Goal: Book appointment/travel/reservation: Book appointment/travel/reservation

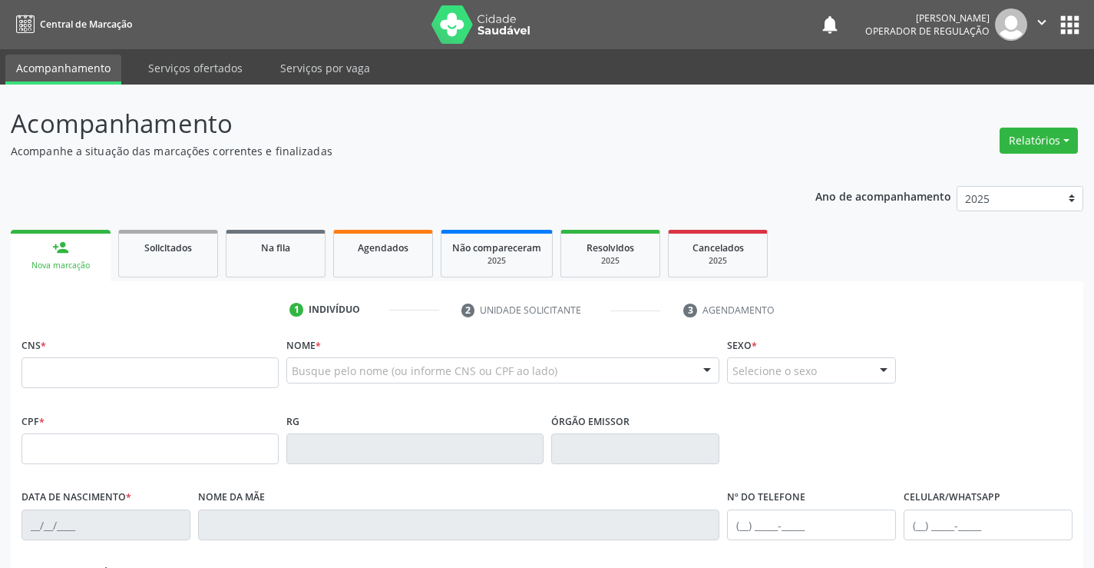
click at [132, 375] on input "text" at bounding box center [150, 372] width 257 height 31
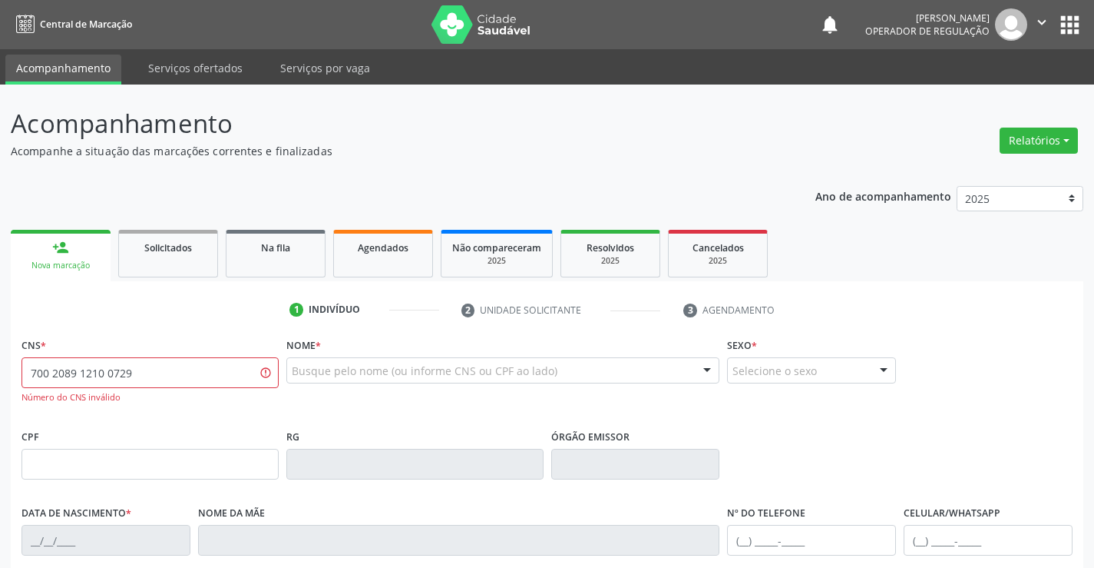
type input "700 2089 1210 0729"
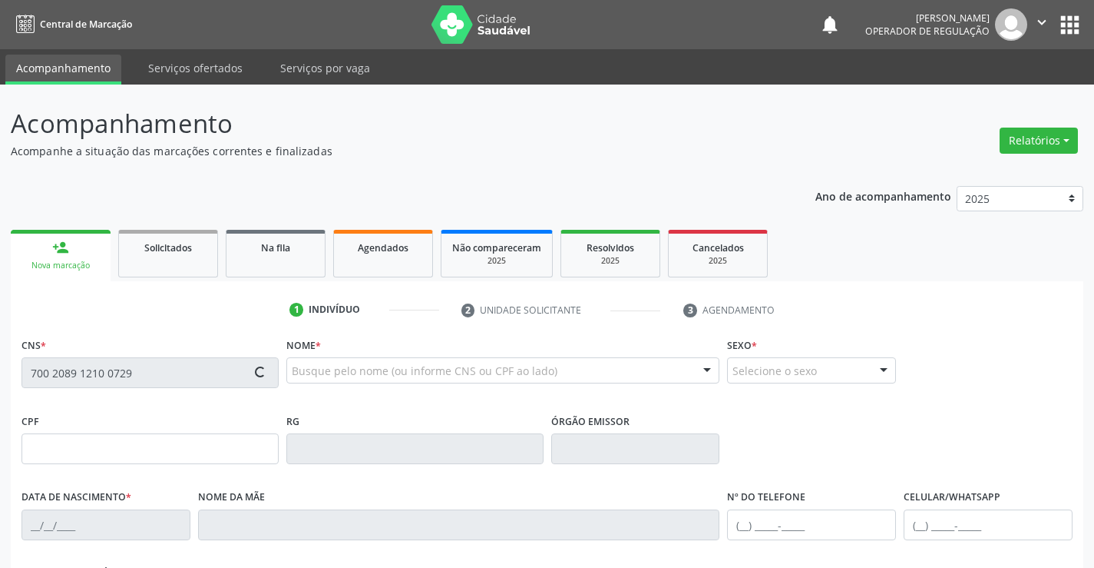
type input "[DATE]"
type input "[PHONE_NUMBER]"
type input "S/N"
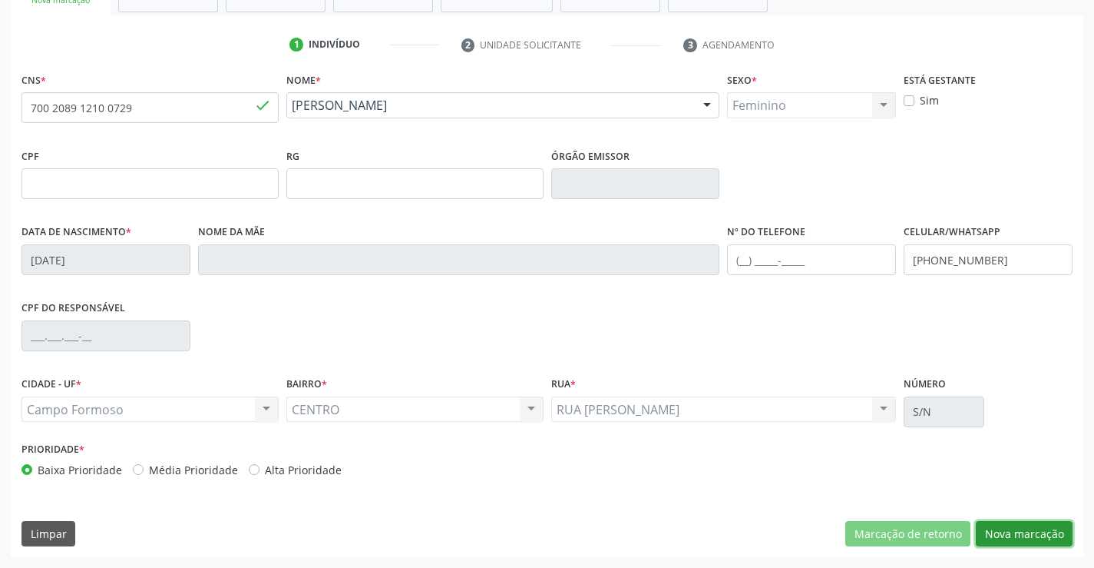
click at [1028, 536] on button "Nova marcação" at bounding box center [1024, 534] width 97 height 26
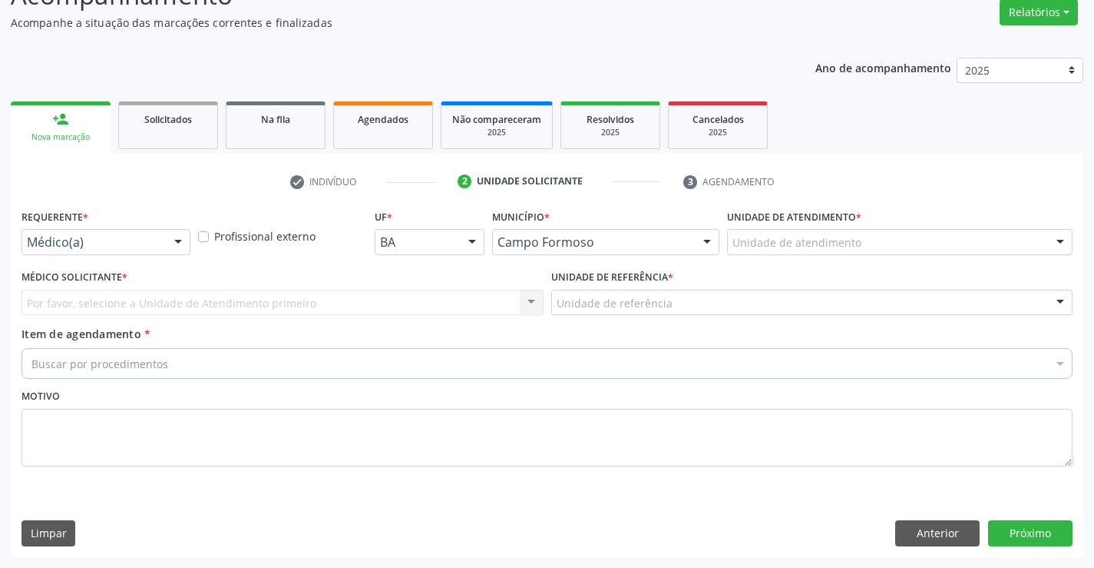
scroll to position [128, 0]
click at [184, 242] on div at bounding box center [178, 243] width 23 height 26
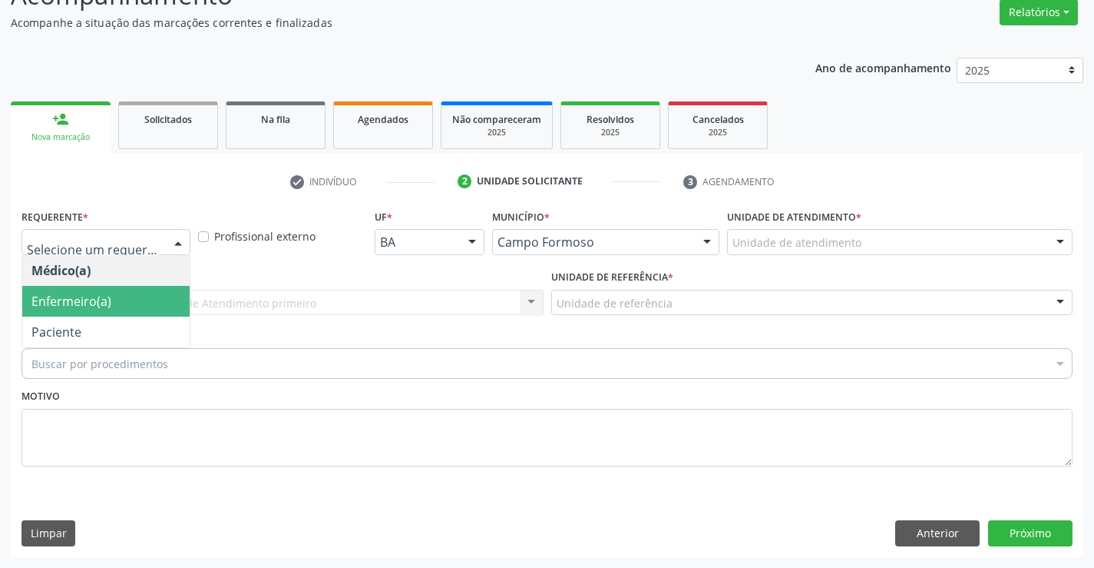
click at [111, 325] on span "Paciente" at bounding box center [105, 331] width 167 height 31
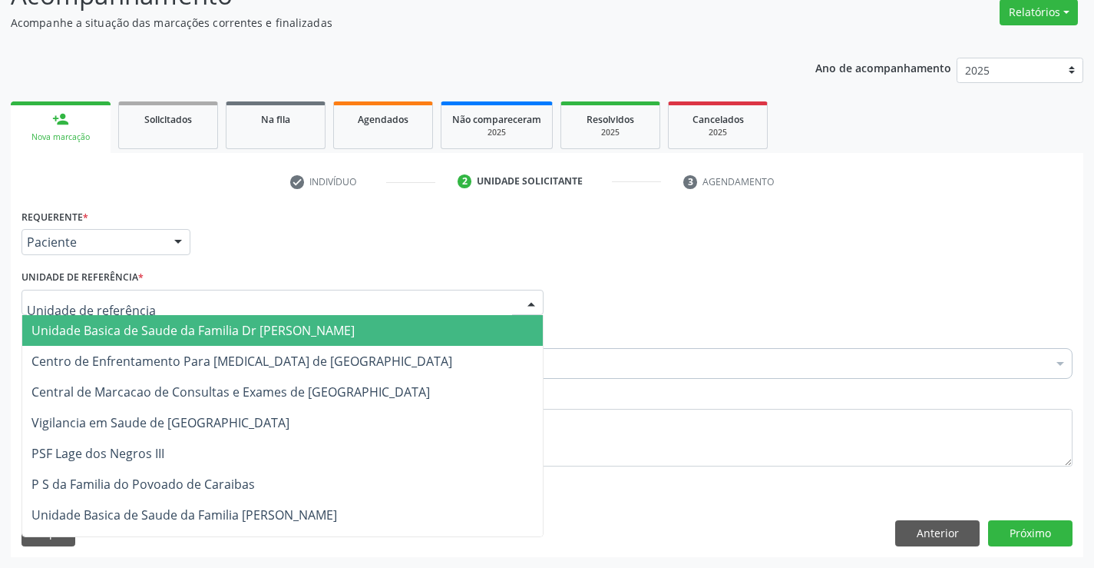
click at [283, 305] on div at bounding box center [283, 303] width 522 height 26
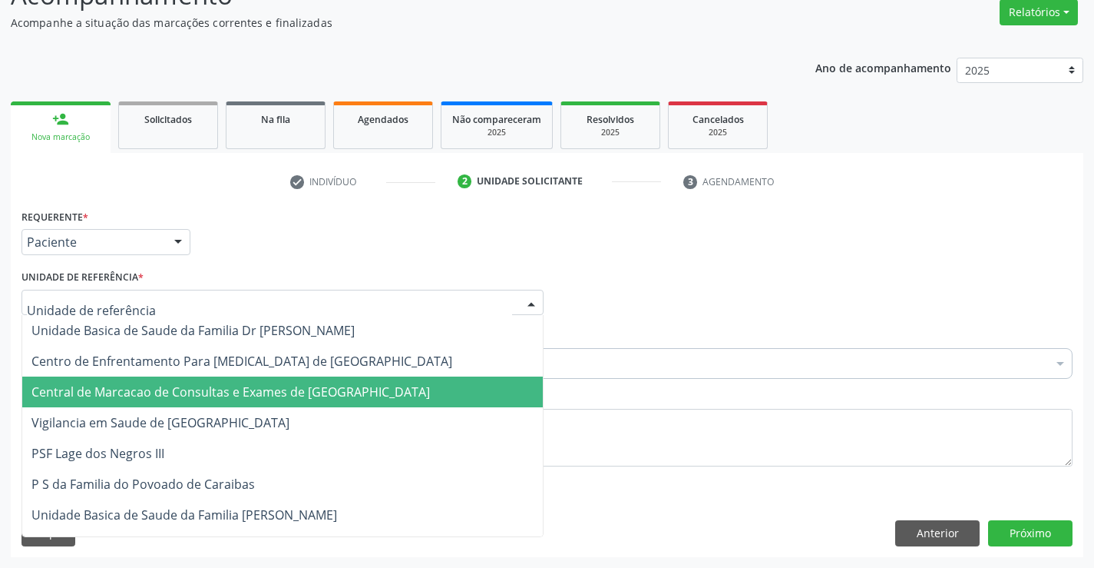
click at [264, 382] on span "Central de Marcacao de Consultas e Exames de [GEOGRAPHIC_DATA]" at bounding box center [282, 391] width 521 height 31
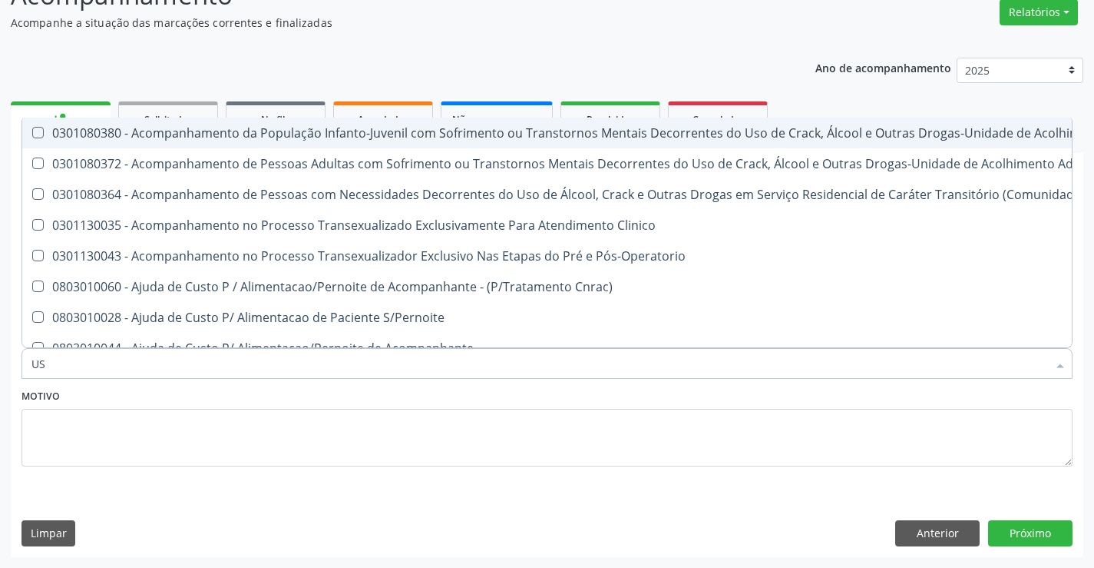
type input "USG"
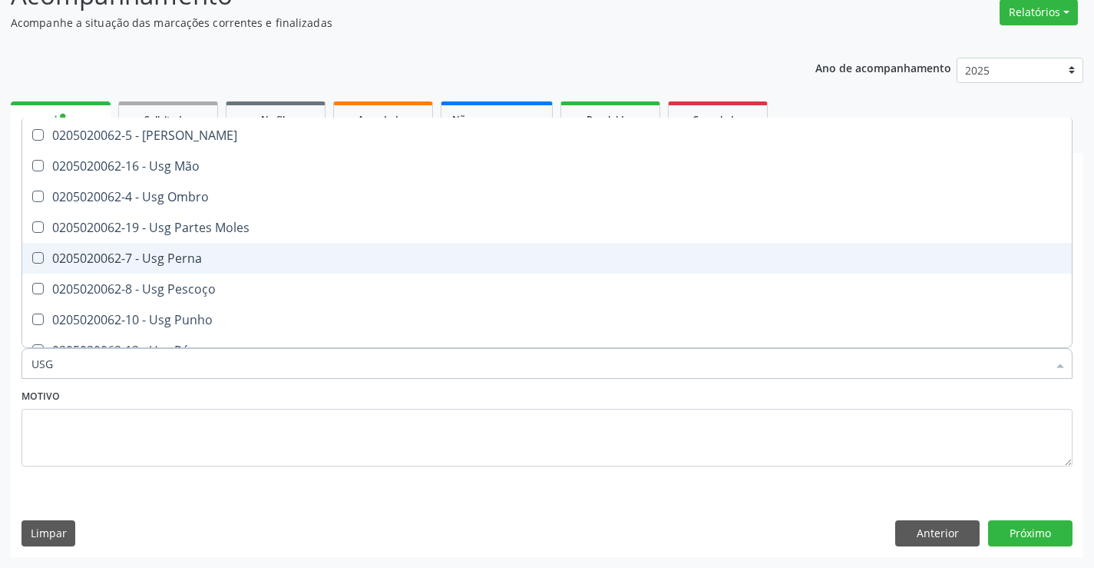
scroll to position [230, 0]
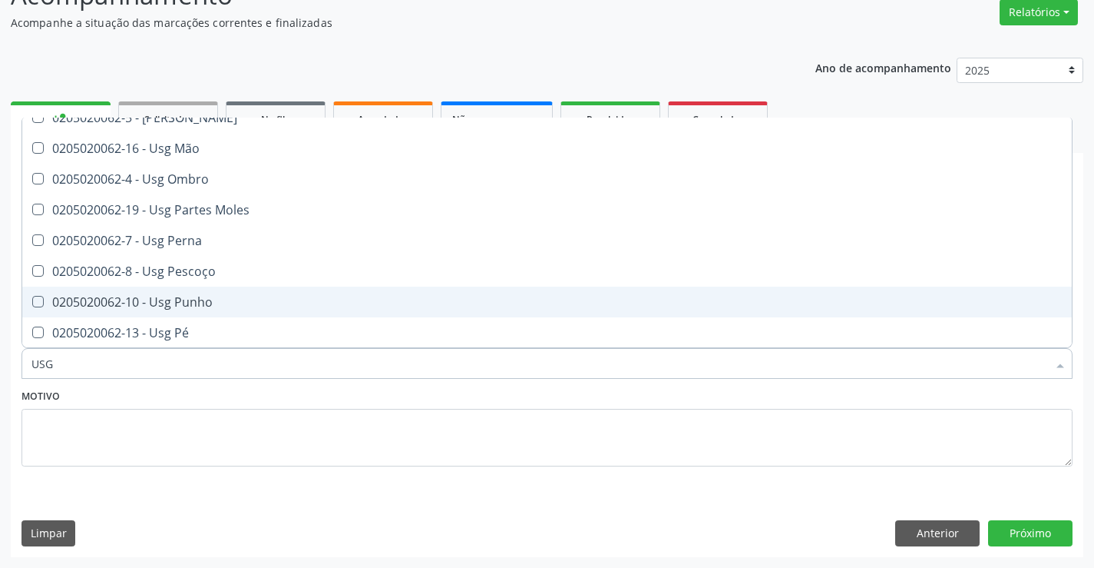
click at [217, 313] on span "0205020062-10 - Usg Punho" at bounding box center [547, 301] width 1050 height 31
checkbox Punho "true"
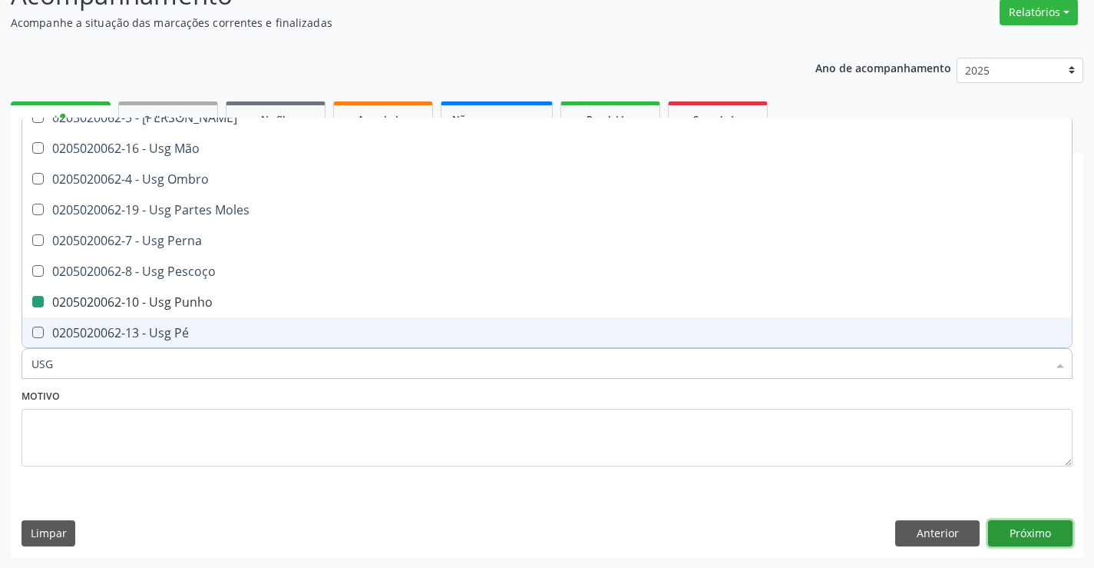
click at [1048, 532] on button "Próximo" at bounding box center [1030, 533] width 84 height 26
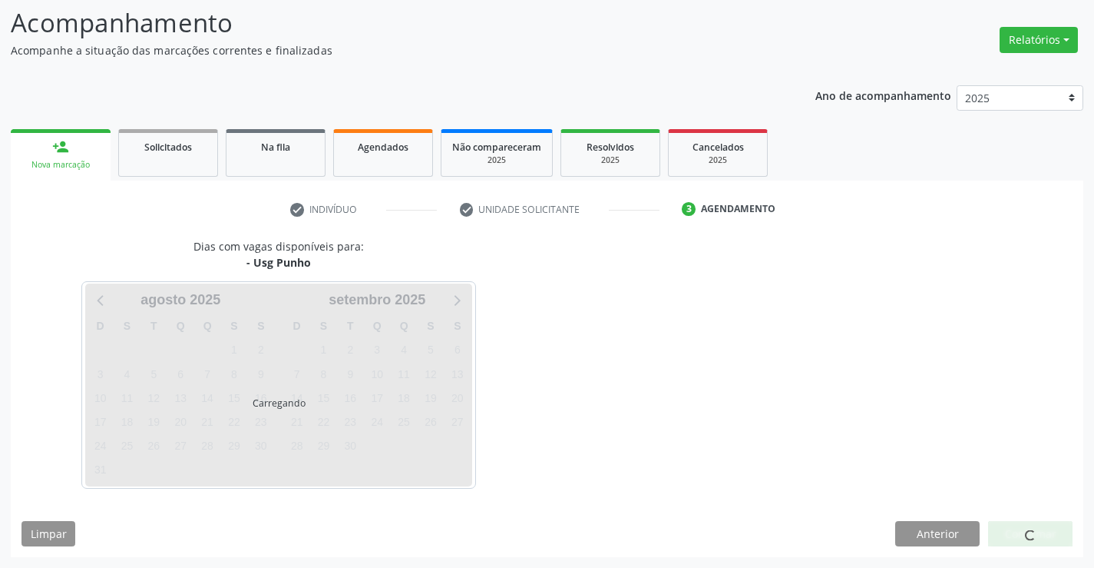
scroll to position [0, 0]
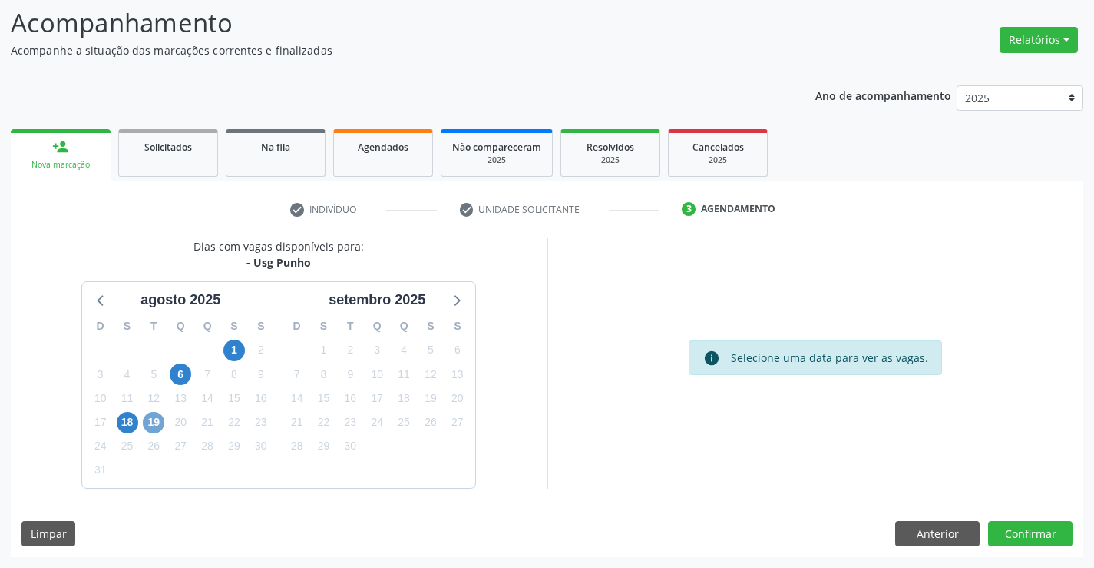
click at [152, 426] on span "19" at bounding box center [154, 423] width 22 height 22
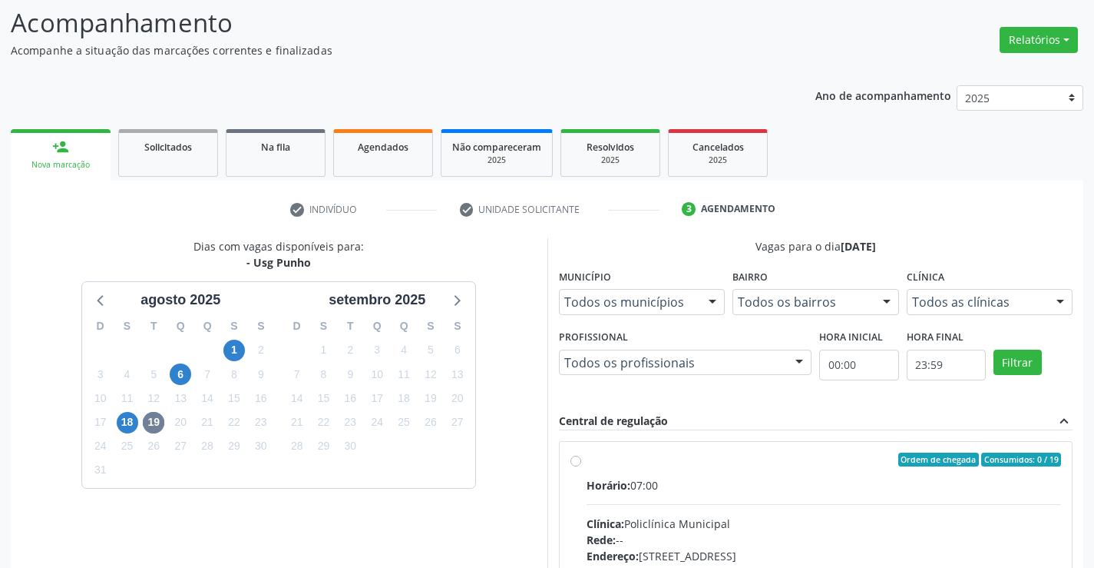
click at [711, 482] on div "Horário: 07:00" at bounding box center [824, 485] width 475 height 16
click at [581, 466] on input "Ordem de chegada Consumidos: 0 / 19 Horário: 07:00 Clínica: Policlínica Municip…" at bounding box center [576, 459] width 11 height 14
radio input "true"
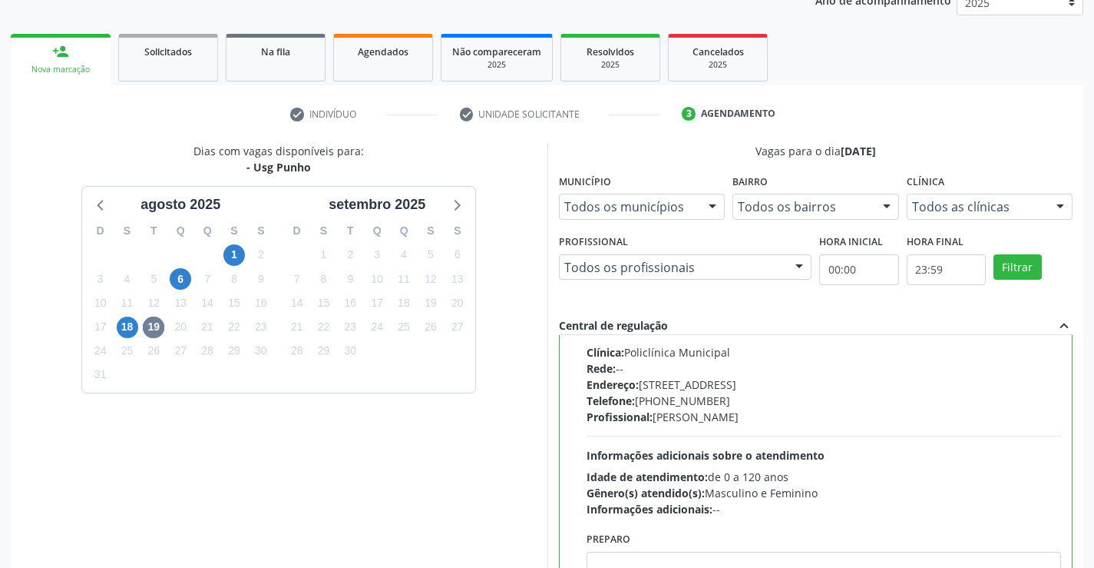
scroll to position [350, 0]
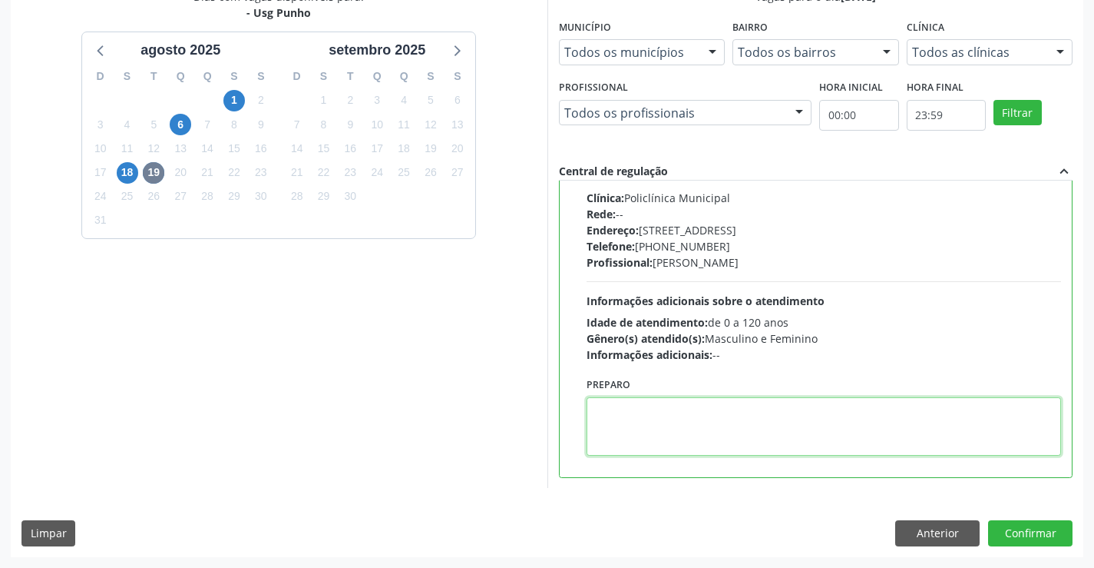
click at [674, 420] on textarea at bounding box center [824, 426] width 475 height 58
type textarea "DIREITO"
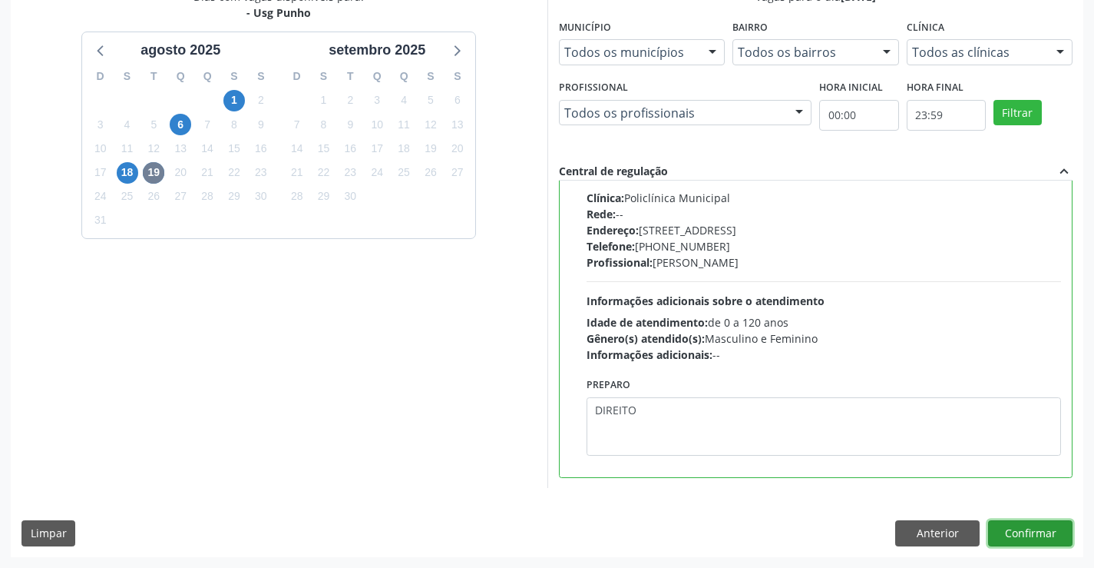
click at [1045, 538] on button "Confirmar" at bounding box center [1030, 533] width 84 height 26
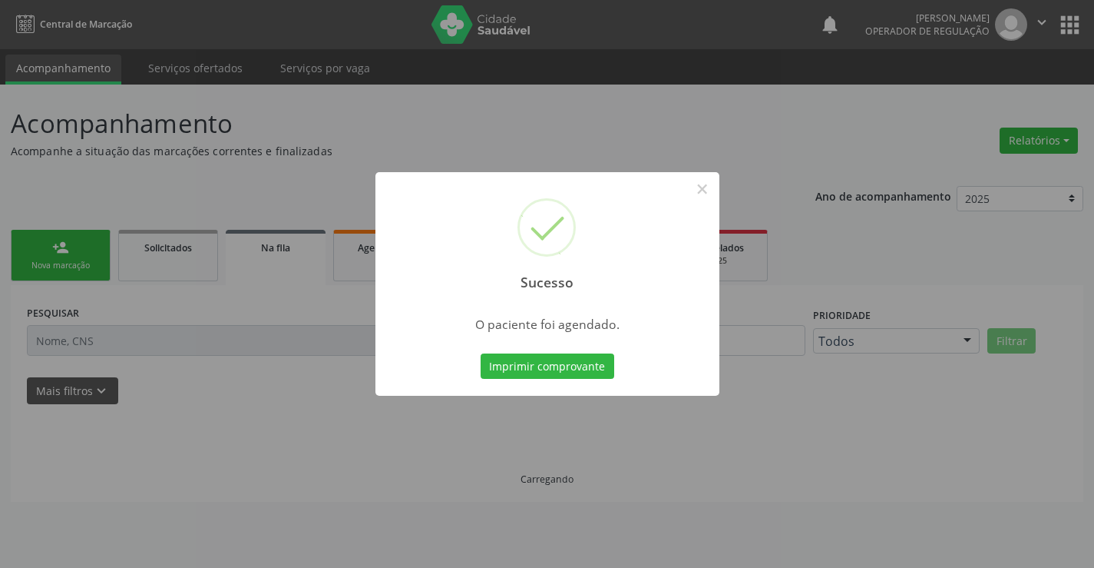
scroll to position [0, 0]
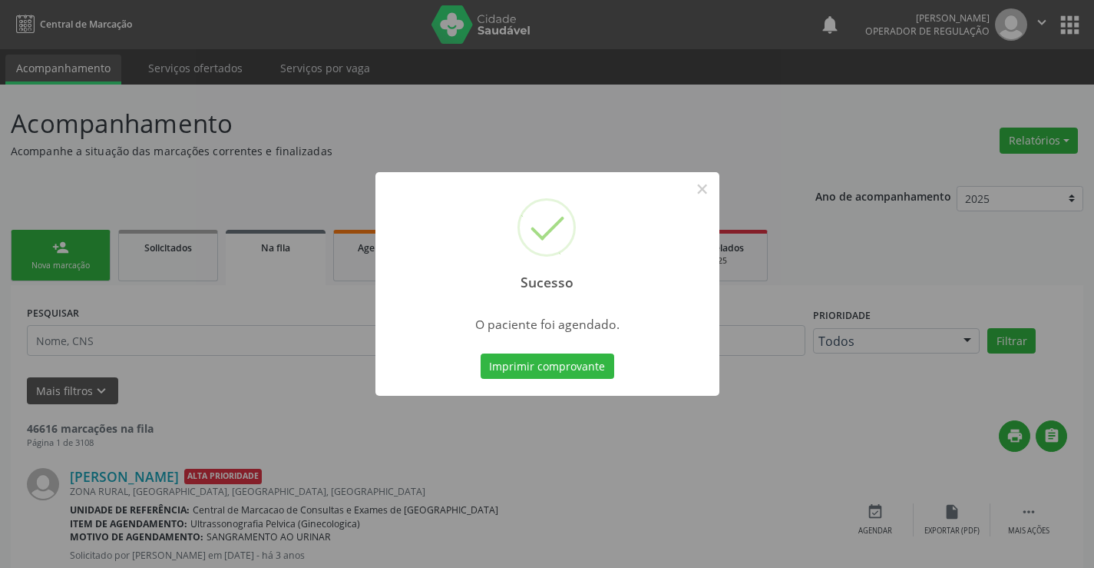
click at [481, 353] on button "Imprimir comprovante" at bounding box center [548, 366] width 134 height 26
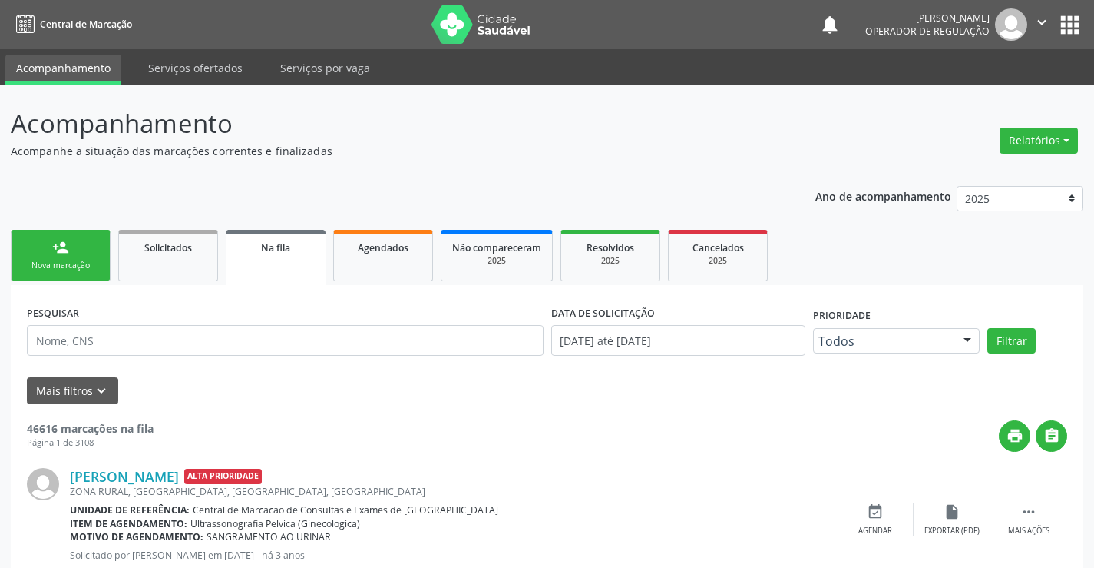
click at [69, 265] on div "Nova marcação" at bounding box center [60, 266] width 77 height 12
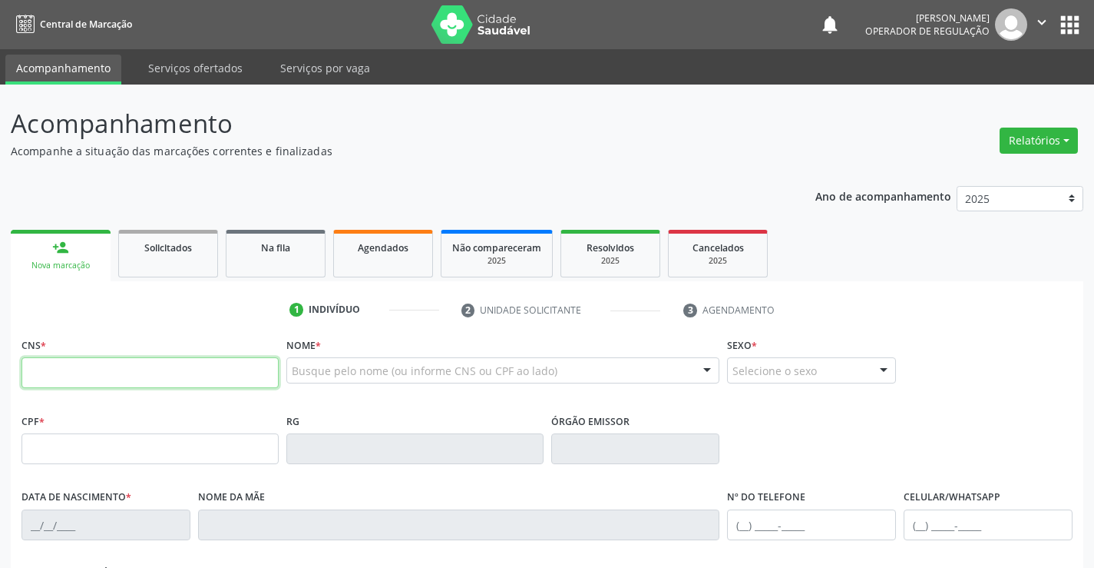
click at [54, 370] on input "text" at bounding box center [150, 372] width 257 height 31
paste input "700 2089 1210 0729"
type input "700 2089 1210 0729"
type input "[DATE]"
type input "[PHONE_NUMBER]"
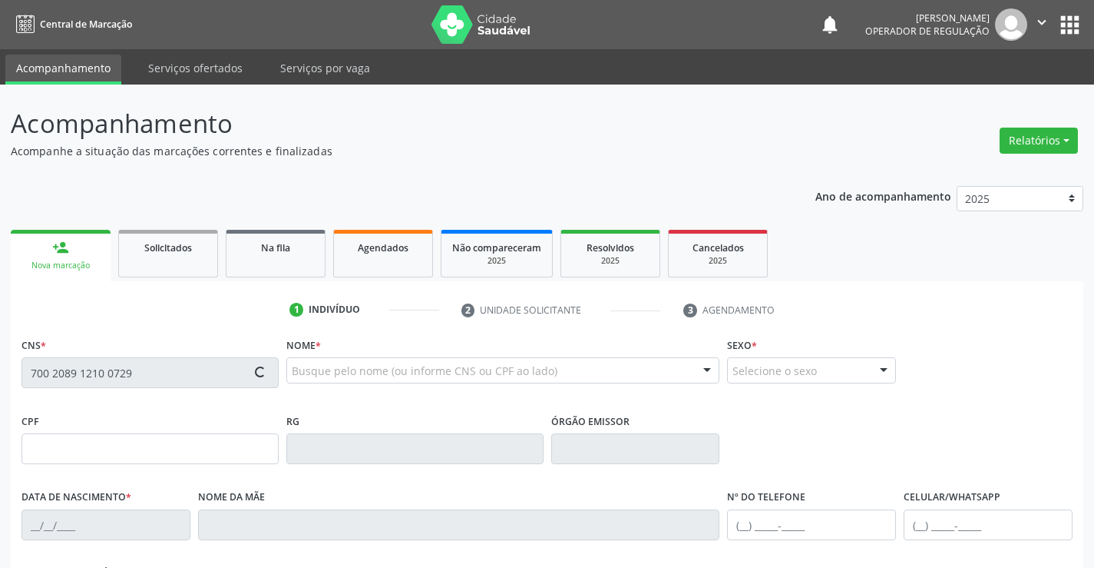
type input "S/N"
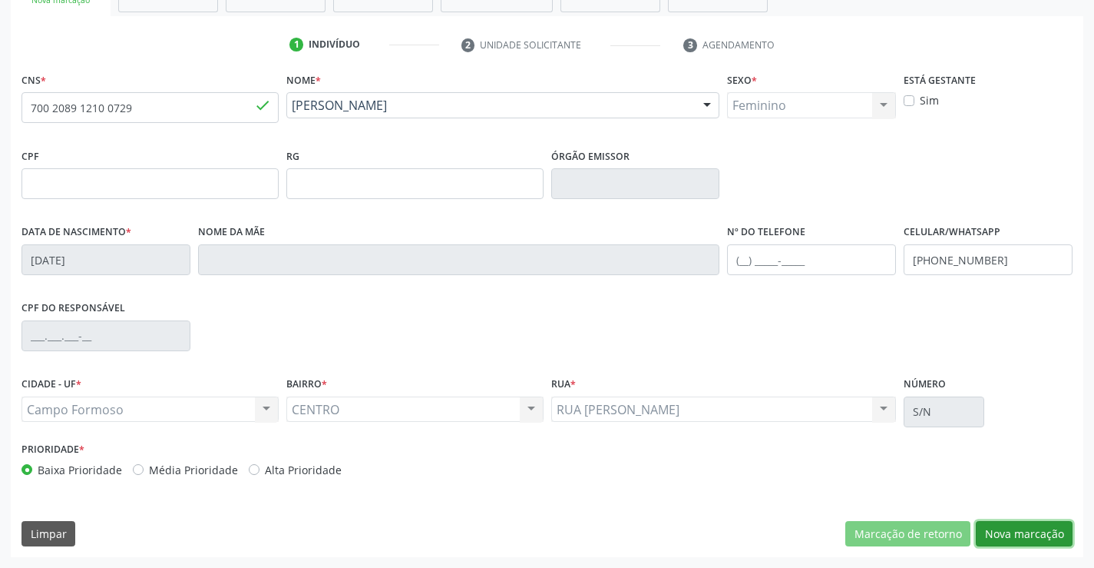
click at [1031, 524] on button "Nova marcação" at bounding box center [1024, 534] width 97 height 26
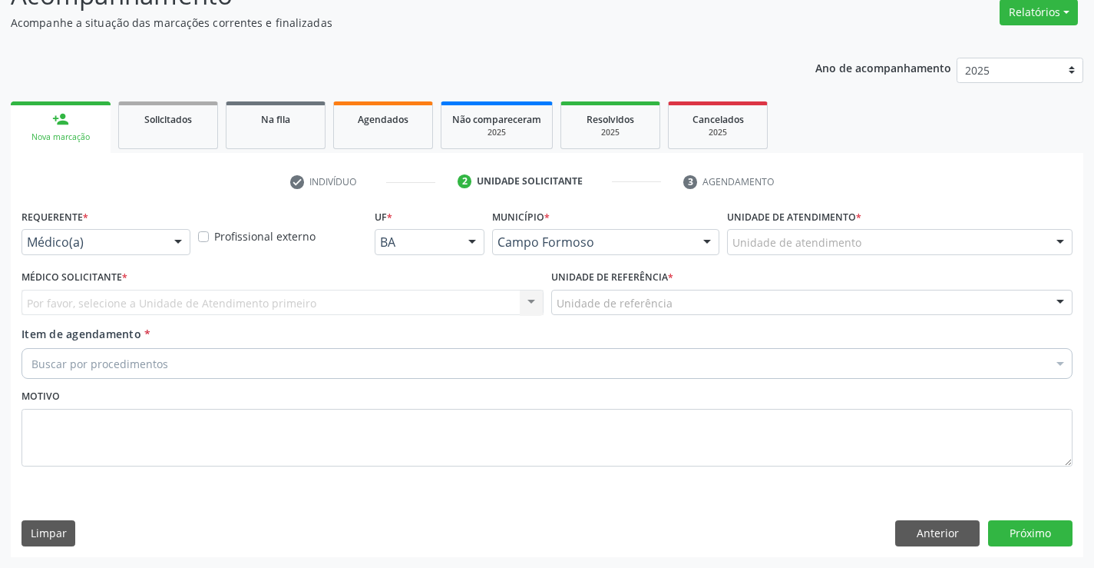
click at [179, 232] on div at bounding box center [178, 243] width 23 height 26
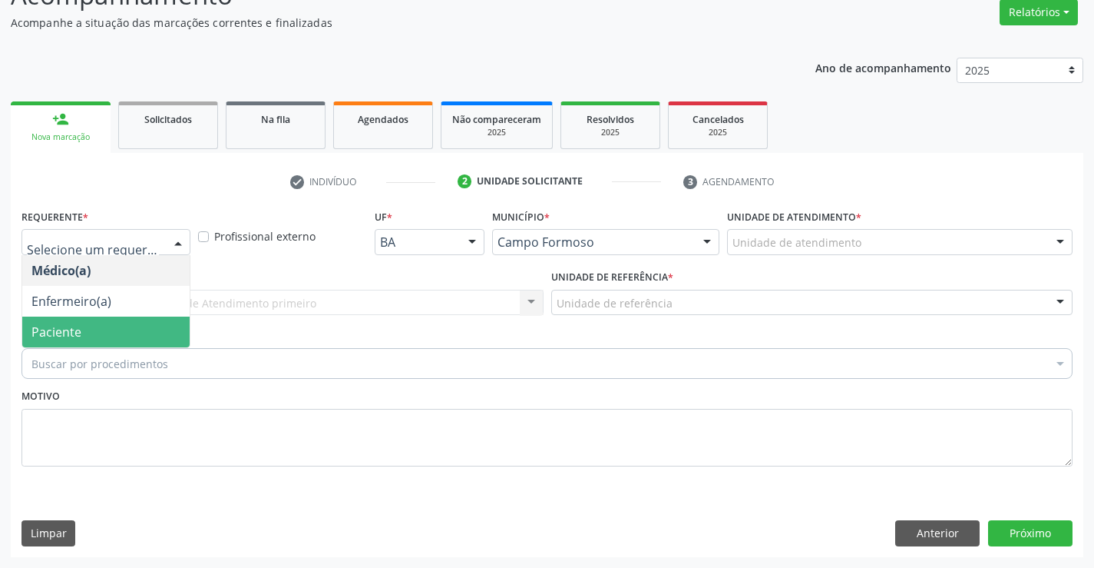
click at [118, 329] on span "Paciente" at bounding box center [105, 331] width 167 height 31
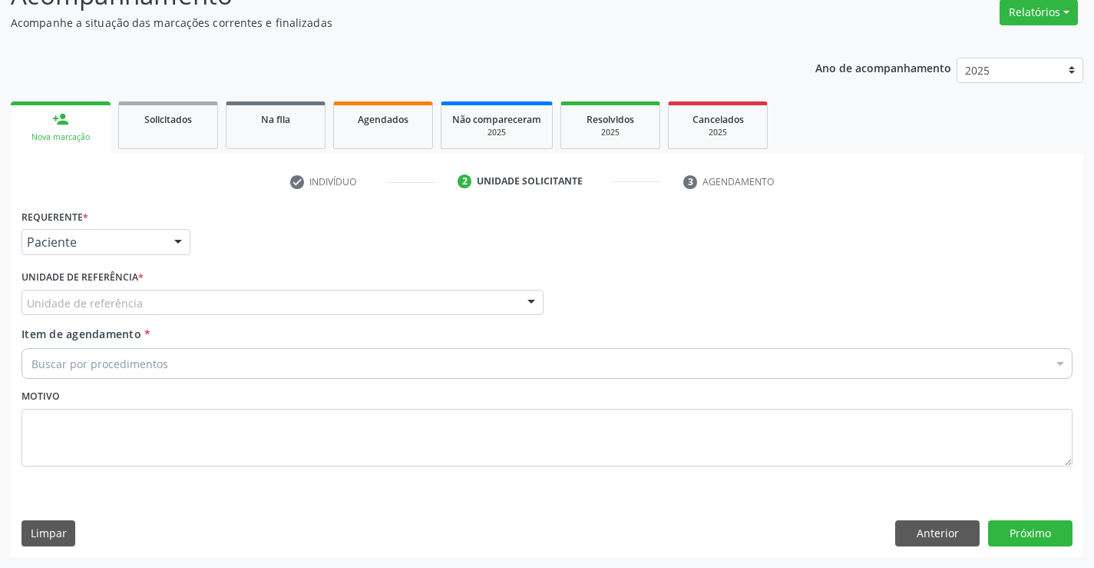
click at [190, 305] on div "Unidade de referência" at bounding box center [283, 303] width 522 height 26
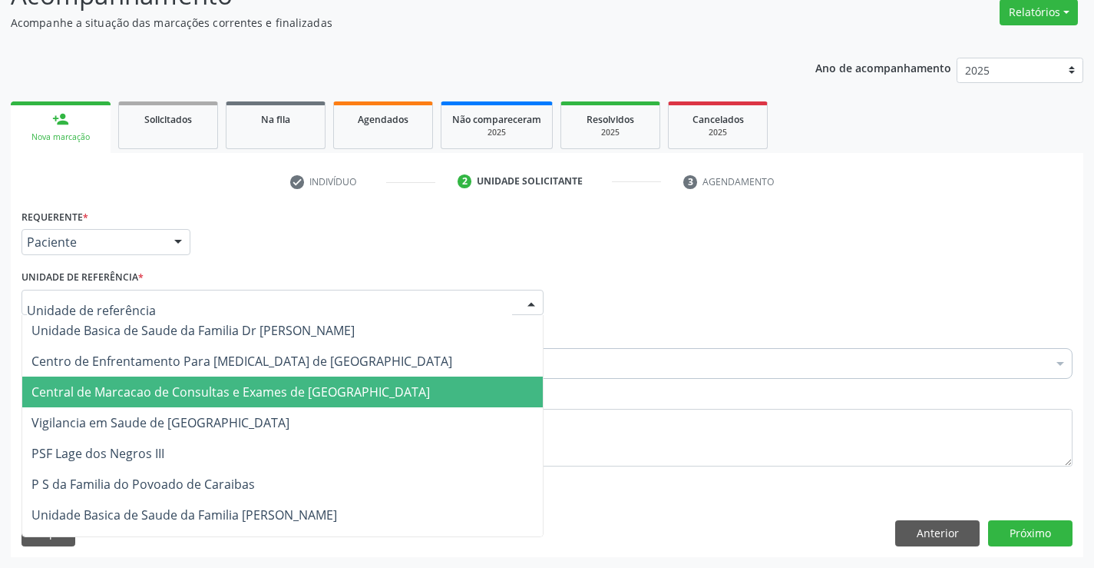
click at [177, 399] on span "Central de Marcacao de Consultas e Exames de [GEOGRAPHIC_DATA]" at bounding box center [230, 391] width 399 height 17
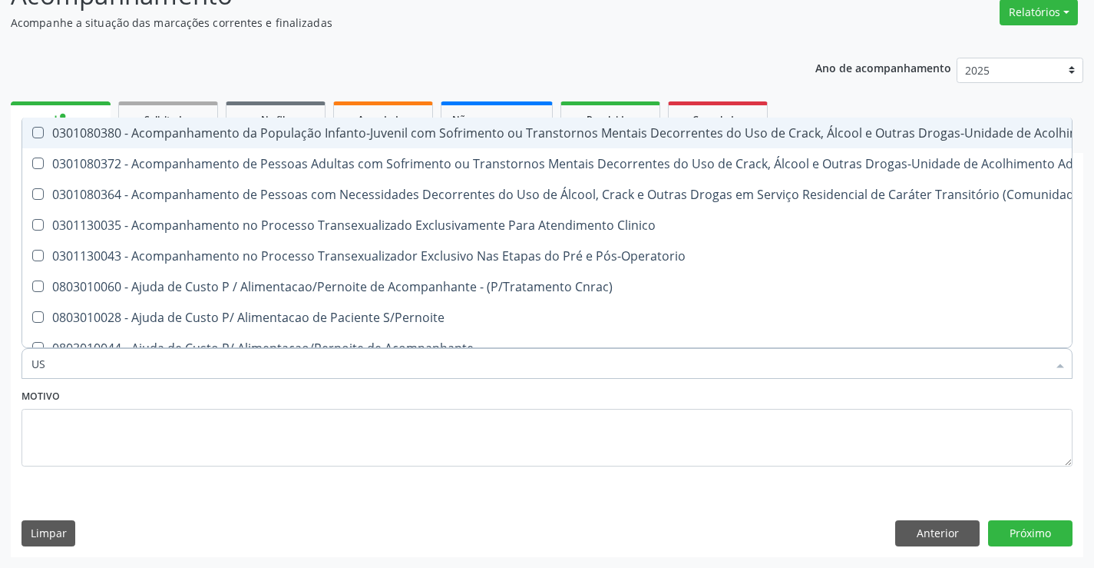
type input "USG"
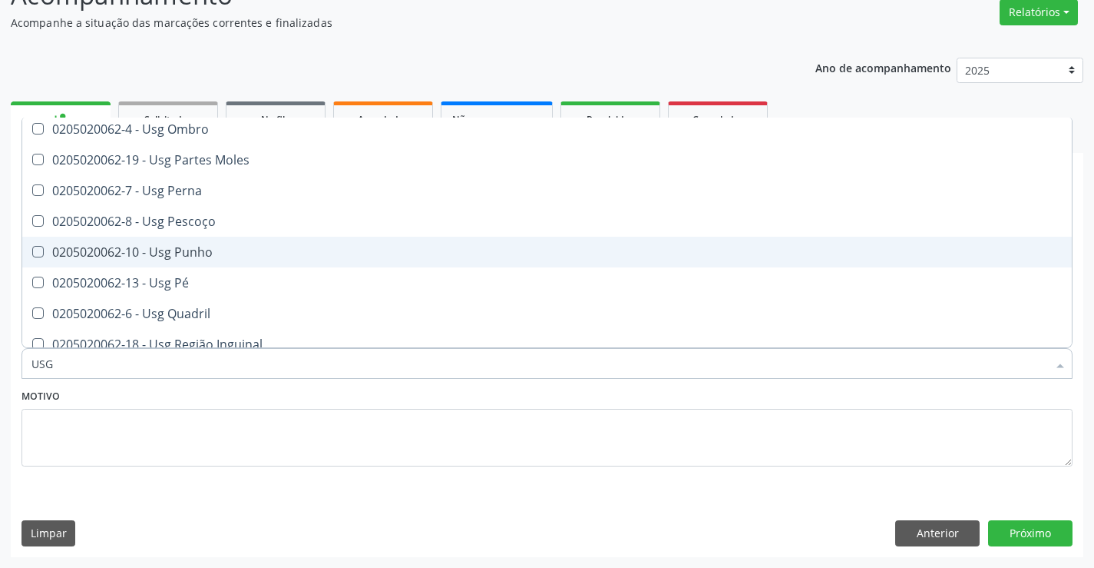
scroll to position [307, 0]
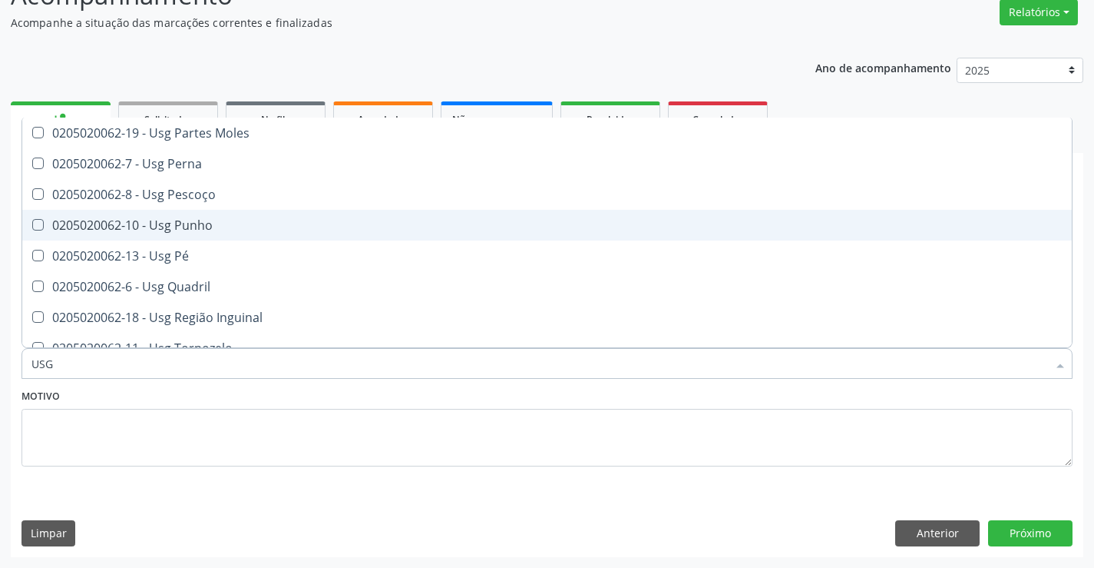
click at [204, 225] on div "0205020062-10 - Usg Punho" at bounding box center [546, 225] width 1031 height 12
checkbox Punho "true"
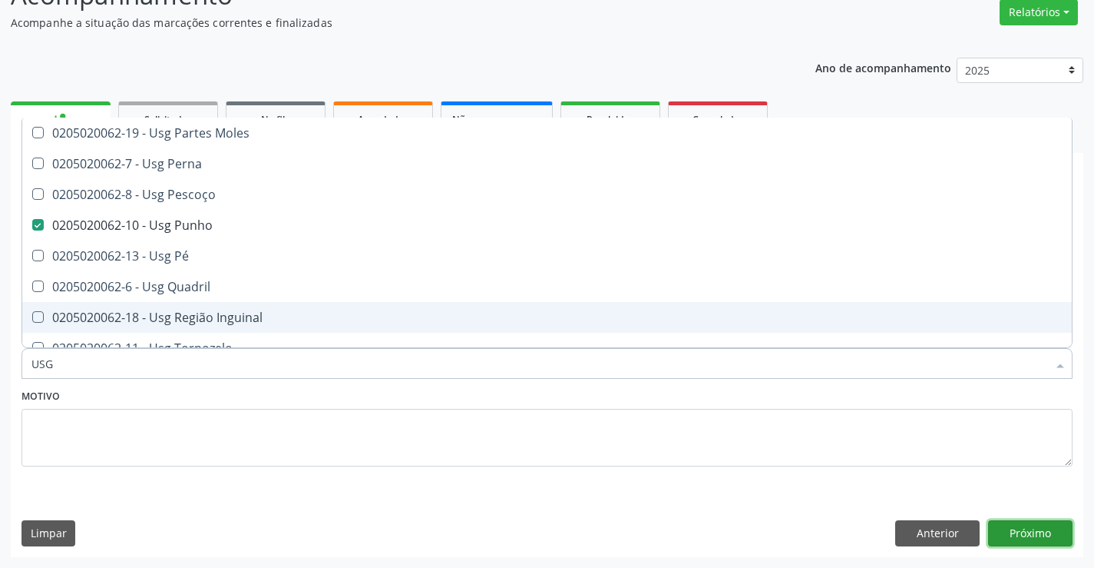
click at [1015, 524] on button "Próximo" at bounding box center [1030, 533] width 84 height 26
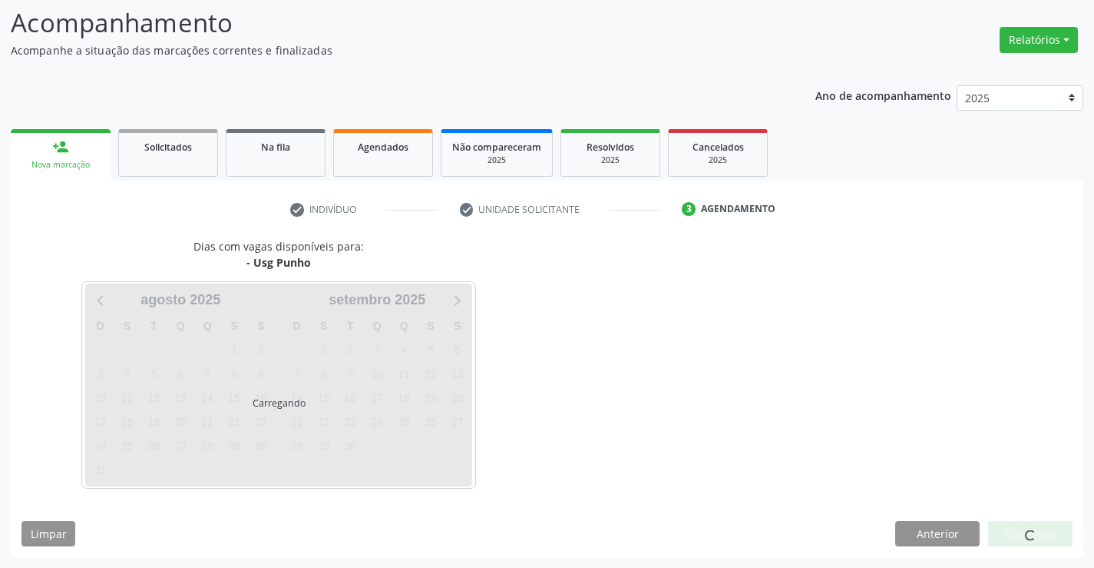
scroll to position [0, 0]
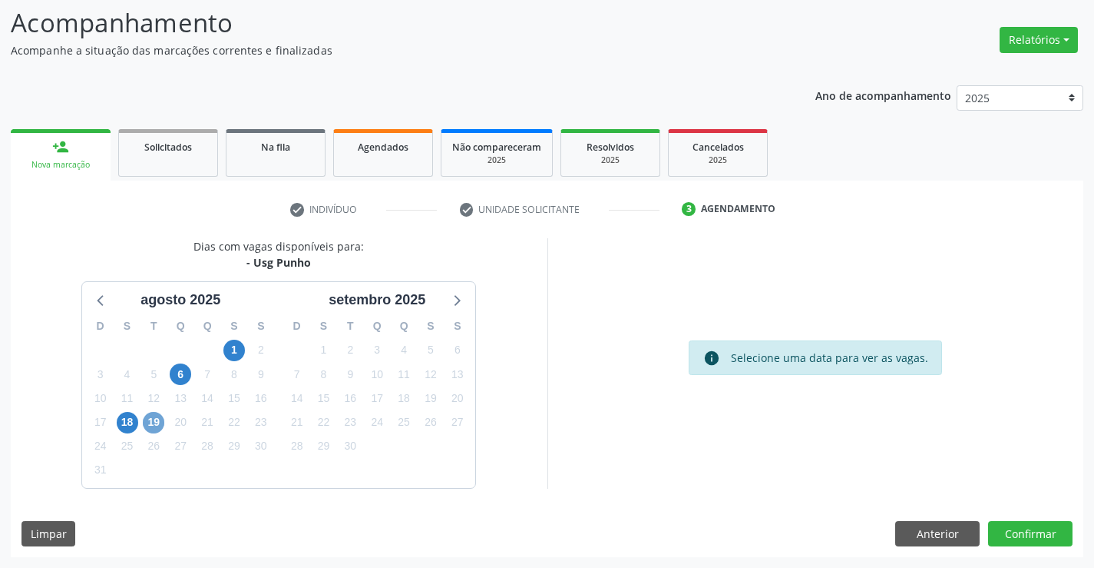
click at [153, 423] on span "19" at bounding box center [154, 423] width 22 height 22
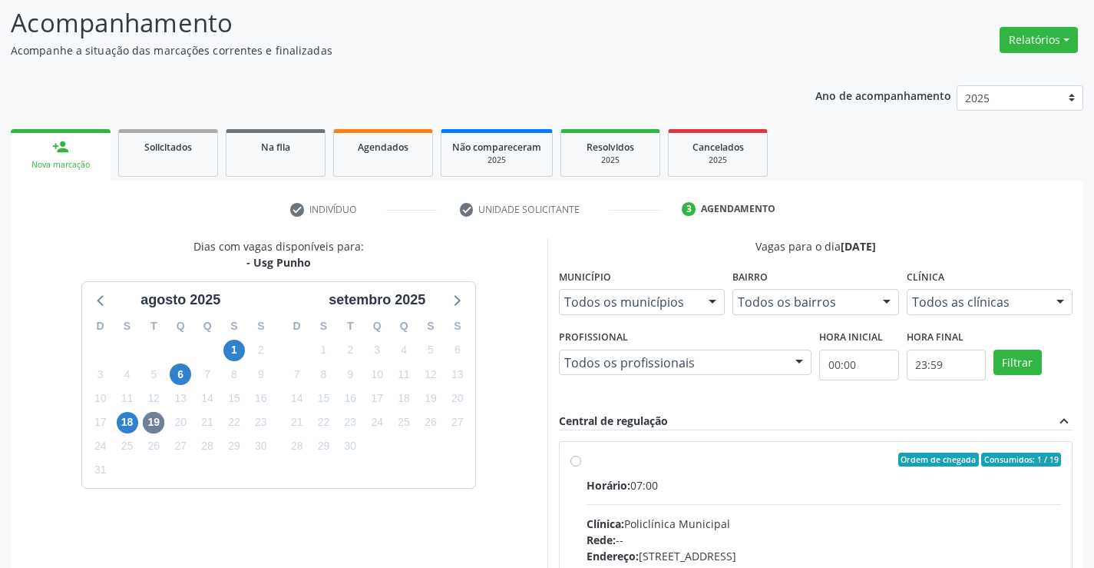
click at [654, 473] on label "Ordem de chegada Consumidos: 1 / 19 Horário: 07:00 Clínica: Policlínica Municip…" at bounding box center [824, 570] width 475 height 236
click at [581, 466] on input "Ordem de chegada Consumidos: 1 / 19 Horário: 07:00 Clínica: Policlínica Municip…" at bounding box center [576, 459] width 11 height 14
radio input "true"
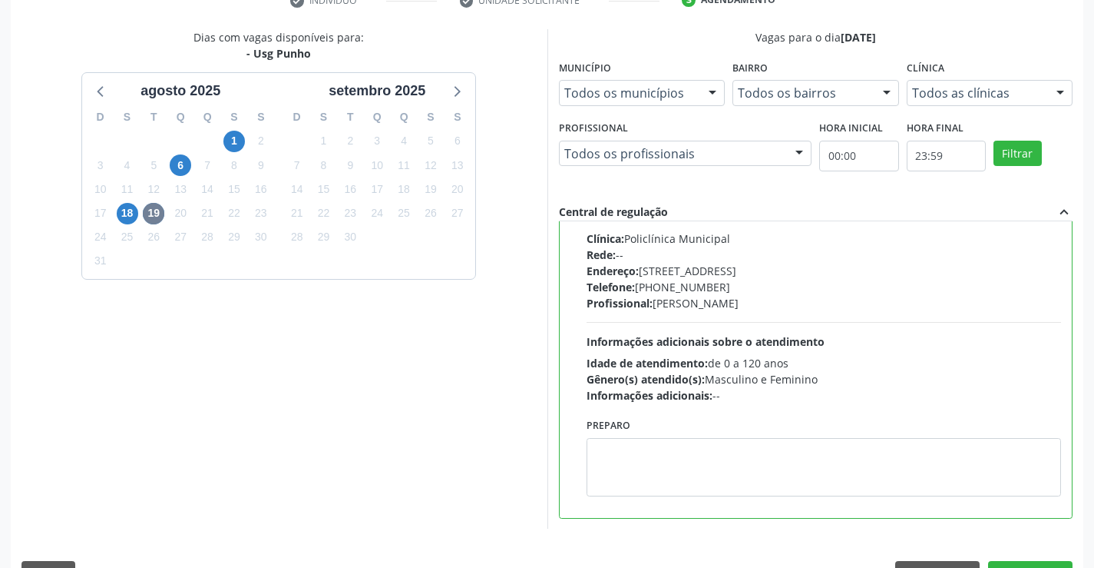
scroll to position [331, 0]
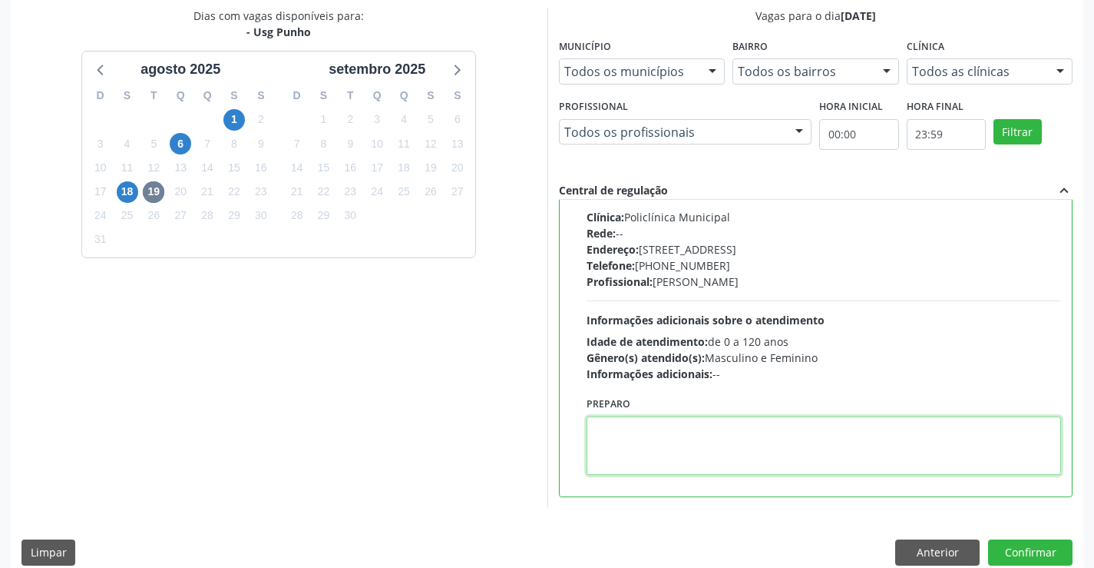
click at [680, 449] on textarea at bounding box center [824, 445] width 475 height 58
type textarea "ESQERDO"
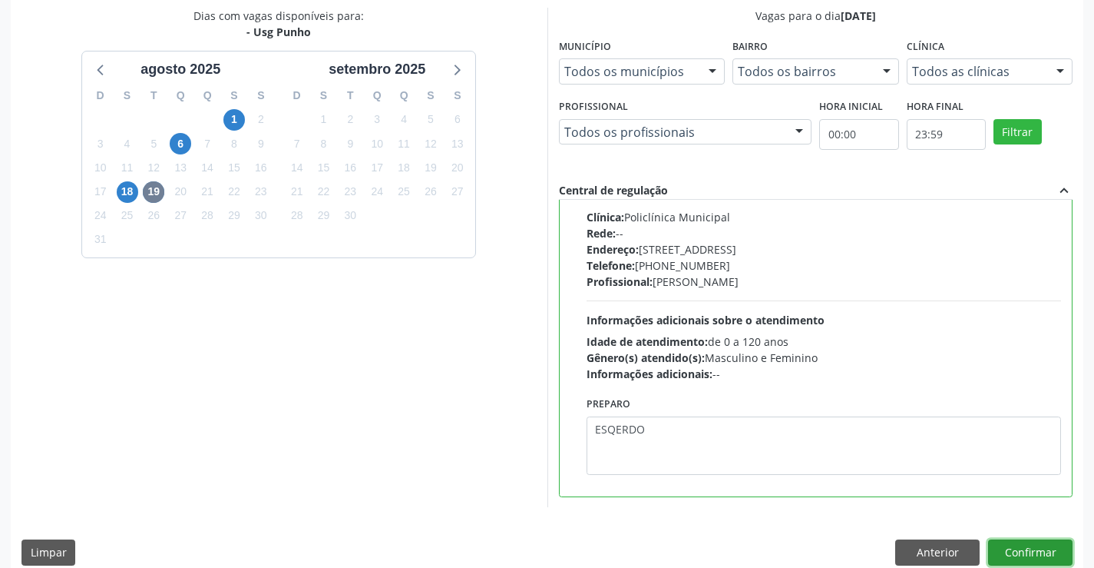
click at [1043, 549] on button "Confirmar" at bounding box center [1030, 552] width 84 height 26
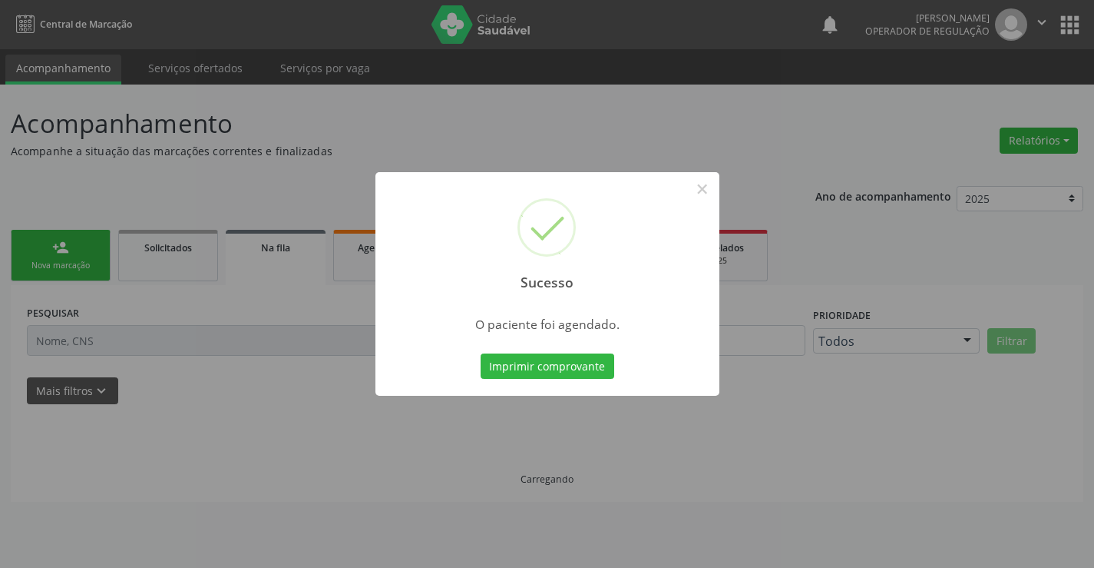
scroll to position [0, 0]
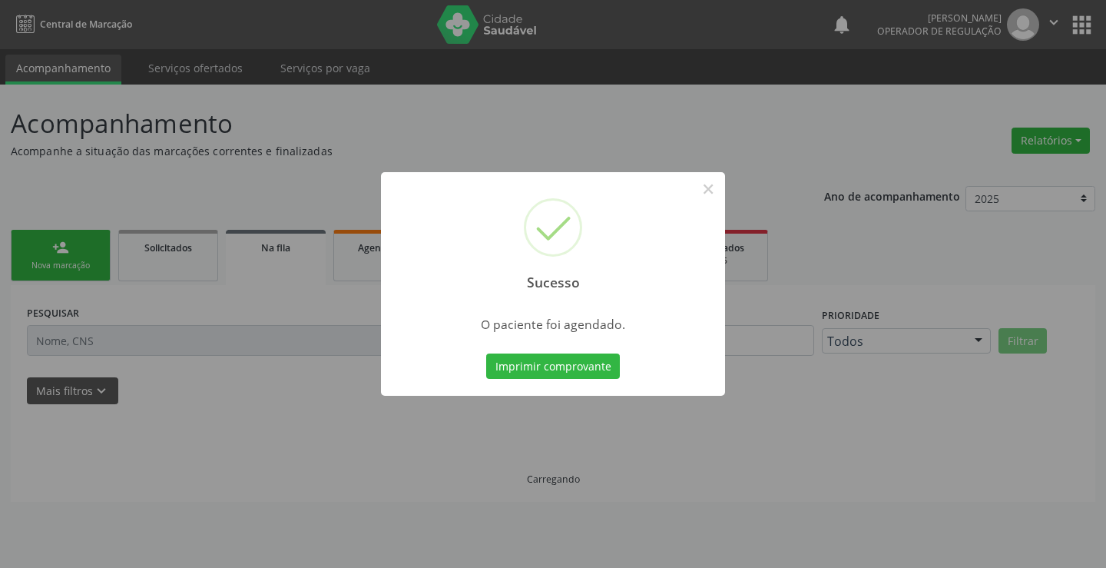
click at [486, 353] on button "Imprimir comprovante" at bounding box center [553, 366] width 134 height 26
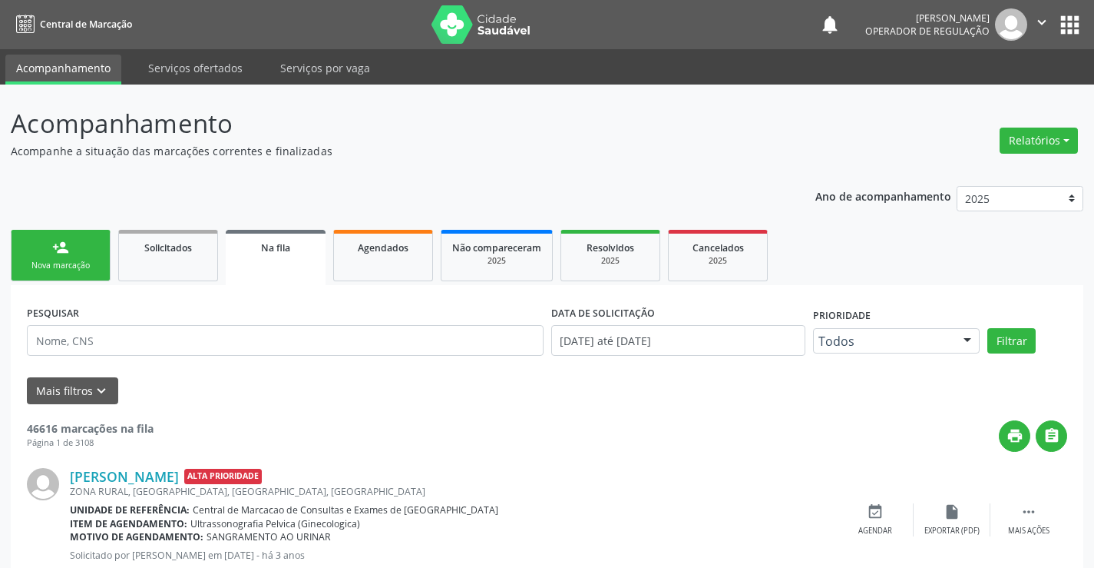
click at [51, 254] on link "person_add Nova marcação" at bounding box center [61, 255] width 100 height 51
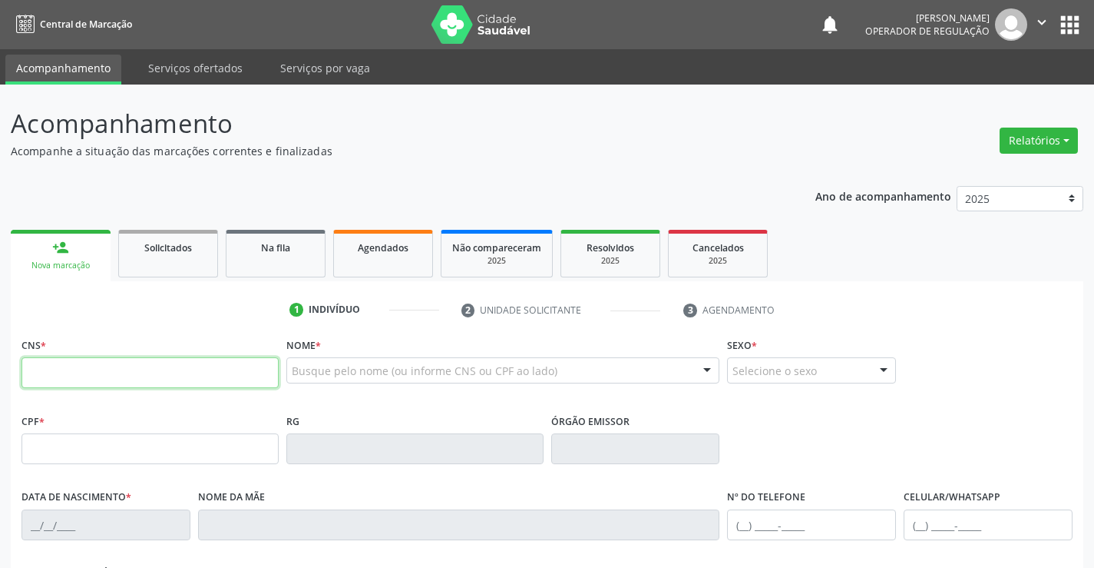
click at [68, 371] on input "text" at bounding box center [150, 372] width 257 height 31
type input "700 4034 0549 2840"
type input "1438372906"
type input "27/11/1988"
type input "(74) 99925-4106"
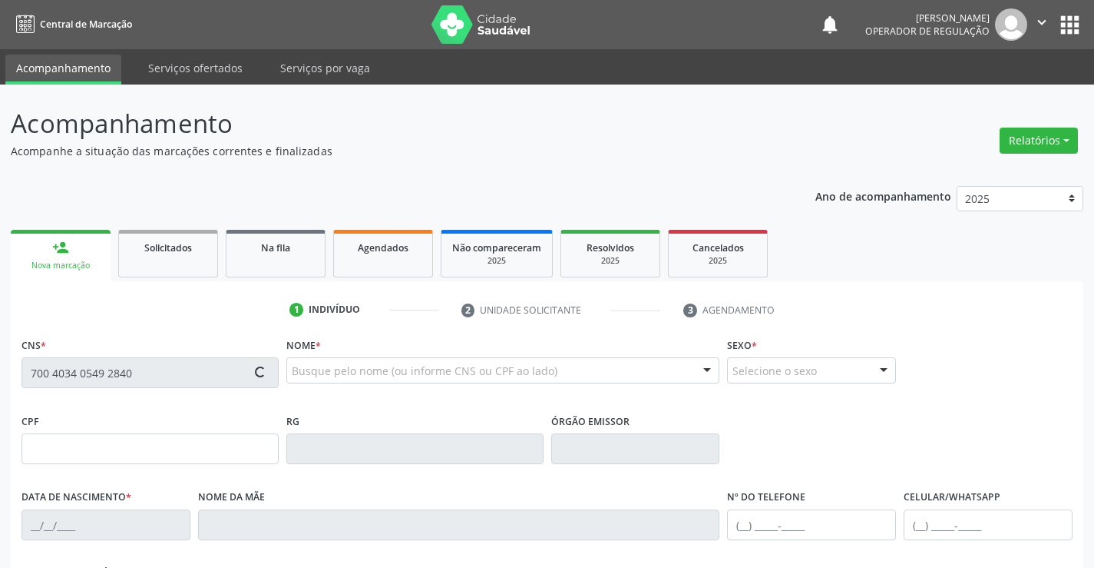
type input "031.926.495-50"
type input "S/N"
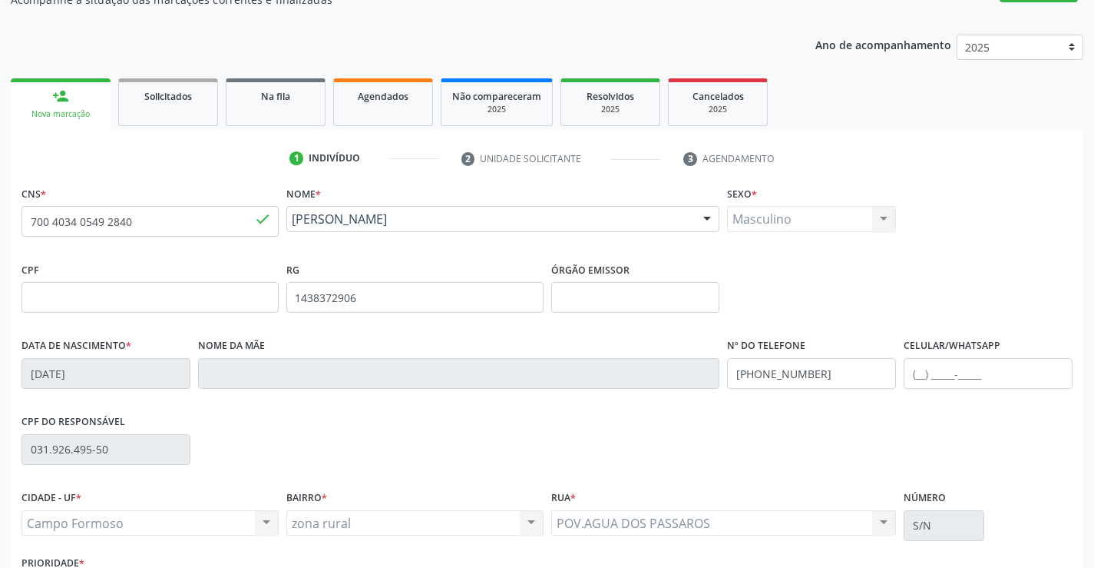
scroll to position [265, 0]
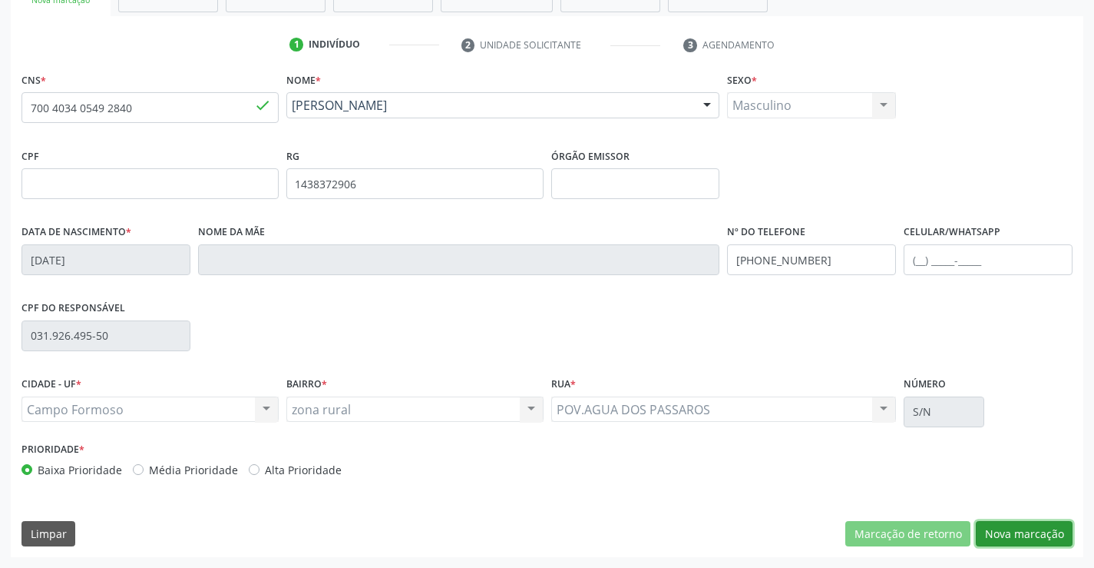
click at [1054, 529] on button "Nova marcação" at bounding box center [1024, 534] width 97 height 26
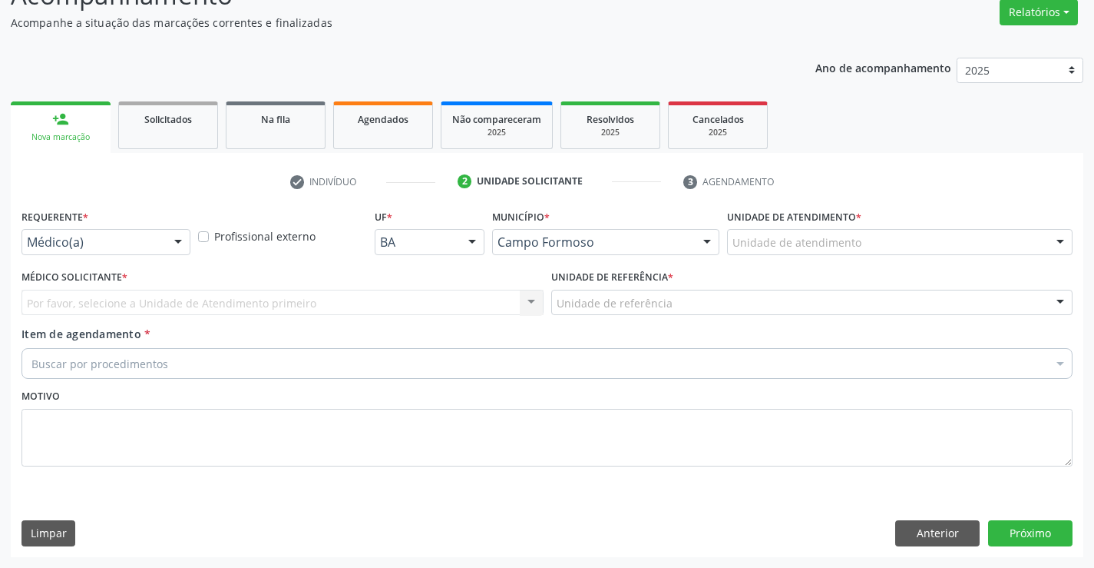
scroll to position [128, 0]
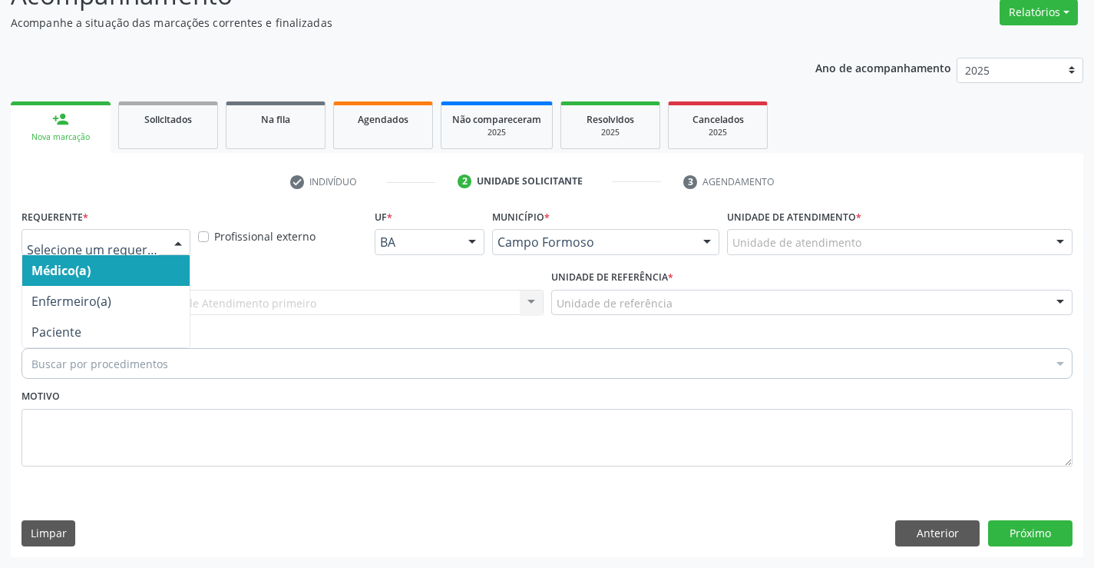
click at [174, 244] on div at bounding box center [178, 243] width 23 height 26
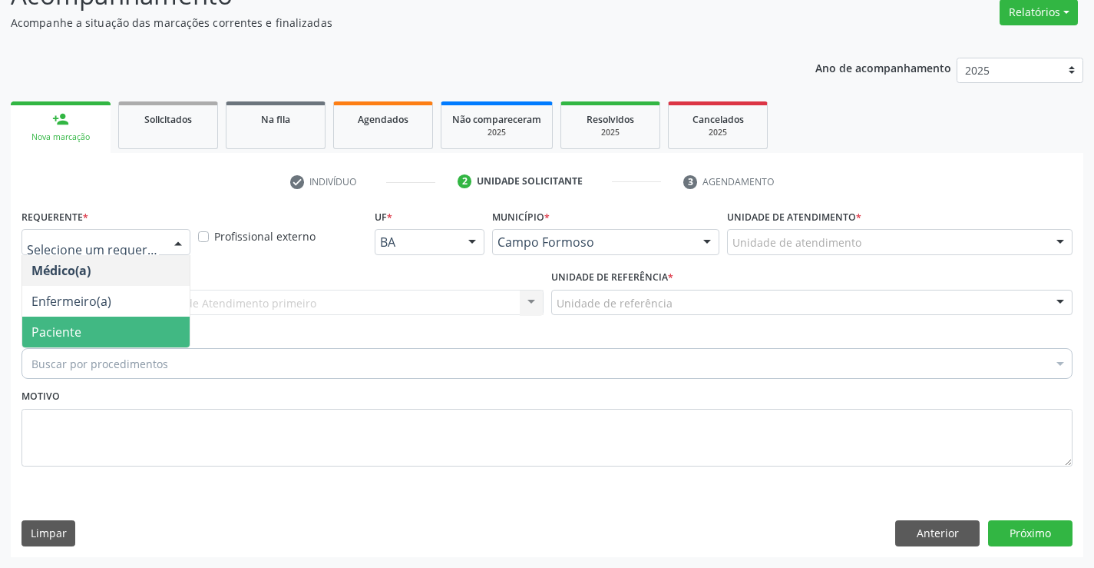
click at [84, 336] on span "Paciente" at bounding box center [105, 331] width 167 height 31
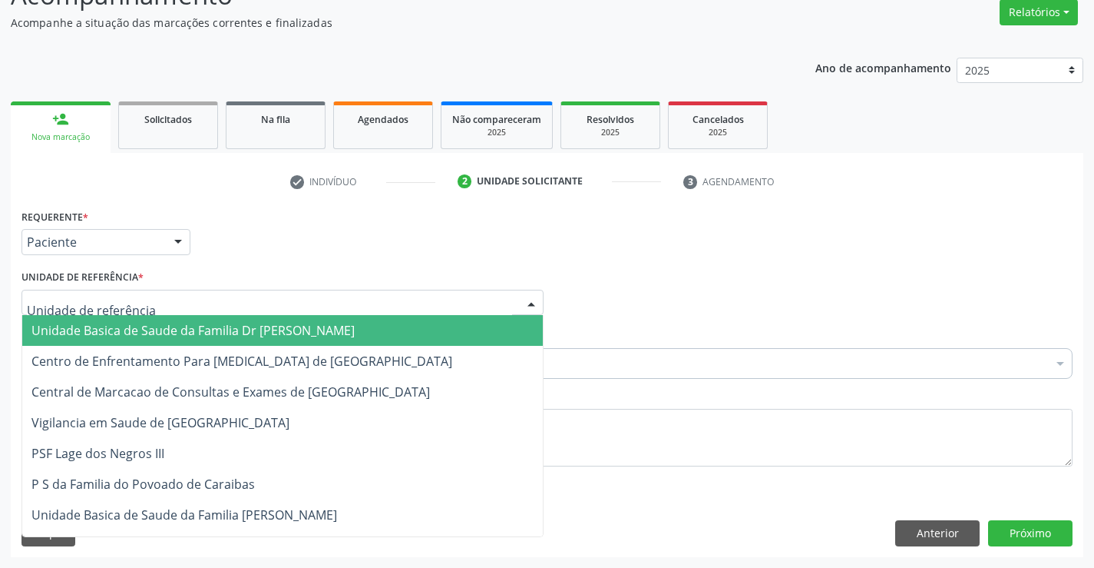
click at [246, 312] on div at bounding box center [283, 303] width 522 height 26
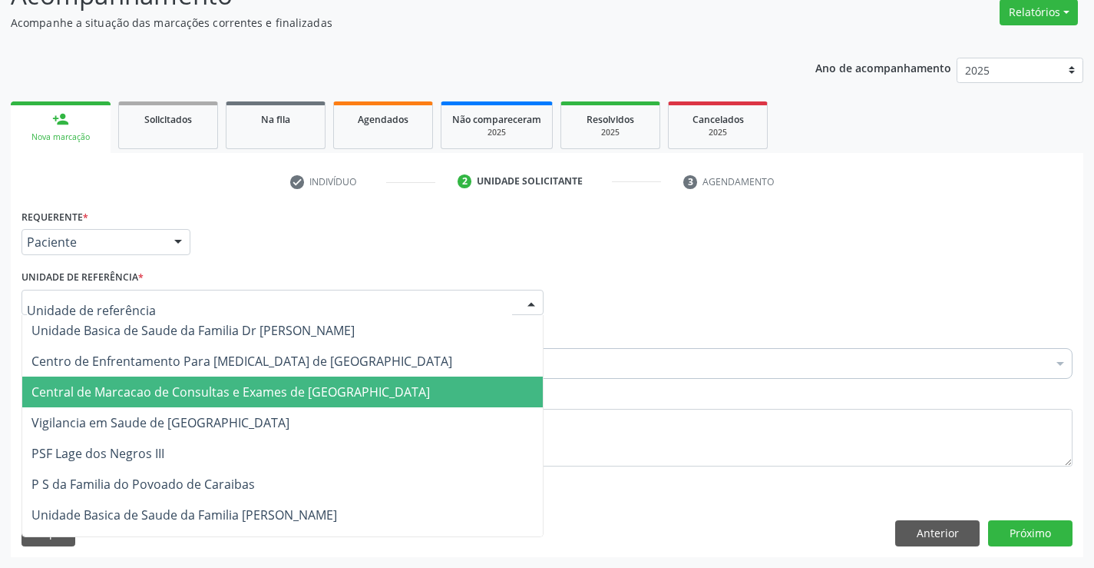
click at [219, 403] on span "Central de Marcacao de Consultas e Exames de [GEOGRAPHIC_DATA]" at bounding box center [282, 391] width 521 height 31
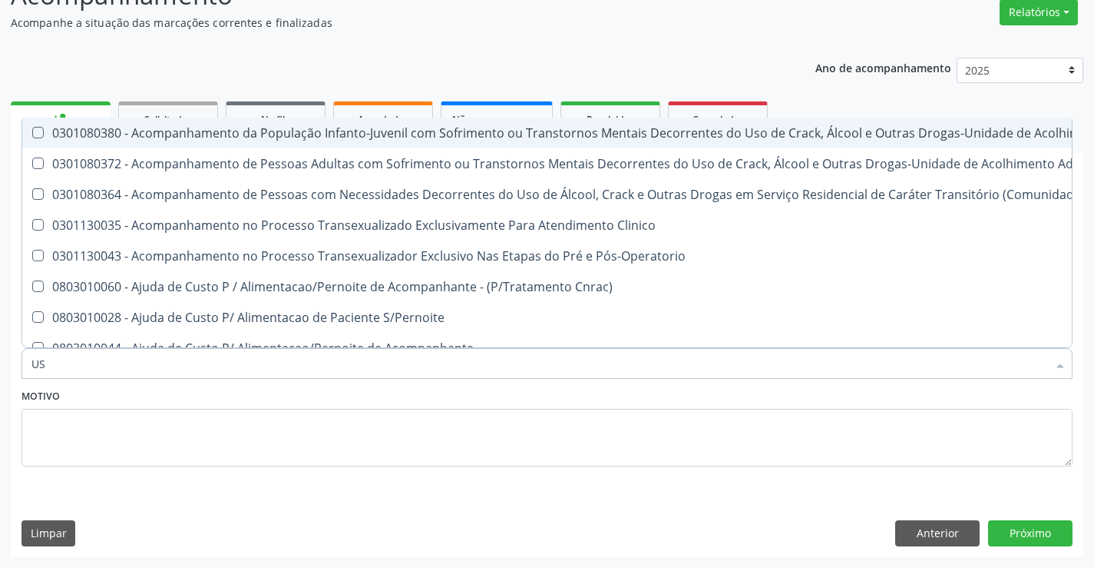
type input "USG"
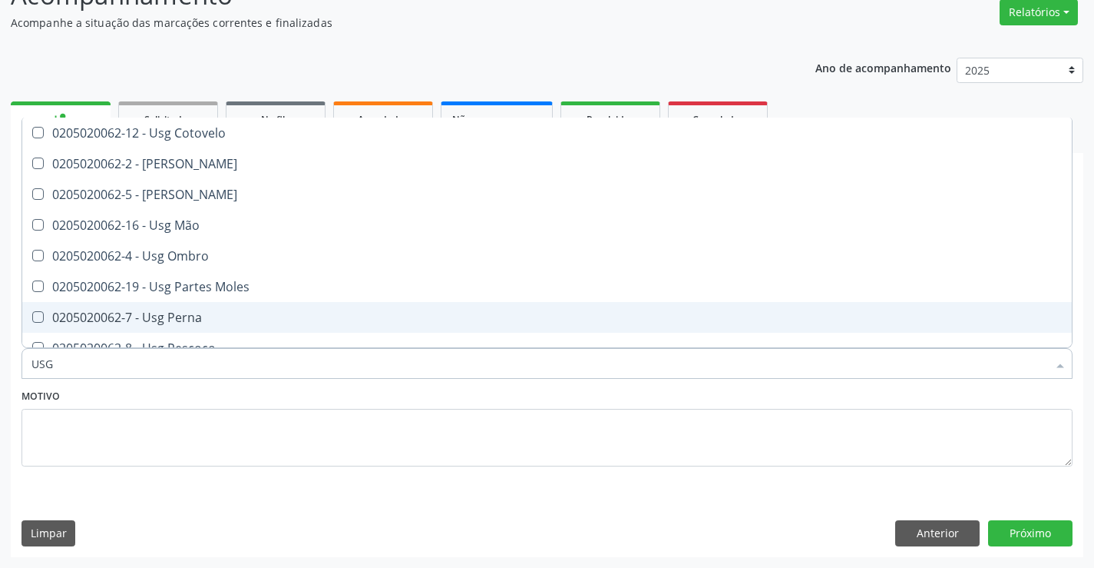
scroll to position [307, 0]
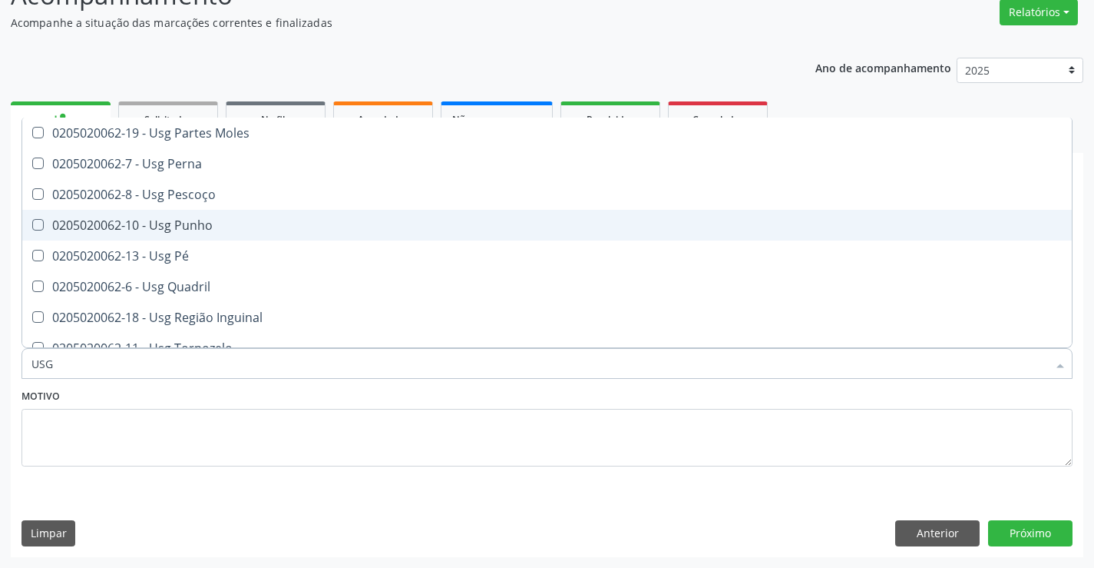
click at [191, 225] on div "0205020062-10 - Usg Punho" at bounding box center [546, 225] width 1031 height 12
checkbox Punho "true"
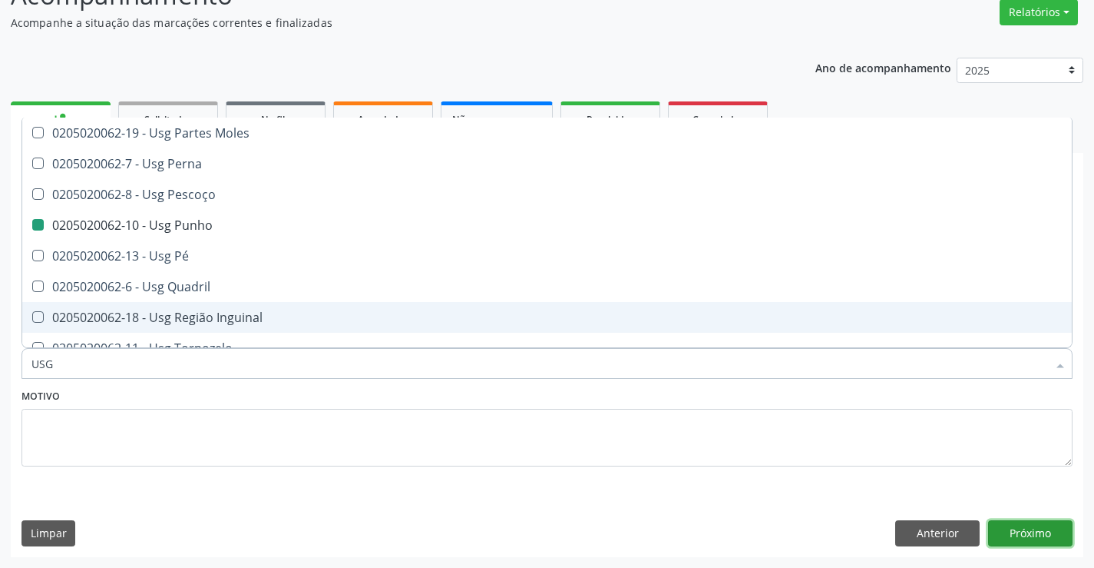
click at [1040, 524] on button "Próximo" at bounding box center [1030, 533] width 84 height 26
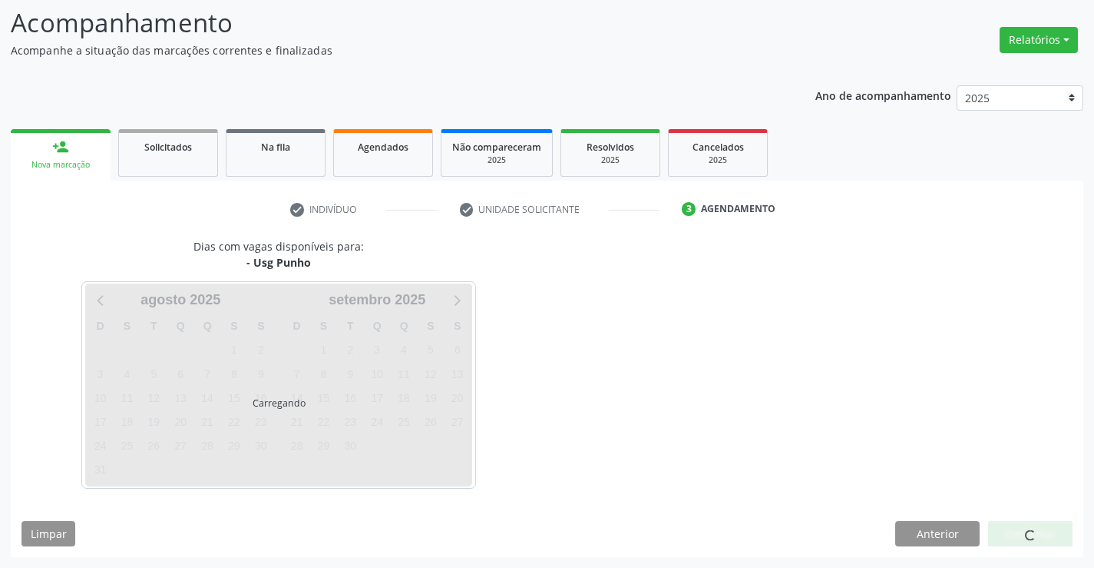
scroll to position [0, 0]
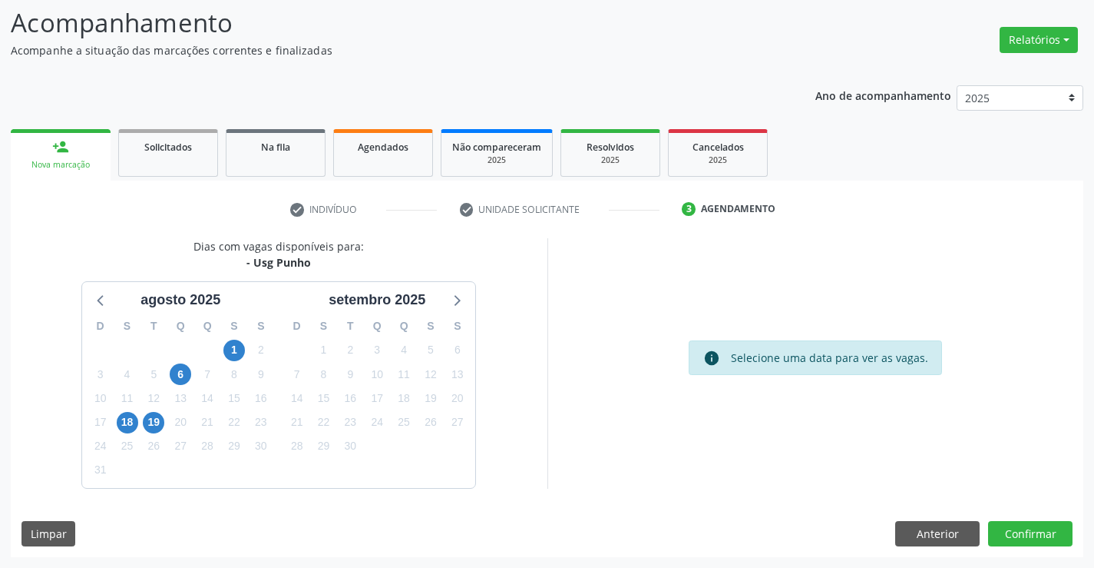
click at [167, 421] on div "20" at bounding box center [180, 422] width 27 height 24
click at [159, 422] on span "19" at bounding box center [154, 423] width 22 height 22
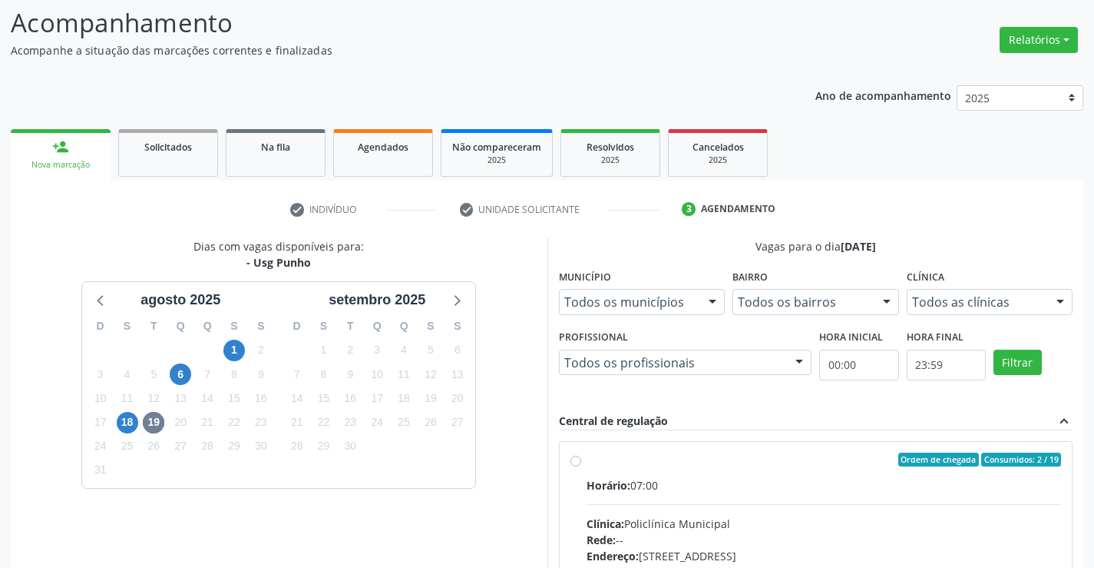
click at [713, 523] on div "Clínica: Policlínica Municipal" at bounding box center [824, 523] width 475 height 16
click at [581, 466] on input "Ordem de chegada Consumidos: 2 / 19 Horário: 07:00 Clínica: Policlínica Municip…" at bounding box center [576, 459] width 11 height 14
radio input "true"
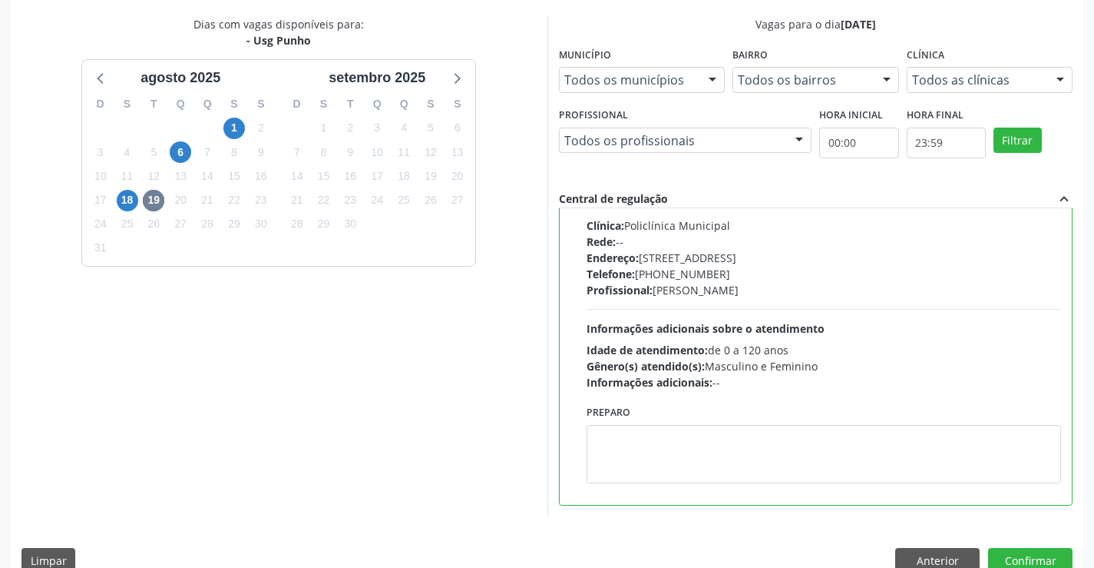
scroll to position [331, 0]
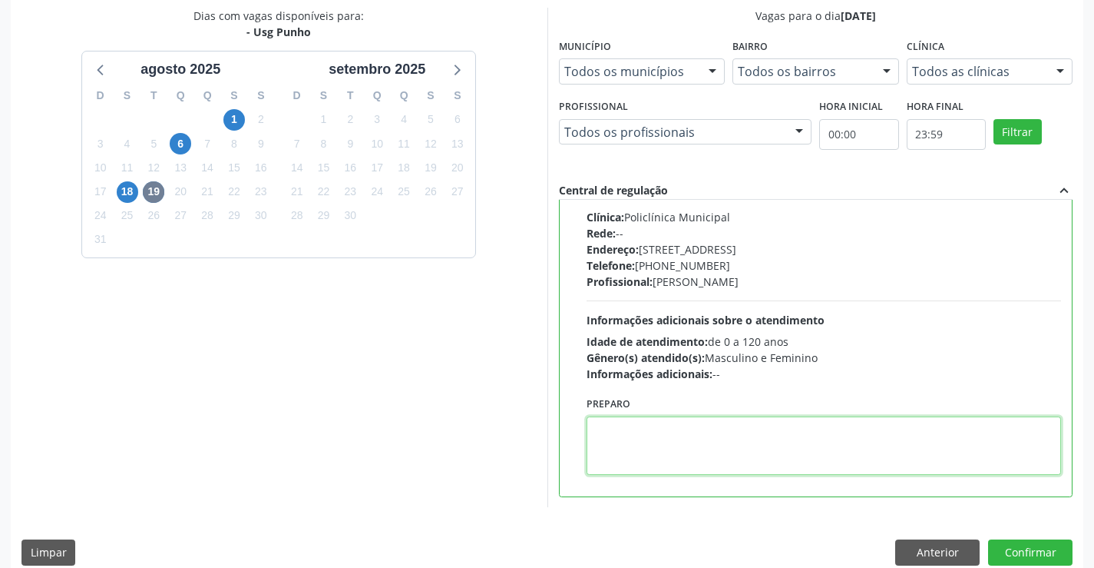
click at [651, 461] on textarea at bounding box center [824, 445] width 475 height 58
type textarea "ESQUERDO"
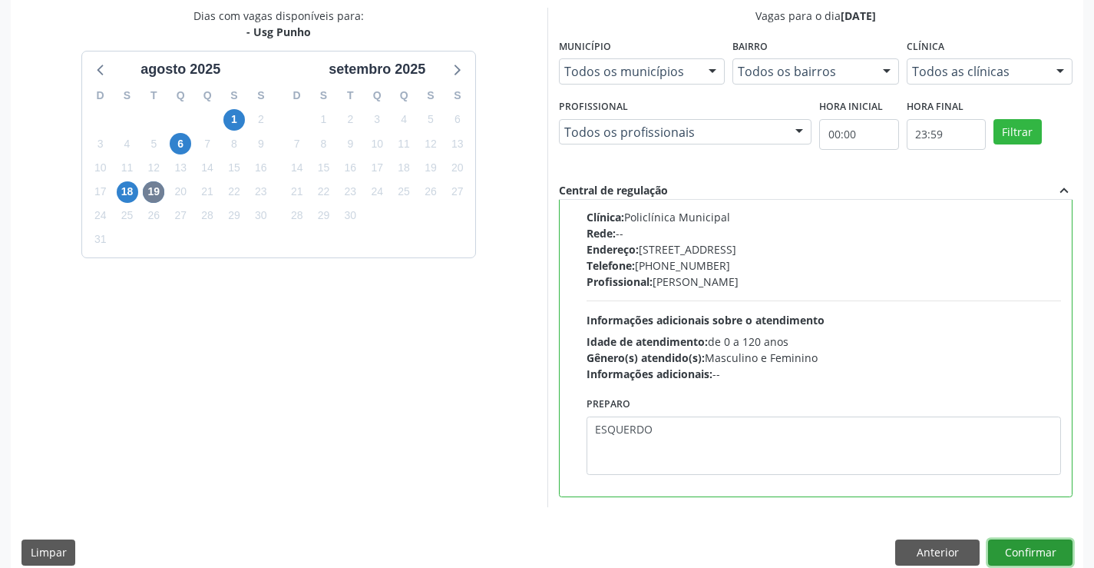
click at [1043, 550] on button "Confirmar" at bounding box center [1030, 552] width 84 height 26
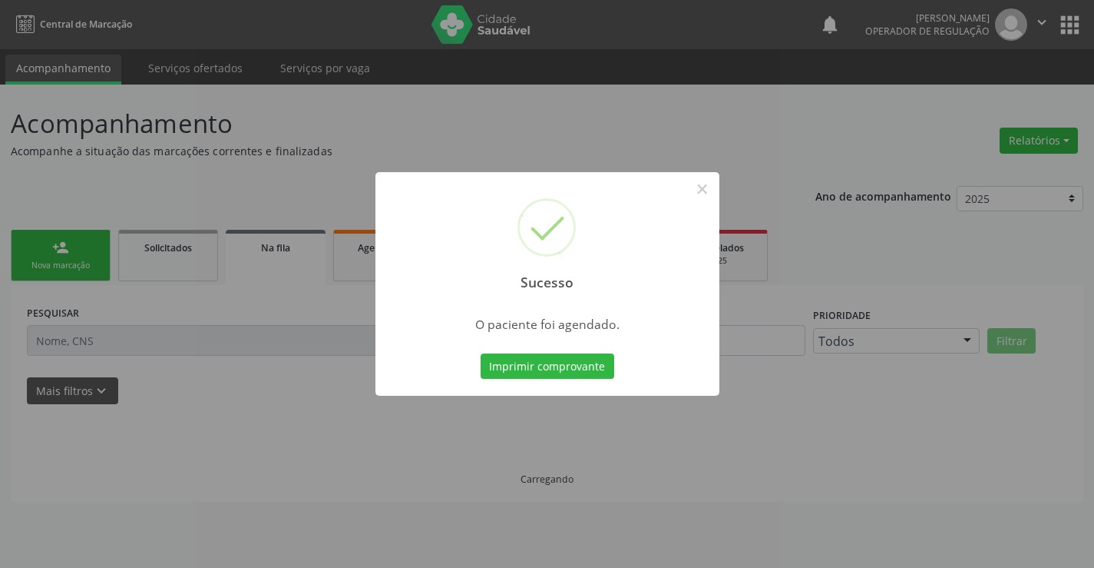
scroll to position [0, 0]
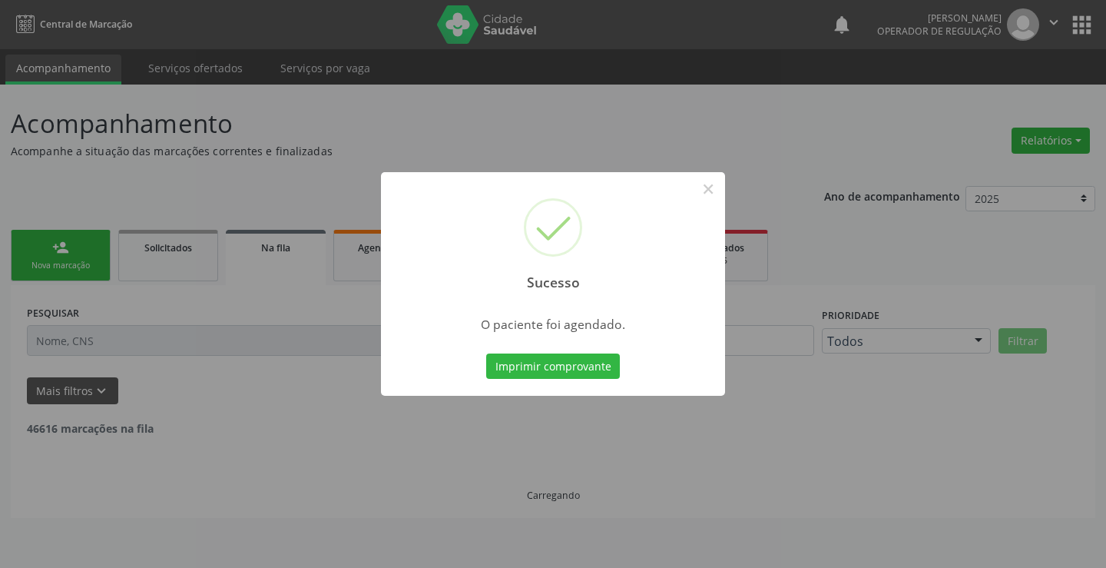
click at [486, 353] on button "Imprimir comprovante" at bounding box center [553, 366] width 134 height 26
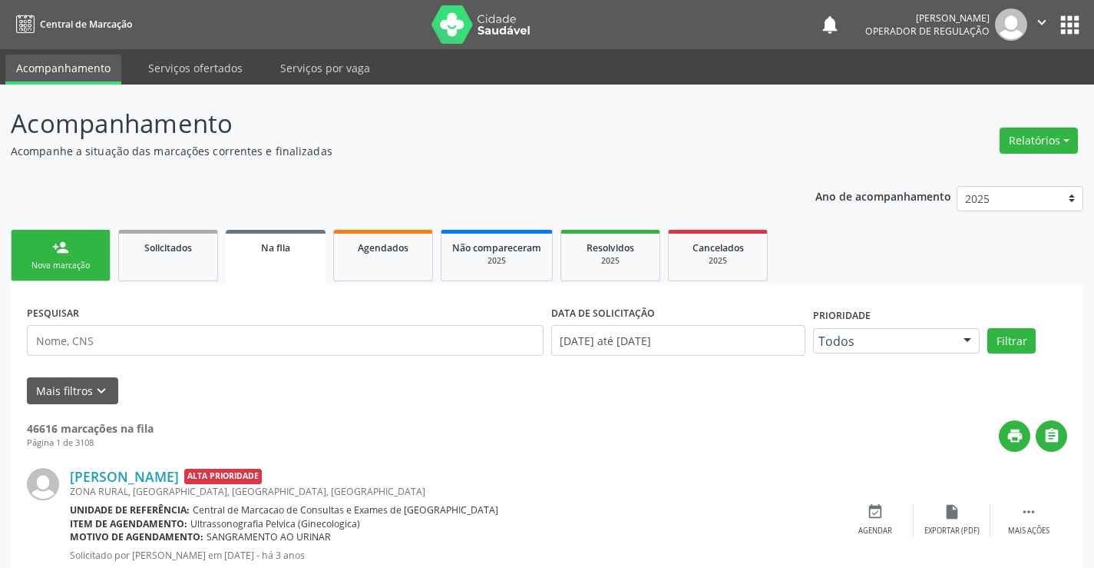
click at [54, 260] on div "Nova marcação" at bounding box center [60, 266] width 77 height 12
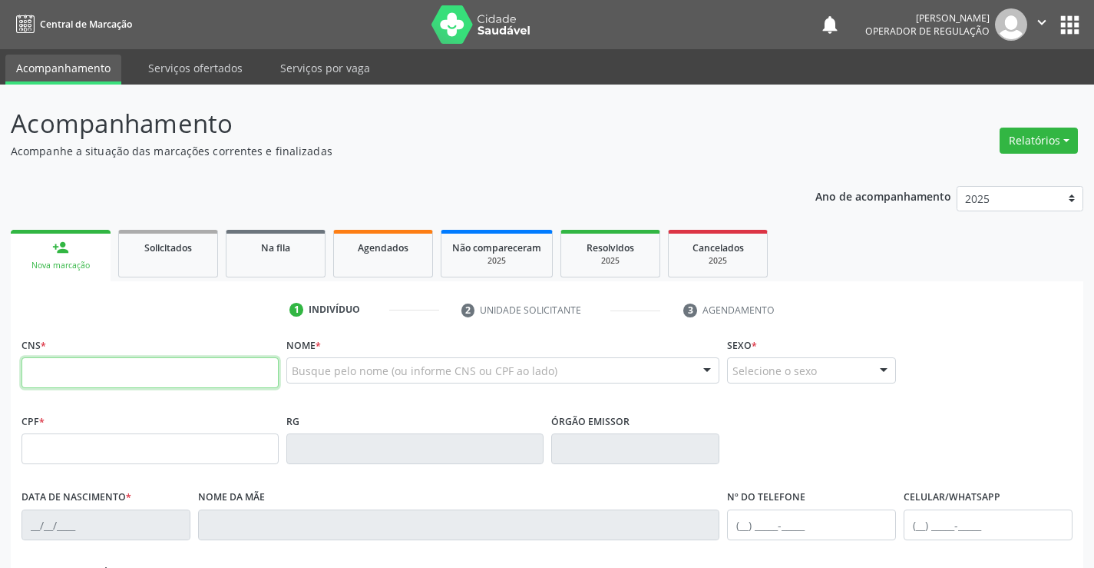
click at [87, 370] on input "text" at bounding box center [150, 372] width 257 height 31
type input "708 5000 0348 1080"
type input "010.169.775-90"
type input "1311612025"
type input "SSPBA"
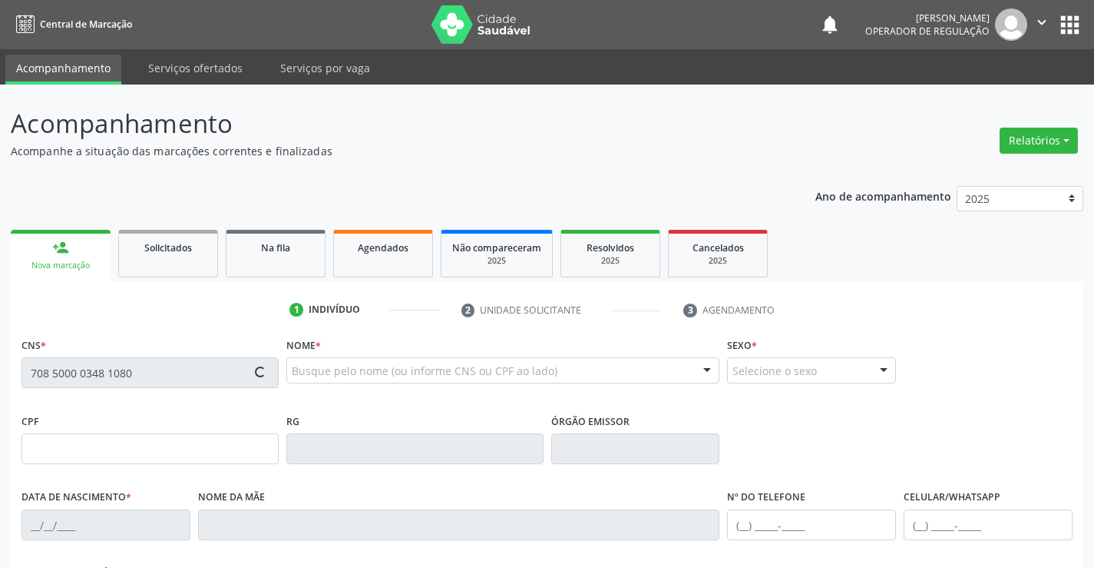
type input "11/12/1968"
type input "(74) 99159-1533"
type input "010.169.775-90"
type input "S/N"
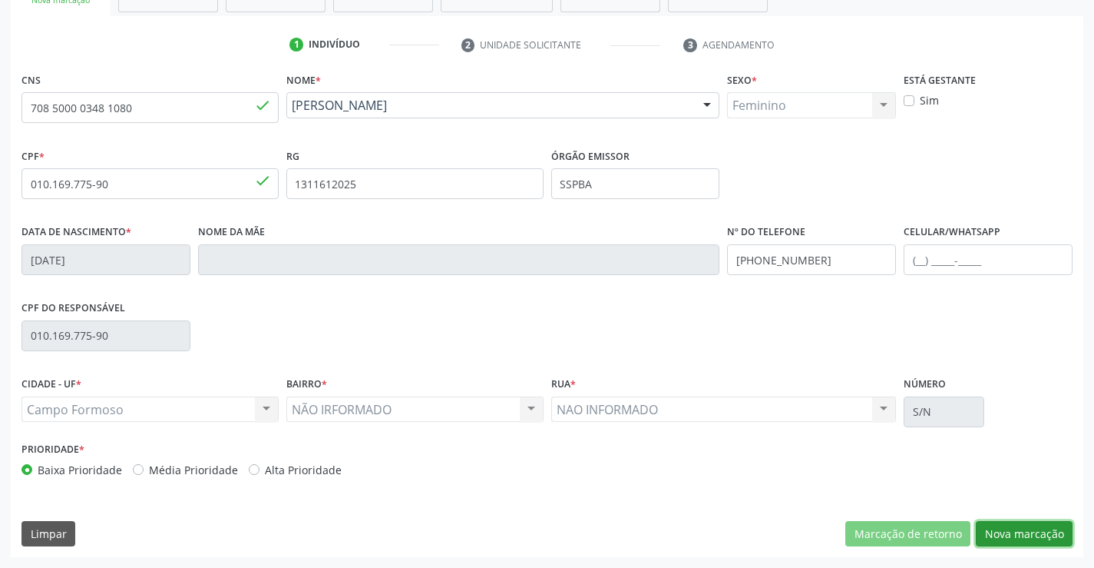
click at [1035, 531] on button "Nova marcação" at bounding box center [1024, 534] width 97 height 26
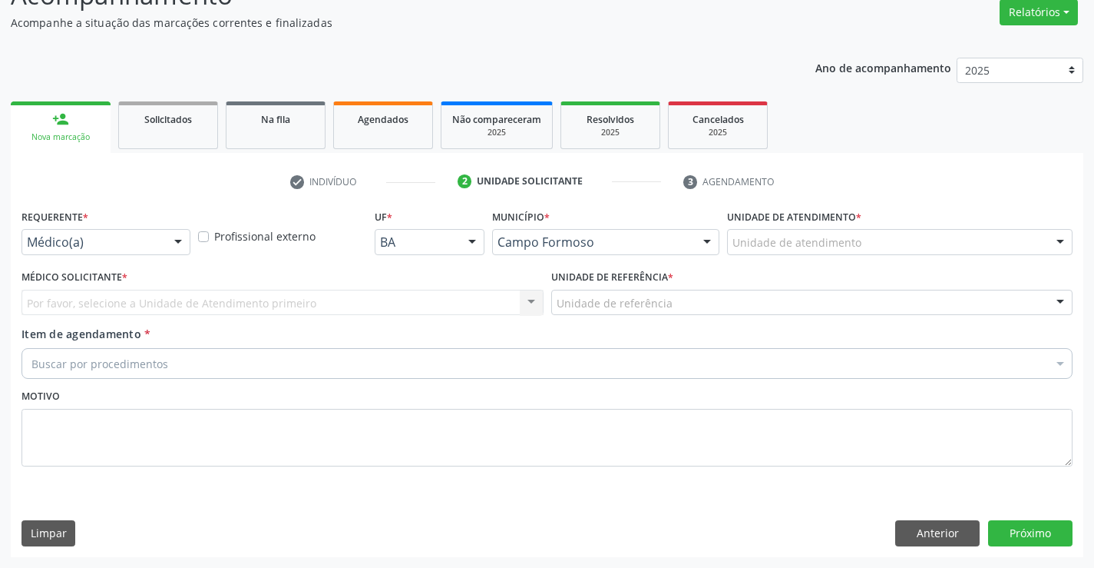
scroll to position [128, 0]
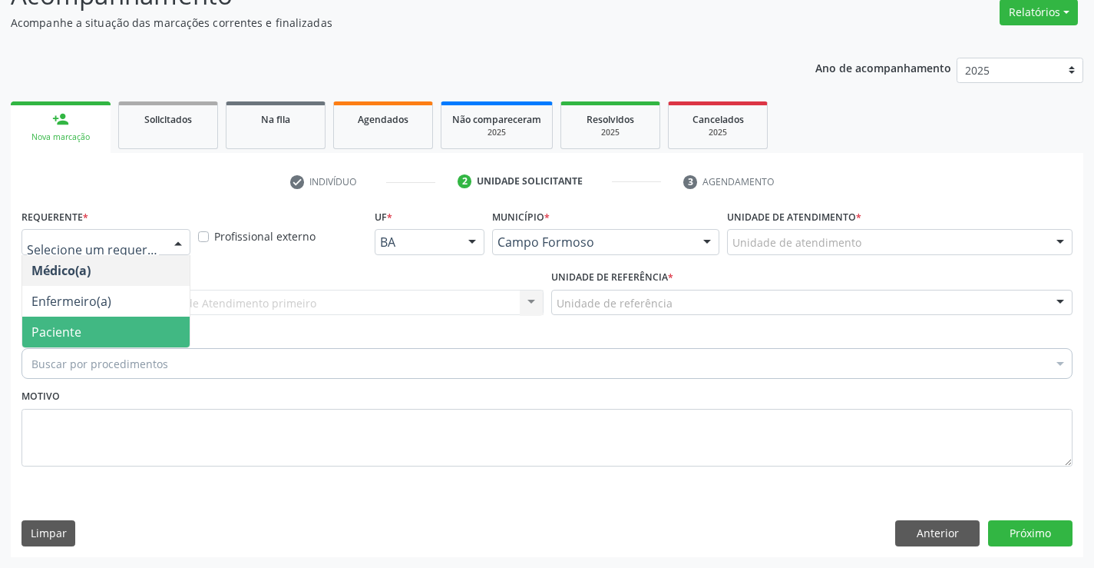
click at [105, 349] on div "Buscar por procedimentos" at bounding box center [547, 363] width 1051 height 31
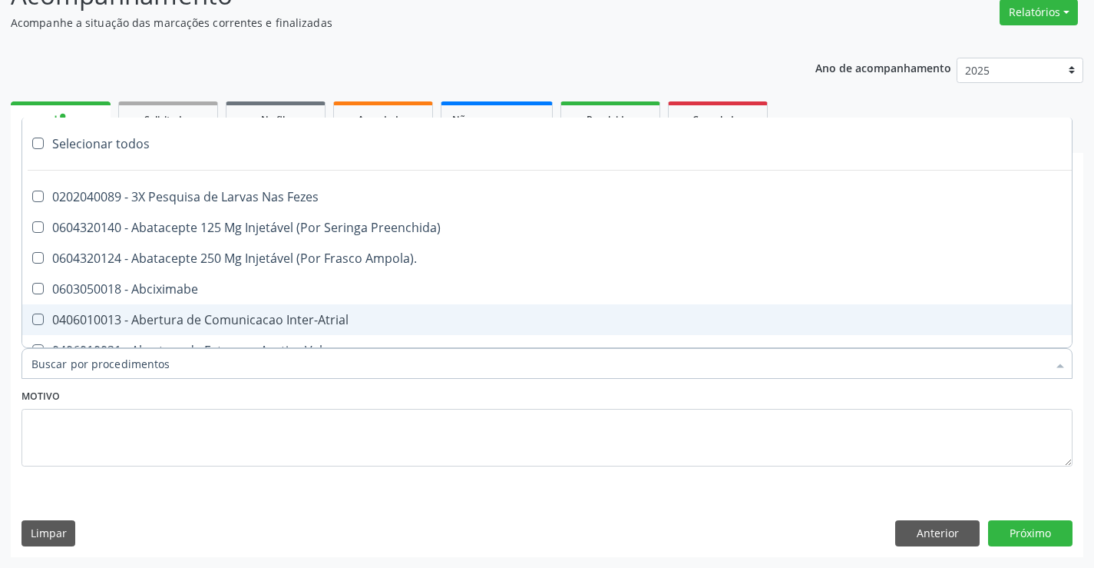
click at [207, 378] on input "Item de agendamento *" at bounding box center [539, 363] width 1016 height 31
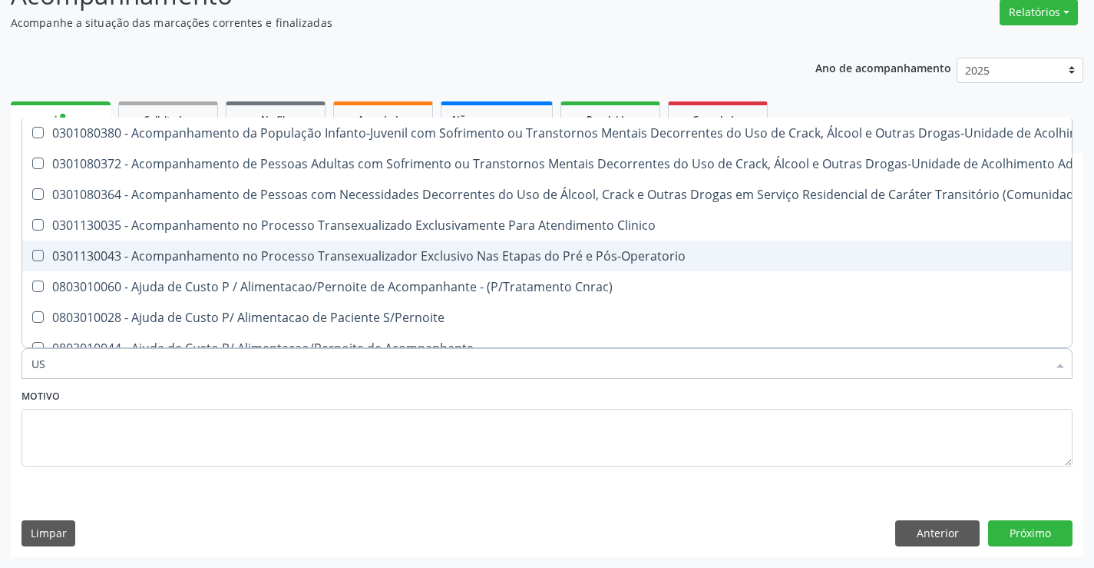
type input "USG"
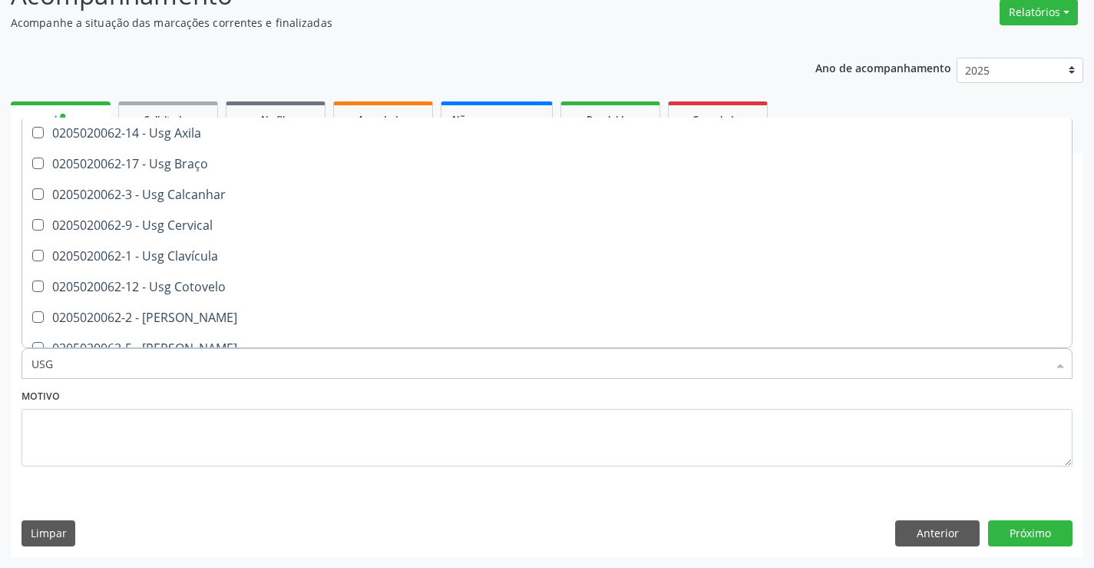
scroll to position [307, 0]
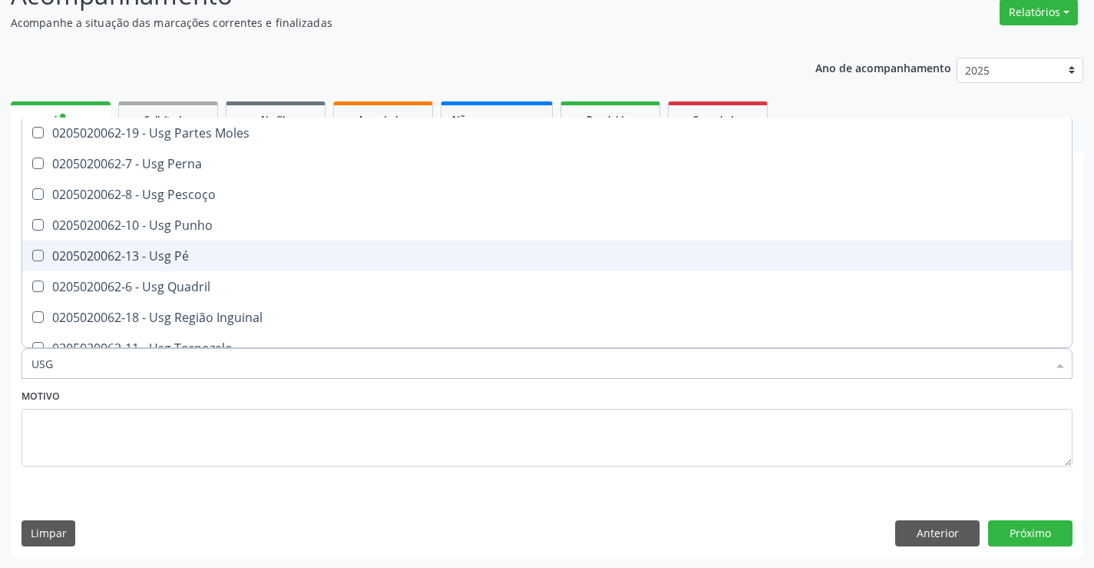
click at [215, 255] on div "0205020062-13 - Usg Pé" at bounding box center [546, 256] width 1031 height 12
click at [215, 243] on span "0205020062-13 - Usg Pé" at bounding box center [547, 255] width 1050 height 31
checkbox Pé "false"
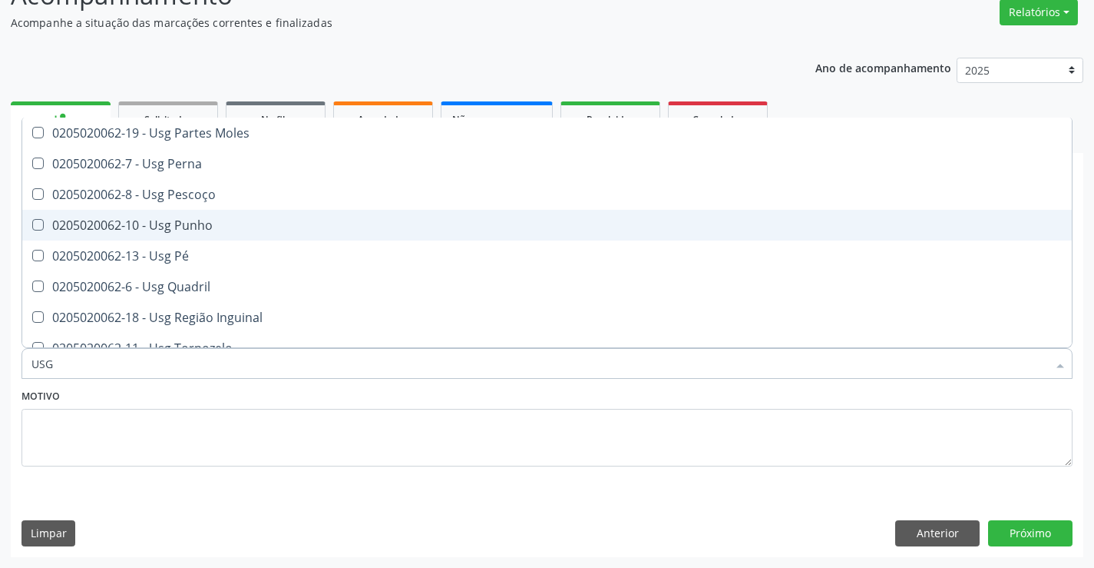
click at [215, 225] on div "0205020062-10 - Usg Punho" at bounding box center [546, 225] width 1031 height 12
checkbox Punho "true"
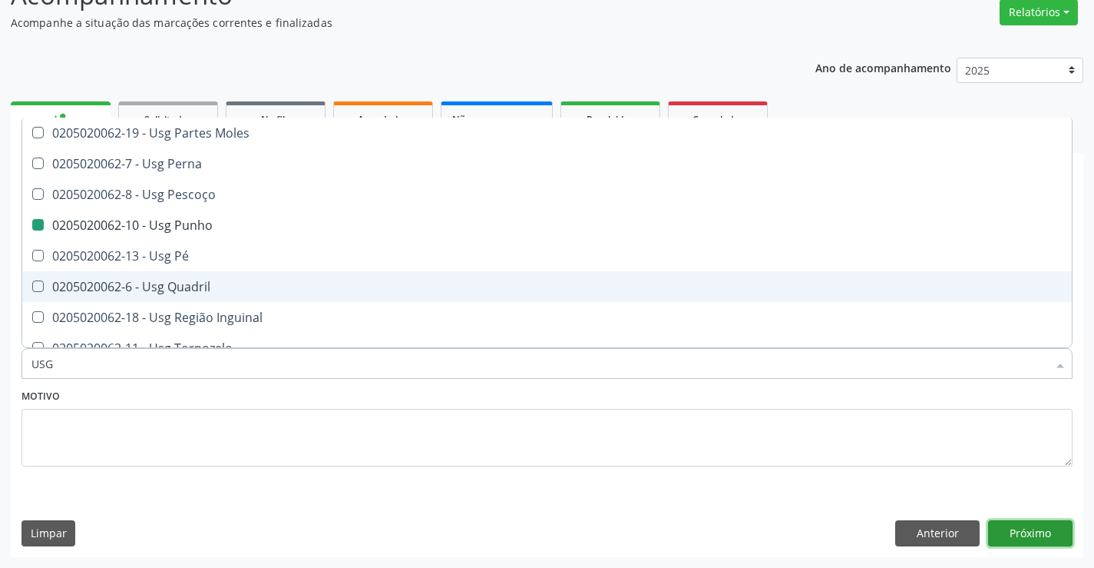
click at [1042, 535] on button "Próximo" at bounding box center [1030, 533] width 84 height 26
checkbox Braço "true"
checkbox Punho "false"
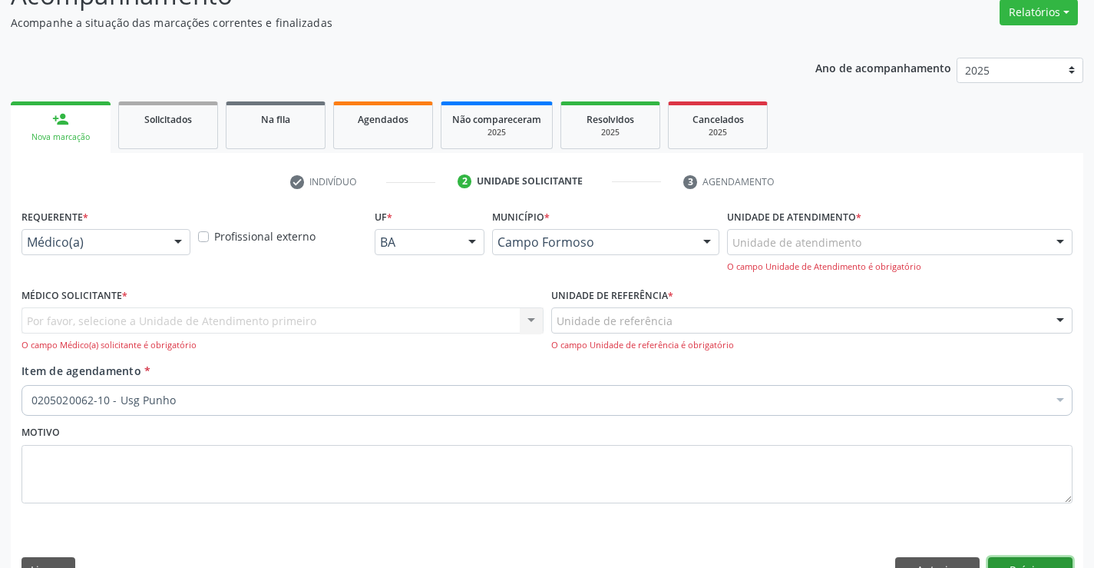
scroll to position [0, 0]
click at [95, 320] on div "Por favor, selecione a Unidade de Atendimento primeiro Nenhum resultado encontr…" at bounding box center [283, 329] width 522 height 44
click at [531, 317] on div "Por favor, selecione a Unidade de Atendimento primeiro Nenhum resultado encontr…" at bounding box center [283, 329] width 522 height 44
click at [164, 235] on div "Médico(a) Médico(a) Enfermeiro(a) Paciente Nenhum resultado encontrado para: " …" at bounding box center [106, 242] width 169 height 26
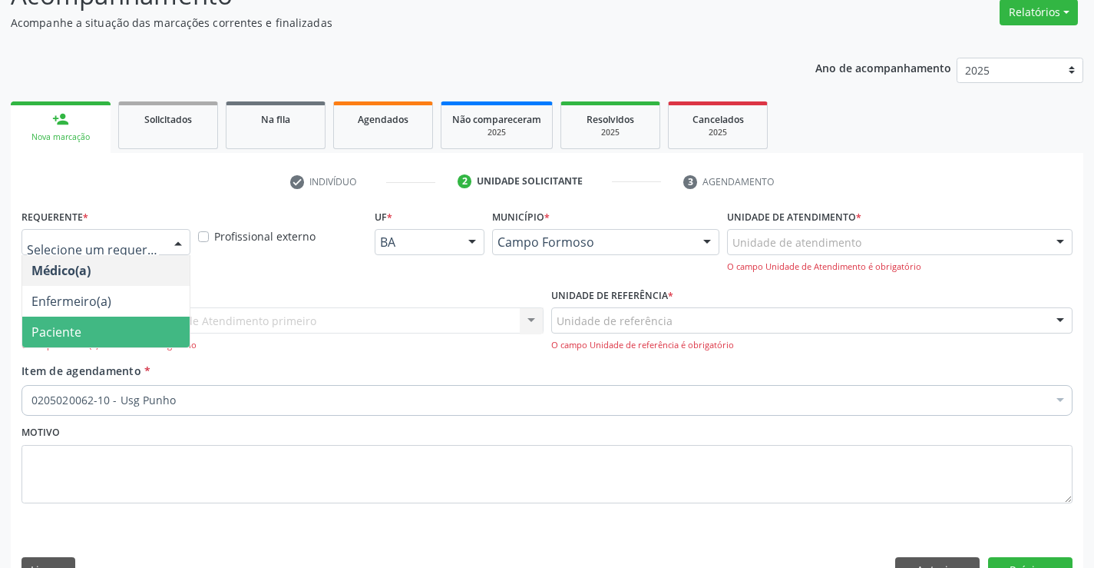
click at [103, 331] on span "Paciente" at bounding box center [105, 331] width 167 height 31
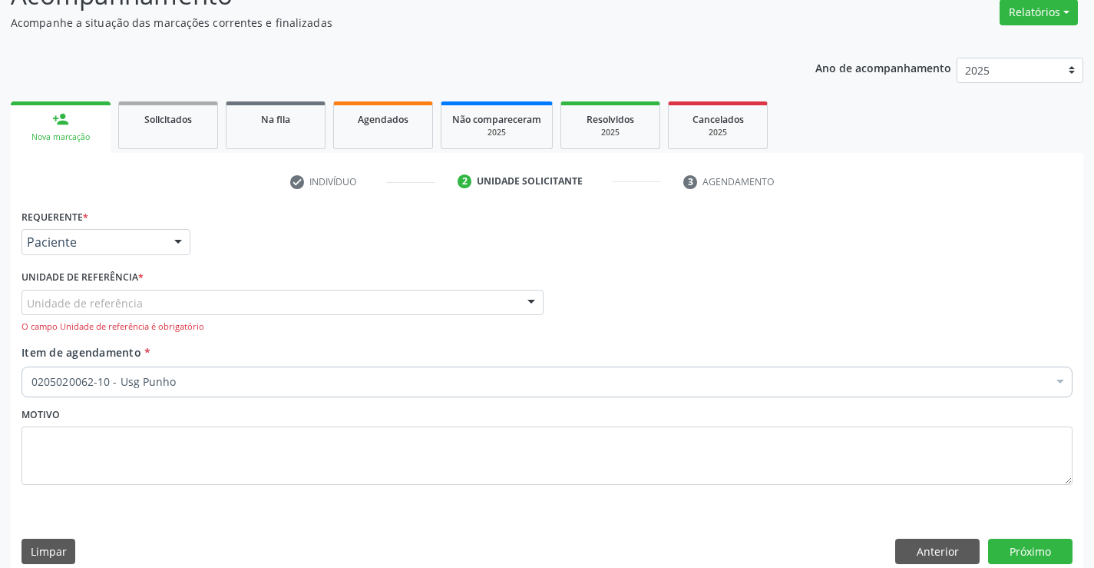
click at [487, 306] on div "Unidade de referência" at bounding box center [283, 303] width 522 height 26
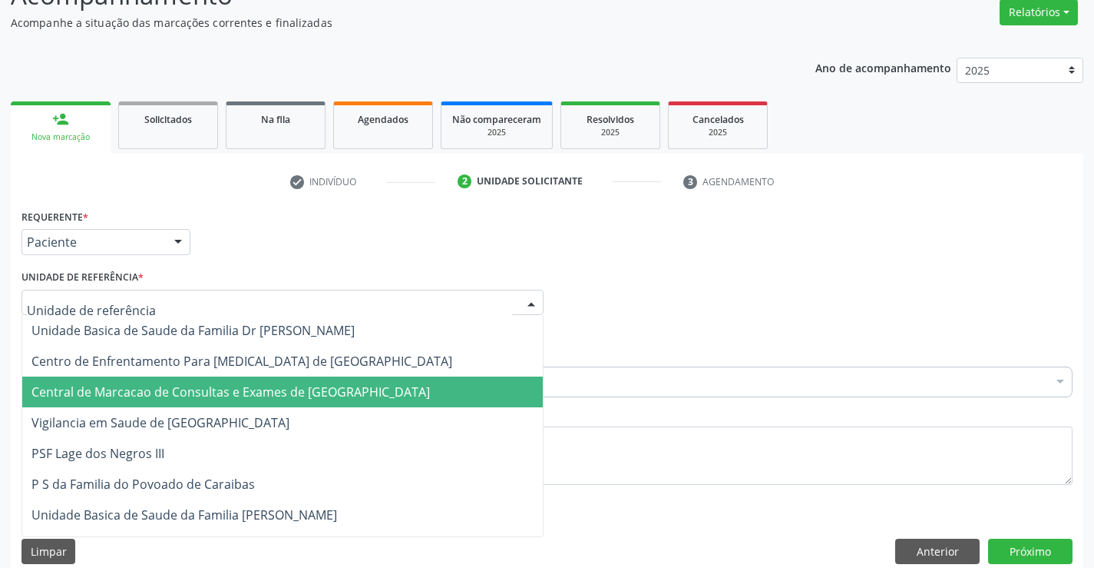
click at [343, 400] on span "Central de Marcacao de Consultas e Exames de [GEOGRAPHIC_DATA]" at bounding box center [230, 391] width 399 height 17
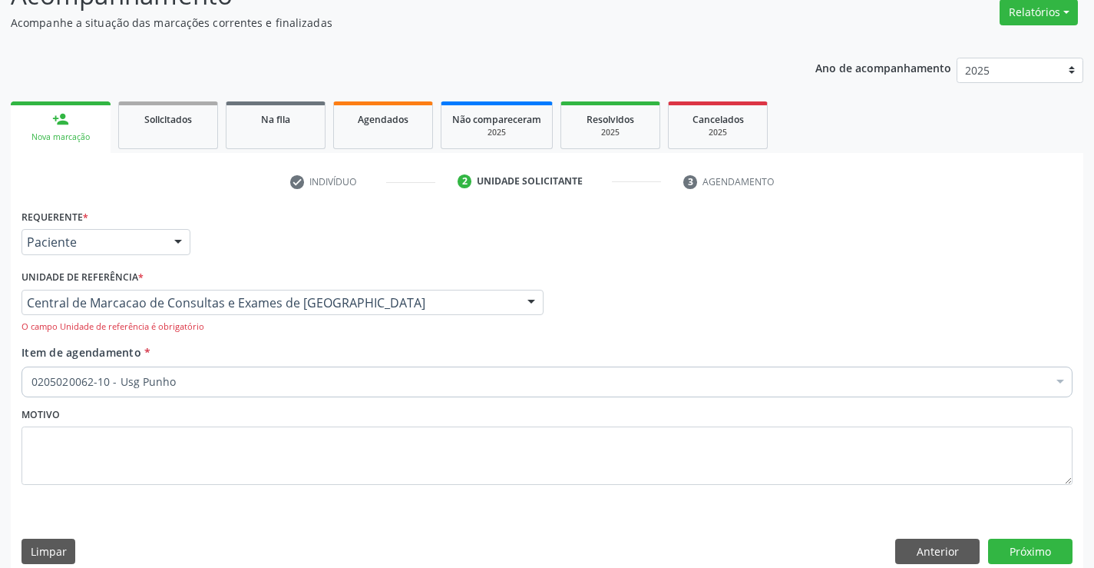
click at [142, 370] on div "0205020062-10 - Usg Punho" at bounding box center [547, 381] width 1051 height 31
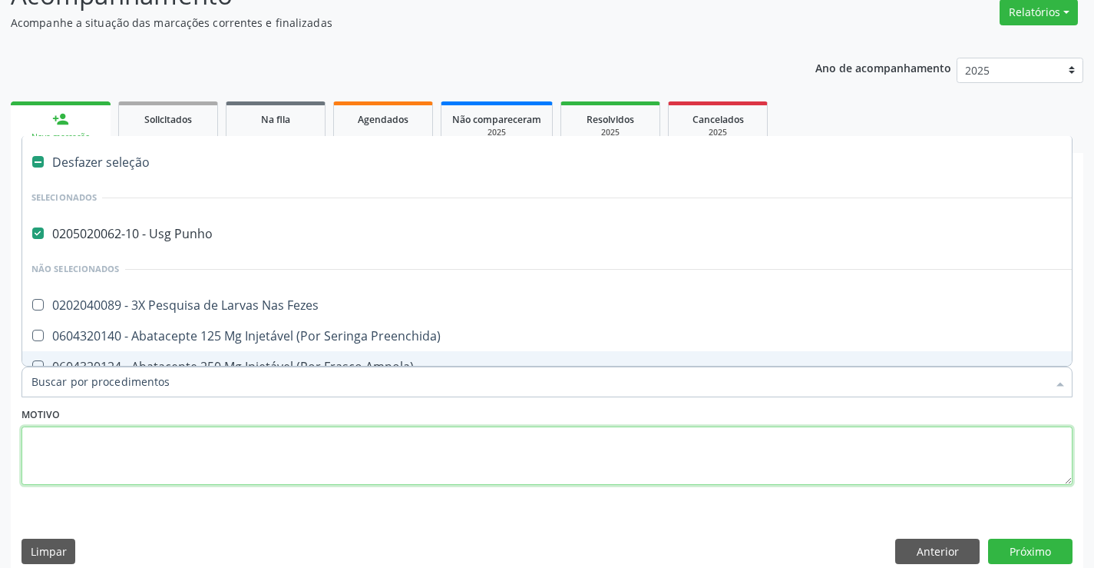
click at [847, 474] on textarea at bounding box center [547, 455] width 1051 height 58
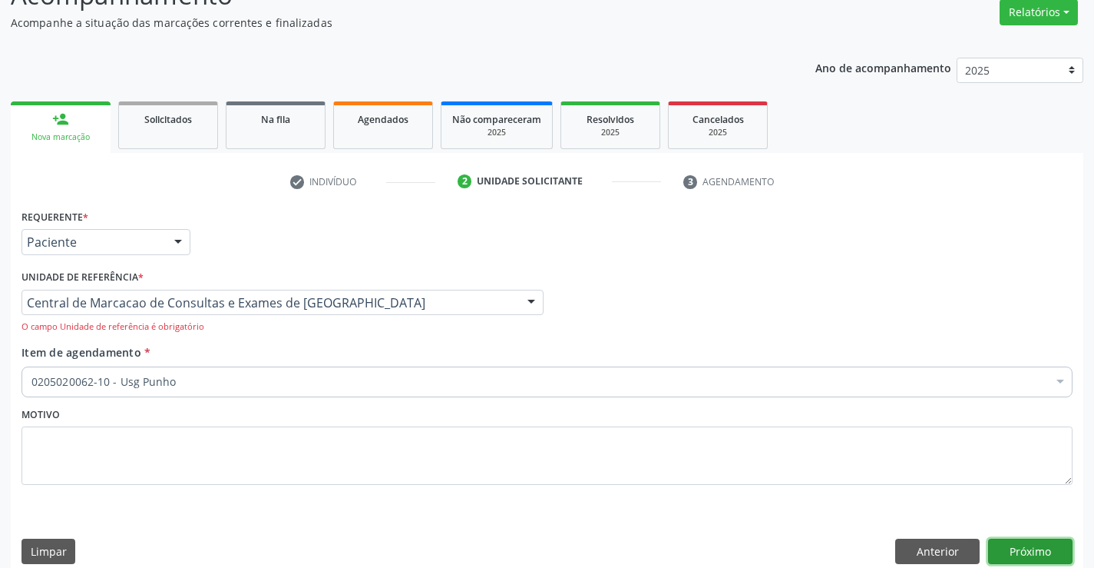
click at [1043, 541] on button "Próximo" at bounding box center [1030, 551] width 84 height 26
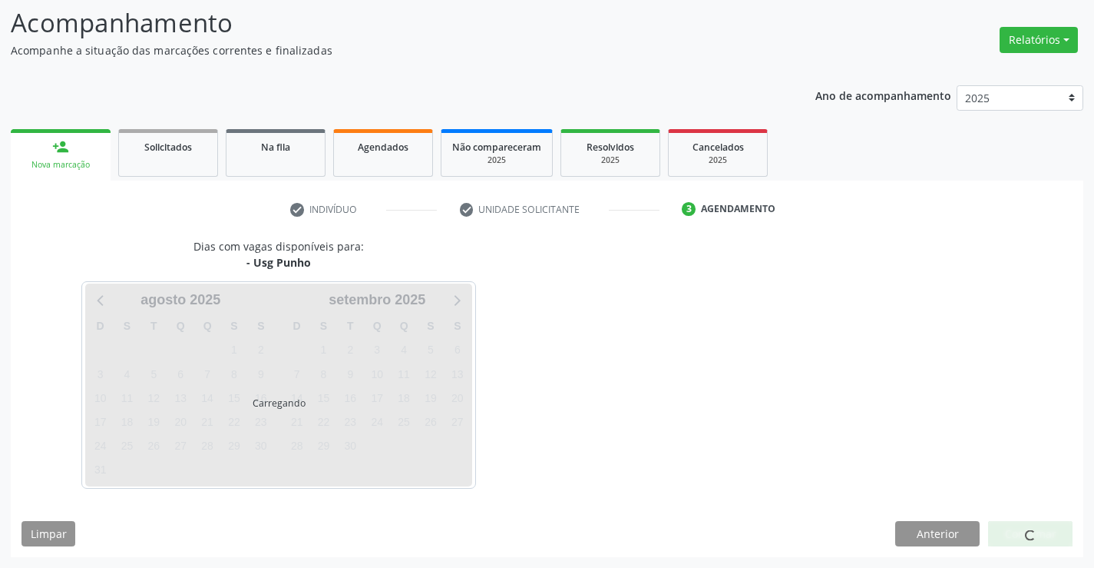
scroll to position [101, 0]
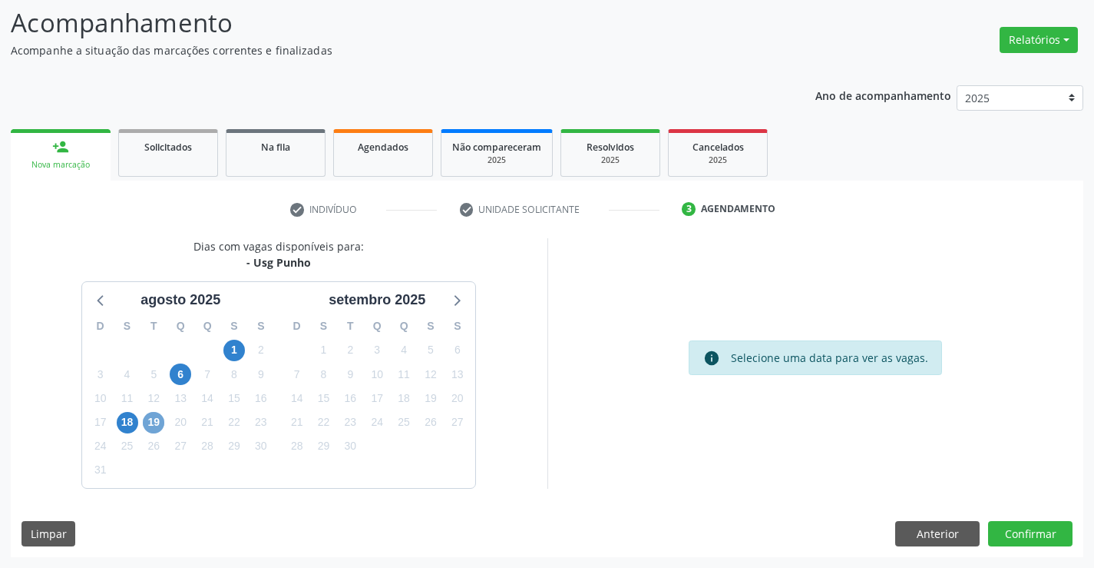
click at [154, 420] on span "19" at bounding box center [154, 423] width 22 height 22
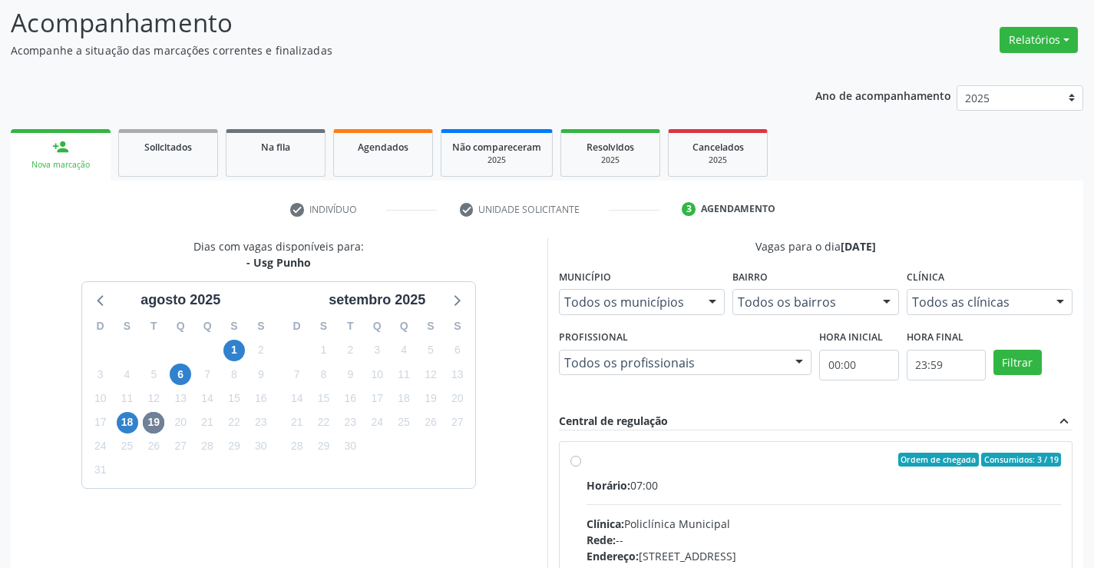
click at [648, 461] on div "Ordem de chegada Consumidos: 3 / 19" at bounding box center [824, 459] width 475 height 14
click at [581, 461] on input "Ordem de chegada Consumidos: 3 / 19 Horário: 07:00 Clínica: Policlínica Municip…" at bounding box center [576, 459] width 11 height 14
radio input "true"
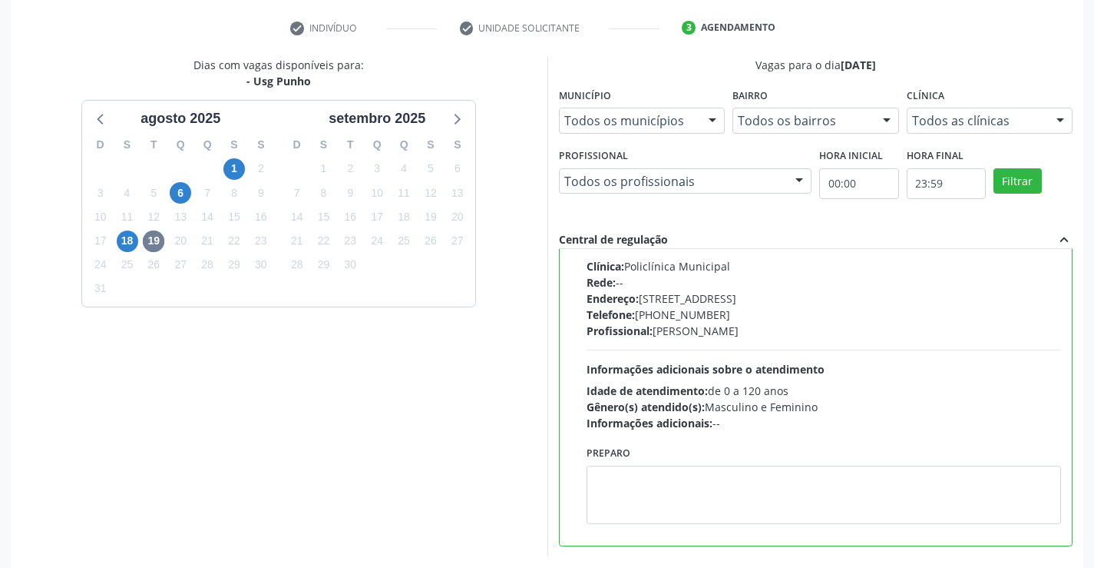
scroll to position [350, 0]
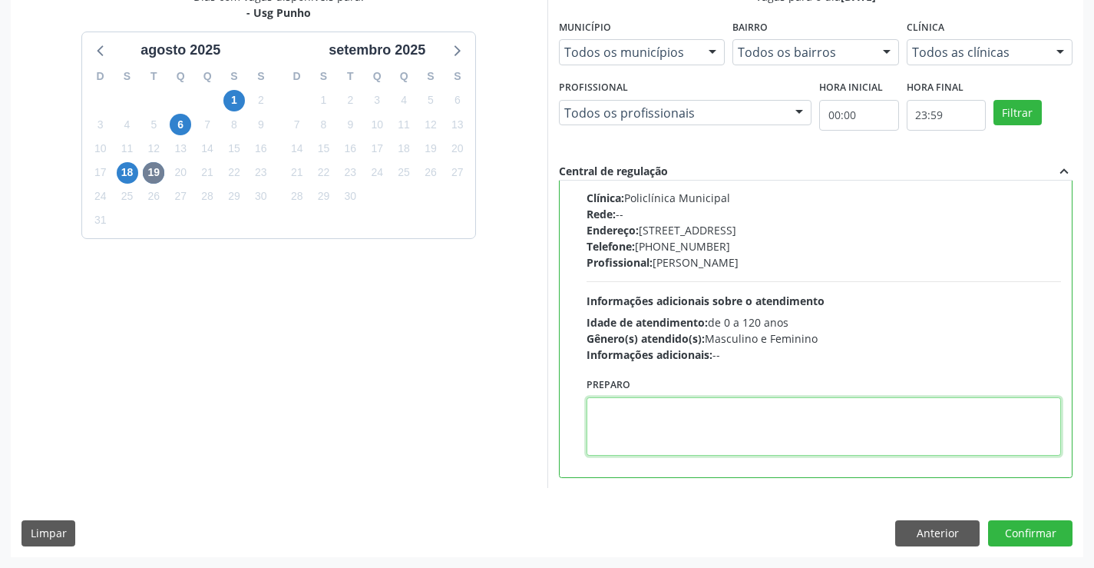
click at [657, 429] on textarea at bounding box center [824, 426] width 475 height 58
type textarea "DIREITO"
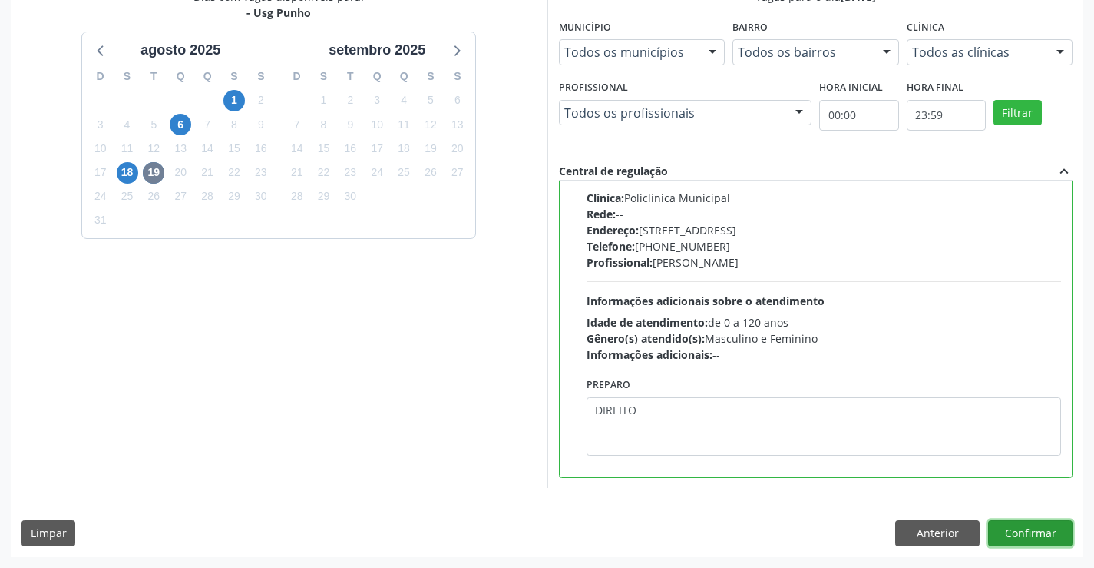
click at [1037, 535] on button "Confirmar" at bounding box center [1030, 533] width 84 height 26
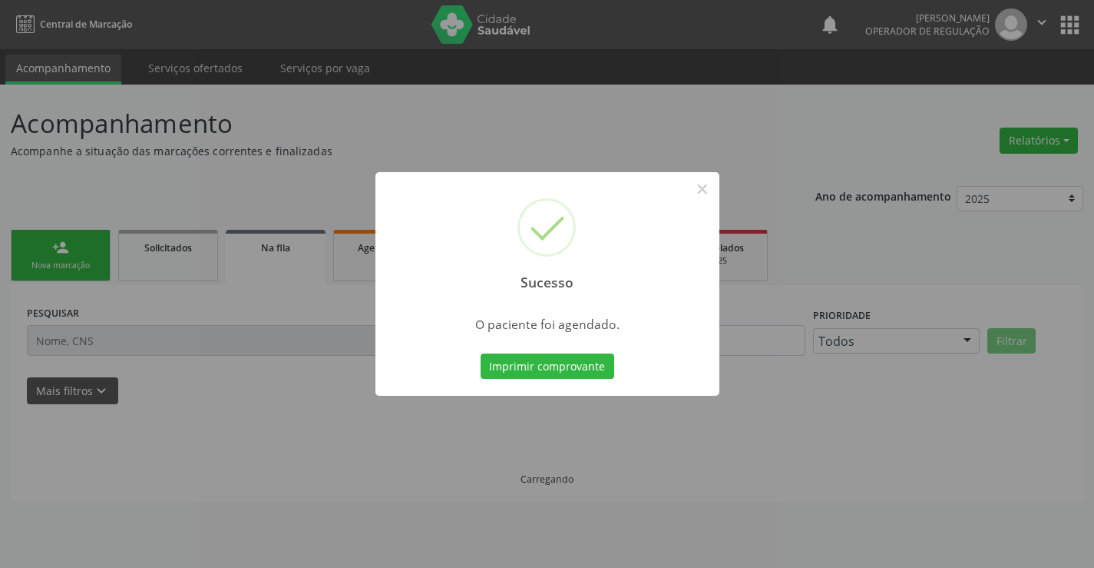
scroll to position [0, 0]
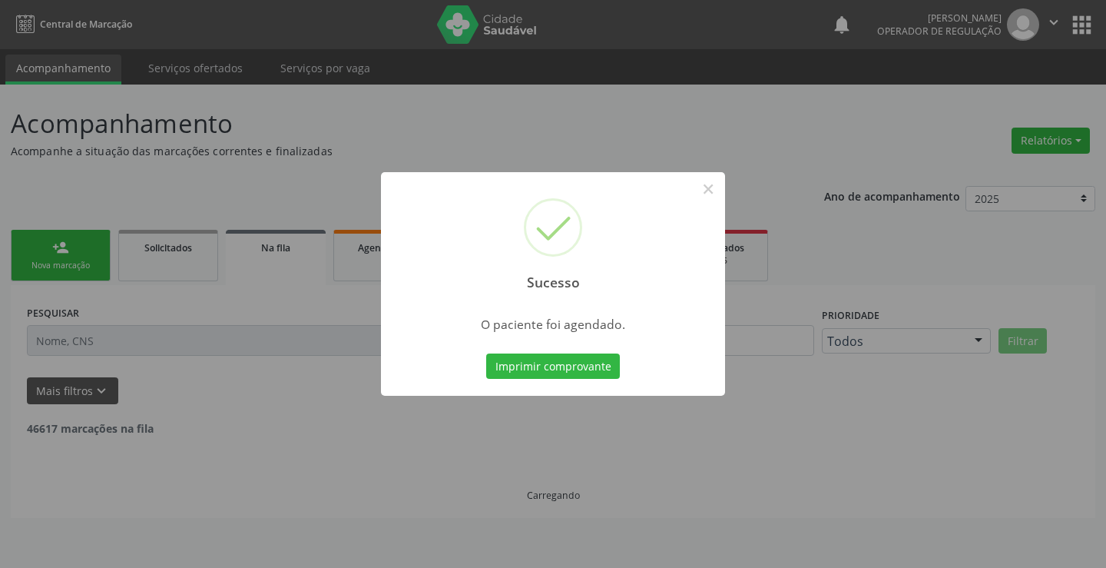
click at [486, 353] on button "Imprimir comprovante" at bounding box center [553, 366] width 134 height 26
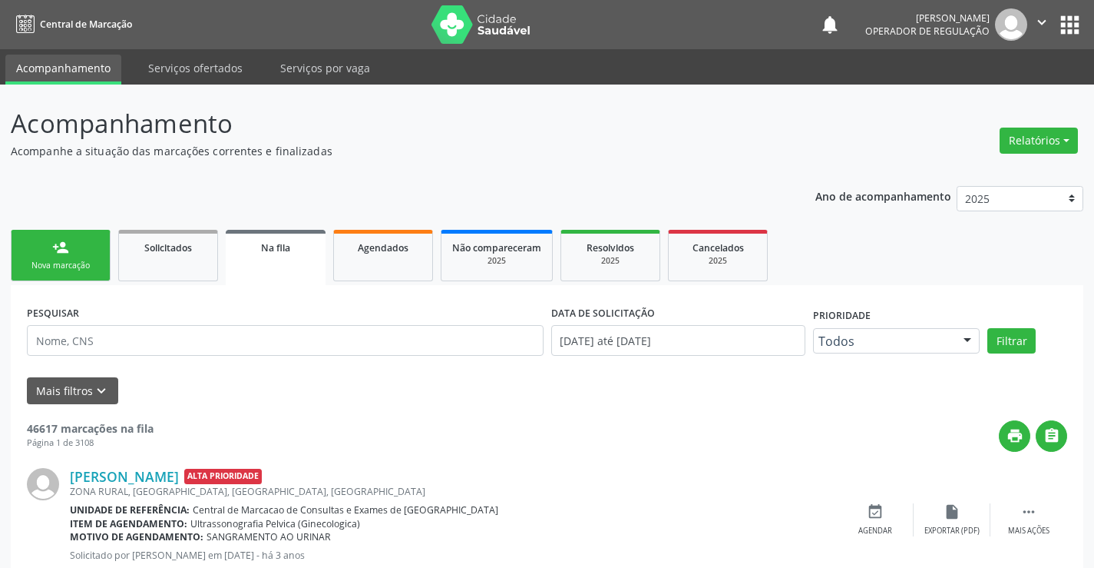
click at [63, 257] on link "person_add Nova marcação" at bounding box center [61, 255] width 100 height 51
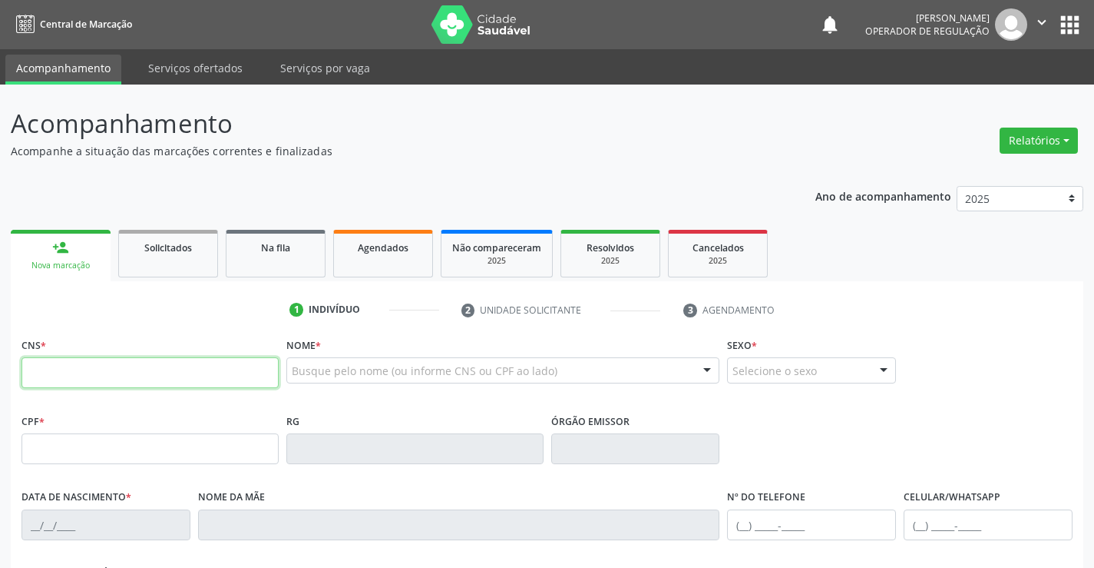
click at [93, 376] on input "text" at bounding box center [150, 372] width 257 height 31
paste input "708 5000 0348 1080"
type input "708 5000 0348 1080"
type input "010.169.775-90"
type input "1311612025"
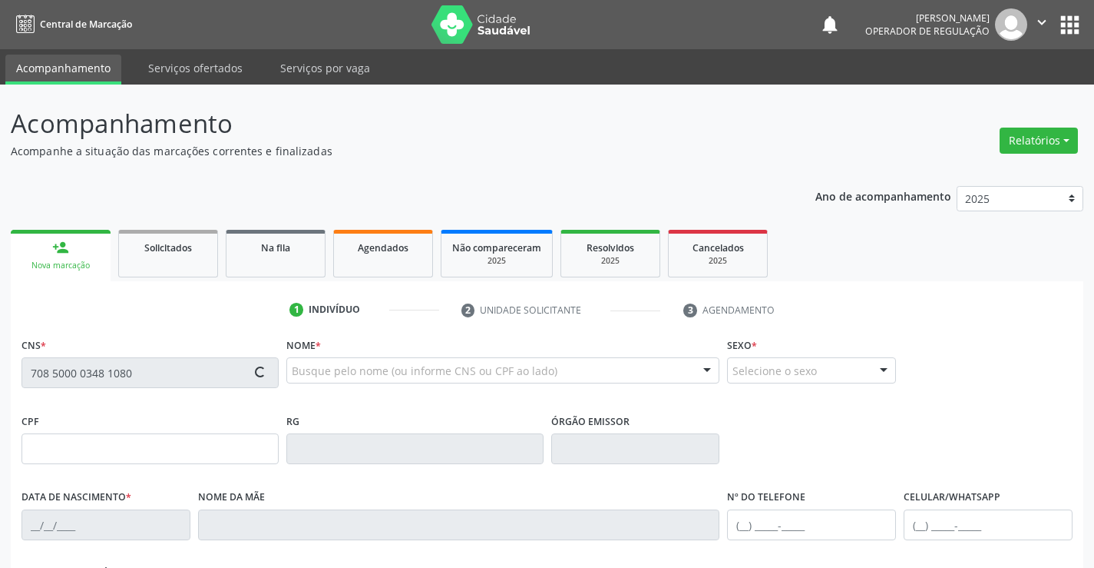
type input "SSPBA"
type input "11/12/1968"
type input "(74) 99159-1533"
type input "010.169.775-90"
type input "S/N"
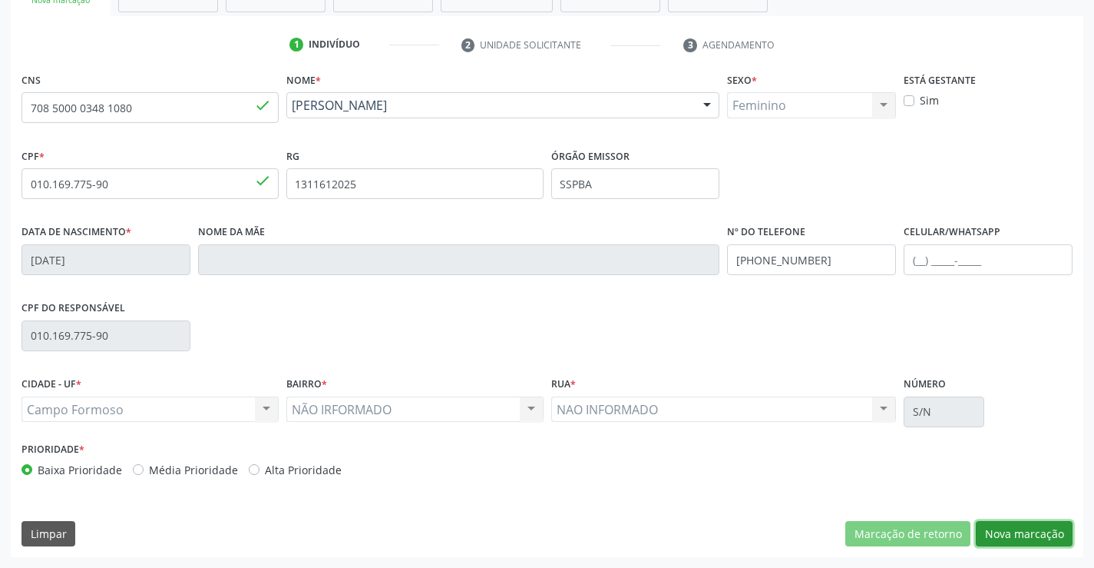
click at [1031, 539] on button "Nova marcação" at bounding box center [1024, 534] width 97 height 26
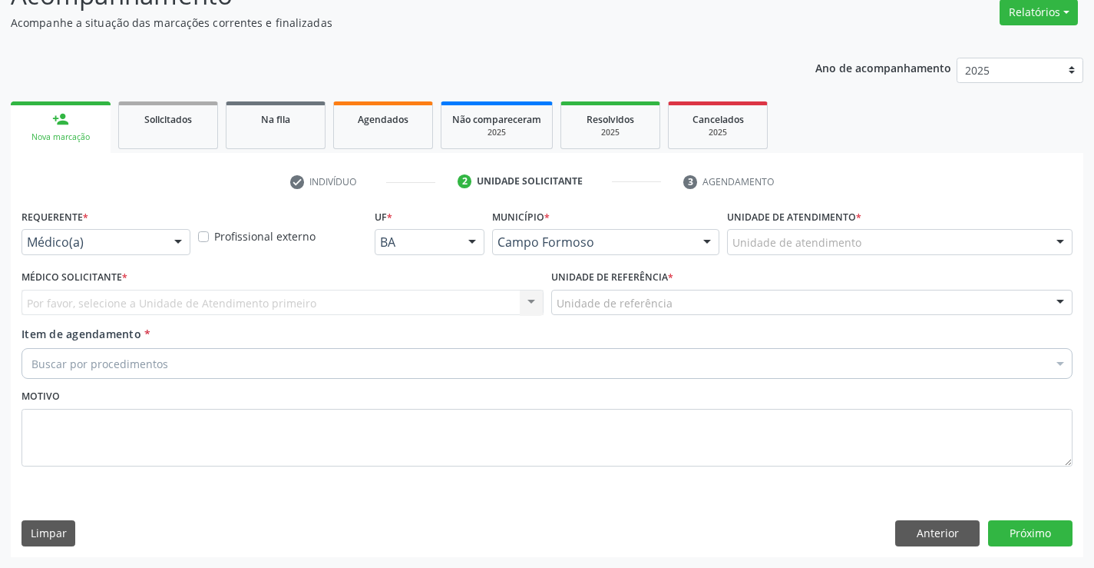
scroll to position [128, 0]
click at [144, 233] on div "Médico(a)" at bounding box center [106, 242] width 169 height 26
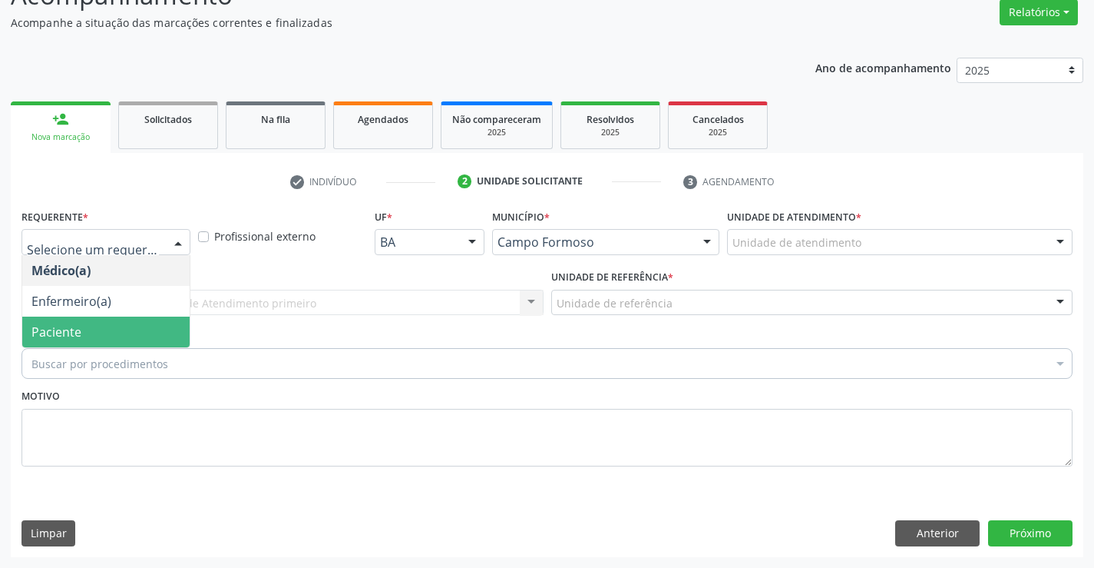
click at [81, 335] on span "Paciente" at bounding box center [105, 331] width 167 height 31
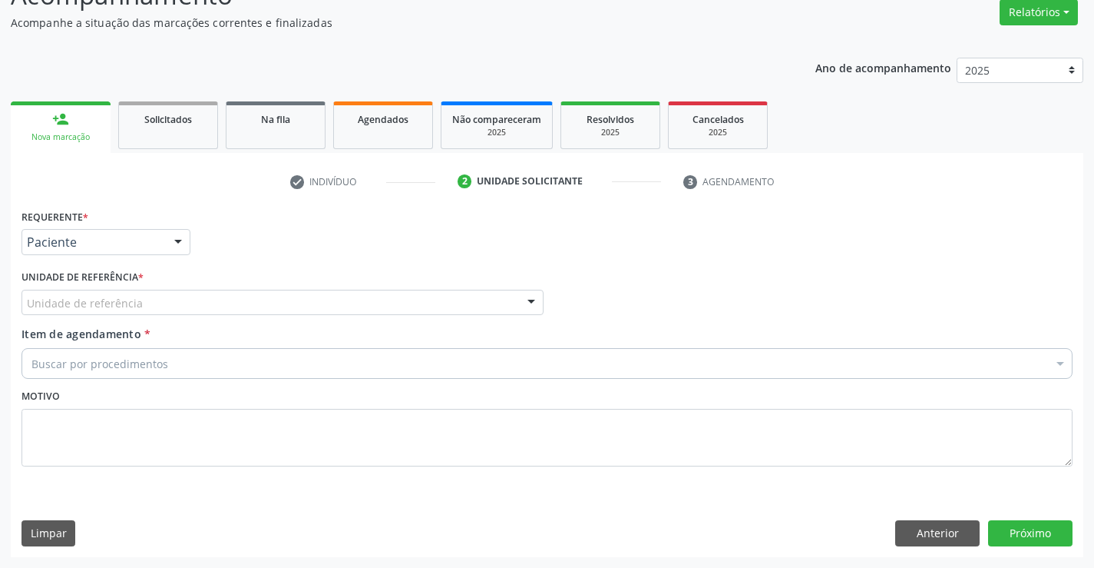
click at [284, 303] on div "Unidade de referência" at bounding box center [283, 303] width 522 height 26
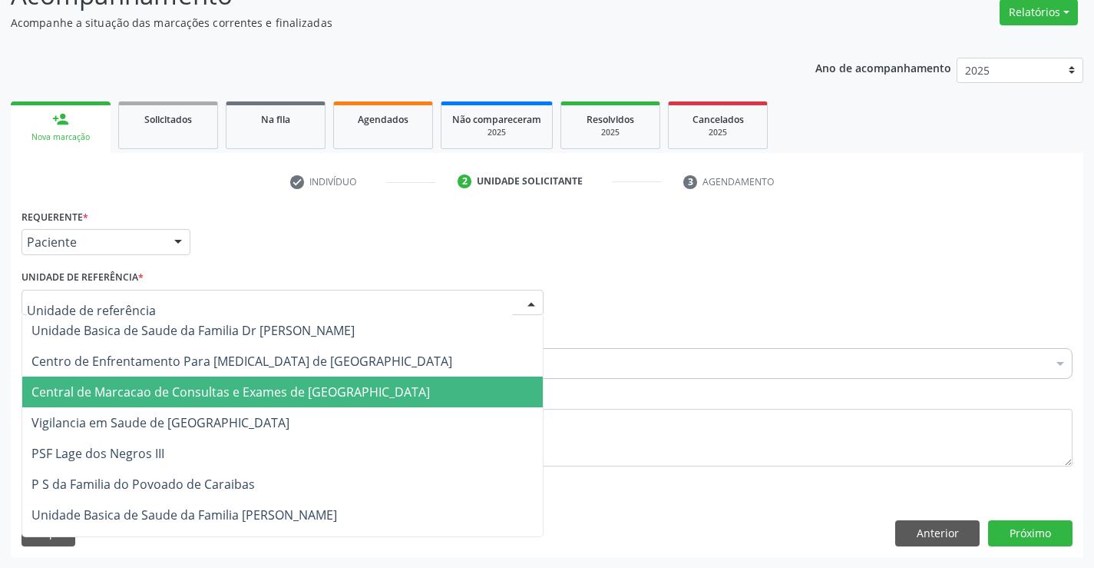
click at [237, 384] on span "Central de Marcacao de Consultas e Exames de [GEOGRAPHIC_DATA]" at bounding box center [230, 391] width 399 height 17
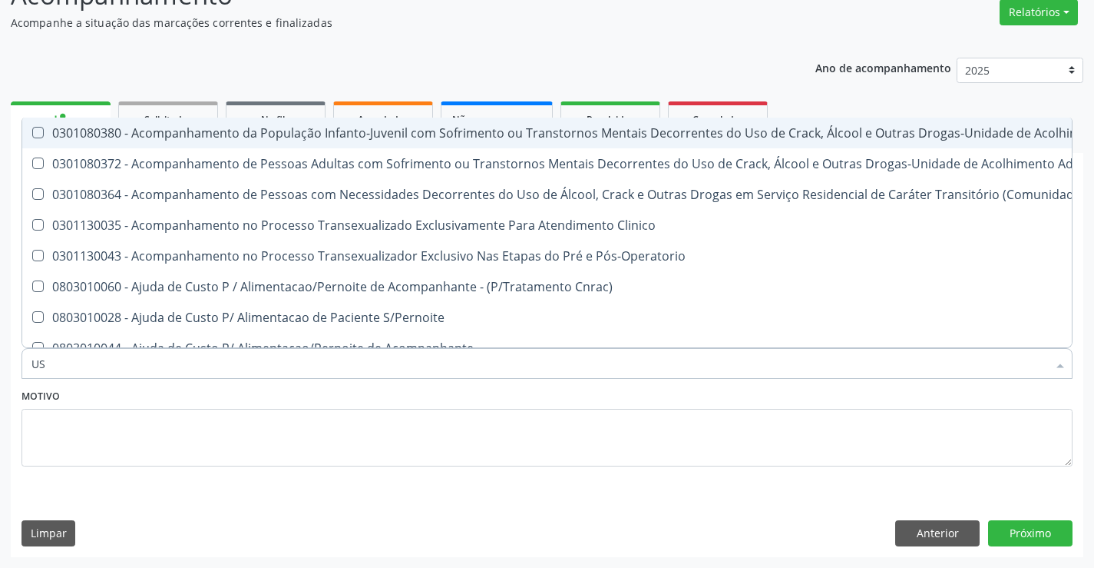
type input "USG"
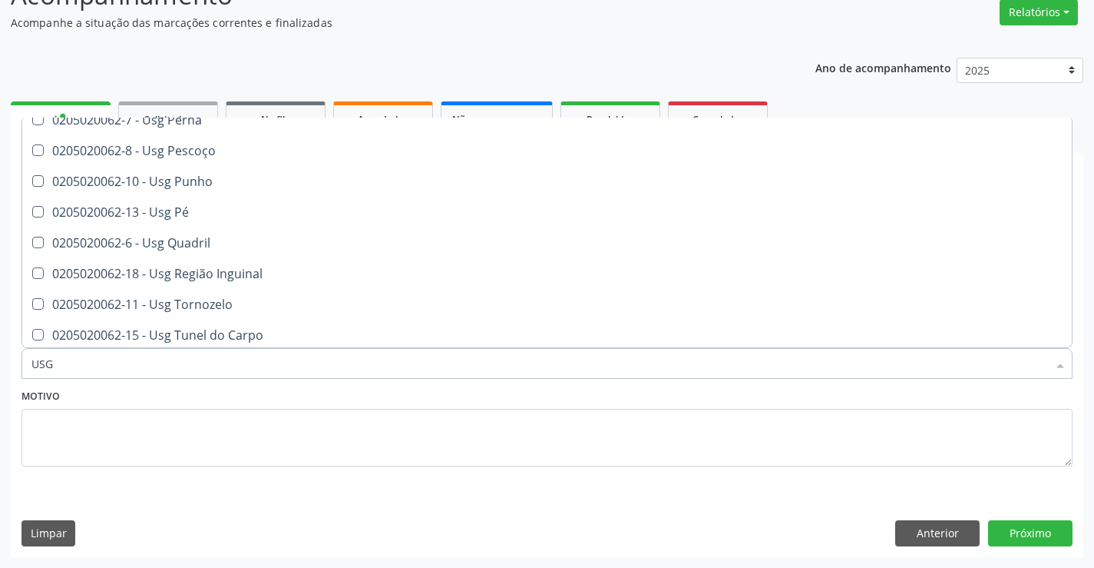
scroll to position [354, 0]
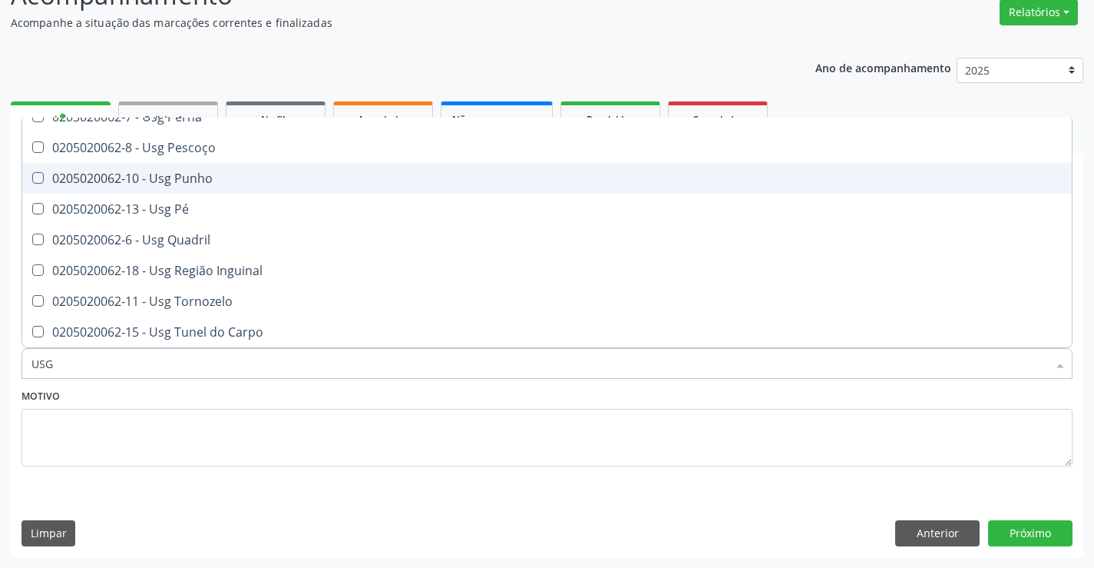
click at [171, 173] on div "0205020062-10 - Usg Punho" at bounding box center [546, 178] width 1031 height 12
checkbox Punho "true"
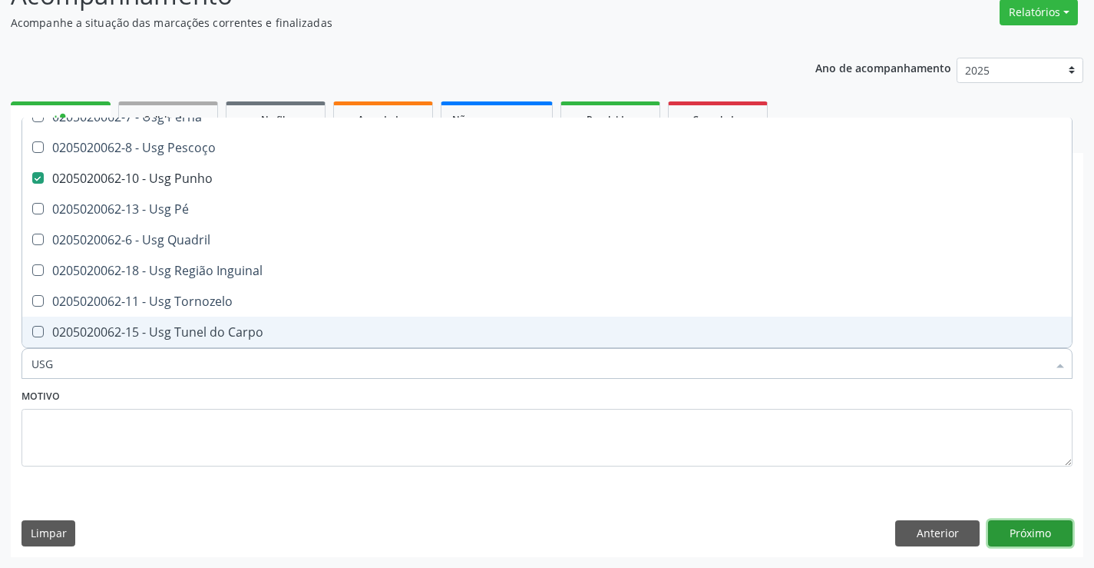
click at [1005, 533] on button "Próximo" at bounding box center [1030, 533] width 84 height 26
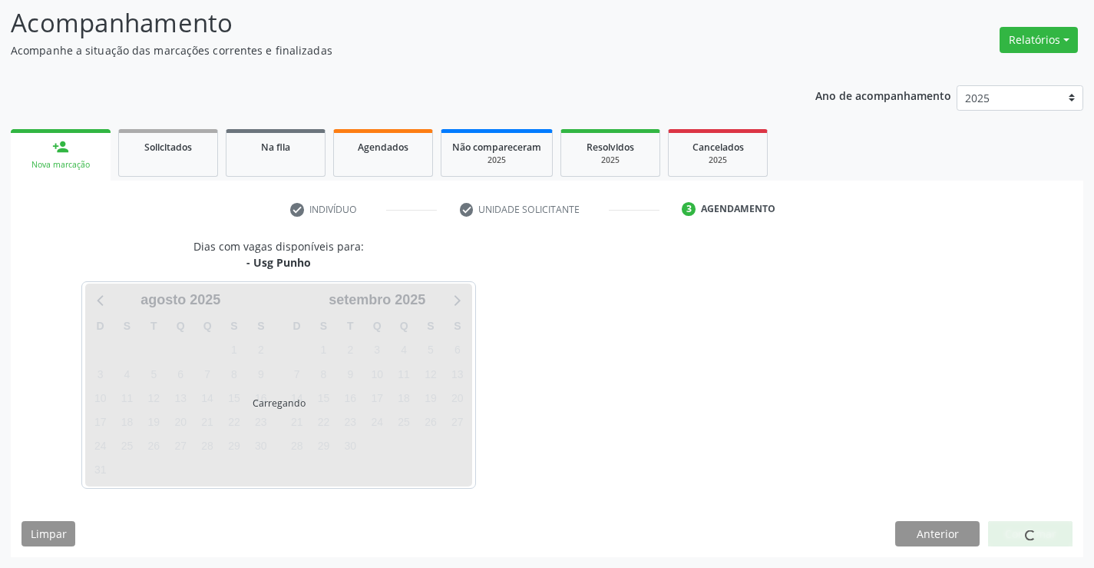
scroll to position [0, 0]
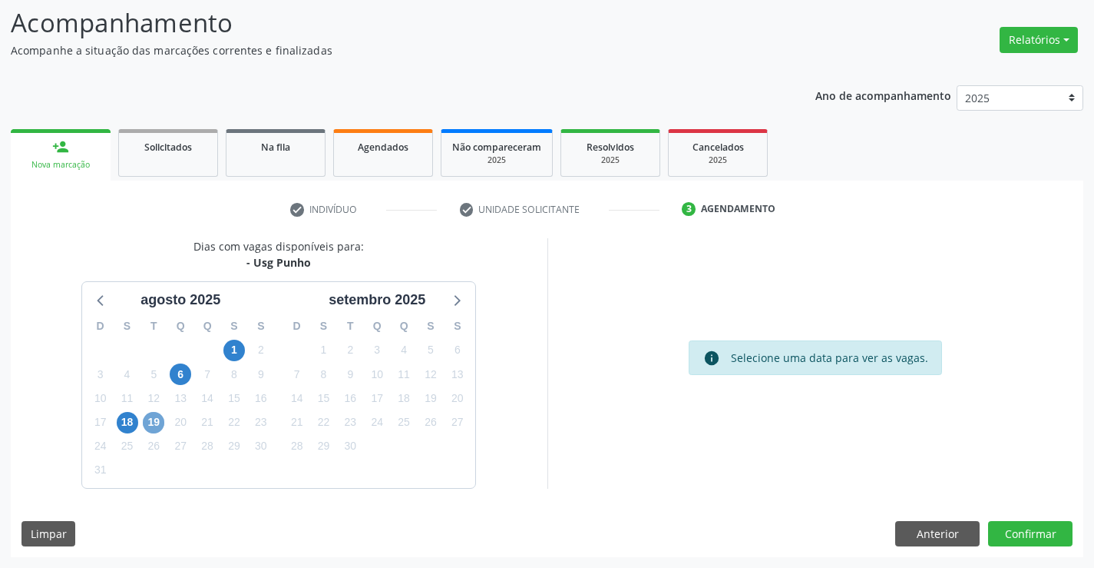
click at [149, 425] on span "19" at bounding box center [154, 423] width 22 height 22
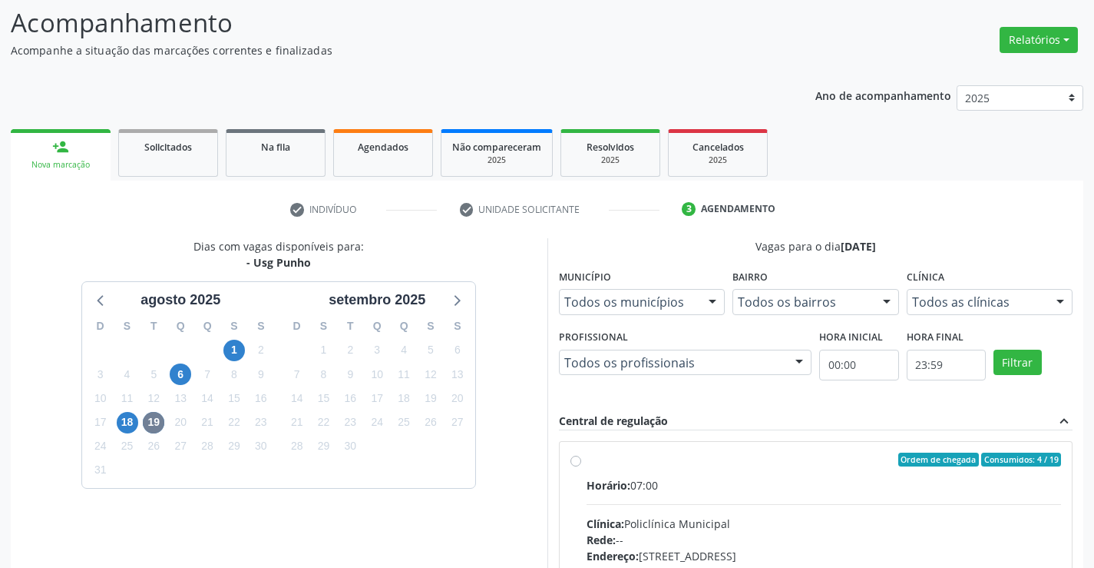
click at [581, 466] on input "Ordem de chegada Consumidos: 4 / 19 Horário: 07:00 Clínica: Policlínica Municip…" at bounding box center [576, 459] width 11 height 14
radio input "true"
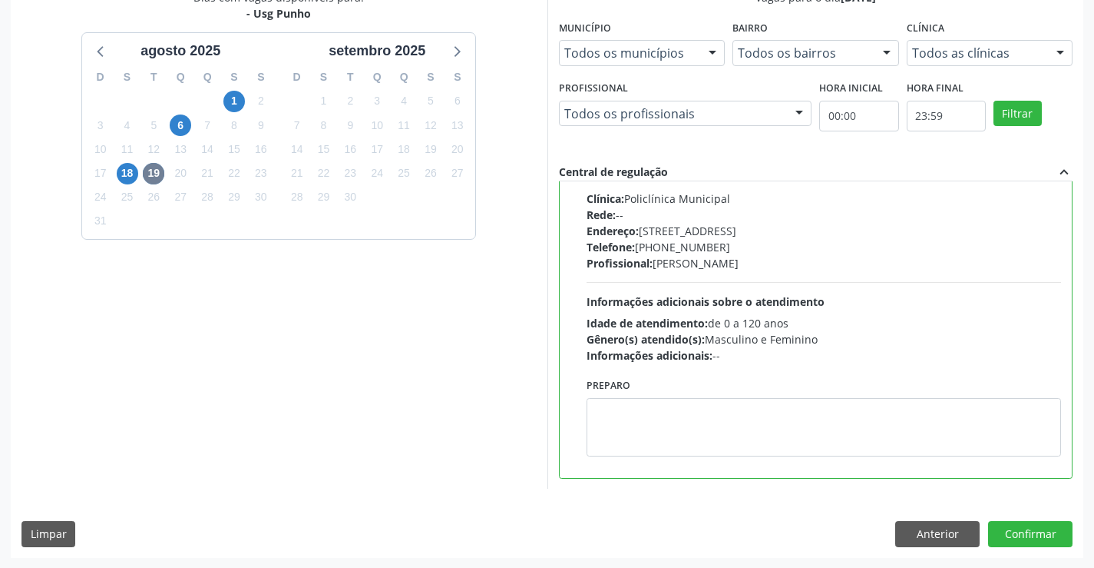
scroll to position [350, 0]
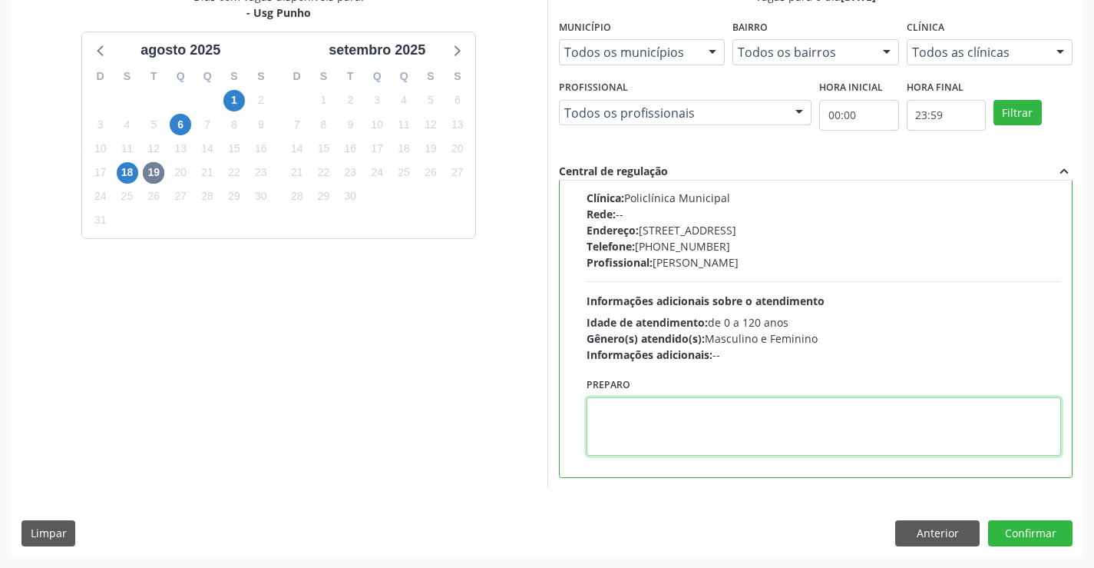
click at [643, 425] on textarea at bounding box center [824, 426] width 475 height 58
type textarea "ESQUERDO"
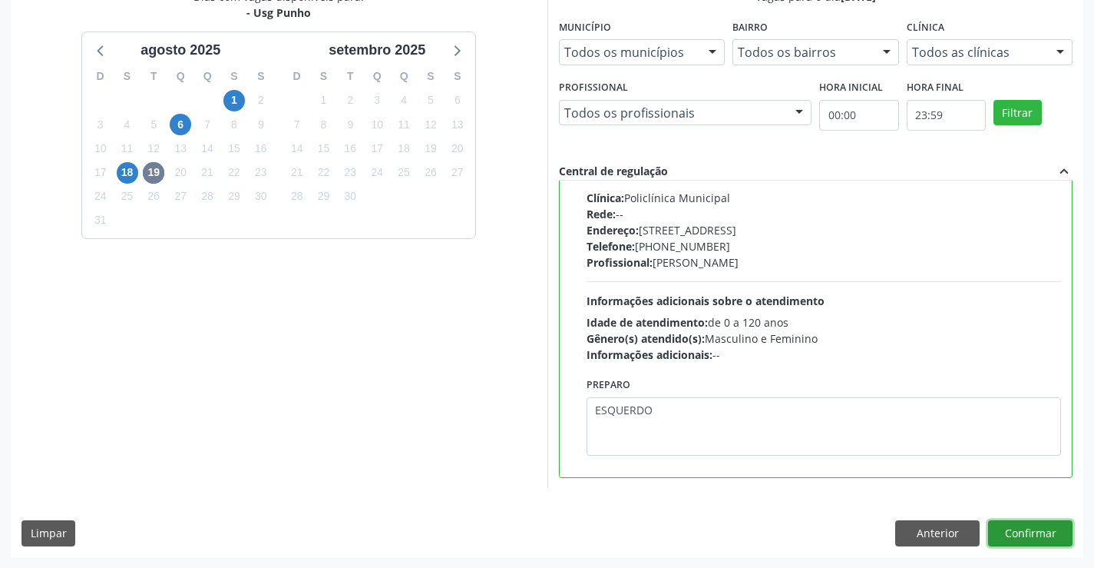
click at [1057, 533] on button "Confirmar" at bounding box center [1030, 533] width 84 height 26
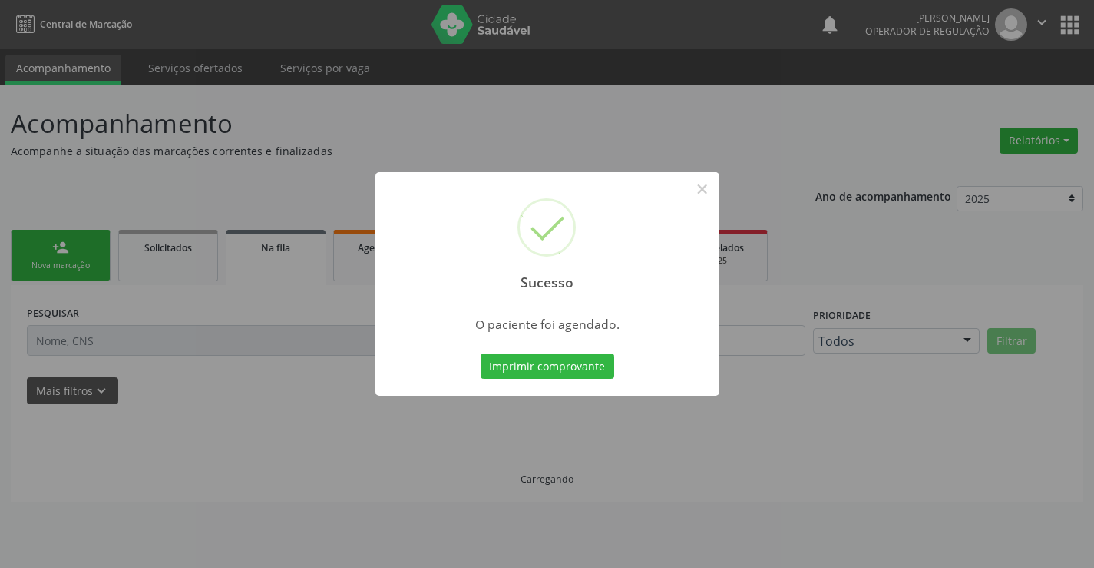
scroll to position [0, 0]
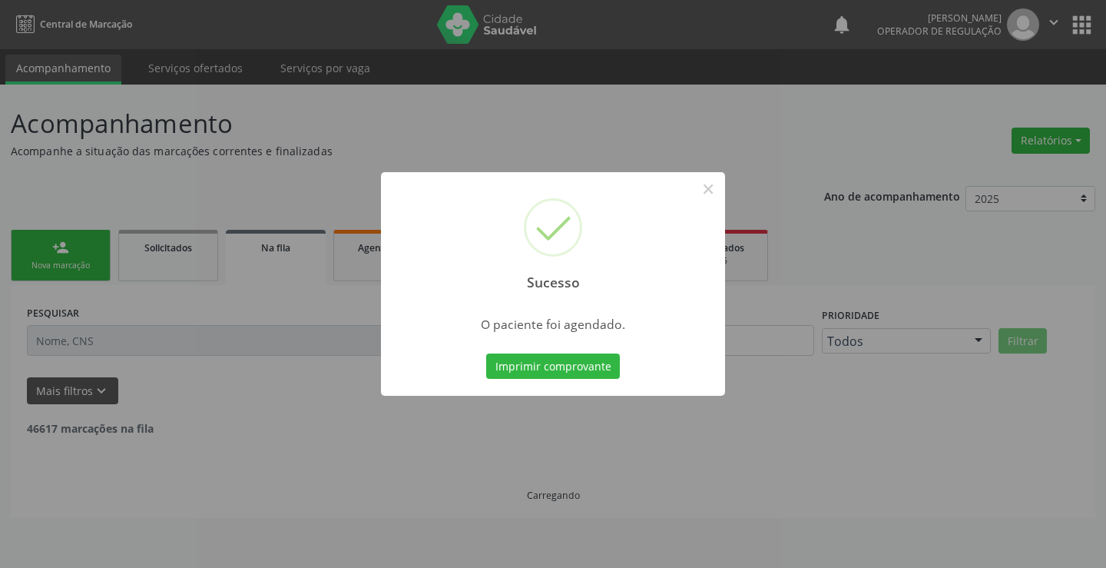
click at [486, 353] on button "Imprimir comprovante" at bounding box center [553, 366] width 134 height 26
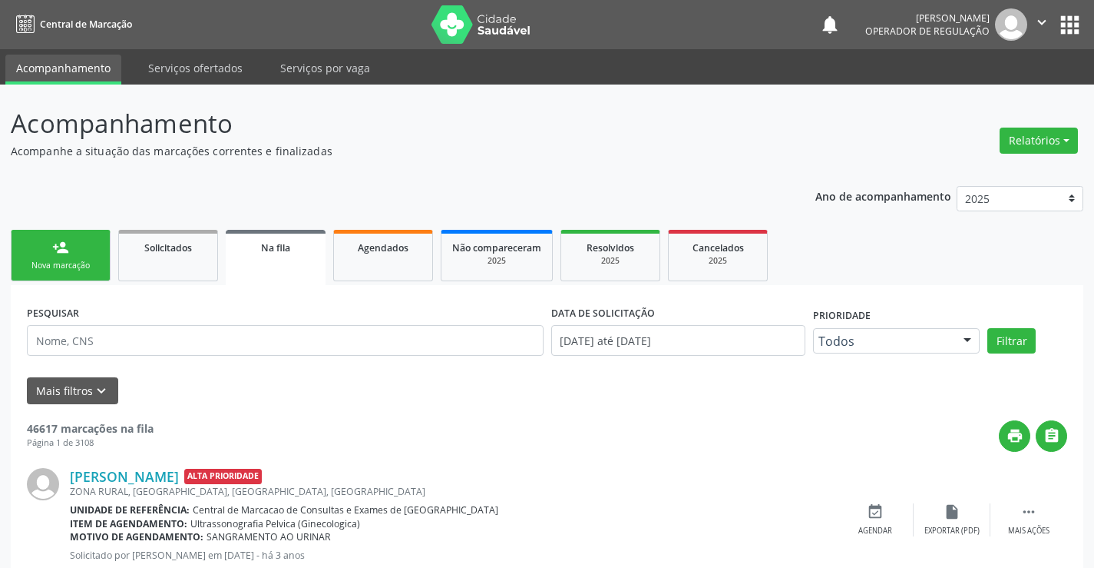
click at [47, 261] on div "Nova marcação" at bounding box center [60, 266] width 77 height 12
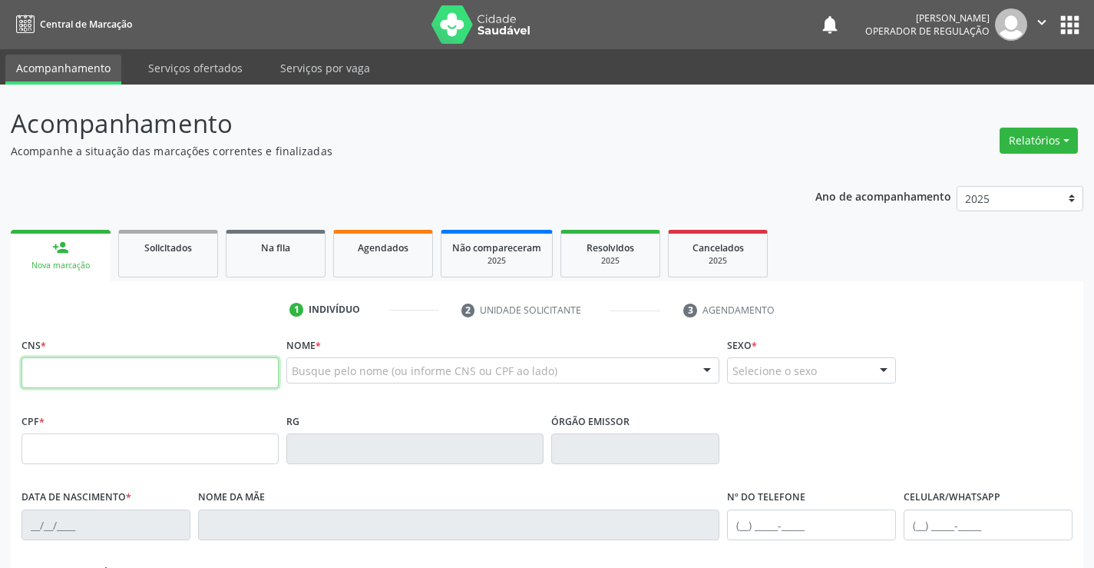
click at [48, 375] on input "text" at bounding box center [150, 372] width 257 height 31
type input "700 4064 8232 2140"
type input "08/03/1951"
type input "(74) 99195-8080"
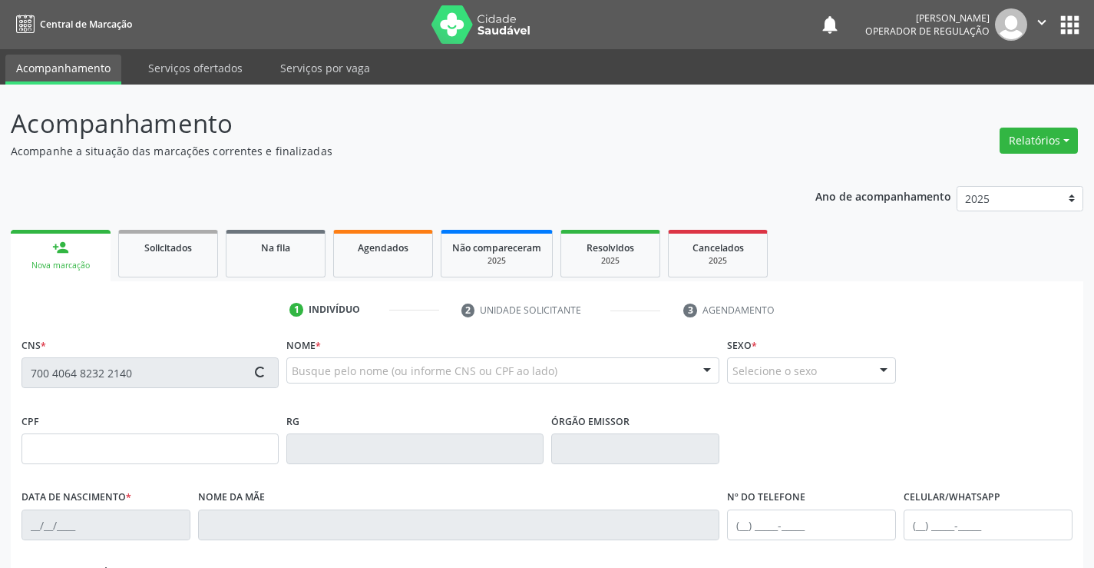
type input "S/N"
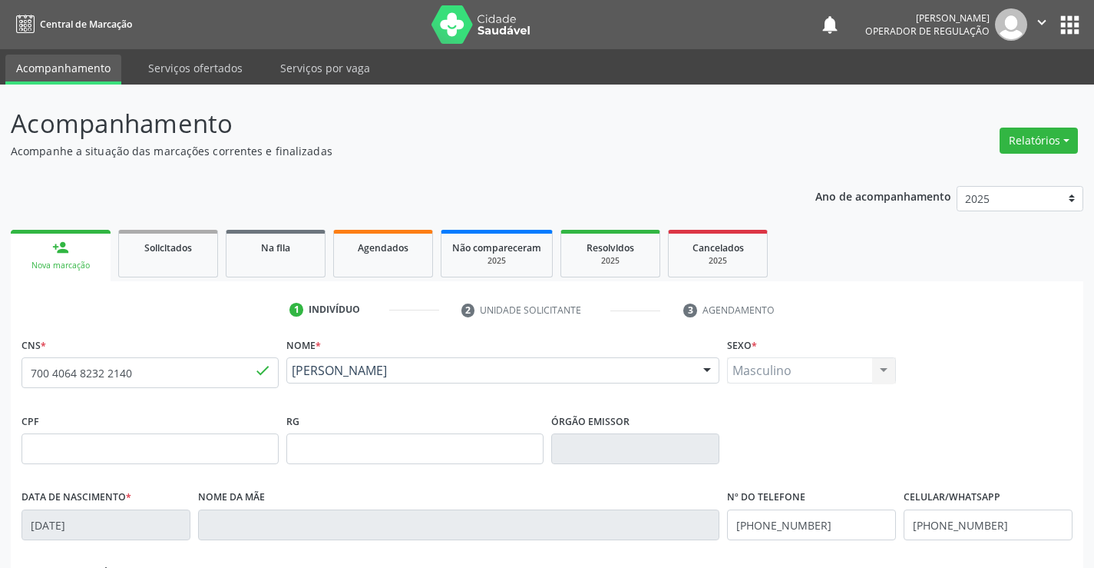
scroll to position [265, 0]
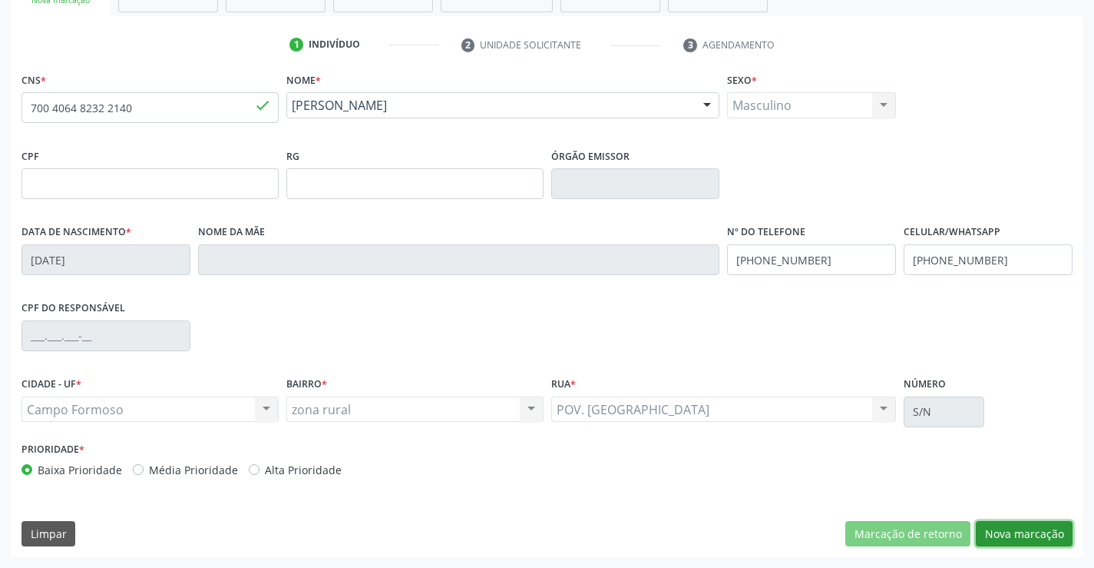
click at [1018, 533] on button "Nova marcação" at bounding box center [1024, 534] width 97 height 26
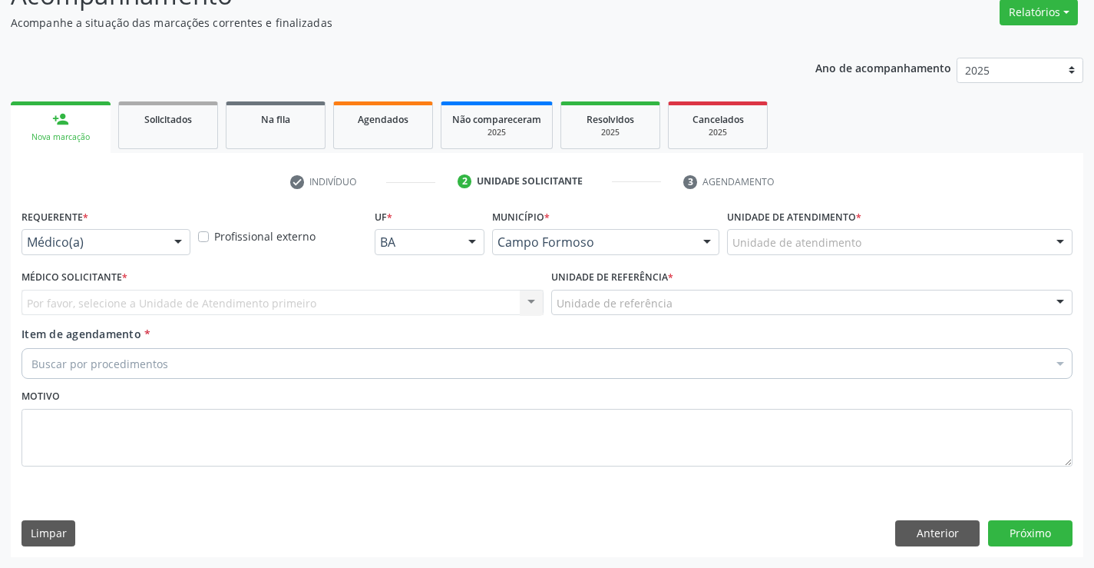
click at [181, 243] on div at bounding box center [178, 243] width 23 height 26
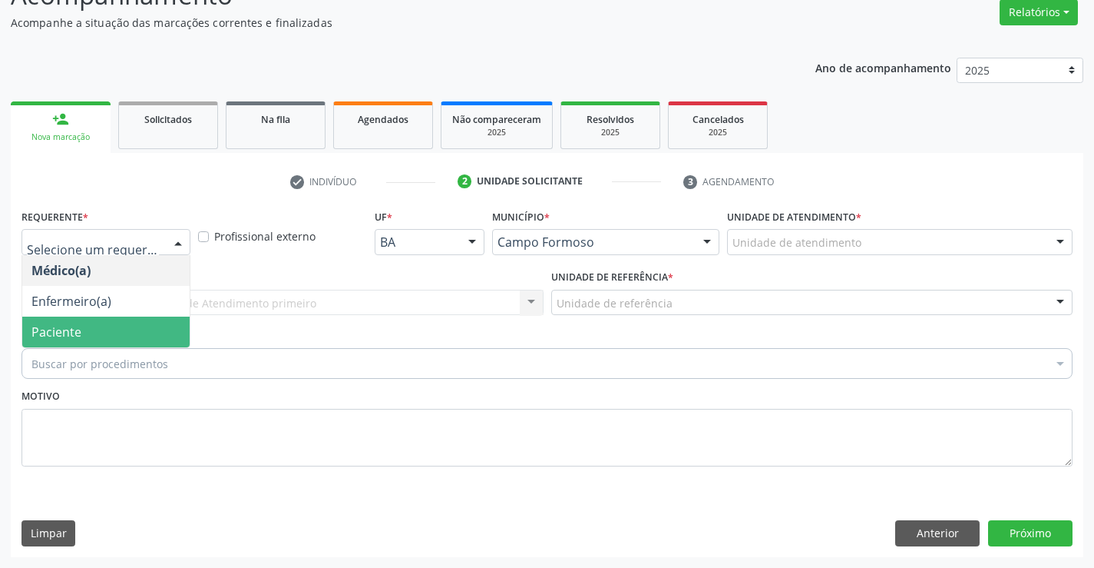
click at [101, 329] on span "Paciente" at bounding box center [105, 331] width 167 height 31
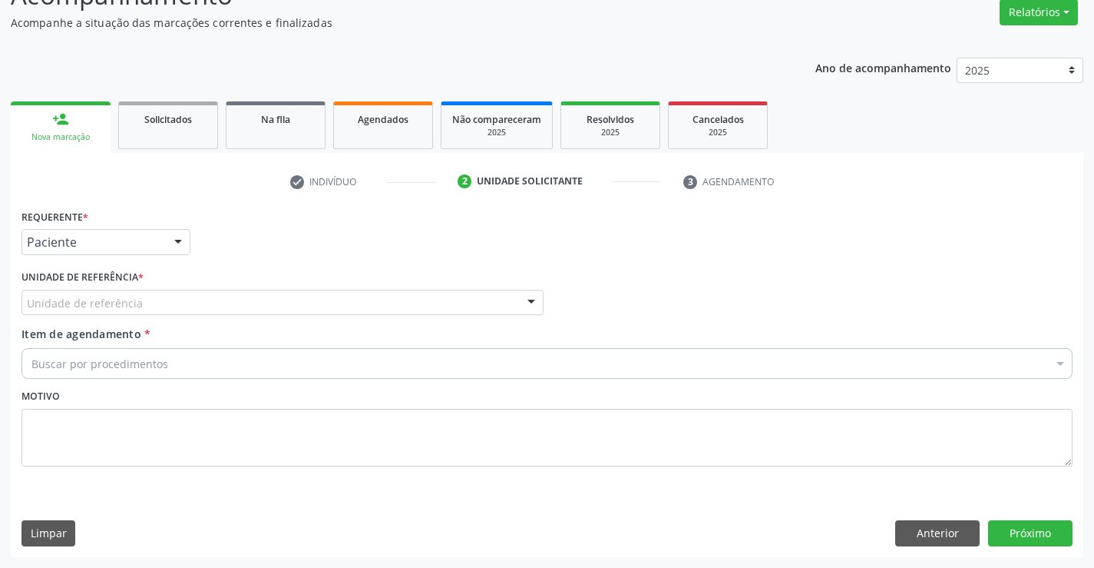
click at [233, 297] on div "Unidade de referência" at bounding box center [283, 303] width 522 height 26
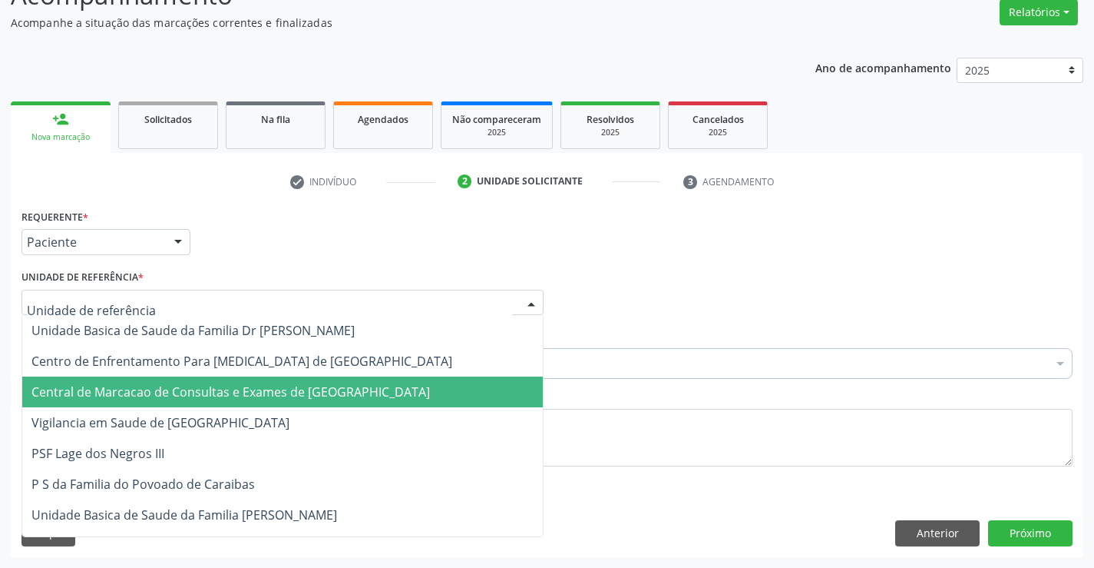
click at [173, 390] on span "Central de Marcacao de Consultas e Exames de [GEOGRAPHIC_DATA]" at bounding box center [230, 391] width 399 height 17
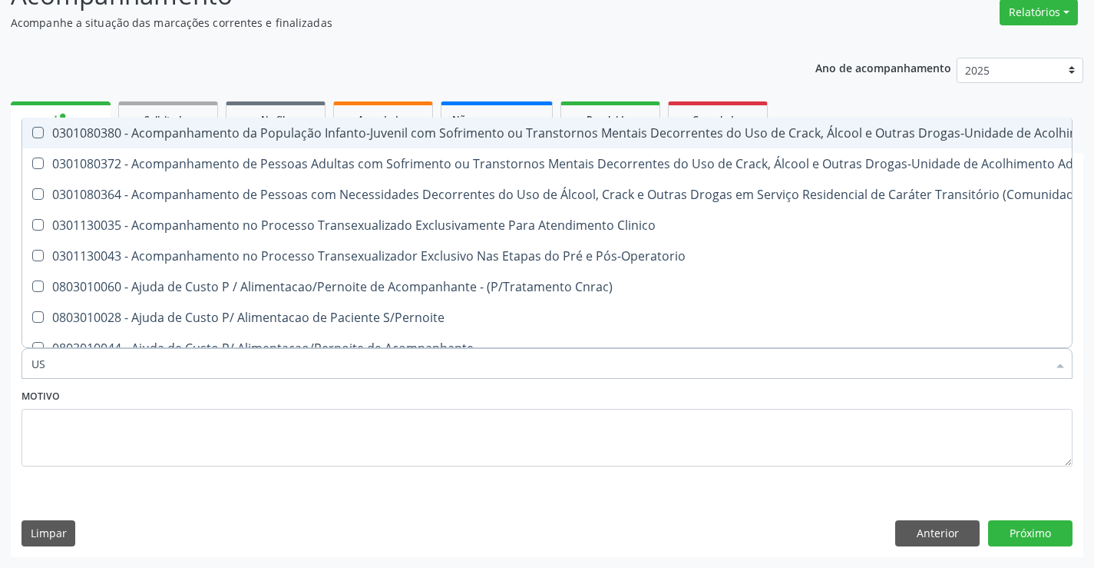
type input "USG"
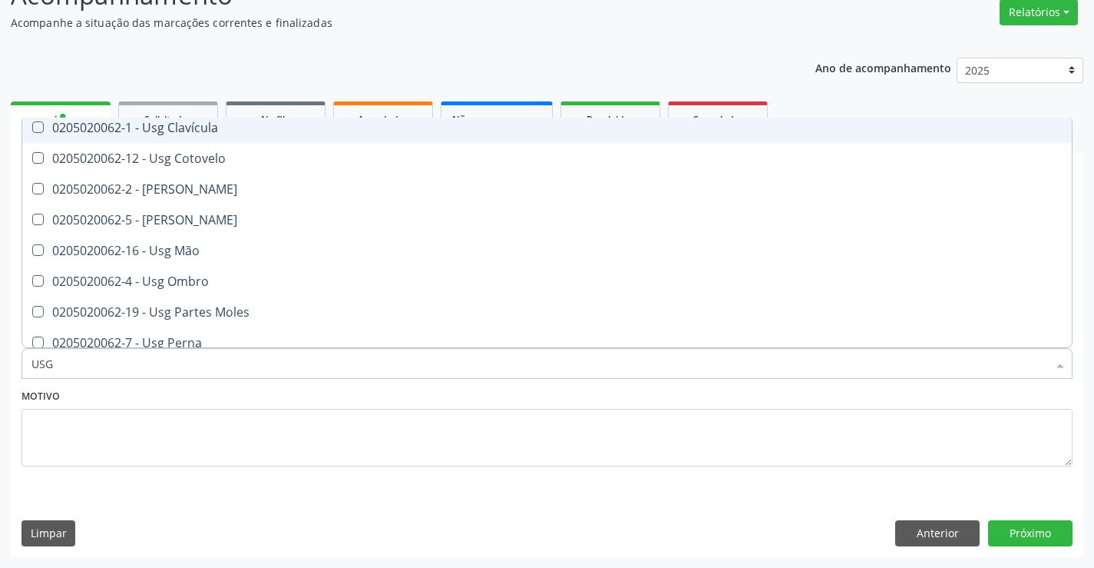
scroll to position [154, 0]
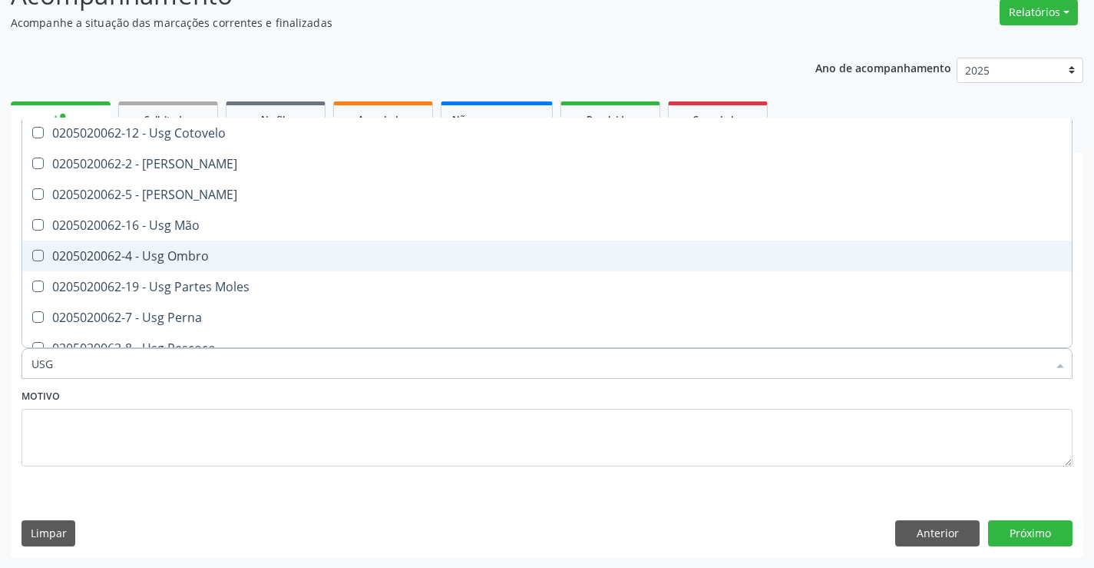
click at [237, 256] on div "0205020062-4 - Usg Ombro" at bounding box center [546, 256] width 1031 height 12
checkbox Ombro "true"
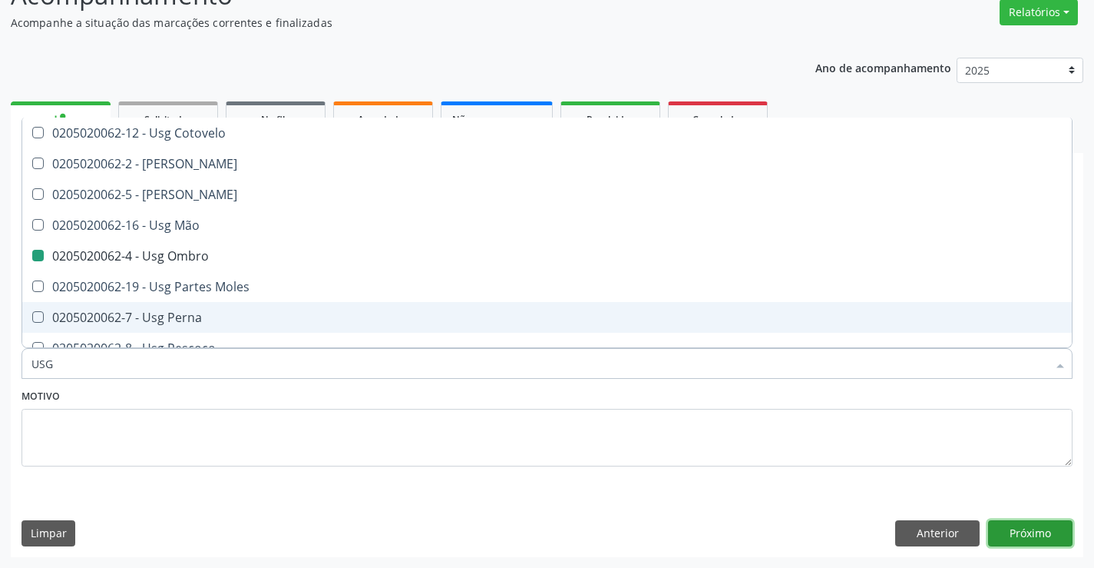
click at [1017, 544] on button "Próximo" at bounding box center [1030, 533] width 84 height 26
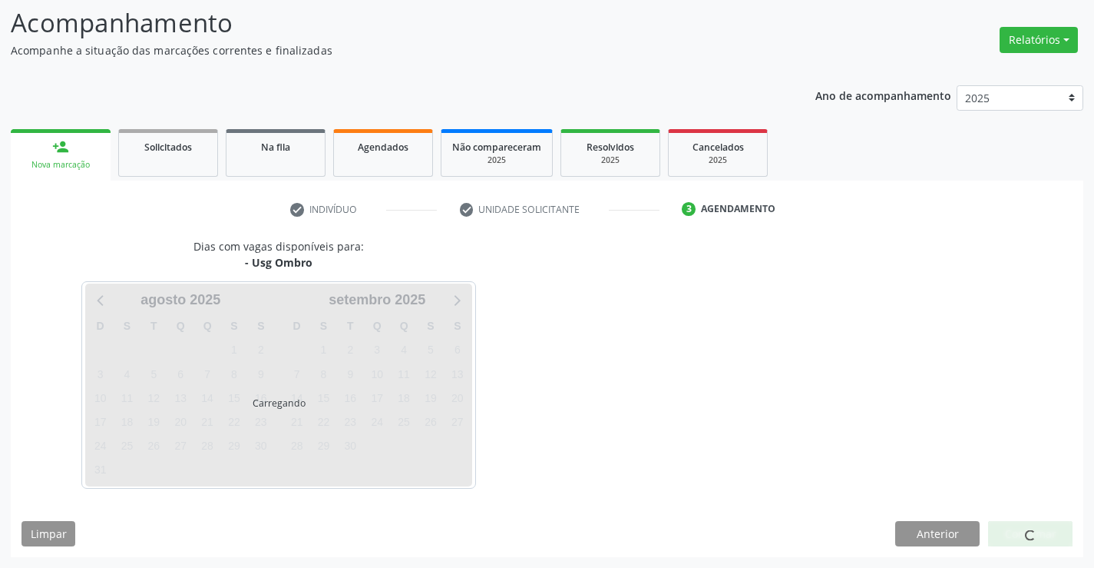
scroll to position [0, 0]
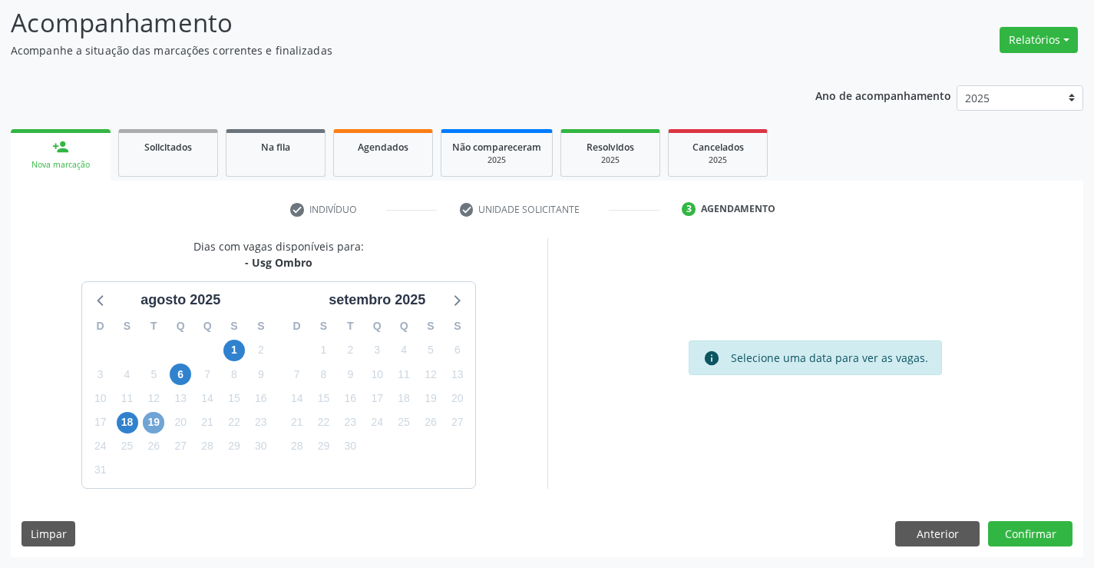
click at [163, 417] on span "19" at bounding box center [154, 423] width 22 height 22
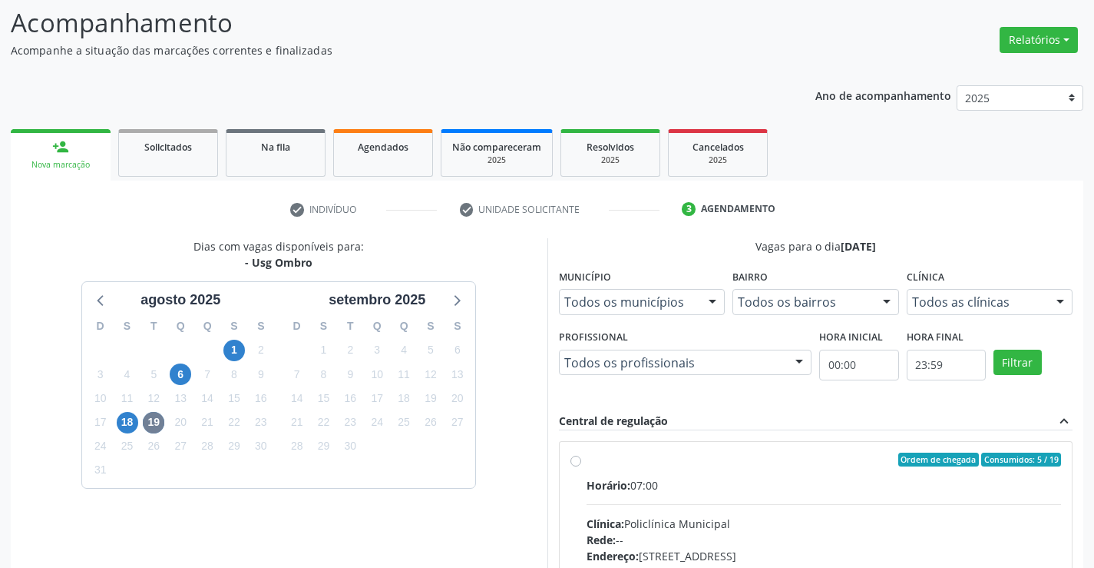
click at [681, 471] on label "Ordem de chegada Consumidos: 5 / 19 Horário: 07:00 Clínica: Policlínica Municip…" at bounding box center [824, 570] width 475 height 236
click at [581, 466] on input "Ordem de chegada Consumidos: 5 / 19 Horário: 07:00 Clínica: Policlínica Municip…" at bounding box center [576, 459] width 11 height 14
radio input "true"
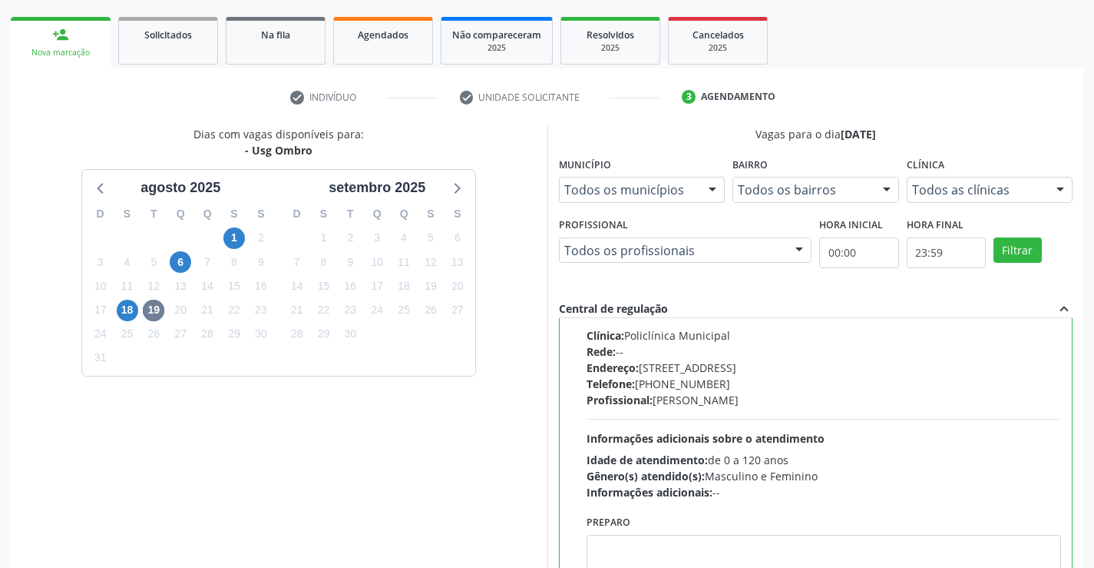
scroll to position [350, 0]
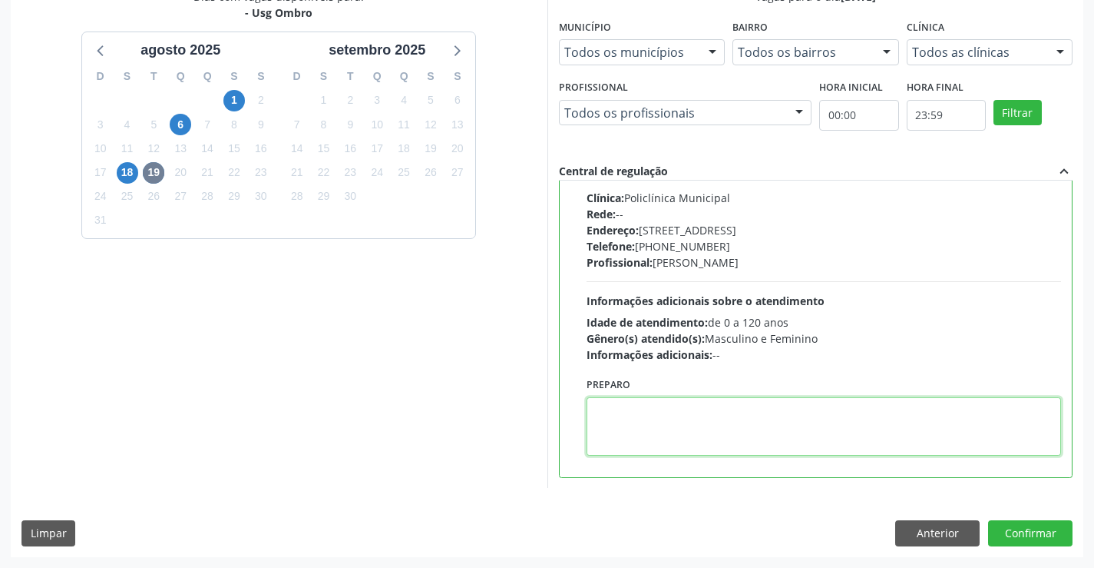
click at [629, 425] on textarea at bounding box center [824, 426] width 475 height 58
type textarea "DIREITO"
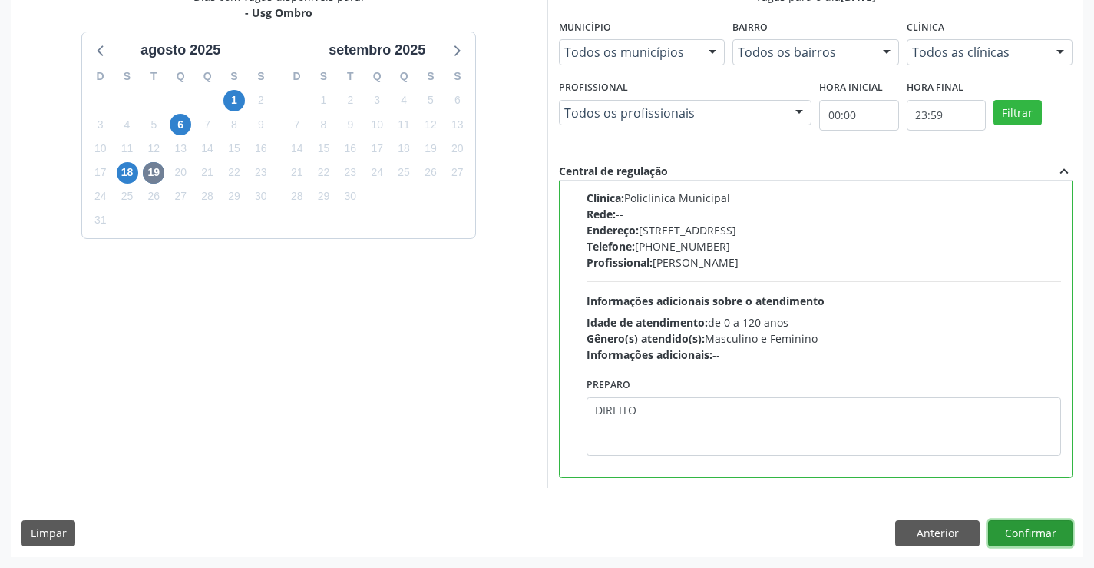
click at [1037, 536] on button "Confirmar" at bounding box center [1030, 533] width 84 height 26
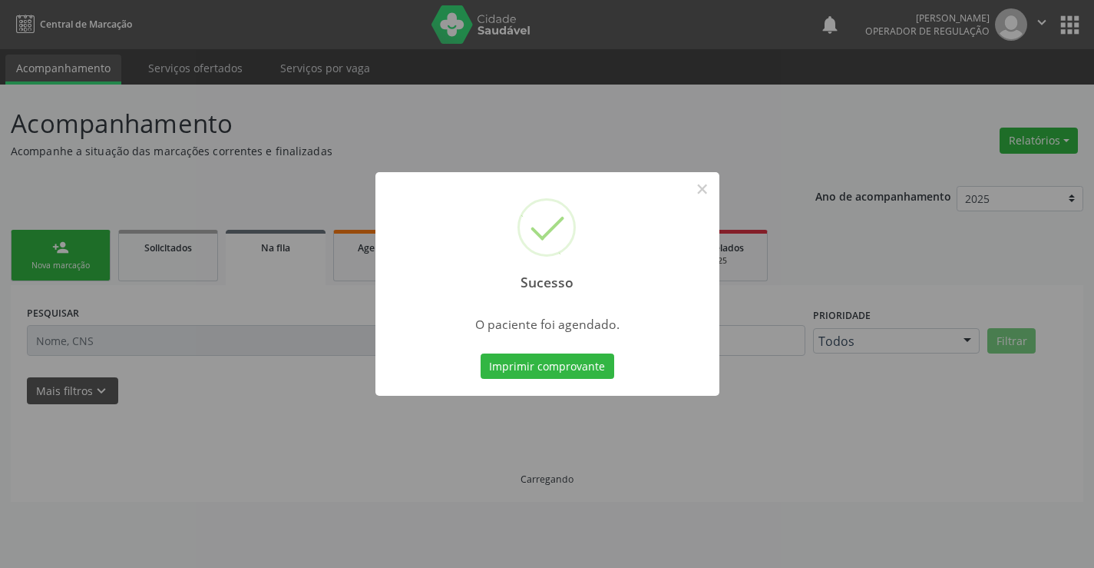
scroll to position [0, 0]
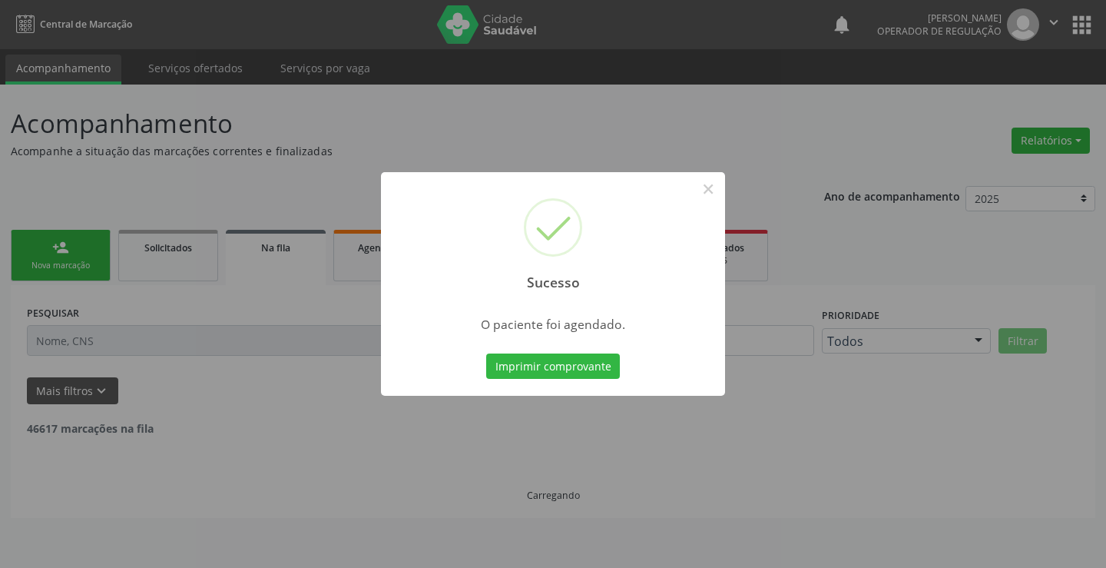
click at [486, 353] on button "Imprimir comprovante" at bounding box center [553, 366] width 134 height 26
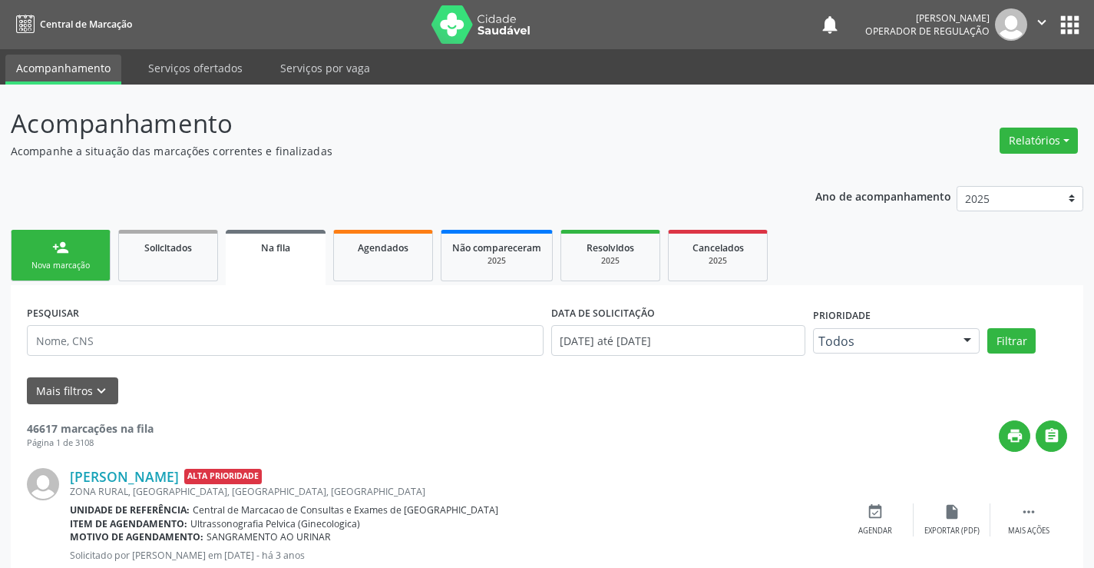
click at [78, 251] on link "person_add Nova marcação" at bounding box center [61, 255] width 100 height 51
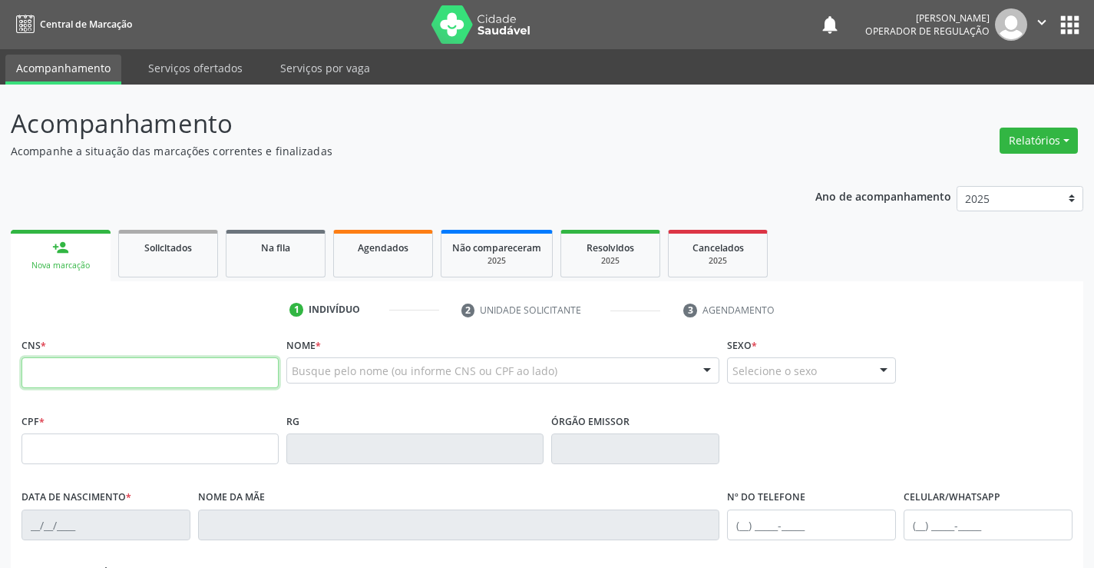
drag, startPoint x: 67, startPoint y: 367, endPoint x: 93, endPoint y: 342, distance: 36.4
click at [82, 348] on div "CNS *" at bounding box center [150, 360] width 257 height 55
type input "703 6020 5988 6434"
type input "0638936306"
type input "SSPBA"
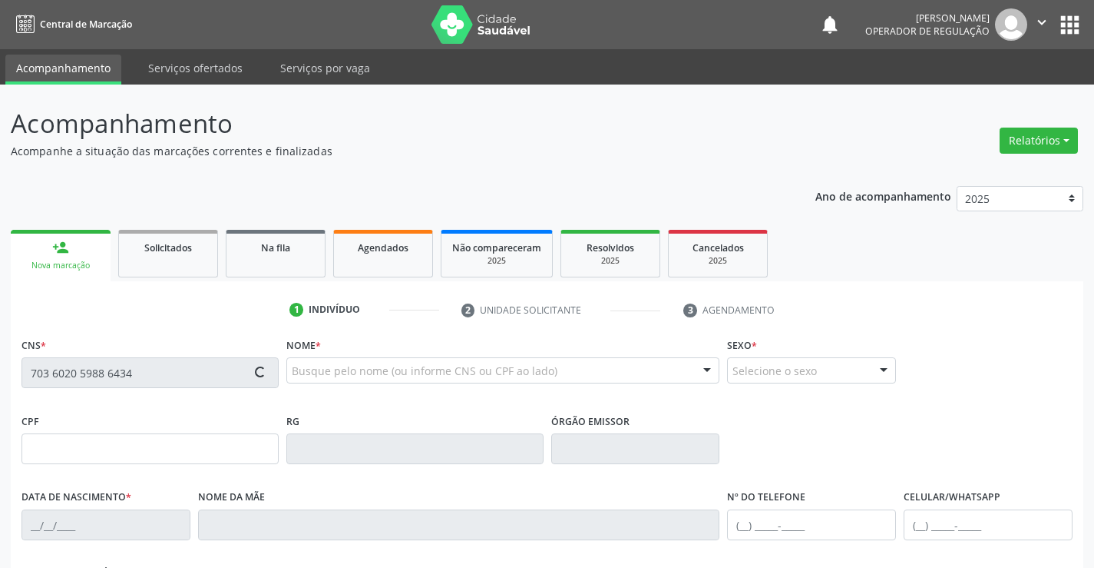
type input "25/08/1944"
type input "(74) 98875-0517"
type input "946.559.445-87"
type input "S/N"
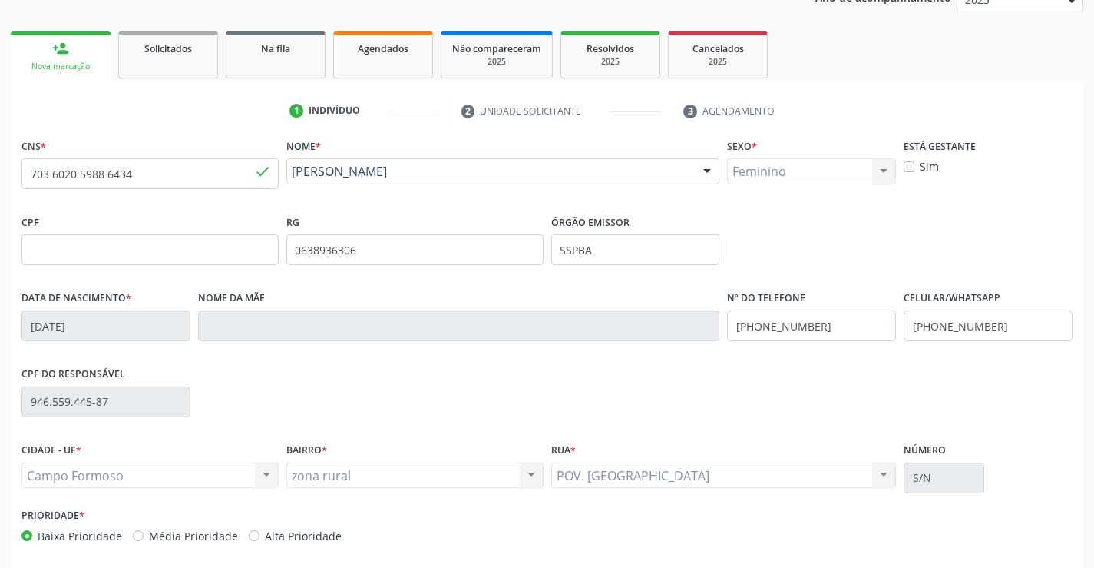
scroll to position [265, 0]
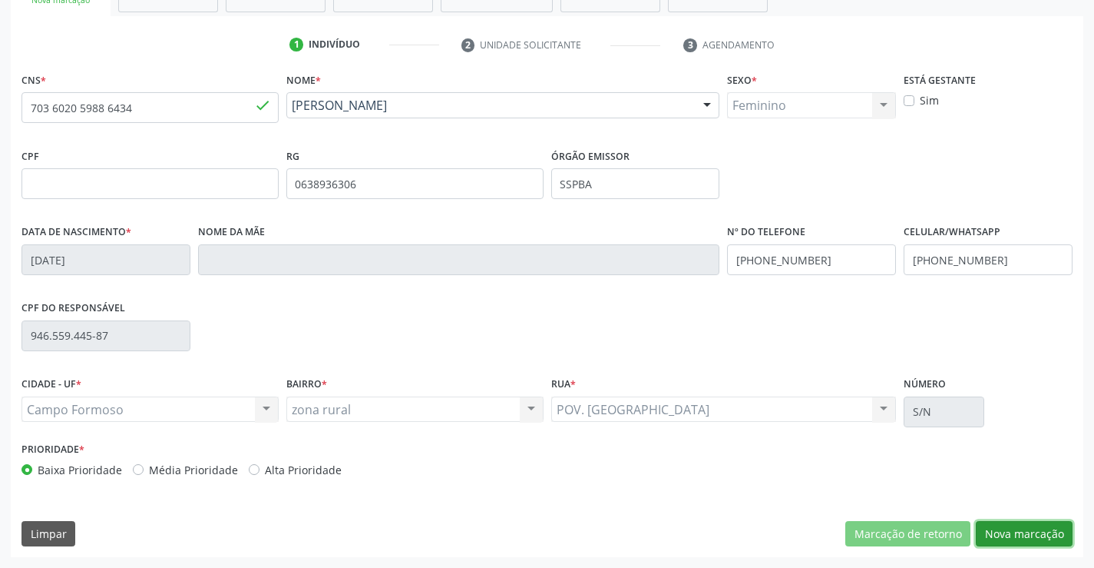
click at [1016, 531] on button "Nova marcação" at bounding box center [1024, 534] width 97 height 26
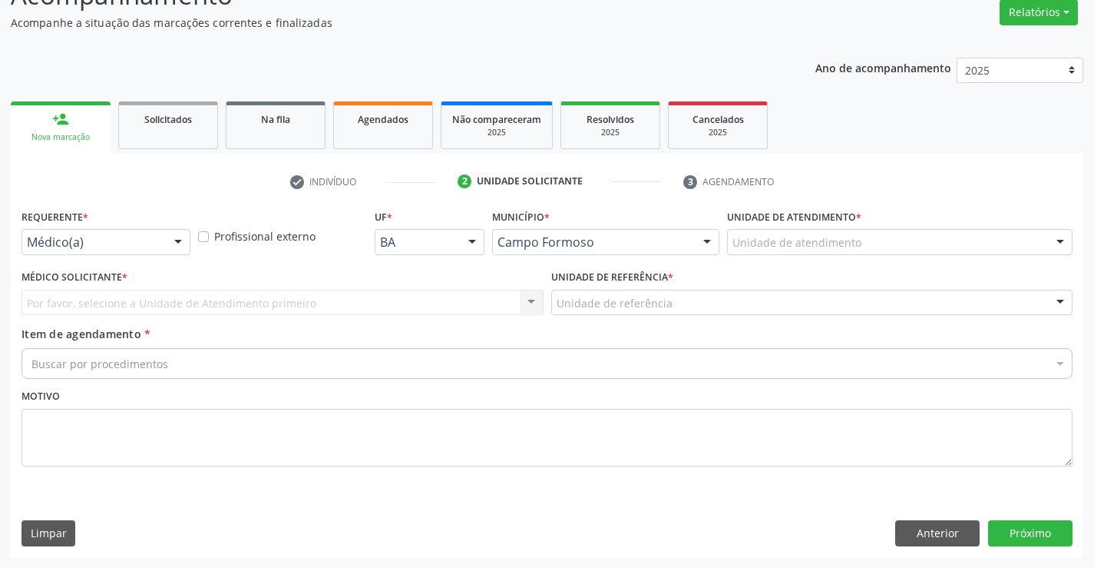
scroll to position [128, 0]
click at [187, 243] on div at bounding box center [178, 243] width 23 height 26
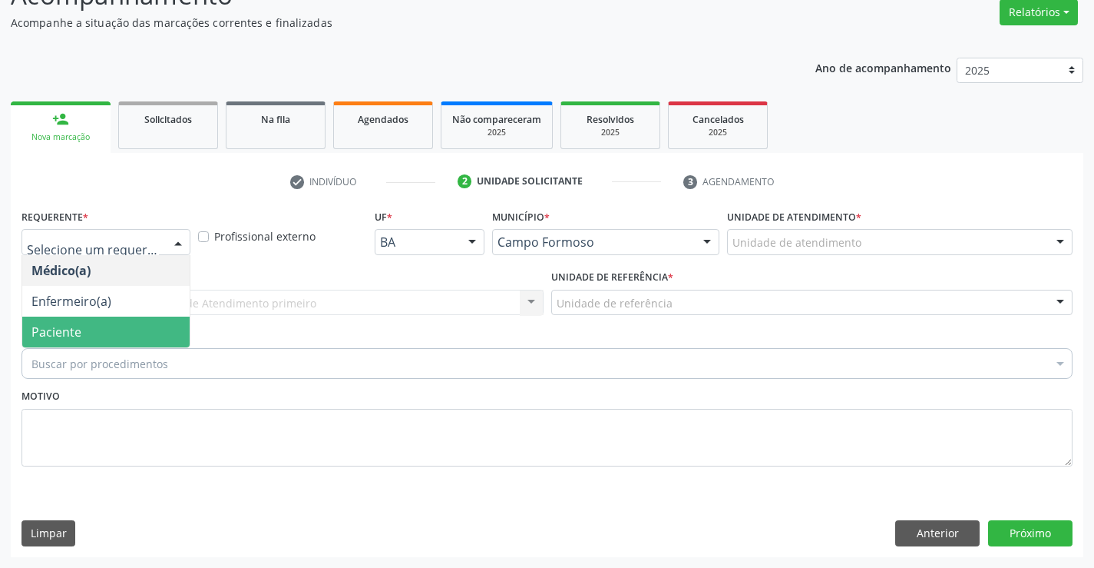
click at [153, 333] on span "Paciente" at bounding box center [105, 331] width 167 height 31
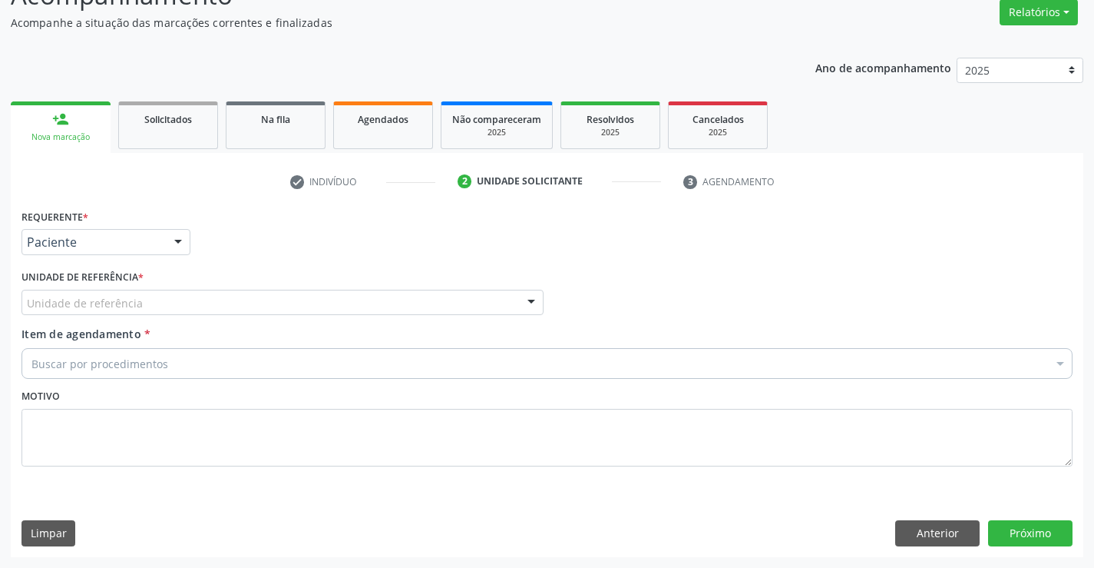
click at [508, 304] on div "Unidade de referência" at bounding box center [283, 303] width 522 height 26
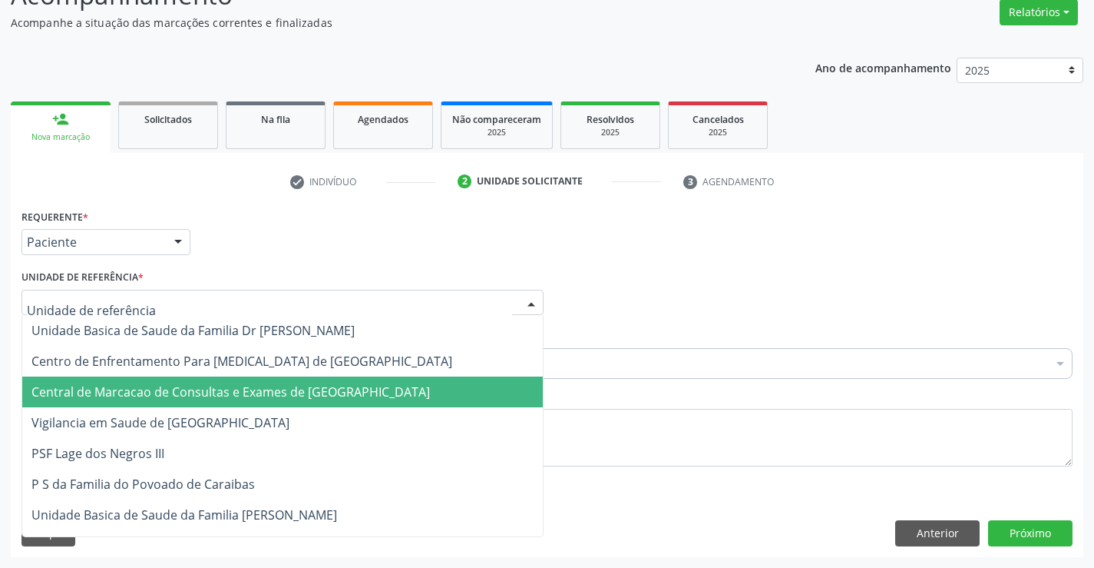
click at [289, 394] on span "Central de Marcacao de Consultas e Exames de [GEOGRAPHIC_DATA]" at bounding box center [230, 391] width 399 height 17
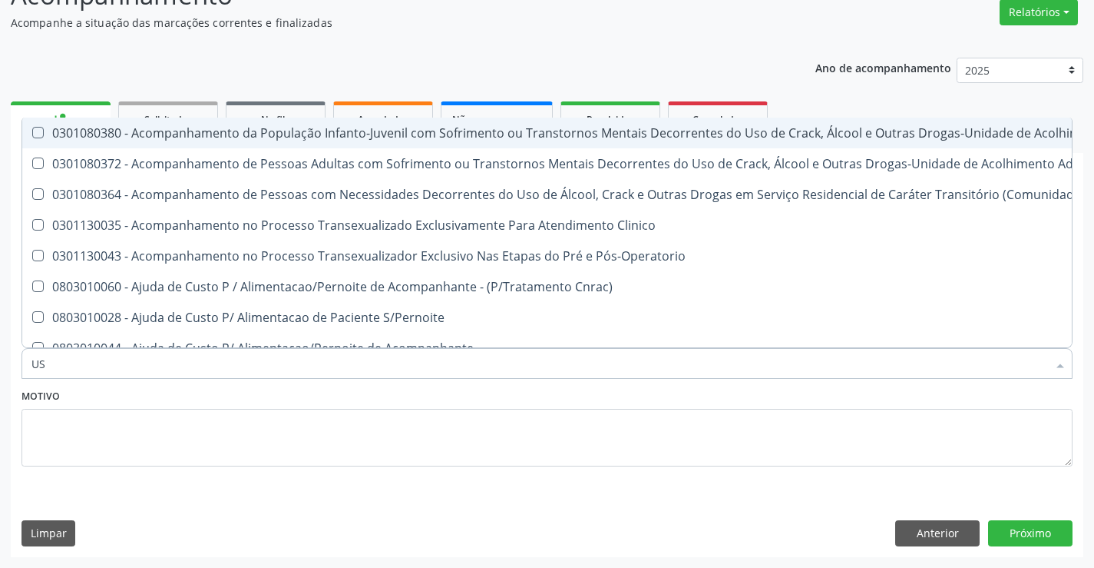
type input "USG"
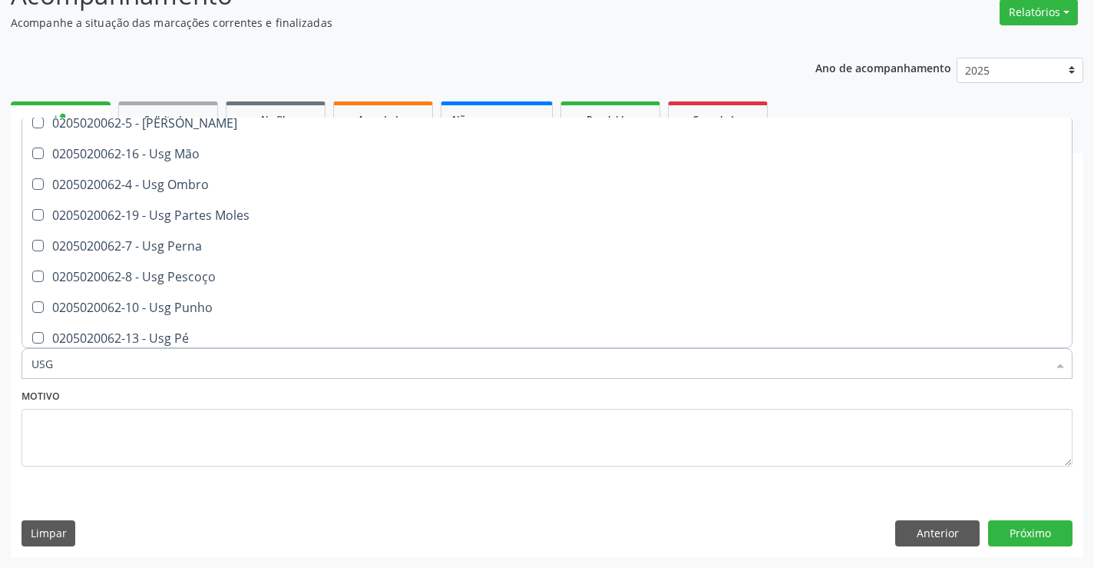
scroll to position [230, 0]
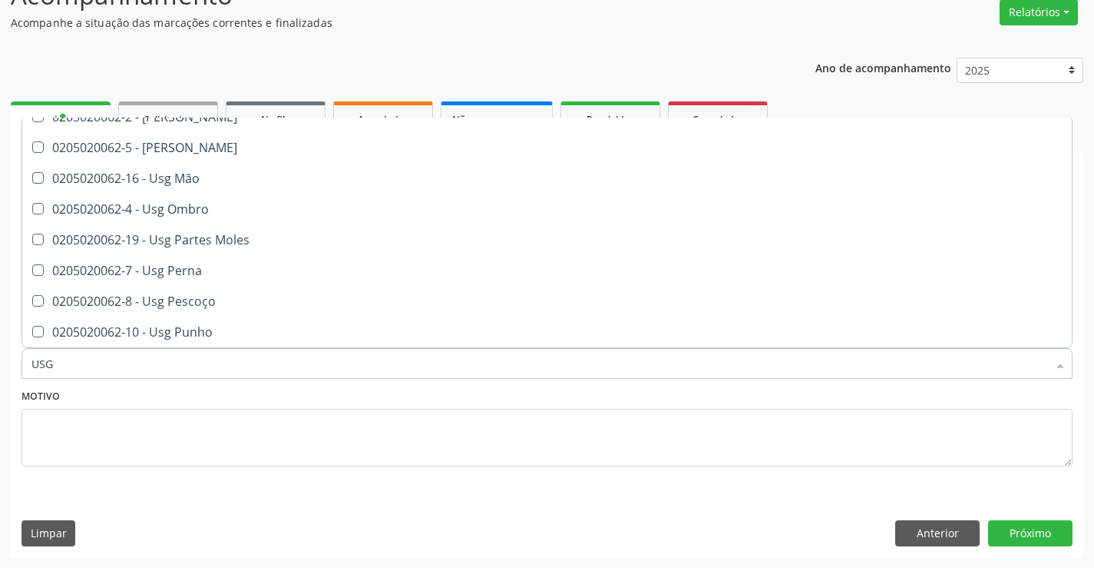
scroll to position [124, 0]
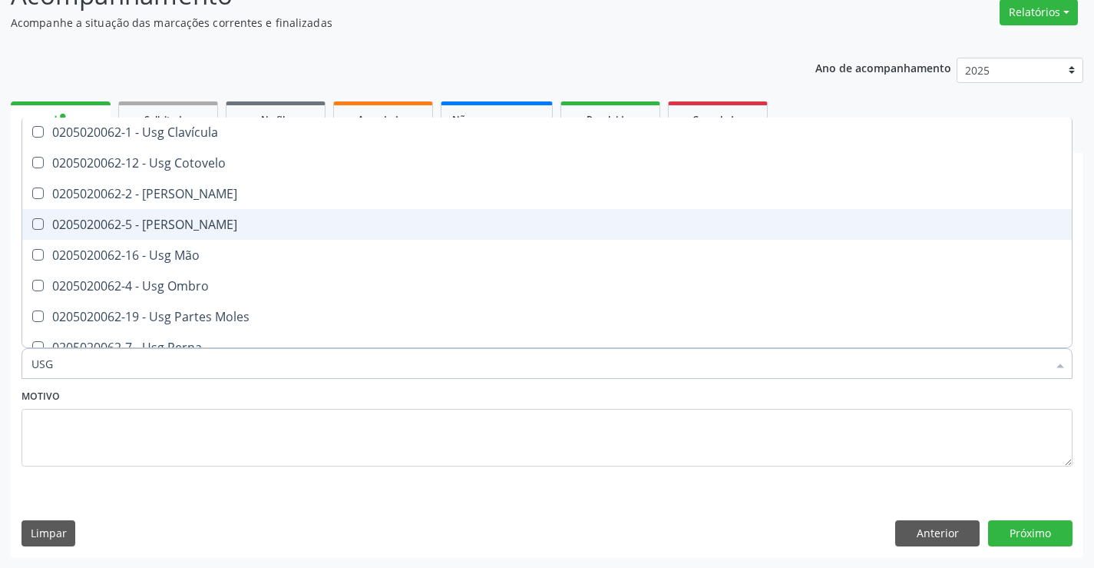
click at [200, 230] on div "0205020062-5 - [PERSON_NAME]" at bounding box center [546, 224] width 1031 height 12
checkbox Joelho "true"
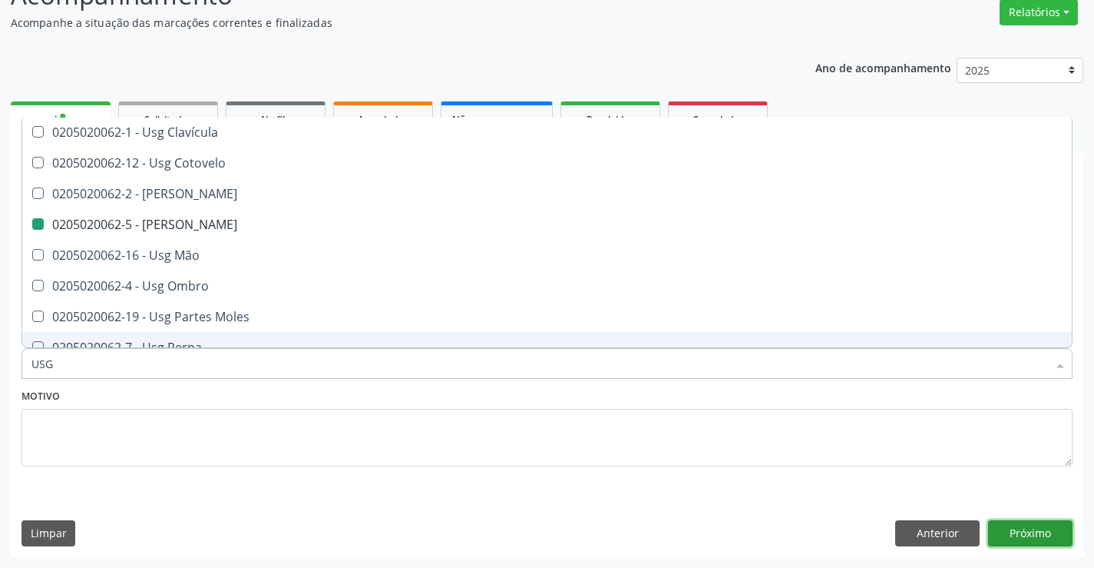
click at [1041, 527] on button "Próximo" at bounding box center [1030, 533] width 84 height 26
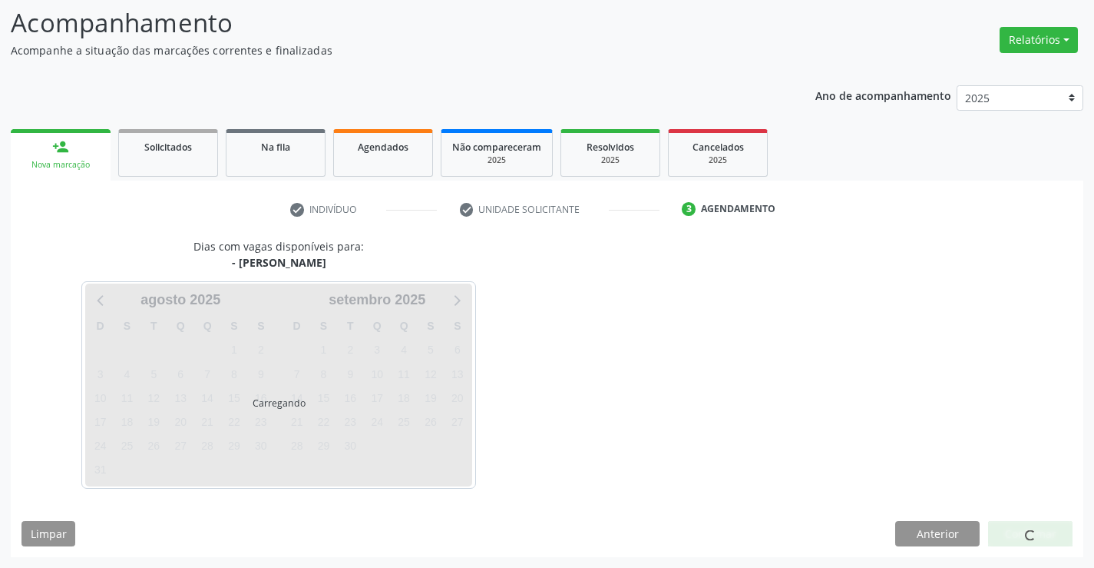
scroll to position [0, 0]
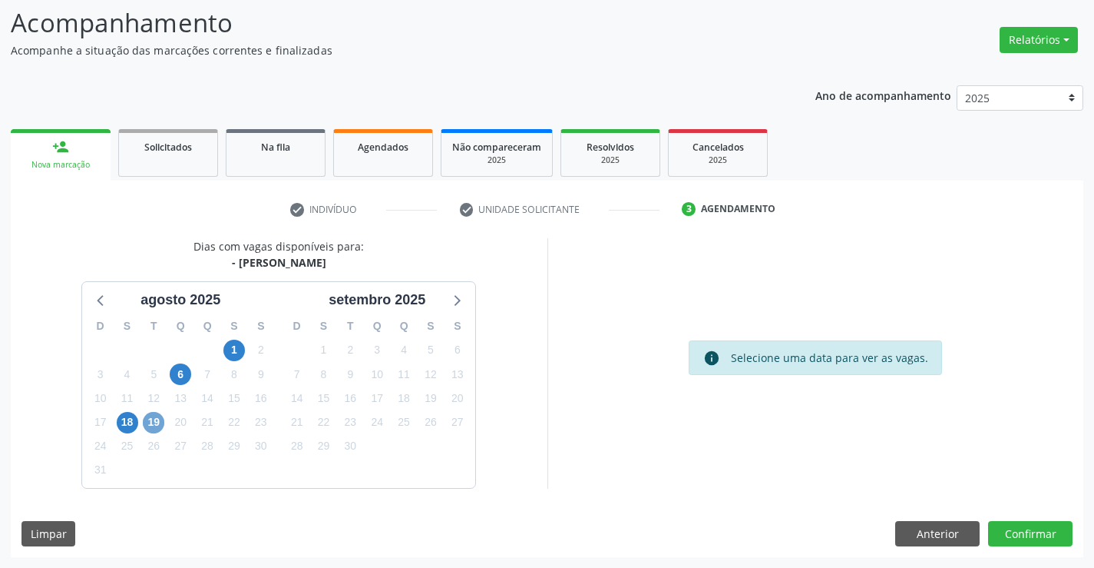
click at [157, 421] on span "19" at bounding box center [154, 423] width 22 height 22
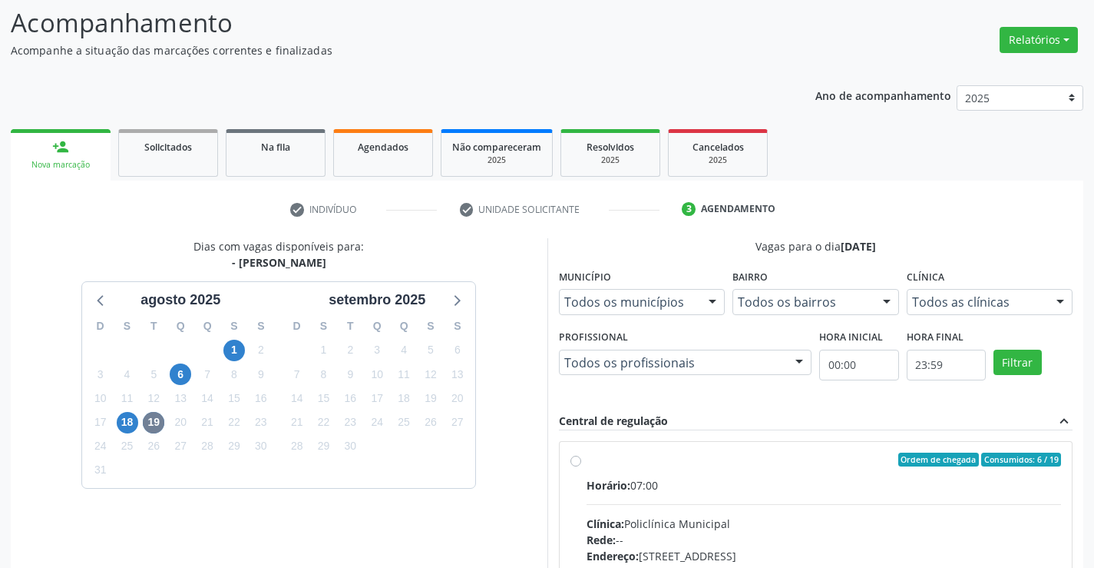
click at [658, 470] on label "Ordem de chegada Consumidos: 6 / 19 Horário: 07:00 Clínica: Policlínica Municip…" at bounding box center [824, 570] width 475 height 236
click at [581, 466] on input "Ordem de chegada Consumidos: 6 / 19 Horário: 07:00 Clínica: Policlínica Municip…" at bounding box center [576, 459] width 11 height 14
radio input "true"
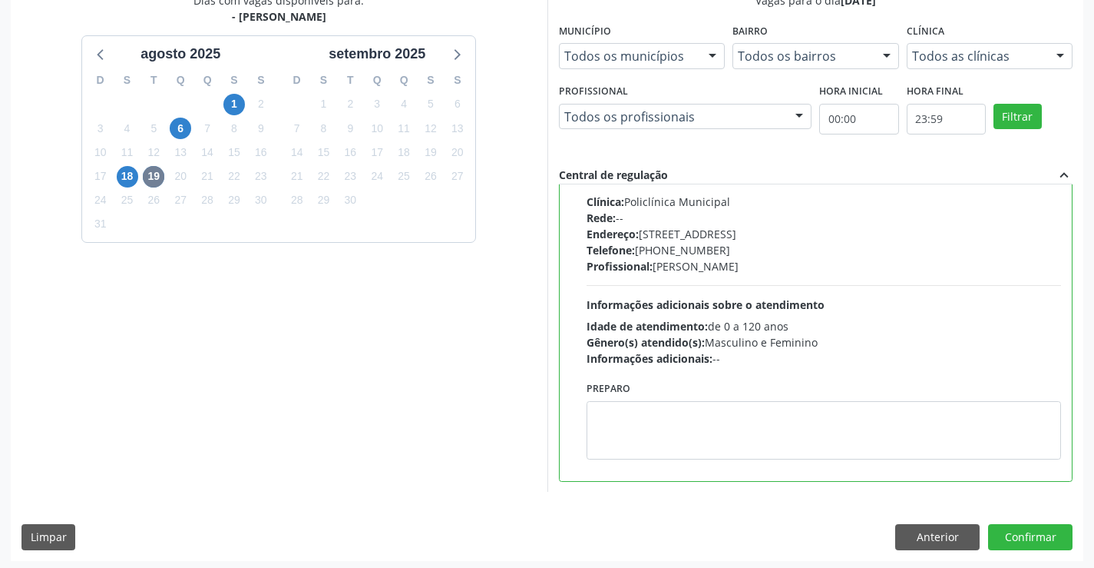
scroll to position [350, 0]
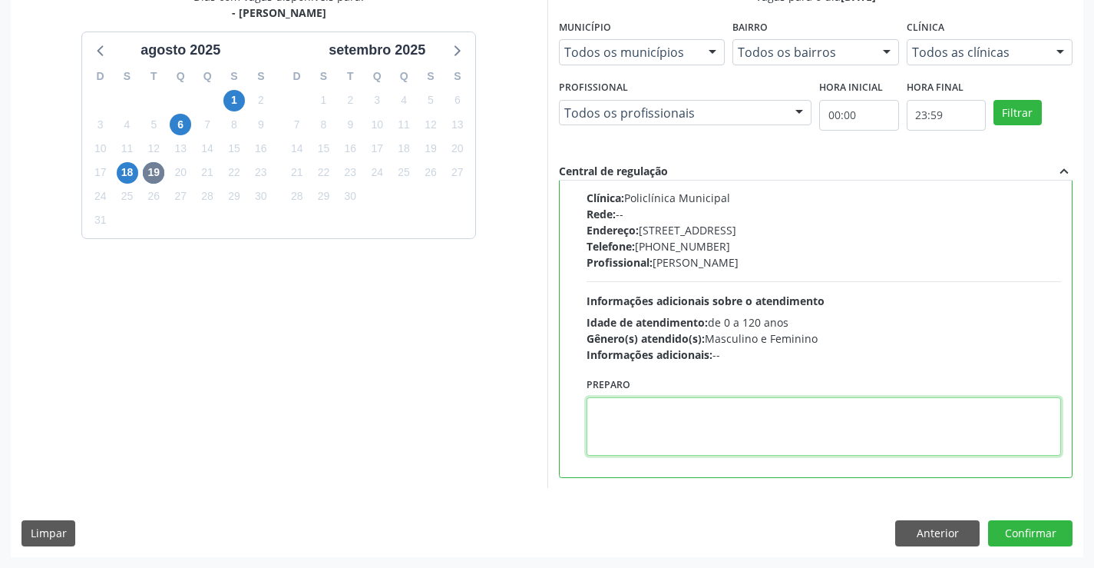
click at [661, 430] on textarea at bounding box center [824, 426] width 475 height 58
type textarea "DIREITO"
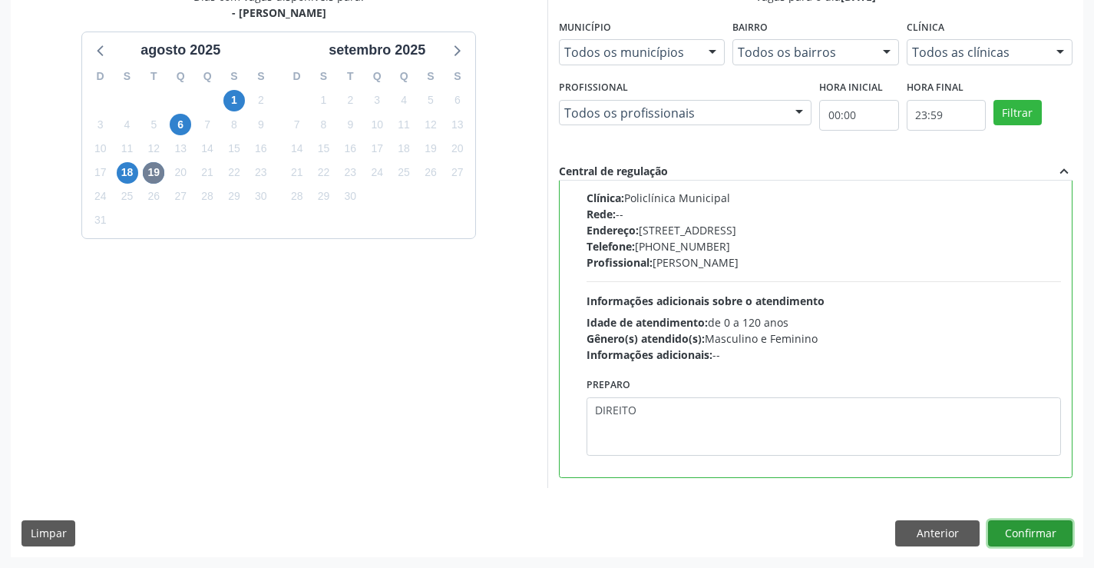
click at [1035, 534] on button "Confirmar" at bounding box center [1030, 533] width 84 height 26
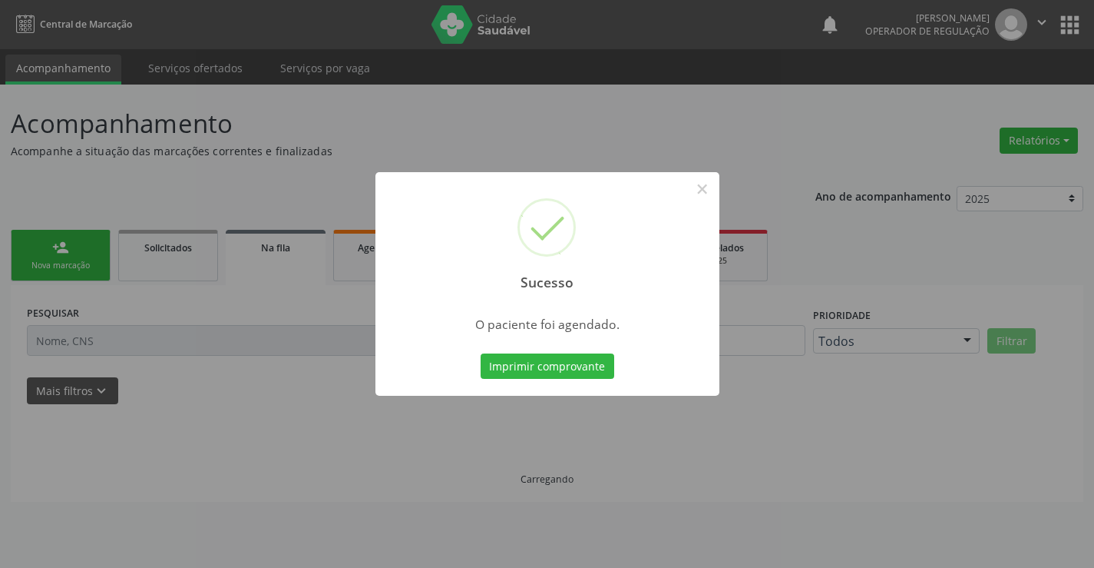
scroll to position [0, 0]
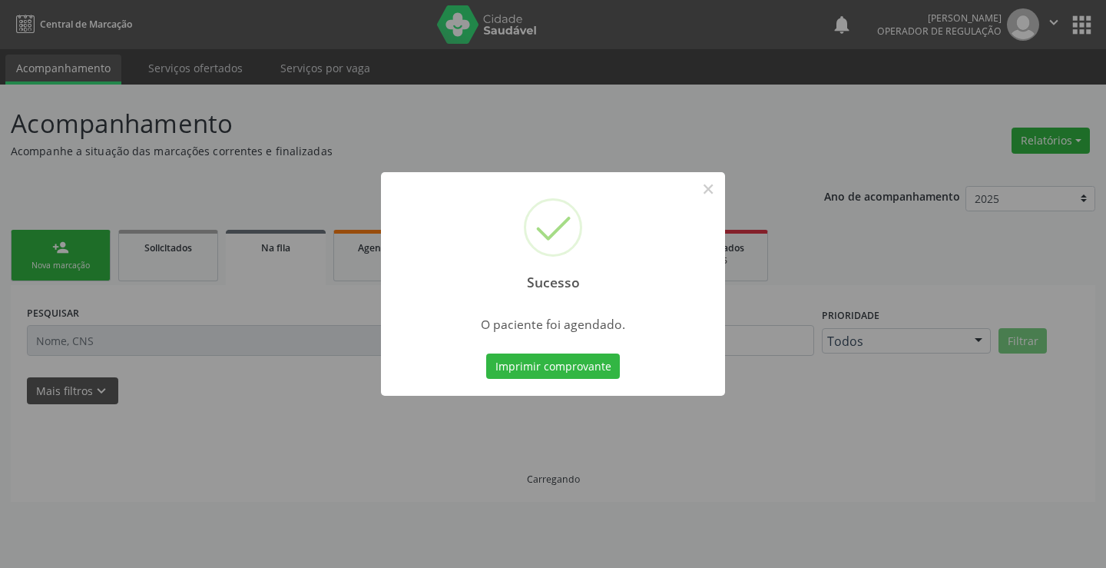
click at [486, 353] on button "Imprimir comprovante" at bounding box center [553, 366] width 134 height 26
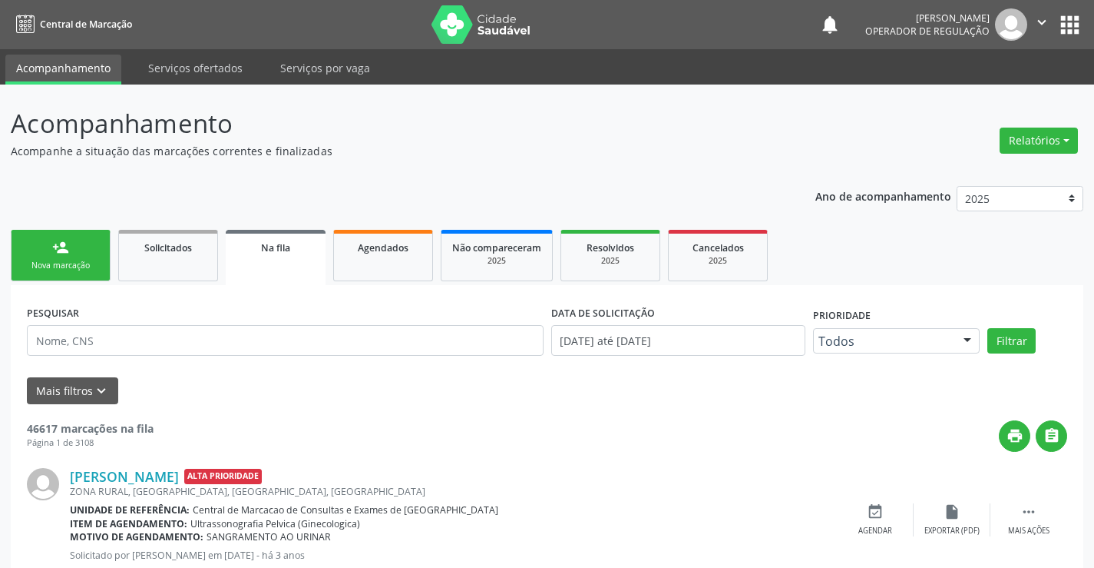
click at [51, 245] on link "person_add Nova marcação" at bounding box center [61, 255] width 100 height 51
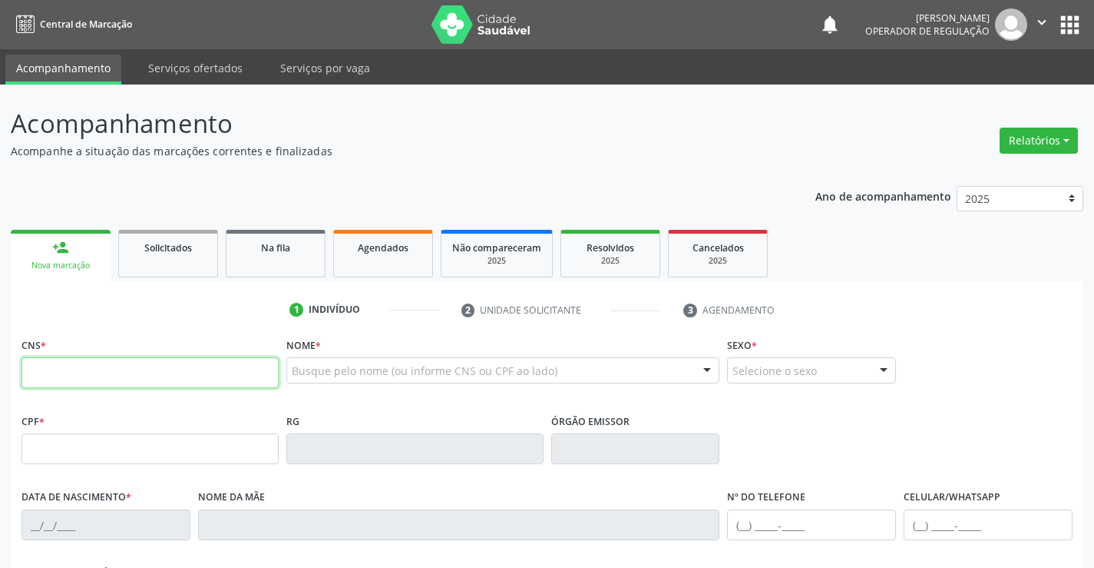
click at [95, 372] on input "text" at bounding box center [150, 372] width 257 height 31
paste input "703 6020 5988 6434"
type input "703 6020 5988 6434"
type input "0638936306"
type input "SSPBA"
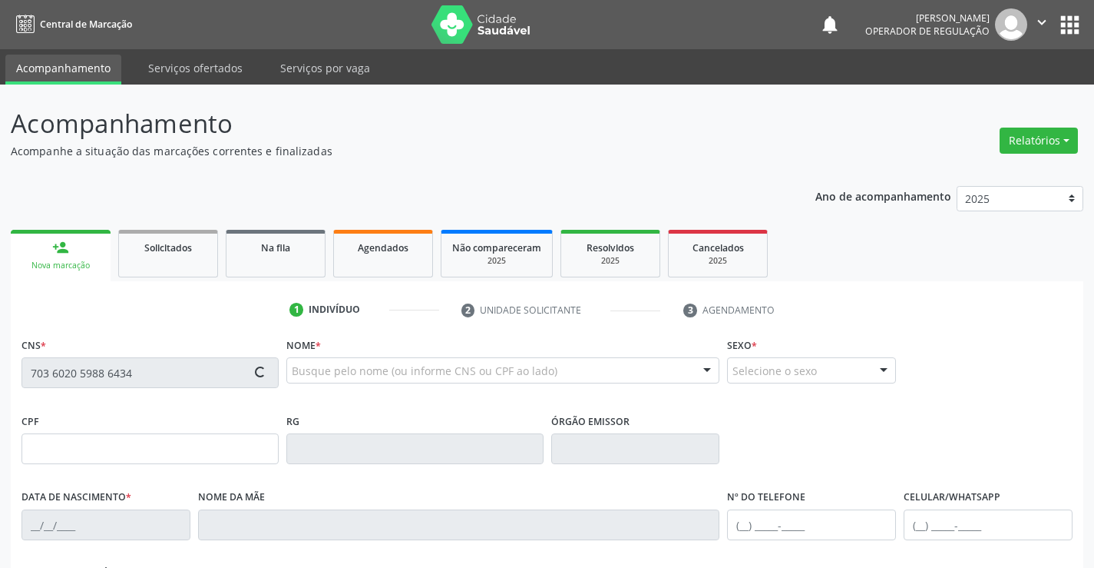
type input "[DATE]"
type input "[PHONE_NUMBER]"
type input "946.559.445-87"
type input "S/N"
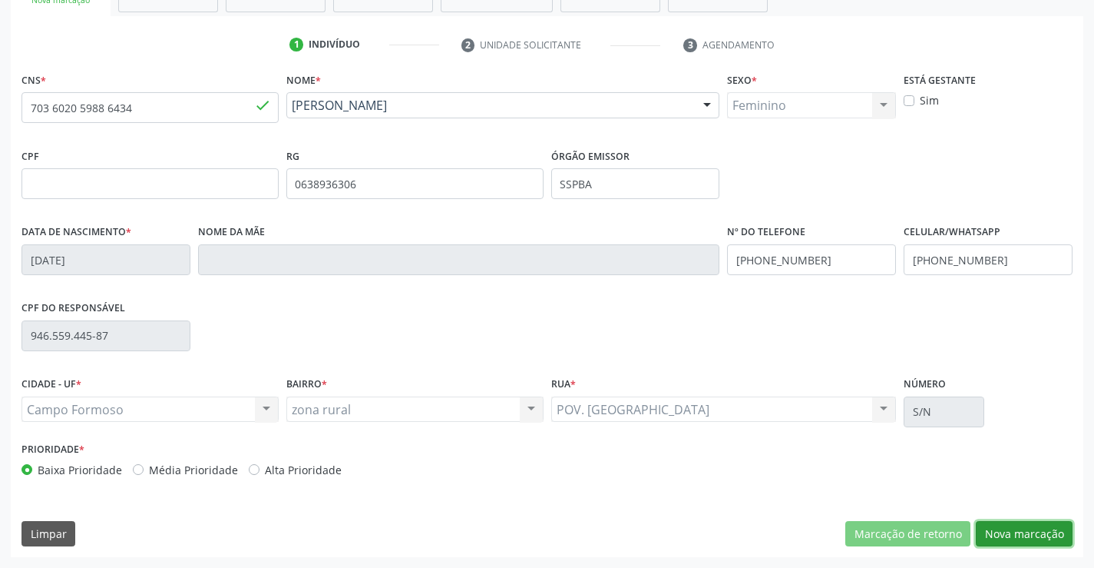
click at [1007, 531] on button "Nova marcação" at bounding box center [1024, 534] width 97 height 26
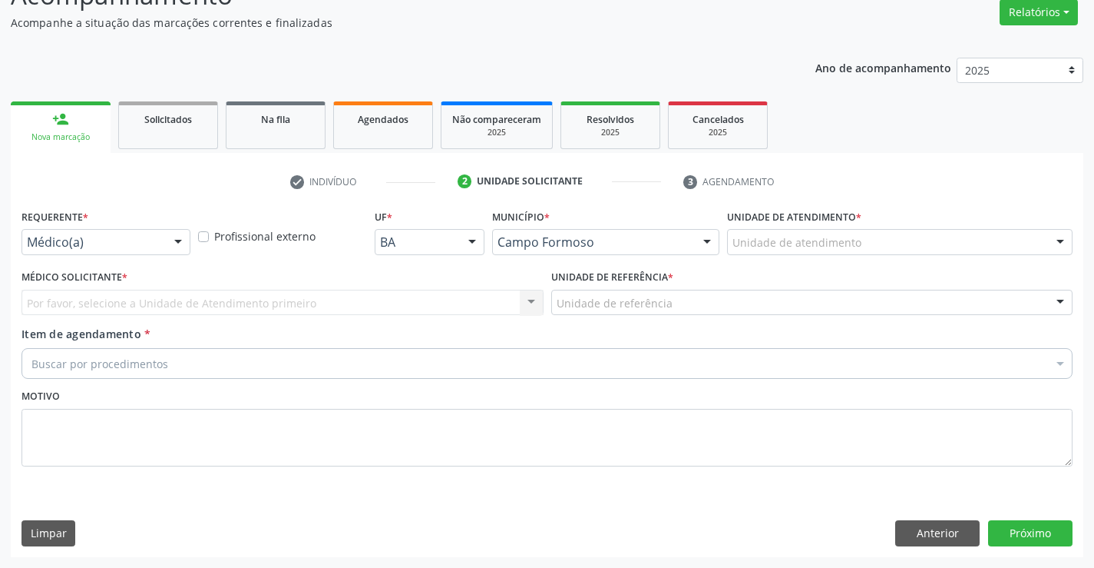
scroll to position [128, 0]
click at [169, 246] on div at bounding box center [178, 243] width 23 height 26
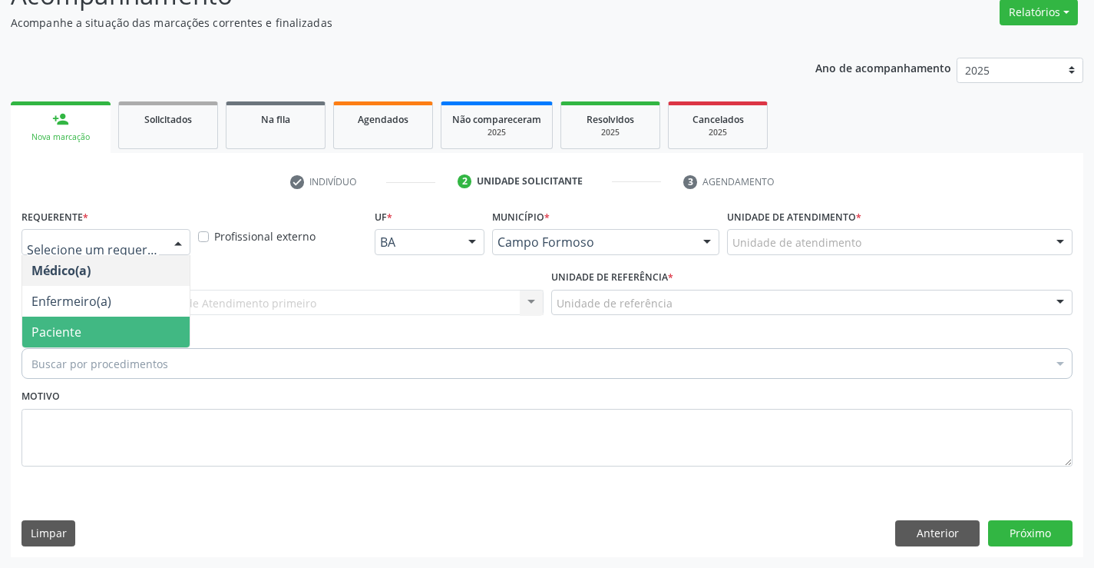
click at [102, 326] on span "Paciente" at bounding box center [105, 331] width 167 height 31
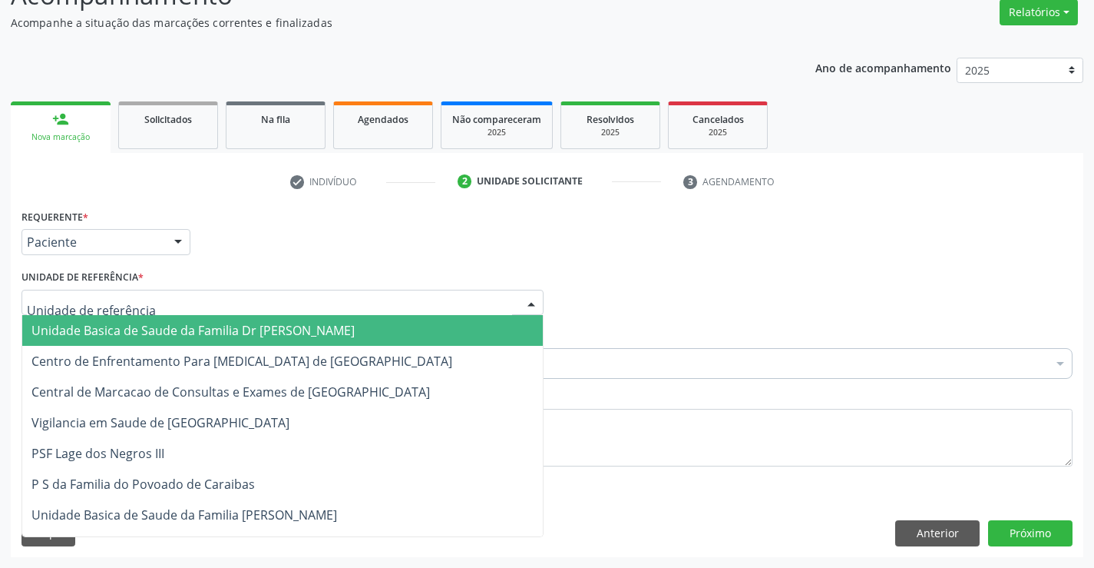
click at [336, 303] on div at bounding box center [283, 303] width 522 height 26
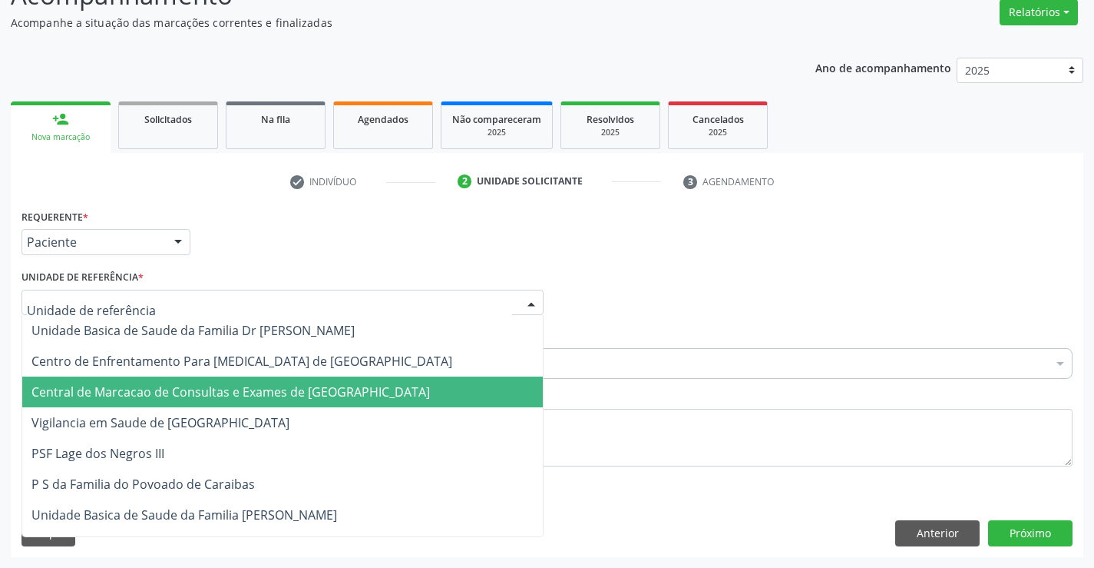
click at [232, 390] on span "Central de Marcacao de Consultas e Exames de [GEOGRAPHIC_DATA]" at bounding box center [230, 391] width 399 height 17
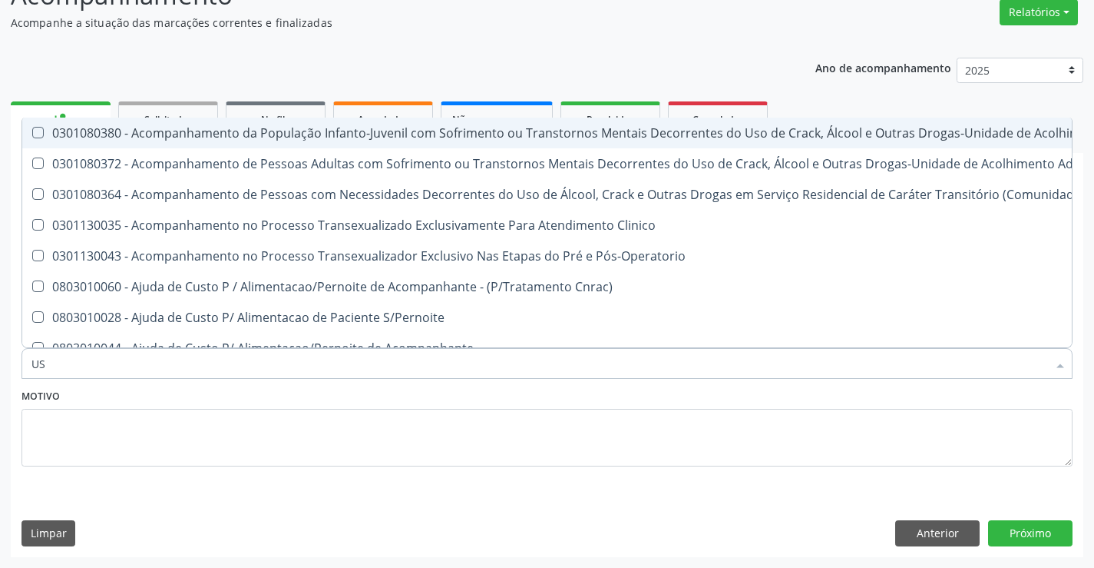
type input "USG"
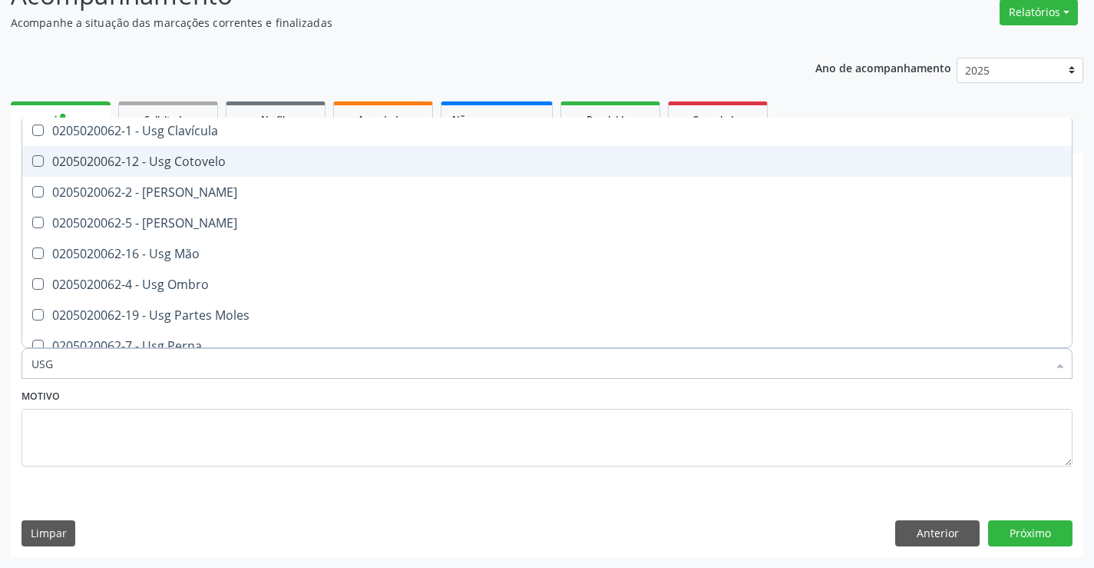
scroll to position [124, 0]
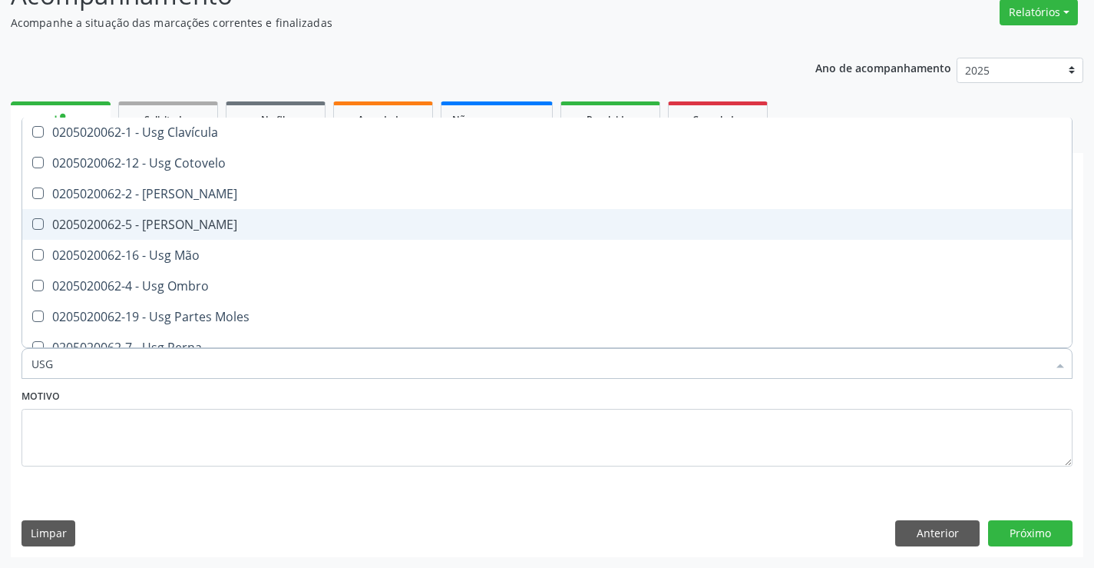
click at [205, 219] on div "0205020062-5 - [PERSON_NAME]" at bounding box center [546, 224] width 1031 height 12
checkbox Joelho "true"
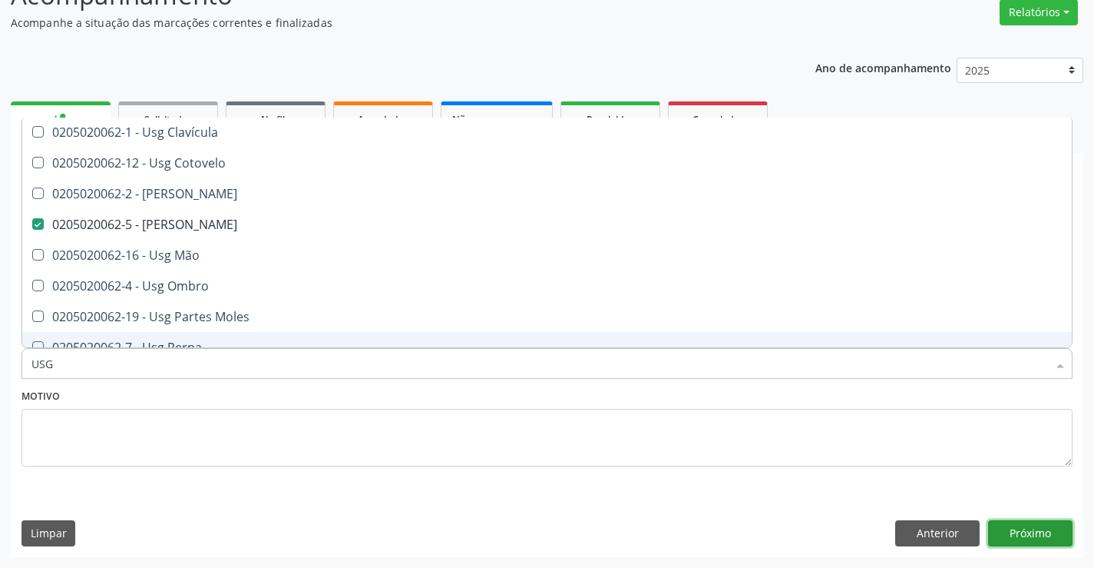
click at [1015, 528] on button "Próximo" at bounding box center [1030, 533] width 84 height 26
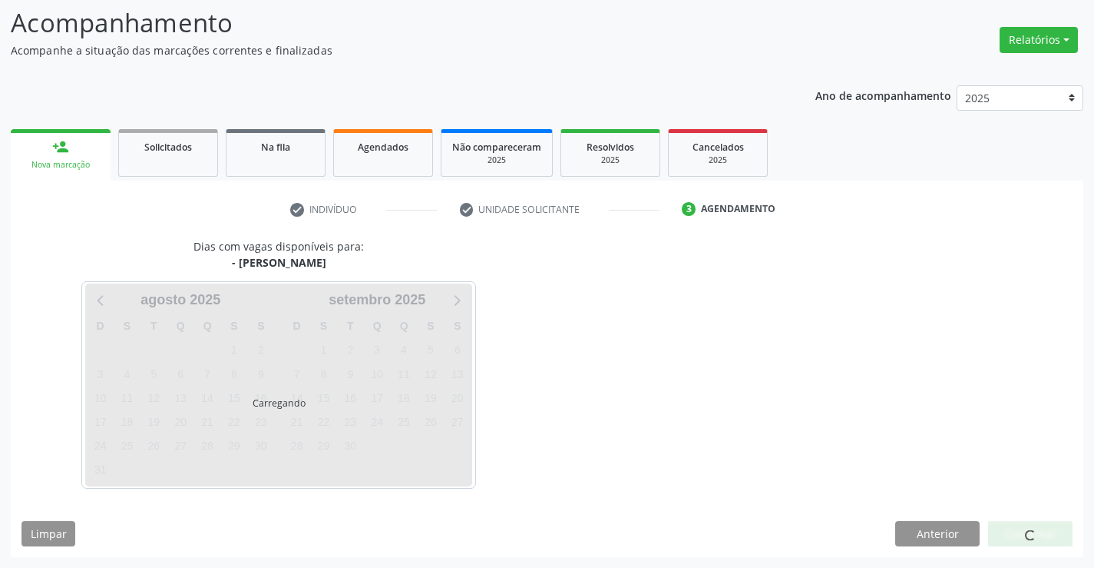
scroll to position [0, 0]
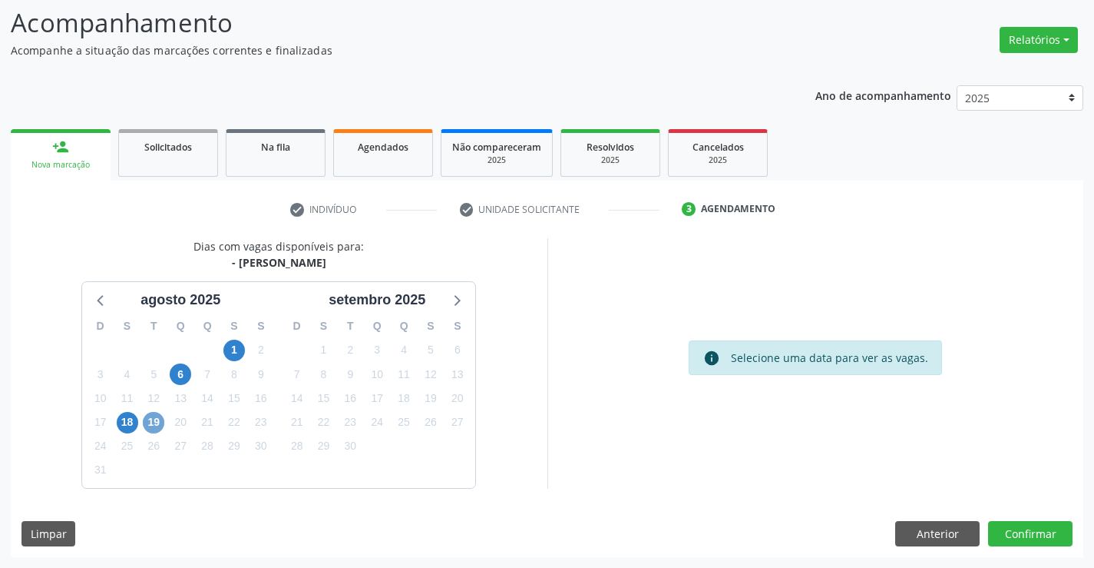
click at [151, 414] on span "19" at bounding box center [154, 423] width 22 height 22
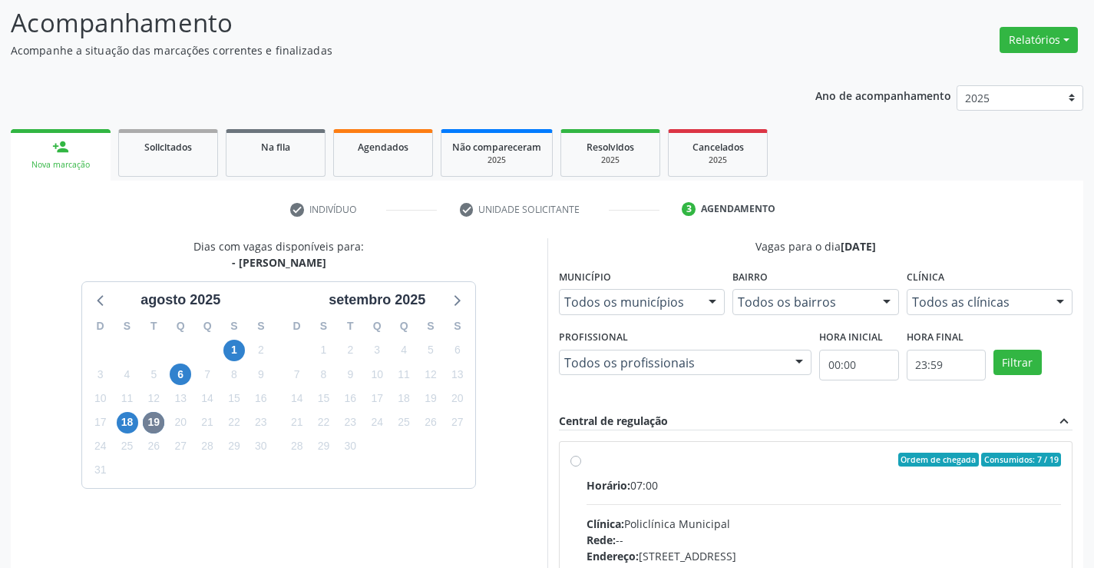
click at [702, 488] on div "Horário: 07:00" at bounding box center [824, 485] width 475 height 16
click at [581, 466] on input "Ordem de chegada Consumidos: 7 / 19 Horário: 07:00 Clínica: Policlínica Municip…" at bounding box center [576, 459] width 11 height 14
radio input "true"
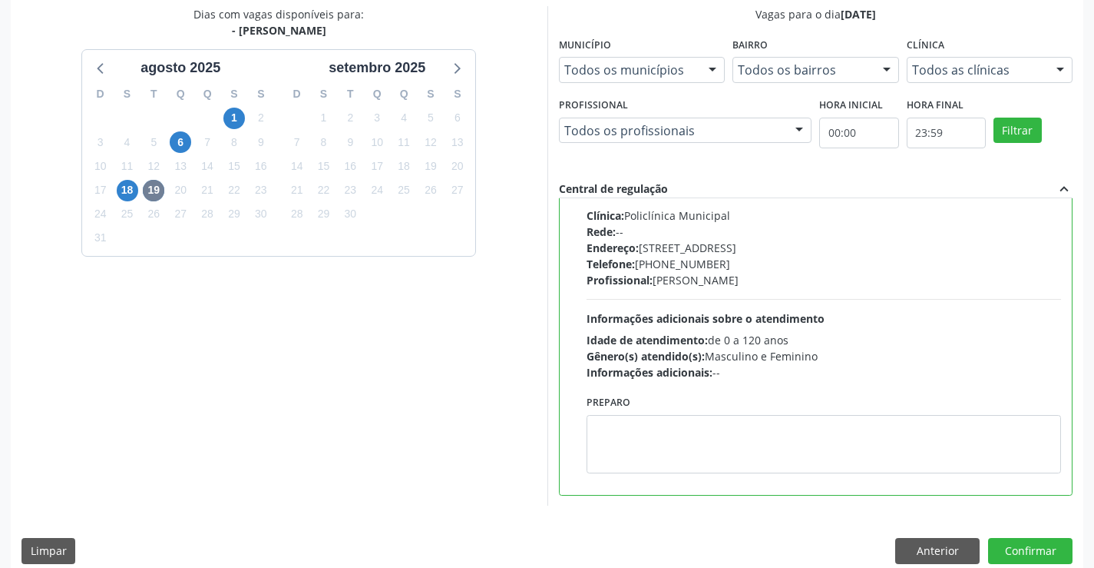
scroll to position [350, 0]
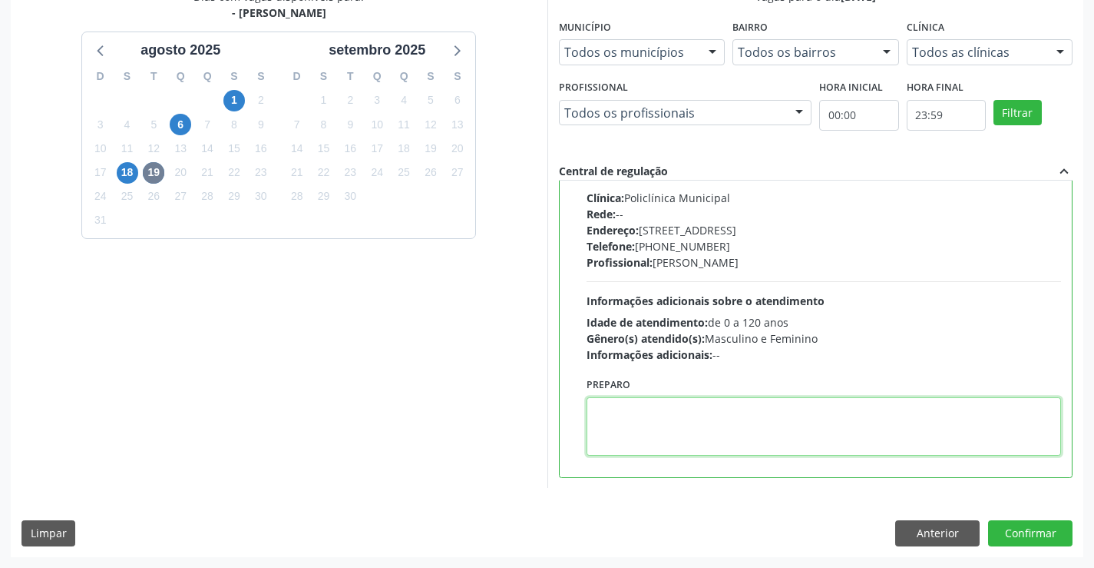
click at [676, 425] on textarea at bounding box center [824, 426] width 475 height 58
type textarea "ESQUERDO"
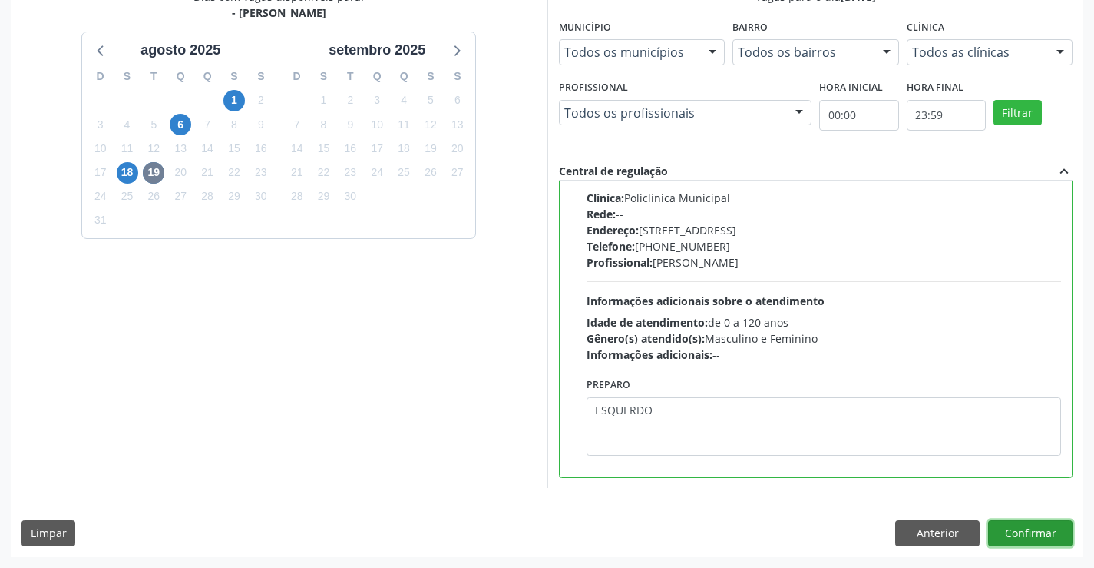
click at [1037, 529] on button "Confirmar" at bounding box center [1030, 533] width 84 height 26
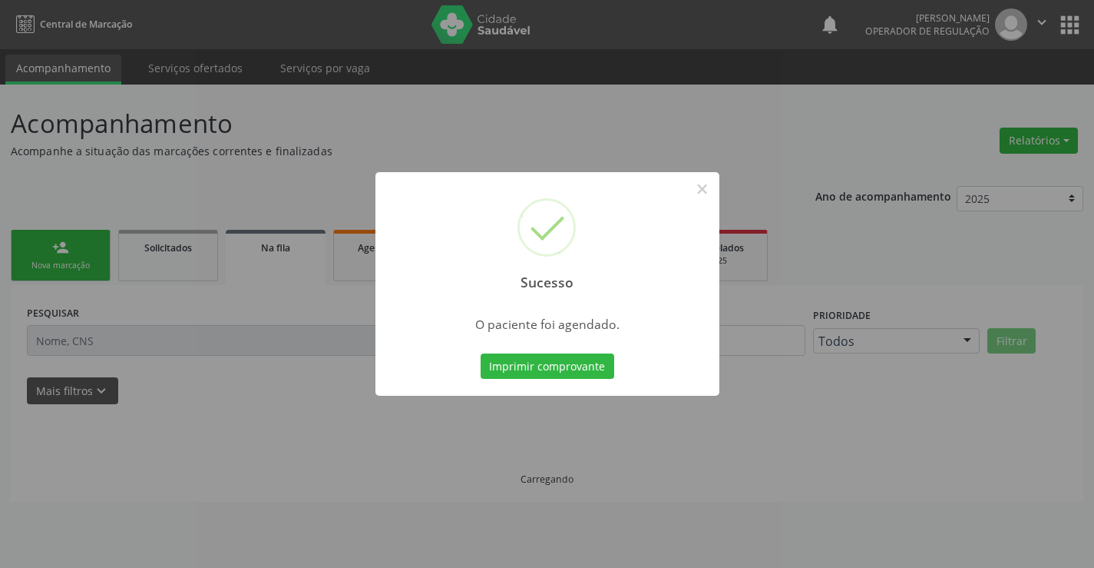
scroll to position [0, 0]
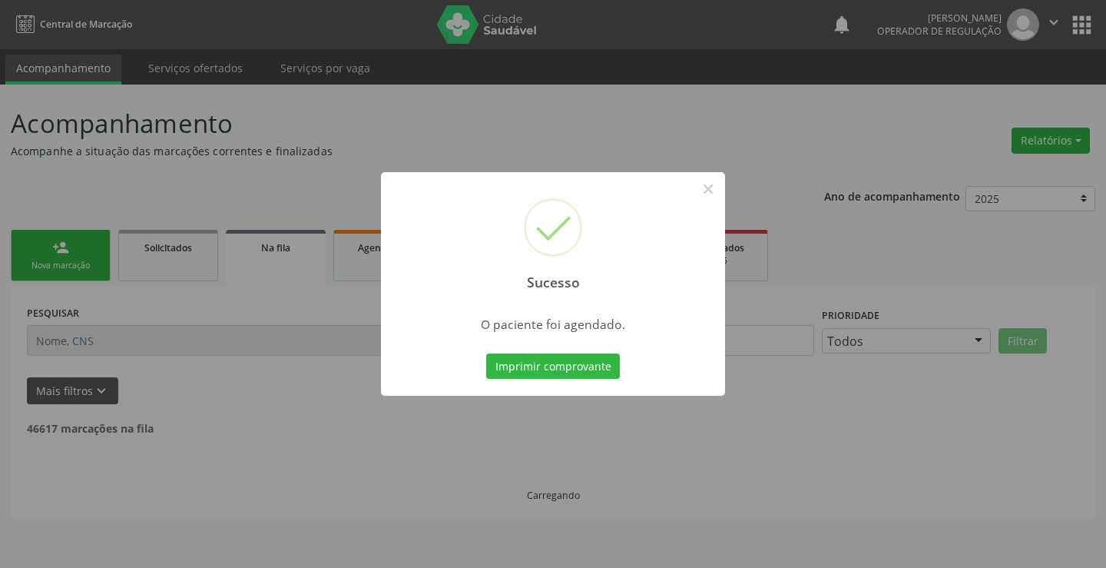
click at [486, 353] on button "Imprimir comprovante" at bounding box center [553, 366] width 134 height 26
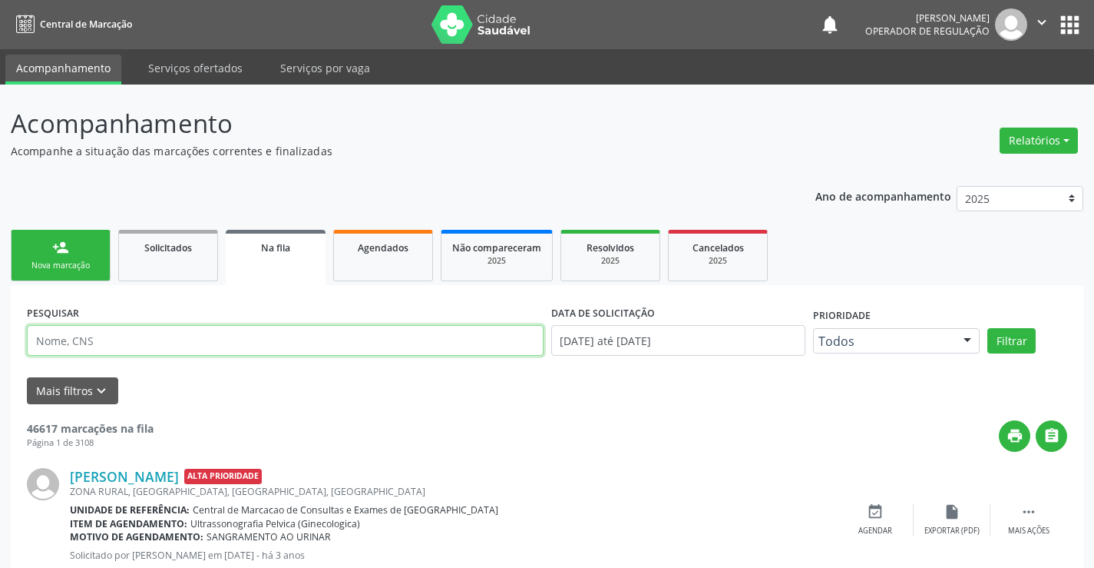
click at [64, 348] on input "text" at bounding box center [285, 340] width 517 height 31
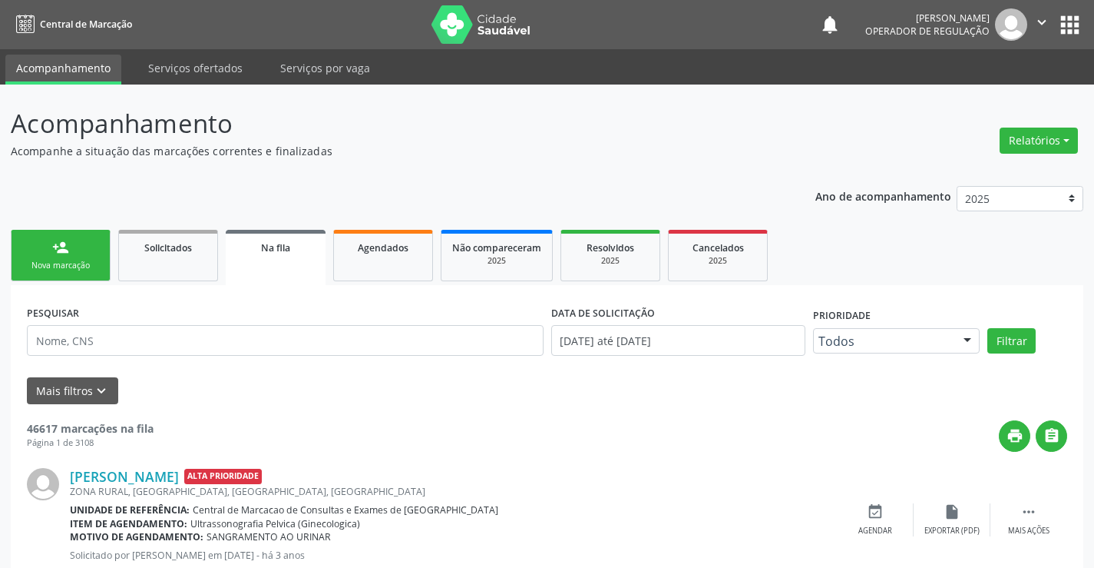
click at [87, 273] on link "person_add Nova marcação" at bounding box center [61, 255] width 100 height 51
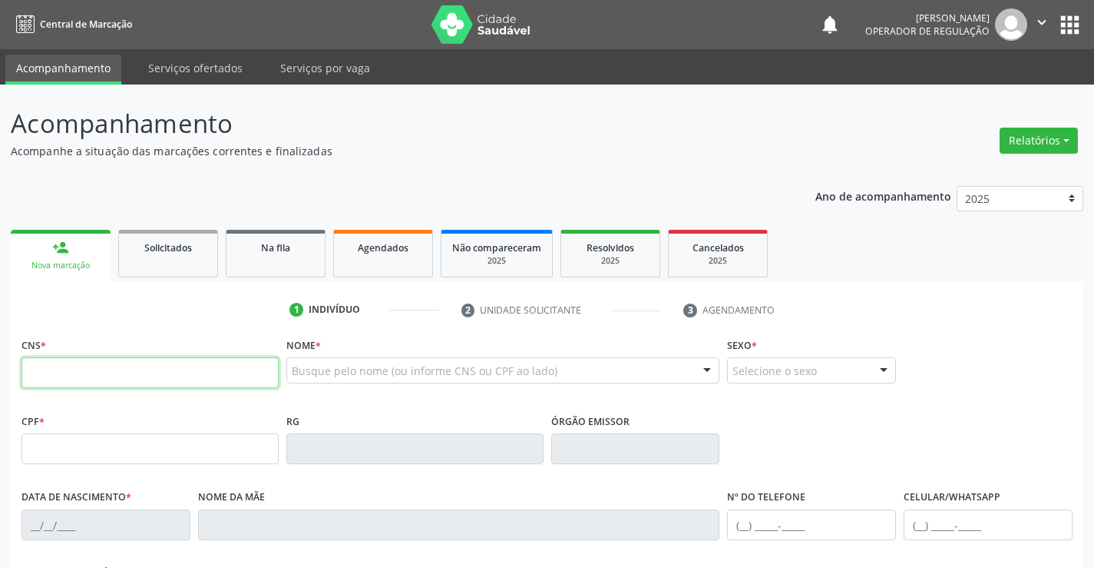
click at [66, 372] on input "text" at bounding box center [150, 372] width 257 height 31
type input "704 7037 3311 7930"
type input "0459143204"
type input "14/09/1952"
type input "887.960.435-04"
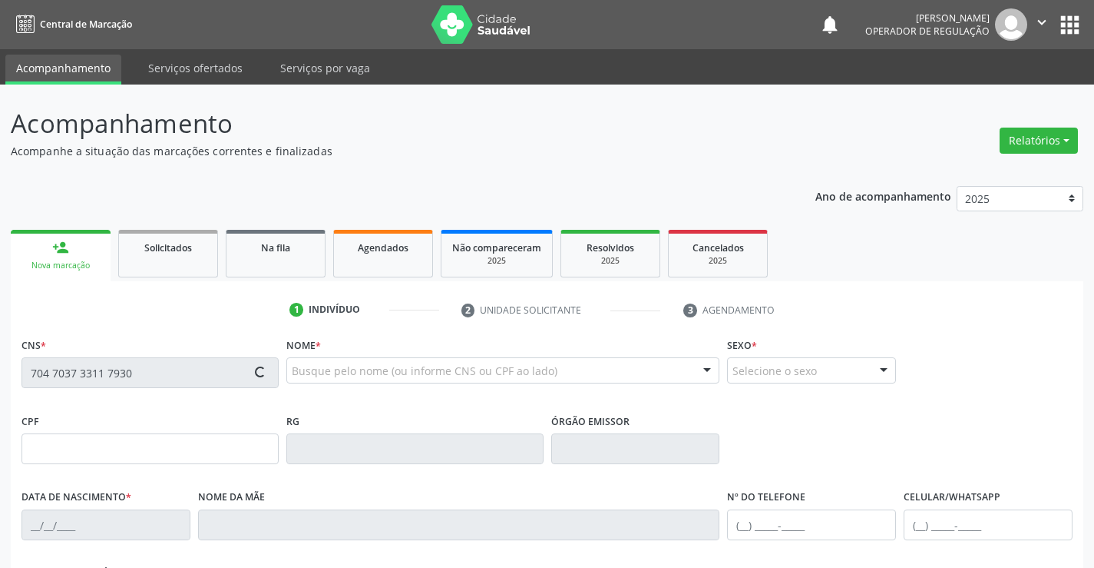
type input "S/N"
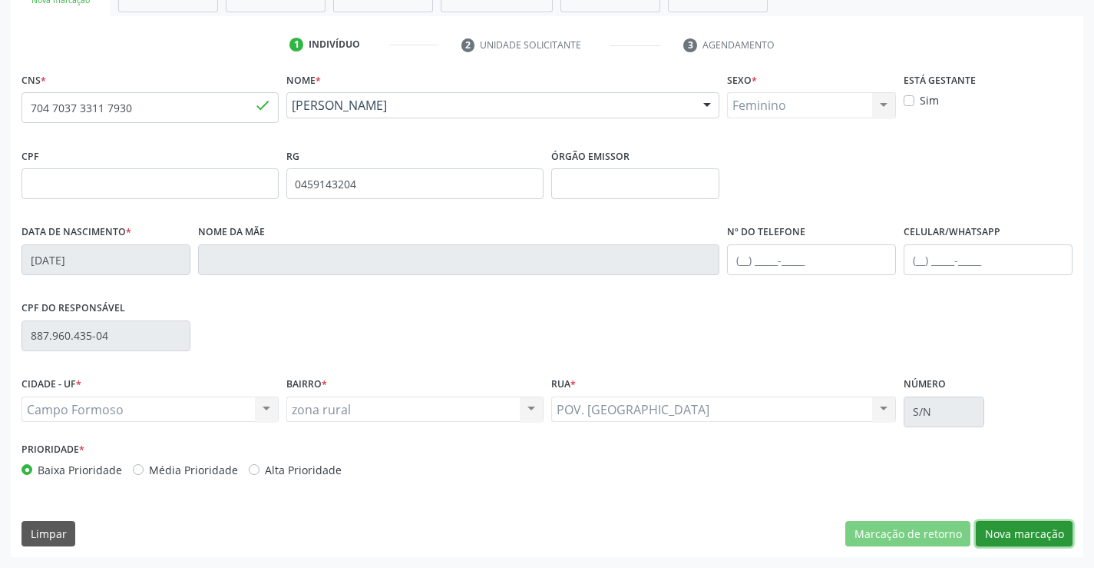
click at [1022, 521] on button "Nova marcação" at bounding box center [1024, 534] width 97 height 26
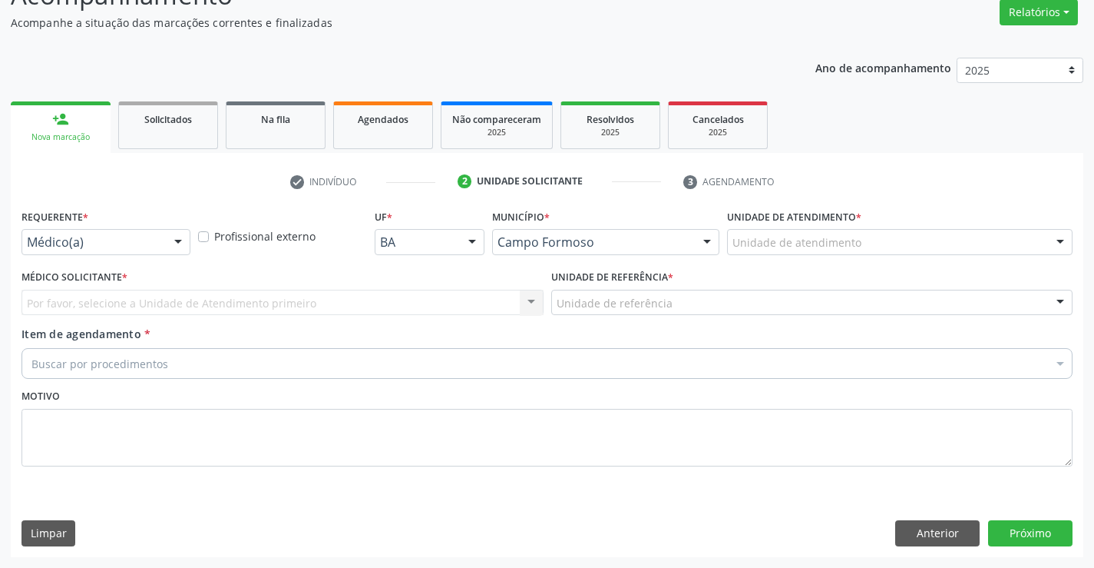
scroll to position [128, 0]
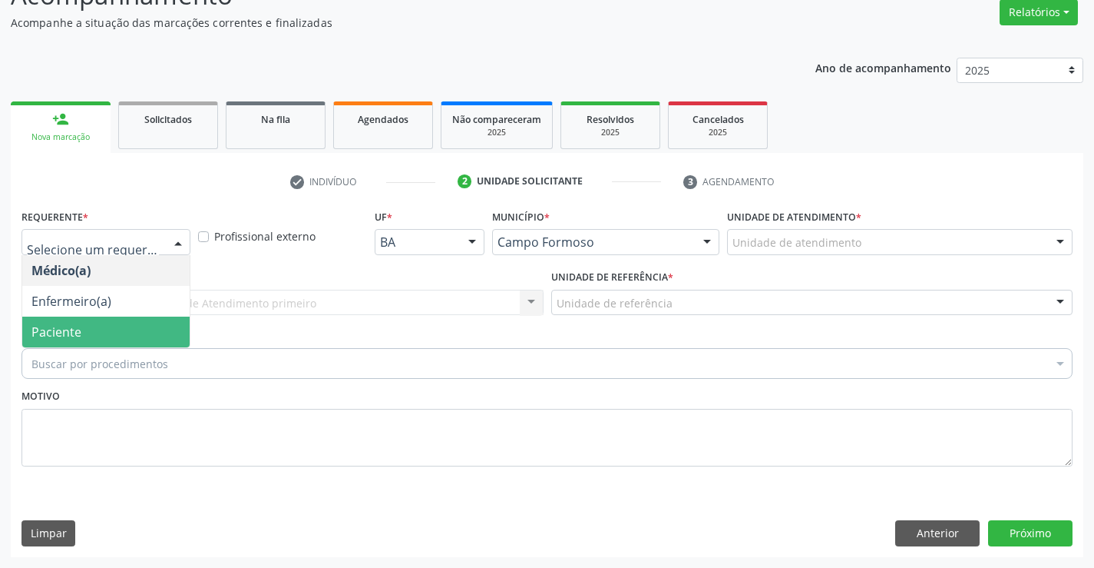
click at [78, 325] on span "Paciente" at bounding box center [56, 331] width 50 height 17
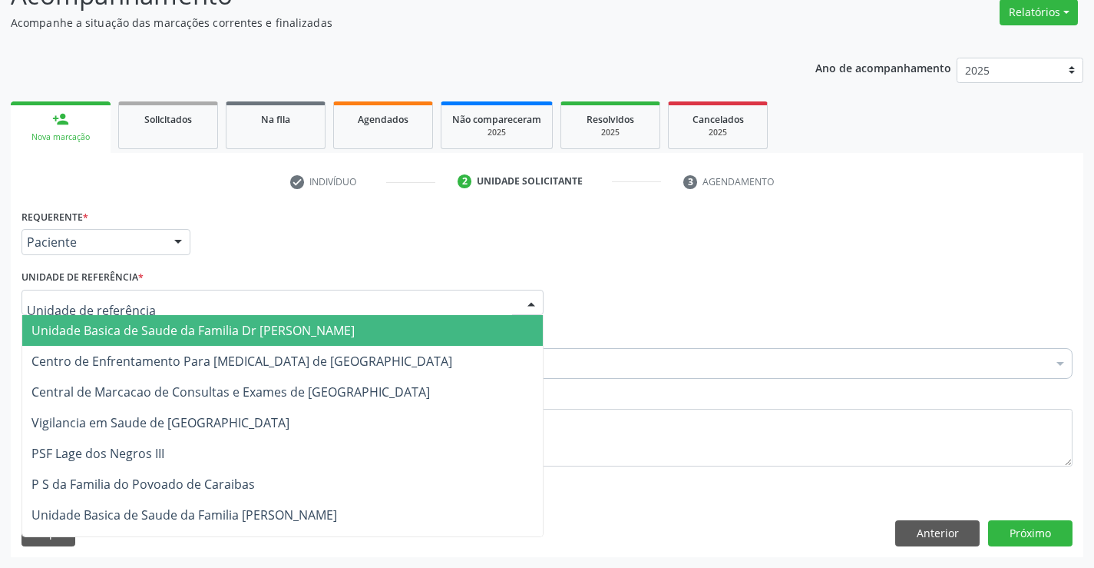
click at [238, 294] on div at bounding box center [283, 303] width 522 height 26
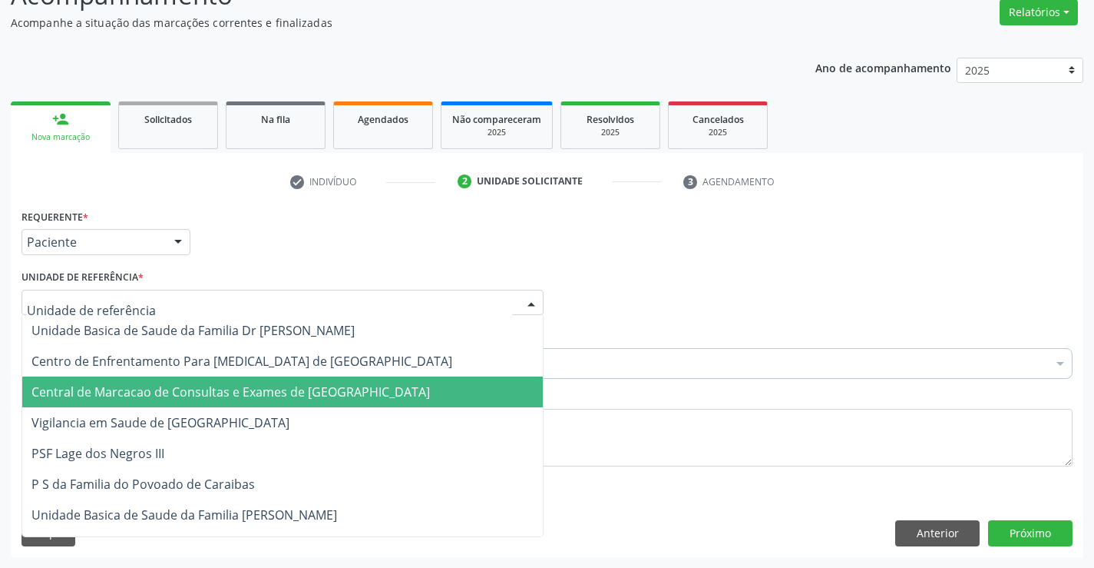
click at [207, 395] on span "Central de Marcacao de Consultas e Exames de [GEOGRAPHIC_DATA]" at bounding box center [230, 391] width 399 height 17
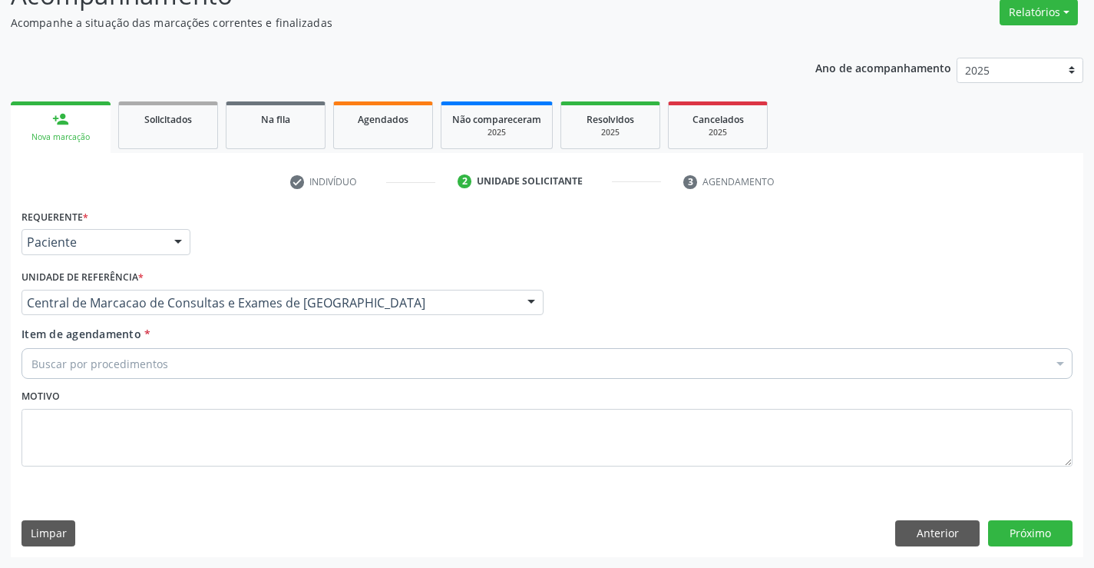
click at [177, 372] on div "Buscar por procedimentos" at bounding box center [547, 363] width 1051 height 31
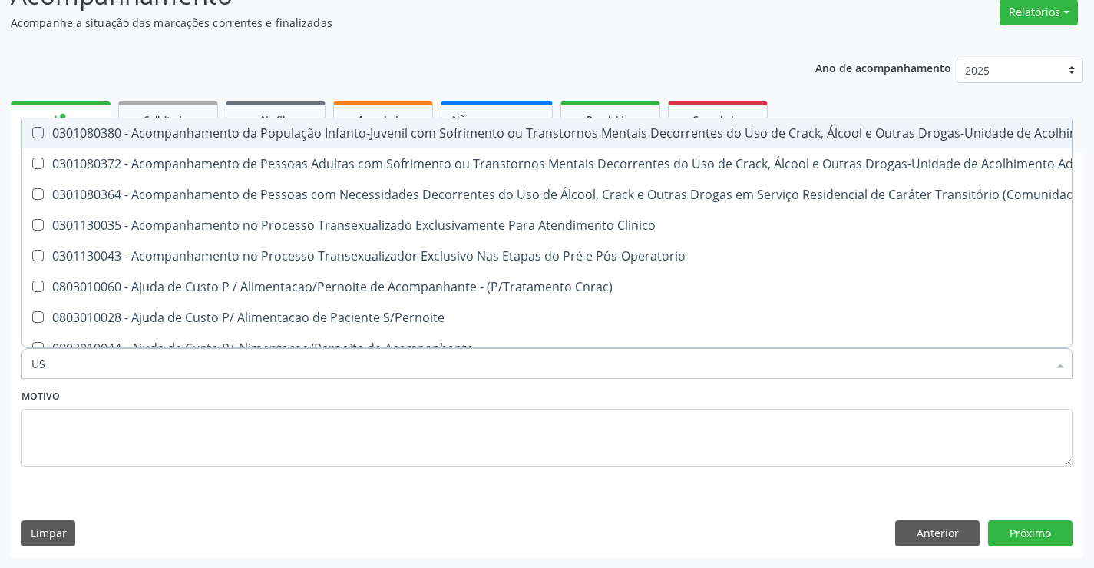
type input "USG"
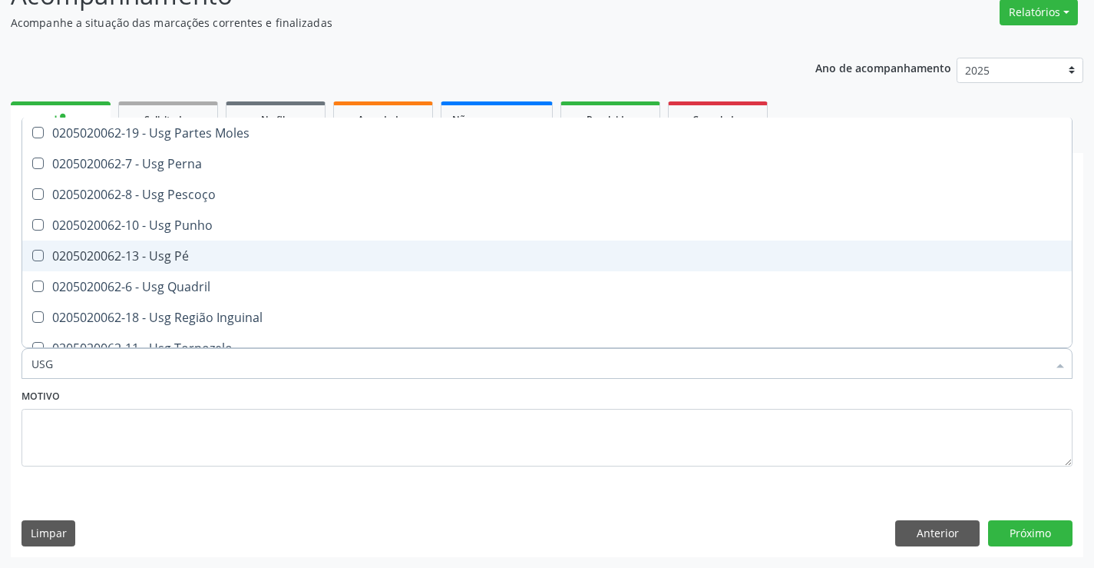
scroll to position [230, 0]
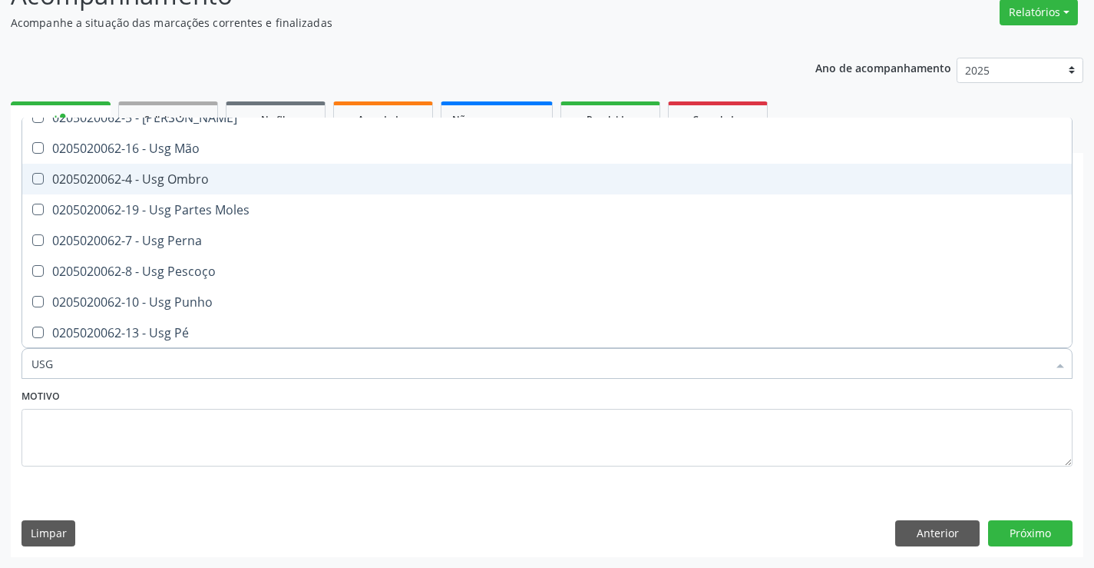
click at [208, 185] on div "0205020062-4 - Usg Ombro" at bounding box center [546, 179] width 1031 height 12
checkbox Ombro "true"
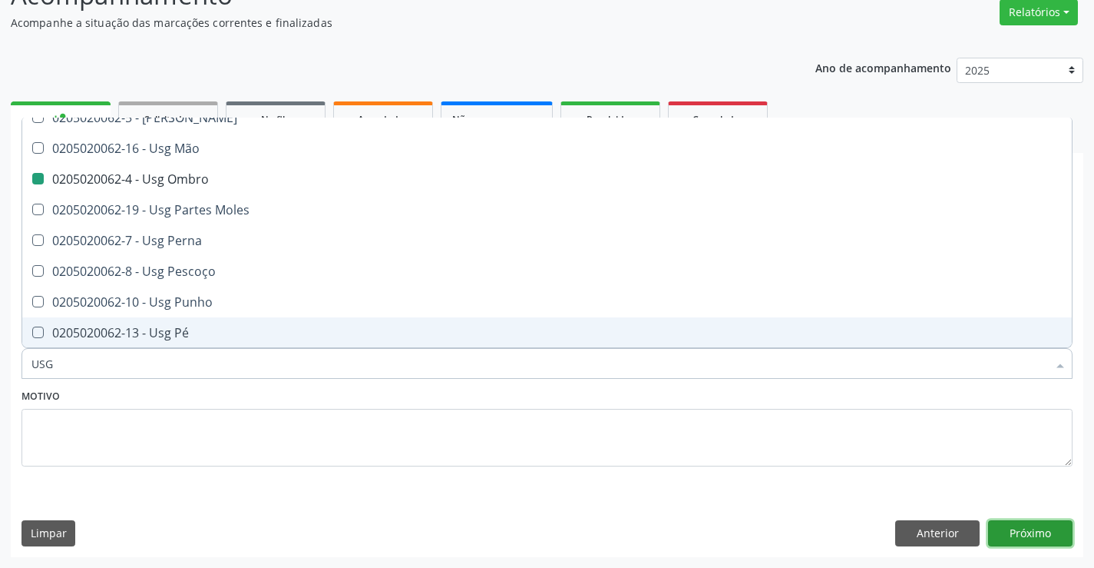
click at [1042, 542] on button "Próximo" at bounding box center [1030, 533] width 84 height 26
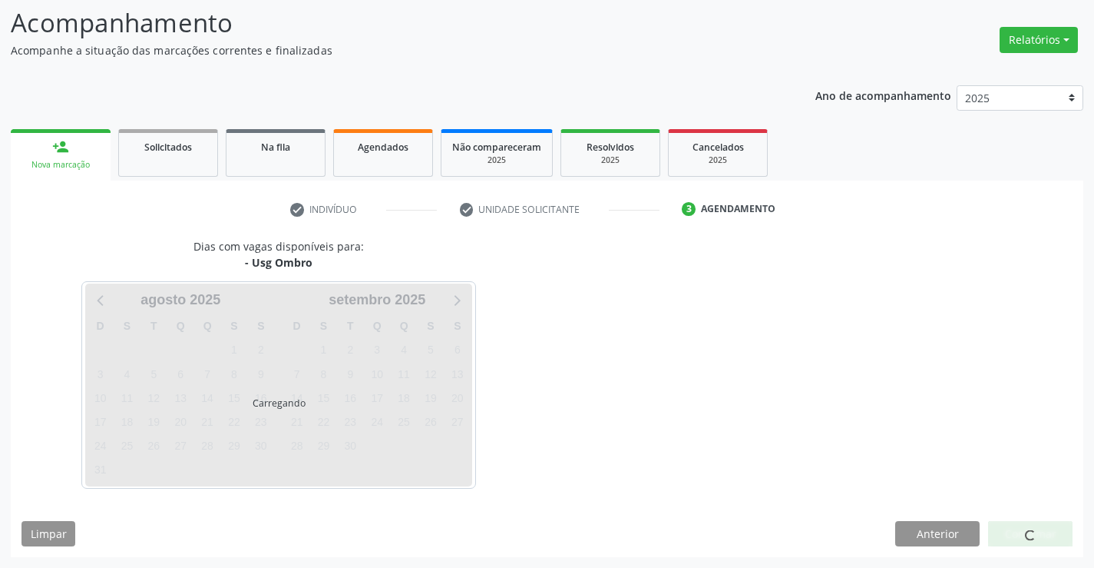
scroll to position [0, 0]
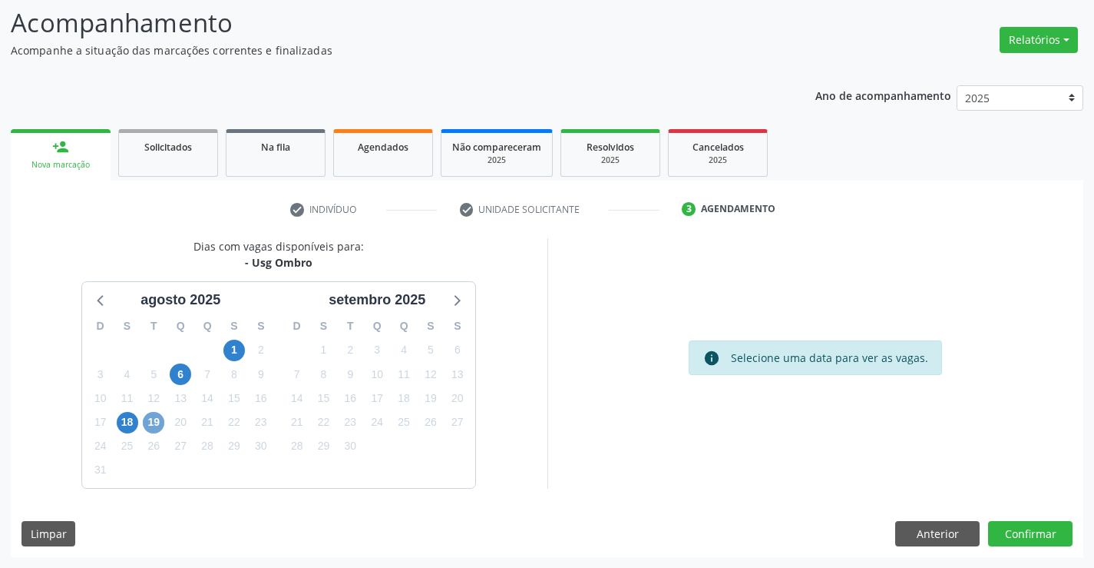
click at [155, 420] on span "19" at bounding box center [154, 423] width 22 height 22
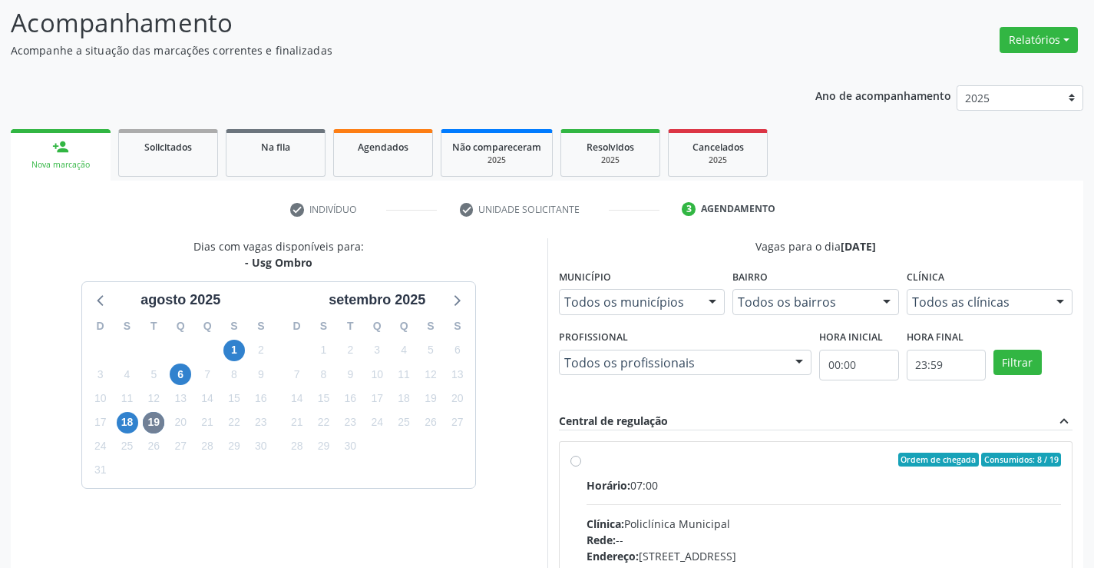
click at [745, 477] on div "Horário: 07:00" at bounding box center [824, 485] width 475 height 16
click at [581, 466] on input "Ordem de chegada Consumidos: 8 / 19 Horário: 07:00 Clínica: Policlínica Municip…" at bounding box center [576, 459] width 11 height 14
radio input "true"
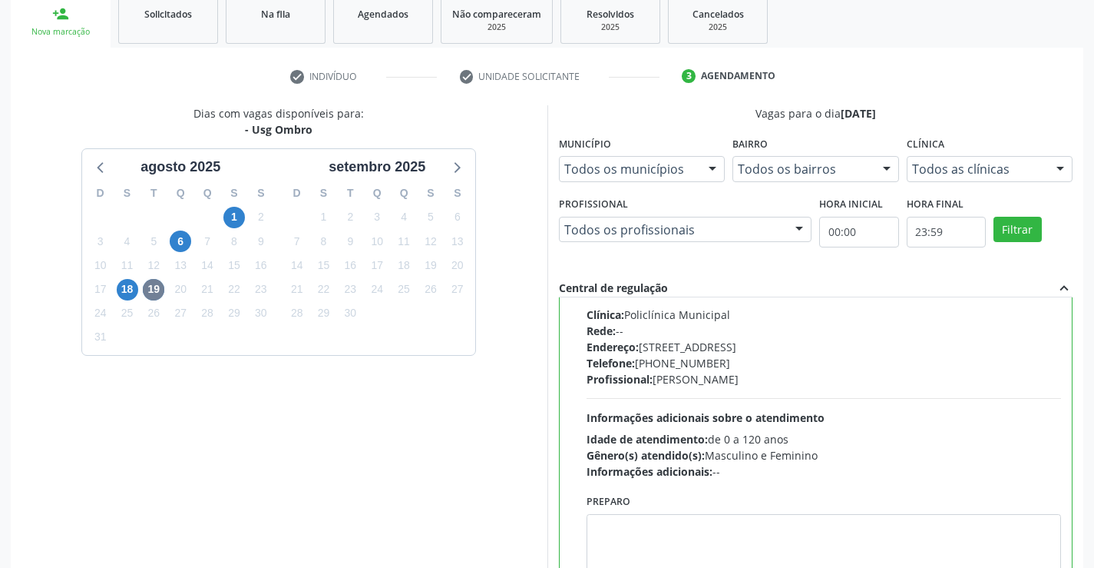
scroll to position [350, 0]
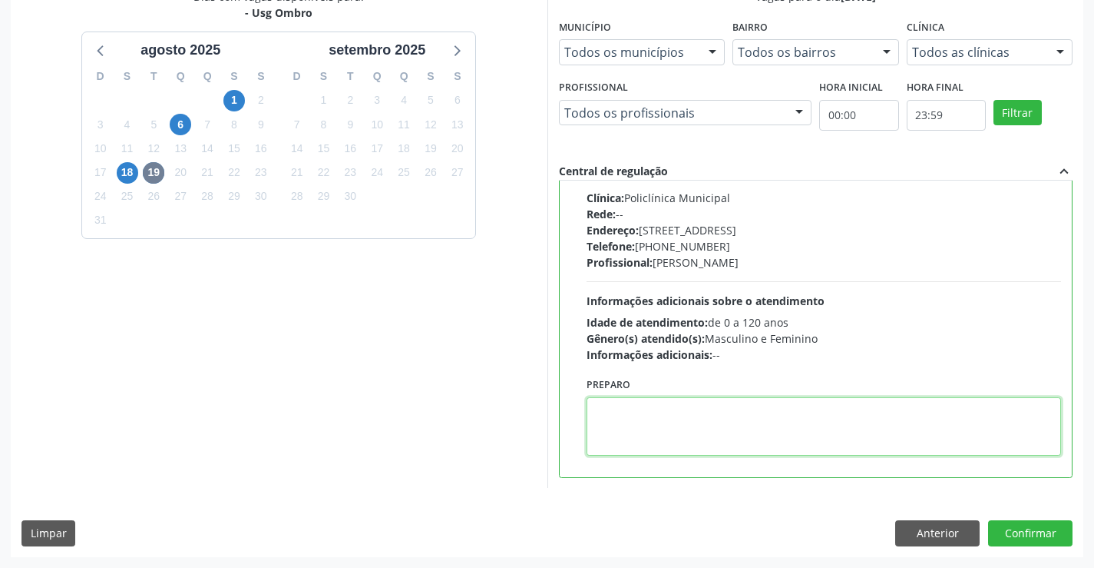
click at [645, 437] on textarea at bounding box center [824, 426] width 475 height 58
type textarea "DIREITO"
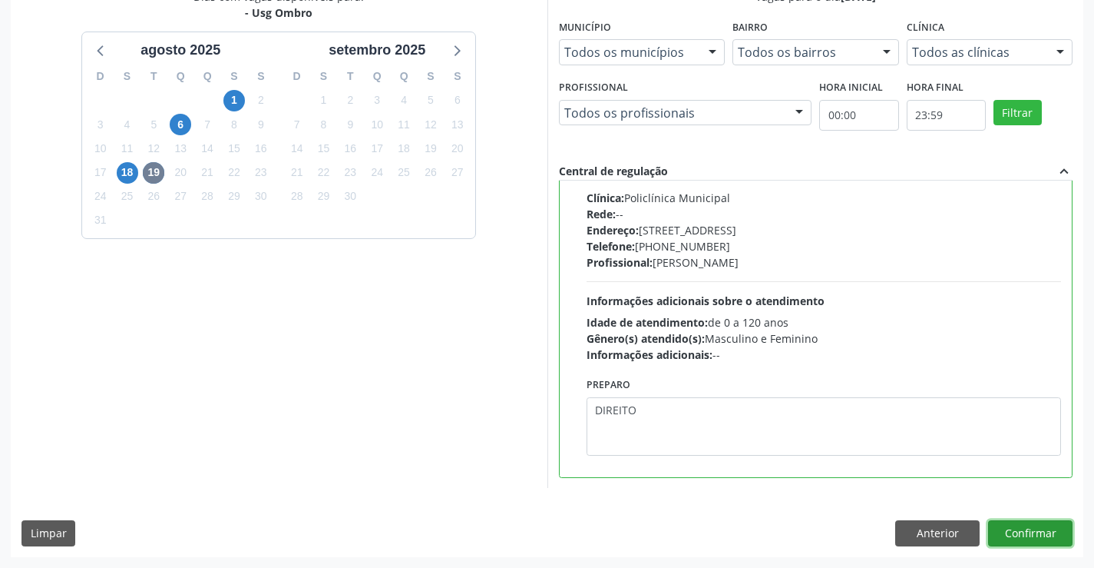
click at [1014, 530] on button "Confirmar" at bounding box center [1030, 533] width 84 height 26
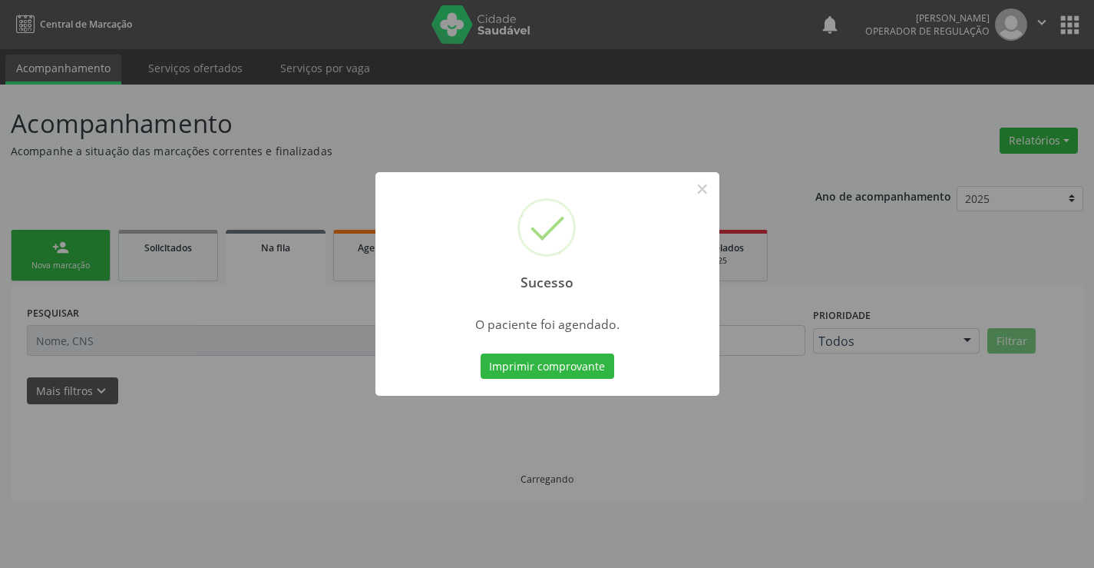
scroll to position [0, 0]
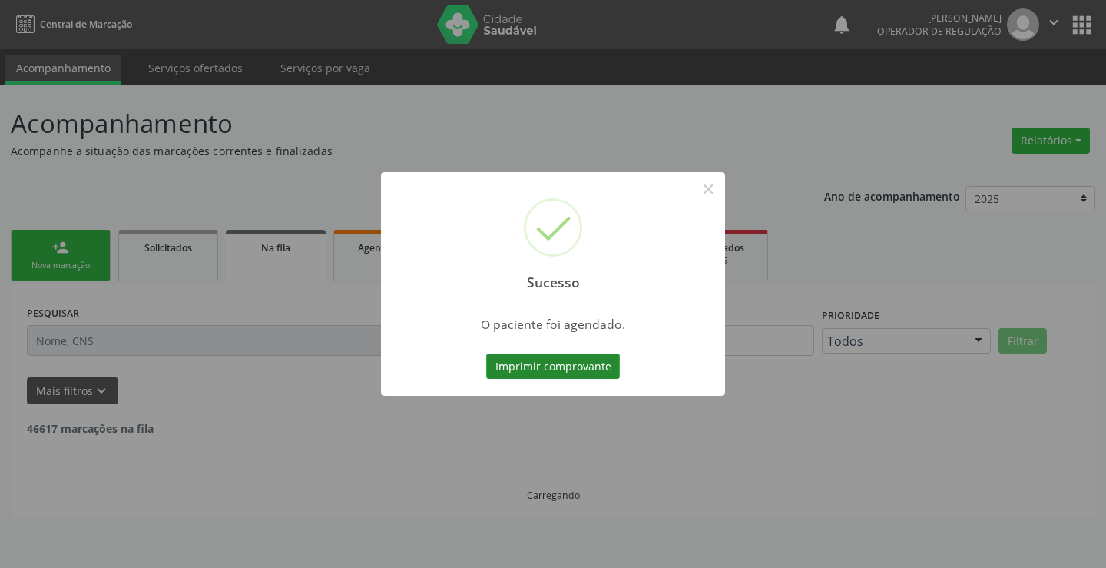
click at [522, 363] on button "Imprimir comprovante" at bounding box center [553, 366] width 134 height 26
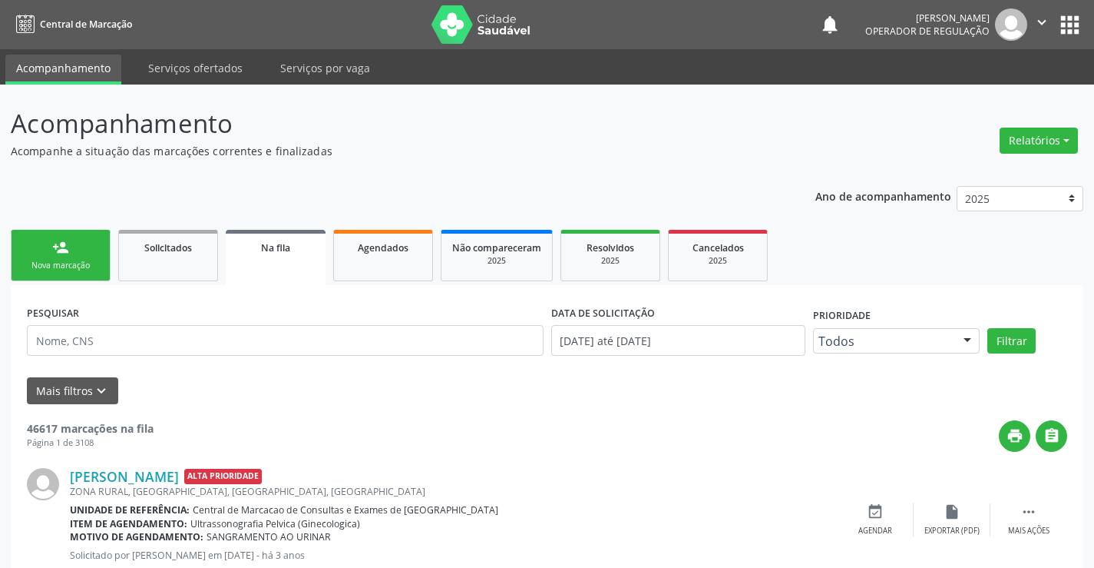
click at [45, 250] on link "person_add Nova marcação" at bounding box center [61, 255] width 100 height 51
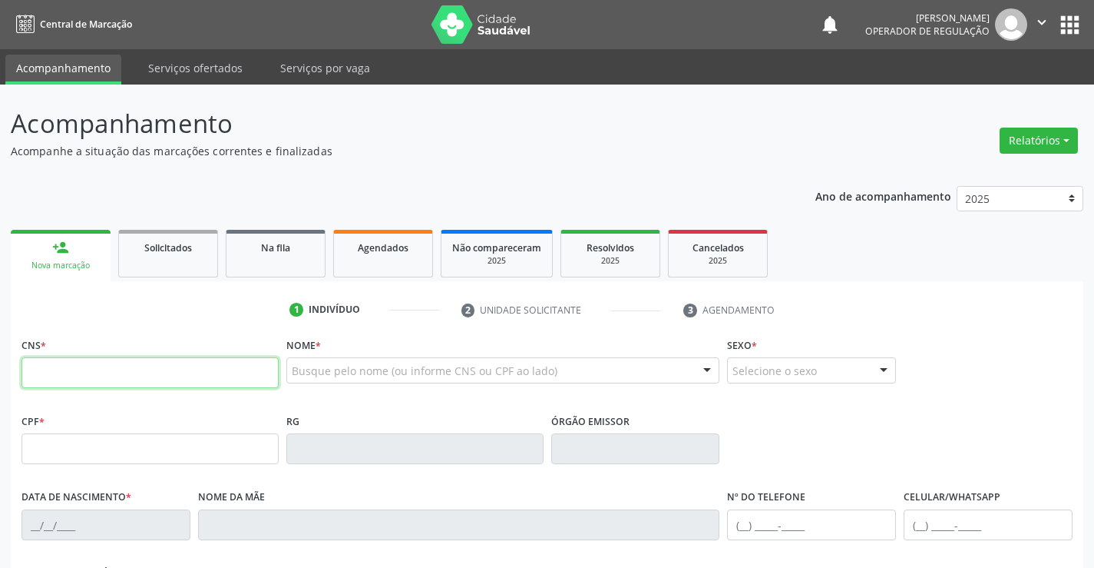
click at [55, 383] on input "text" at bounding box center [150, 372] width 257 height 31
paste input "704 7037 3311 7930"
type input "704 7037 3311 7930"
type input "0459143204"
type input "14/09/1952"
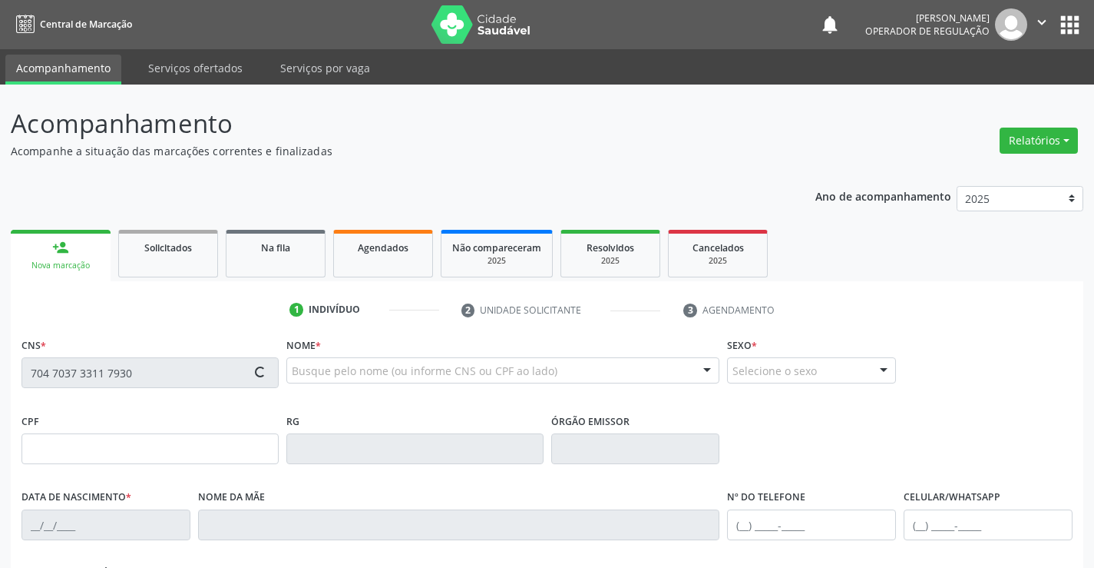
type input "887.960.435-04"
type input "S/N"
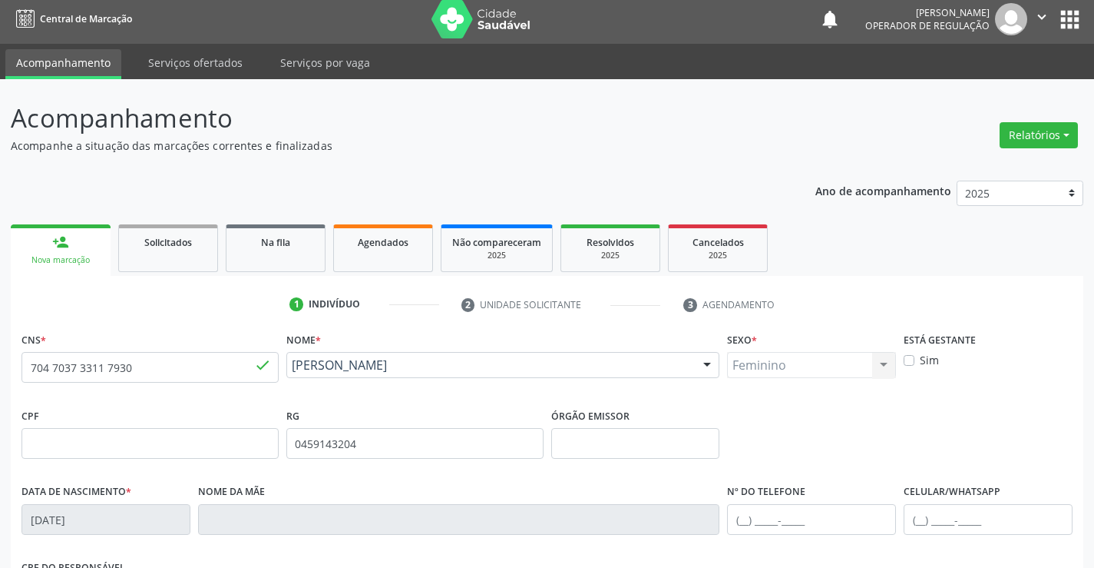
scroll to position [265, 0]
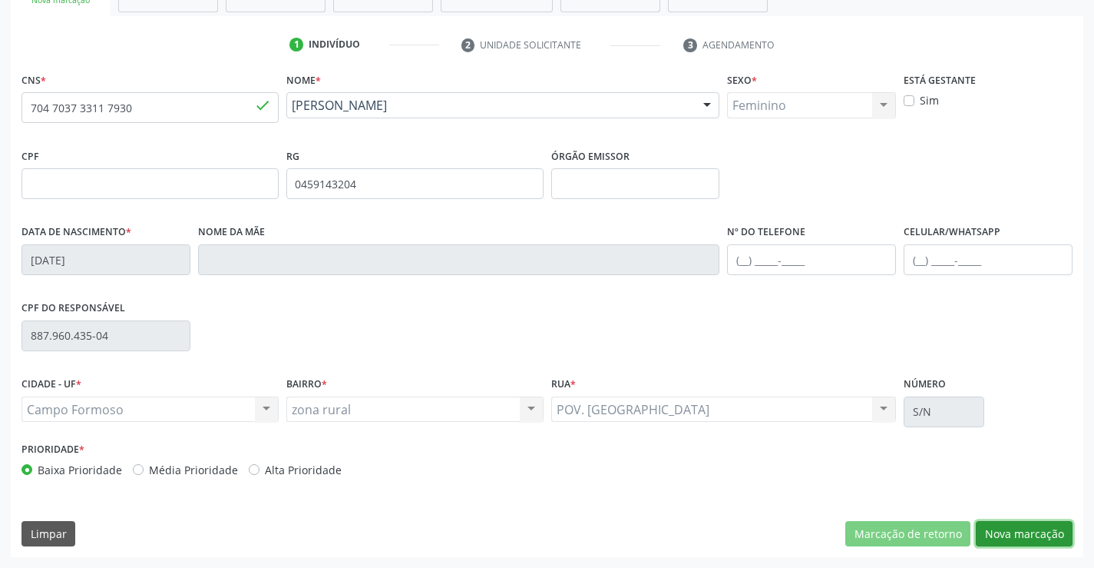
click at [1017, 534] on button "Nova marcação" at bounding box center [1024, 534] width 97 height 26
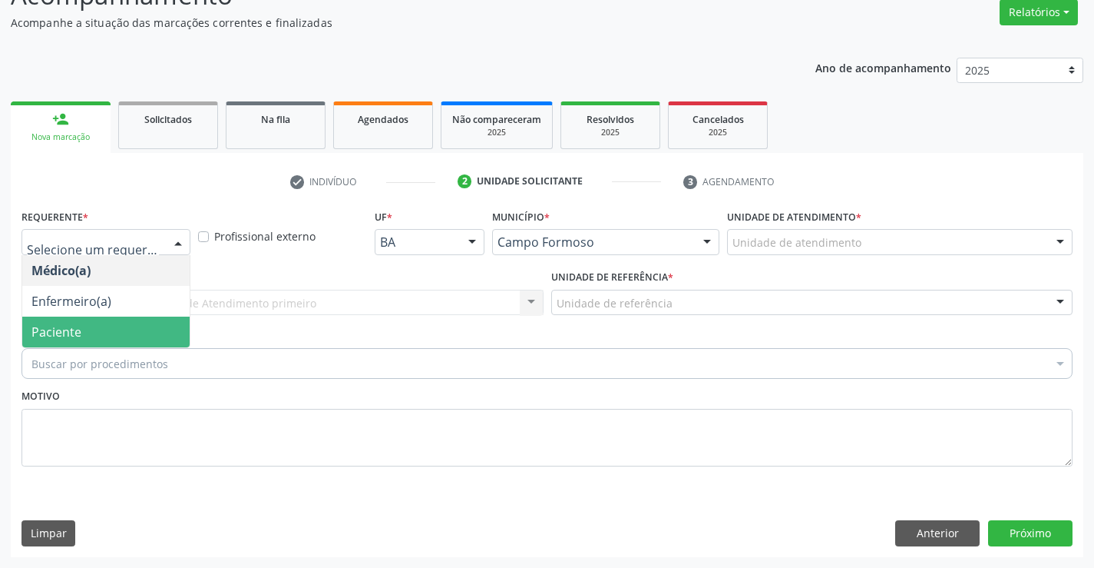
click at [103, 330] on span "Paciente" at bounding box center [105, 331] width 167 height 31
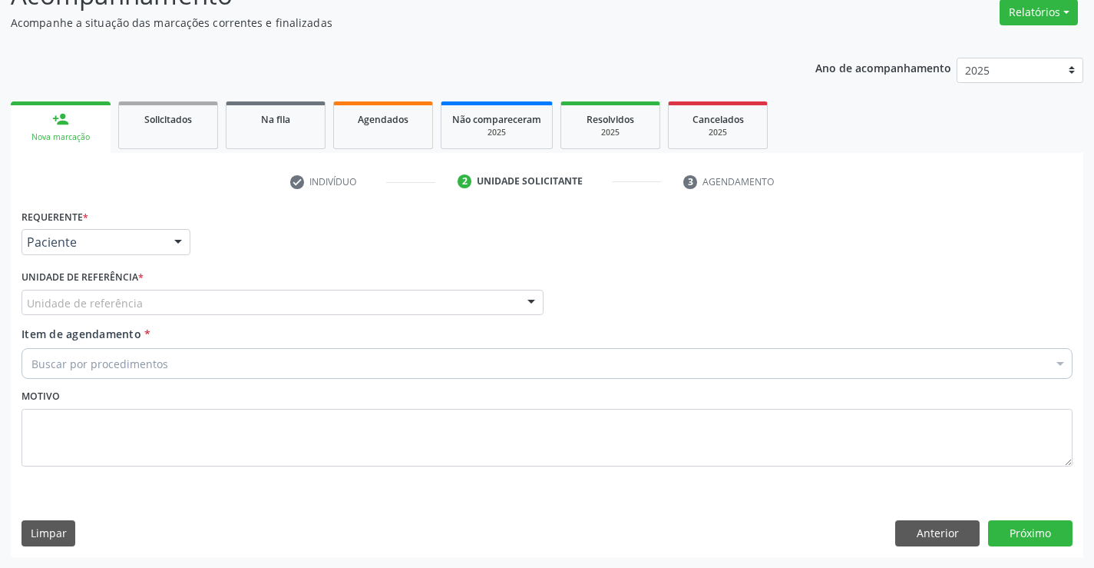
click at [289, 300] on div "Unidade de referência" at bounding box center [283, 303] width 522 height 26
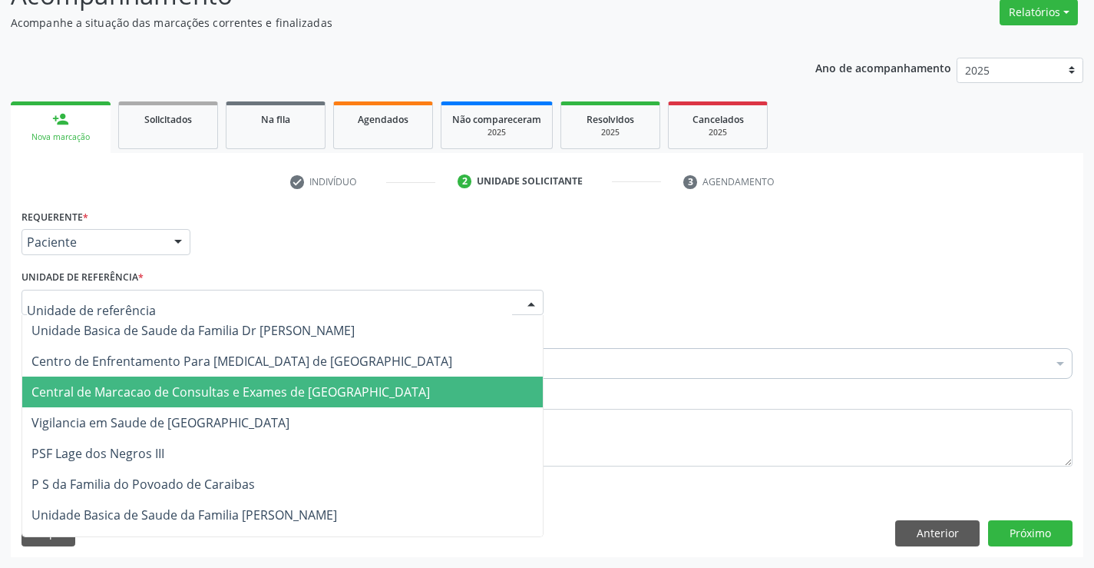
click at [261, 394] on span "Central de Marcacao de Consultas e Exames de [GEOGRAPHIC_DATA]" at bounding box center [230, 391] width 399 height 17
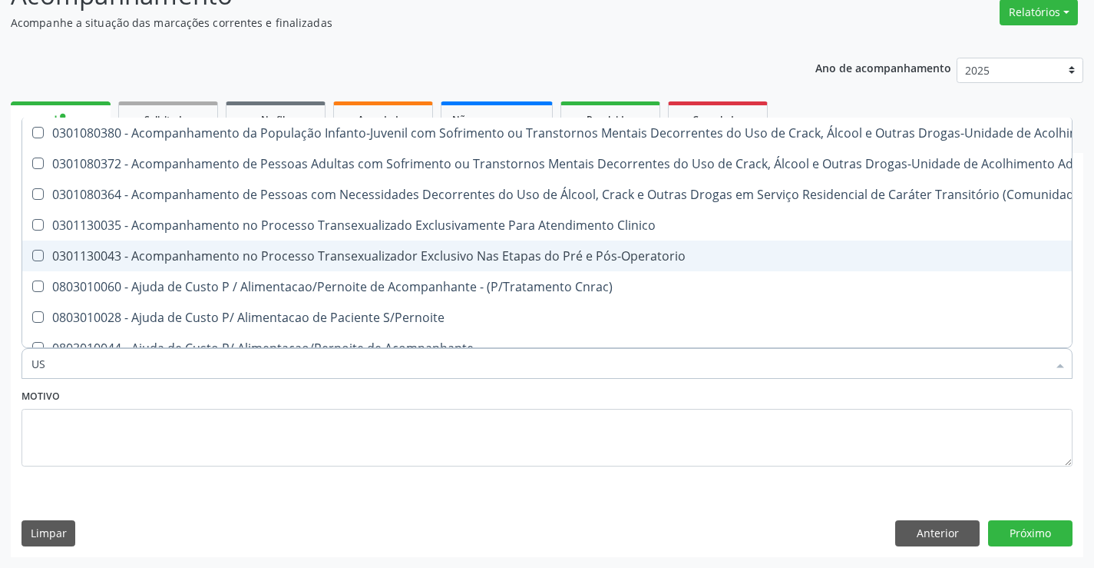
type input "USG"
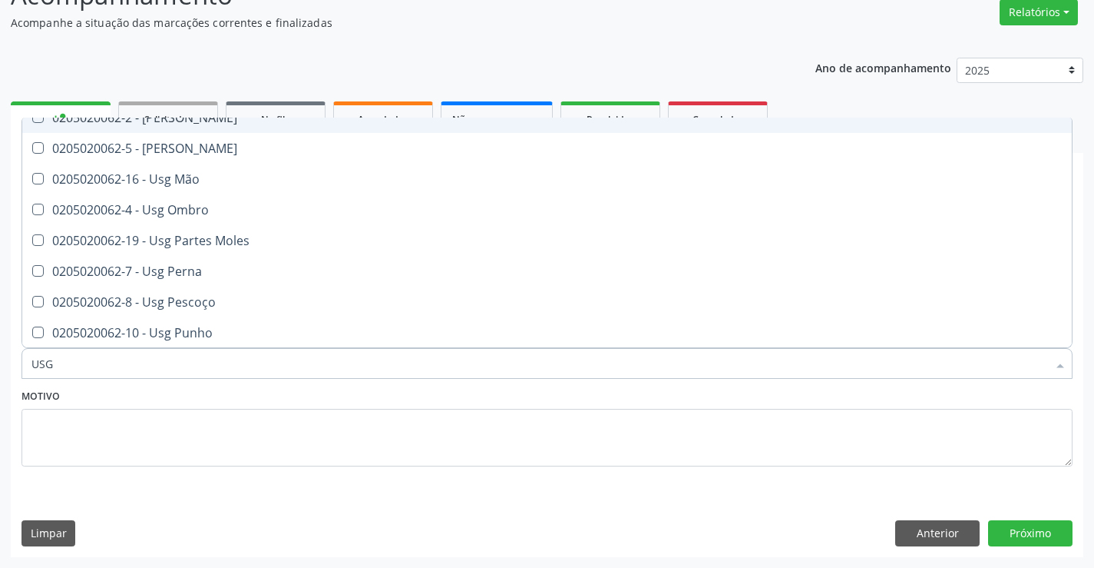
scroll to position [124, 0]
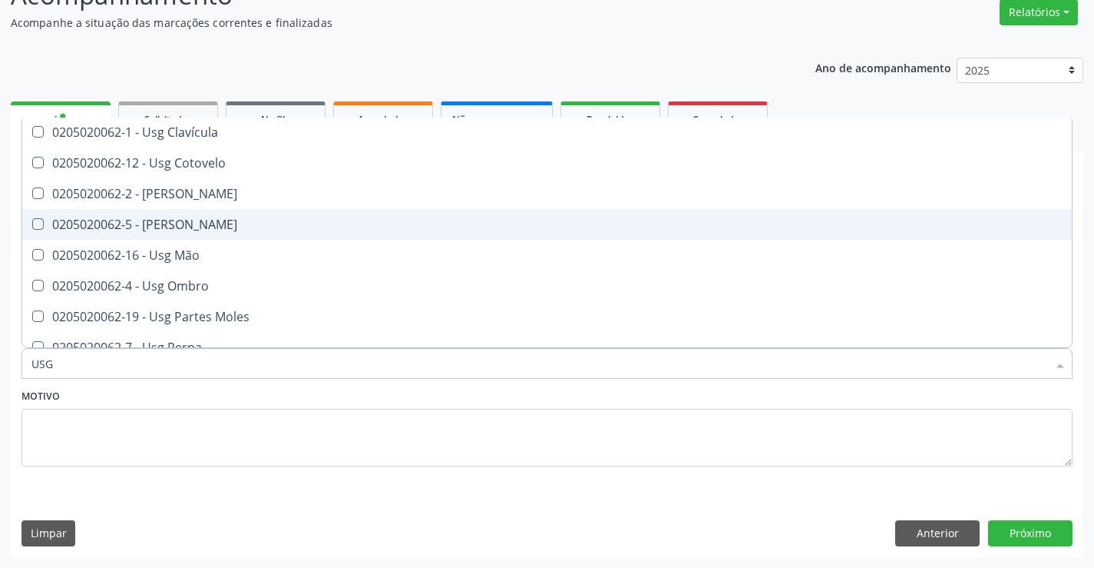
click at [174, 218] on div "0205020062-5 - Usg Joelho" at bounding box center [546, 224] width 1031 height 12
checkbox Joelho "true"
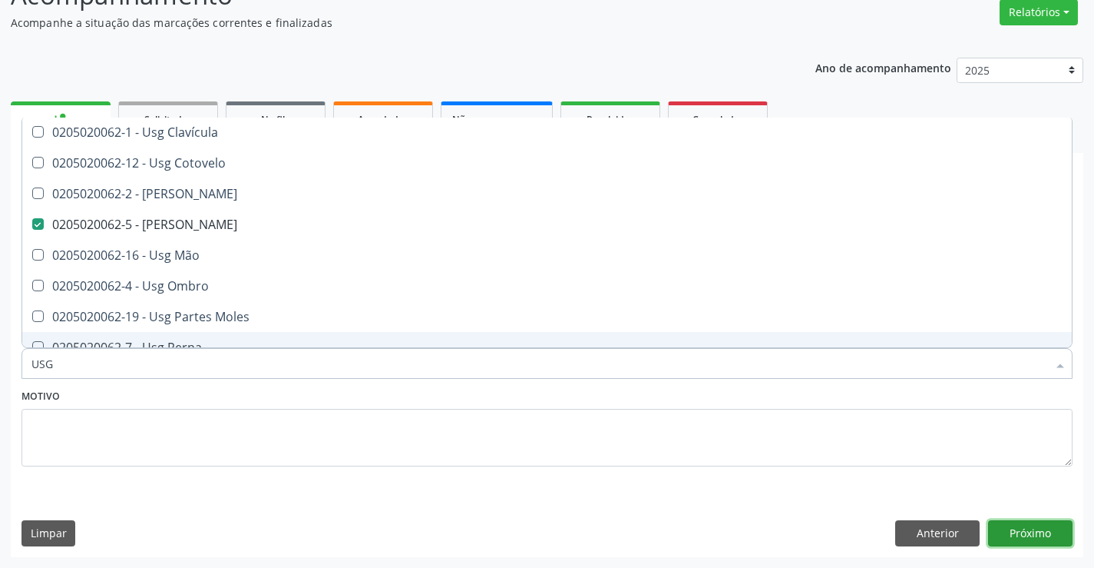
click at [1008, 538] on button "Próximo" at bounding box center [1030, 533] width 84 height 26
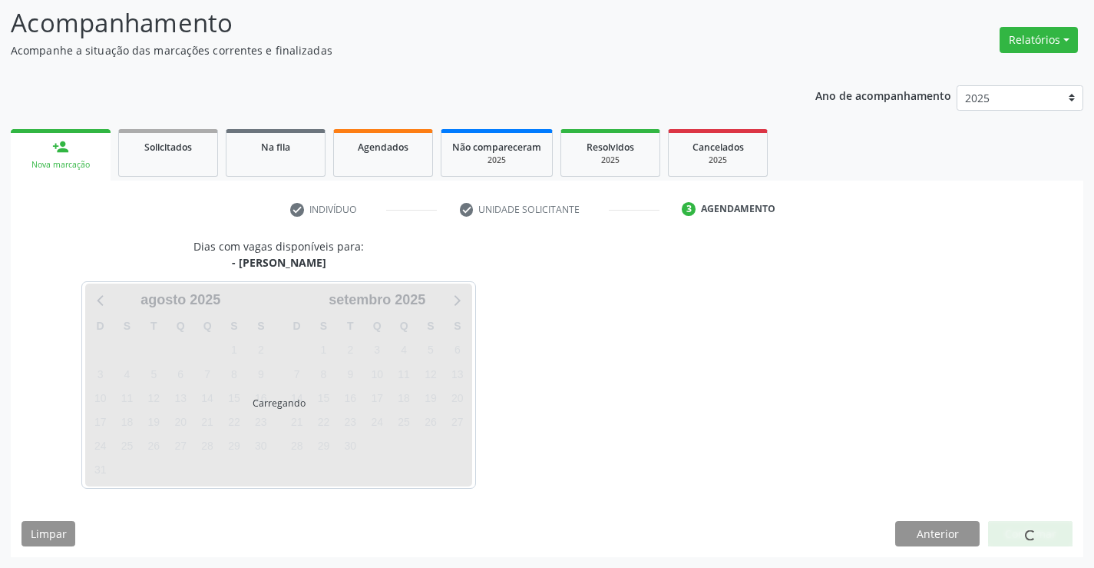
scroll to position [0, 0]
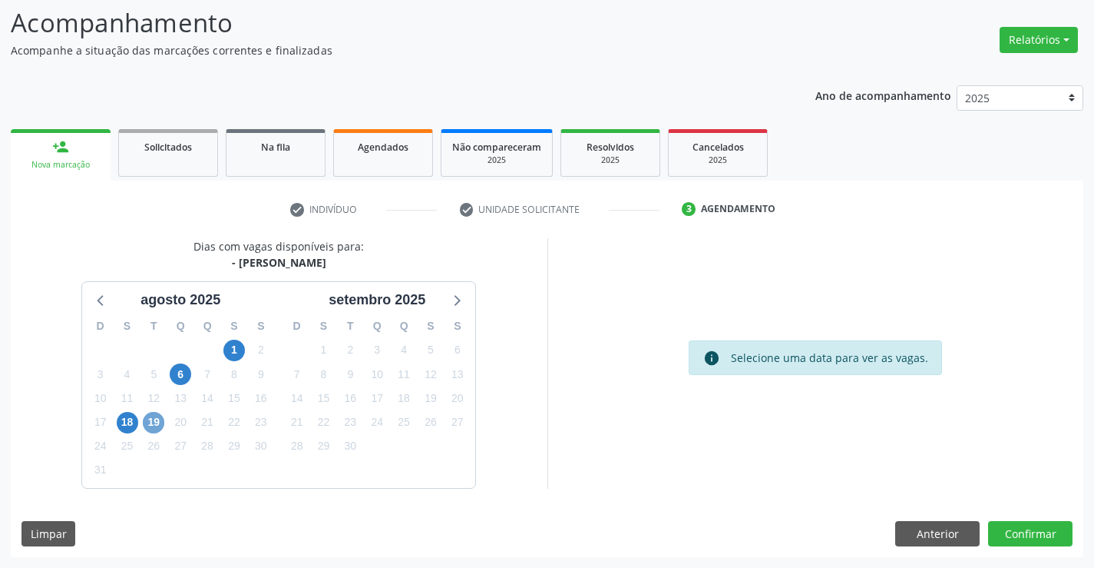
click at [155, 421] on span "19" at bounding box center [154, 423] width 22 height 22
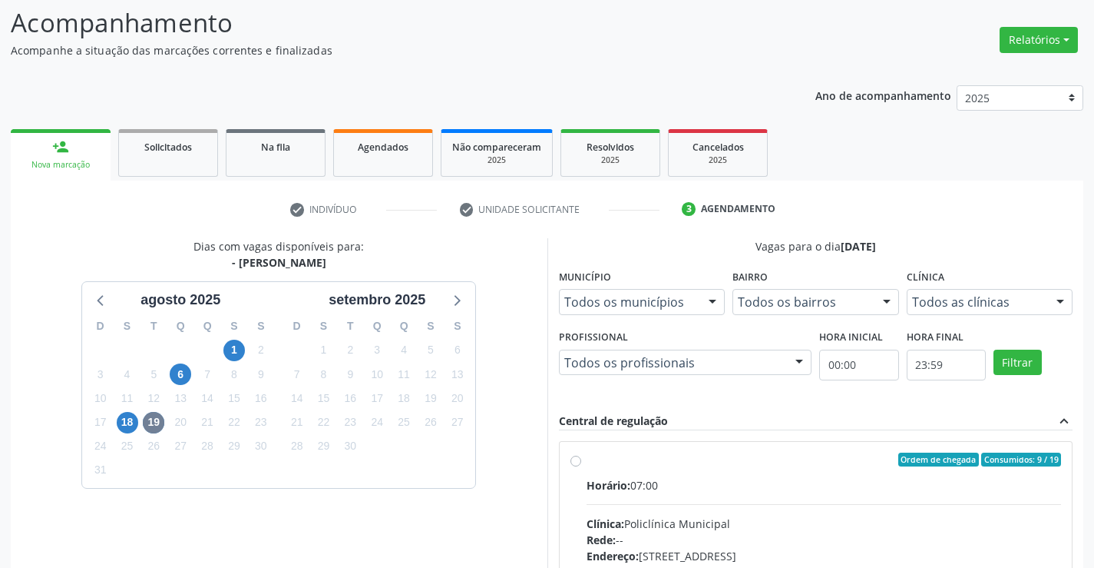
click at [637, 470] on label "Ordem de chegada Consumidos: 9 / 19 Horário: 07:00 Clínica: Policlínica Municip…" at bounding box center [824, 570] width 475 height 236
click at [581, 466] on input "Ordem de chegada Consumidos: 9 / 19 Horário: 07:00 Clínica: Policlínica Municip…" at bounding box center [576, 459] width 11 height 14
radio input "true"
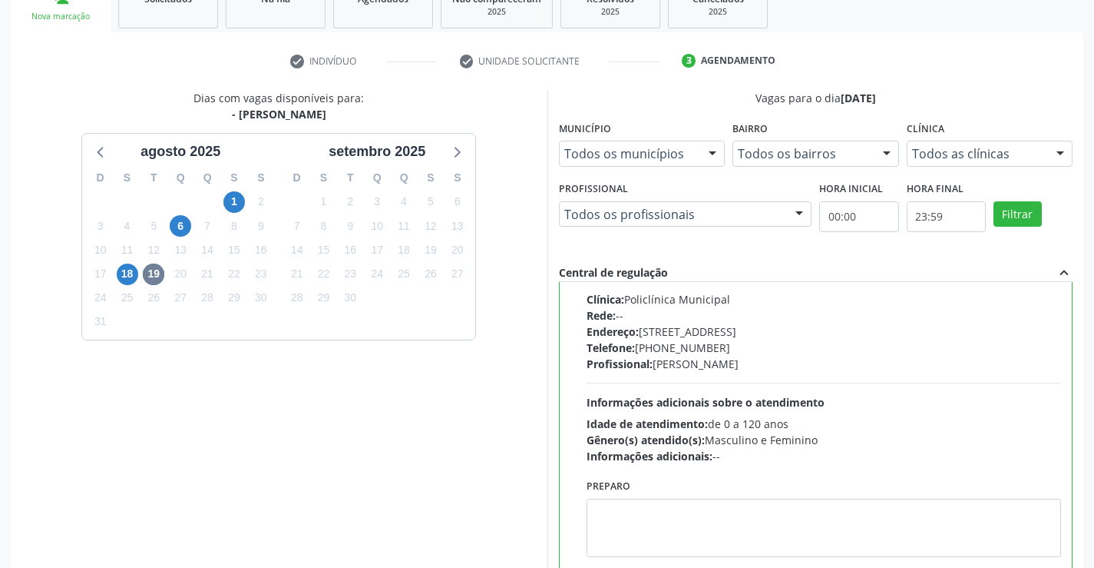
scroll to position [350, 0]
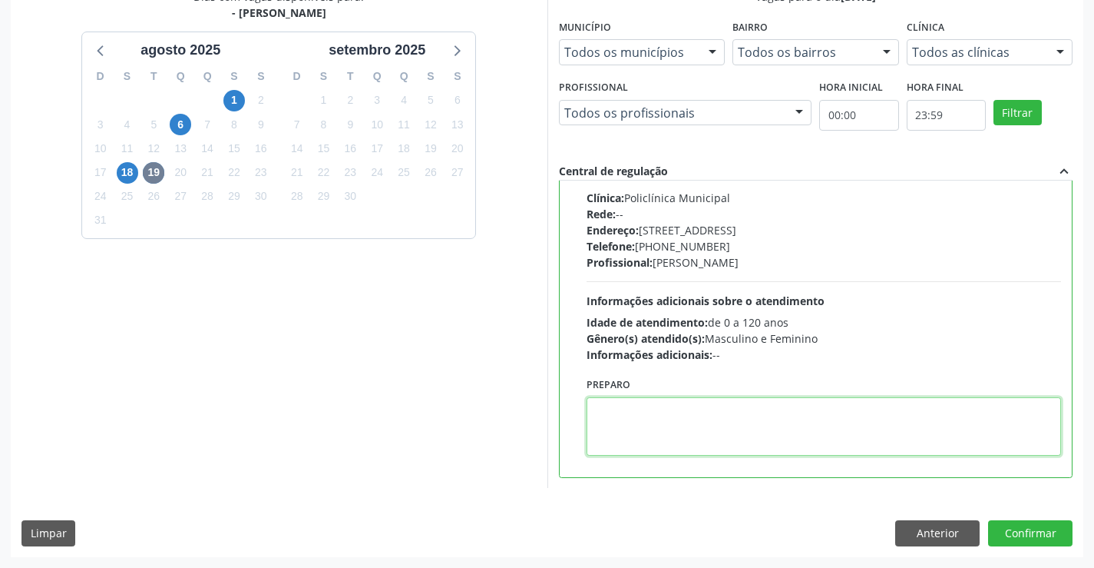
click at [728, 439] on textarea at bounding box center [824, 426] width 475 height 58
type textarea "ESQUERDO"
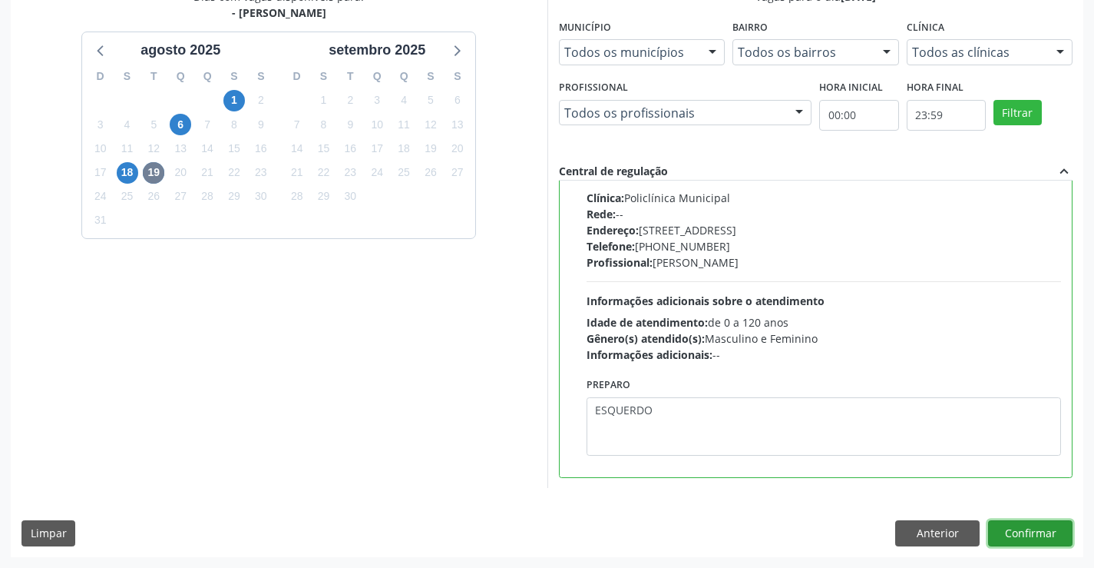
click at [1001, 523] on button "Confirmar" at bounding box center [1030, 533] width 84 height 26
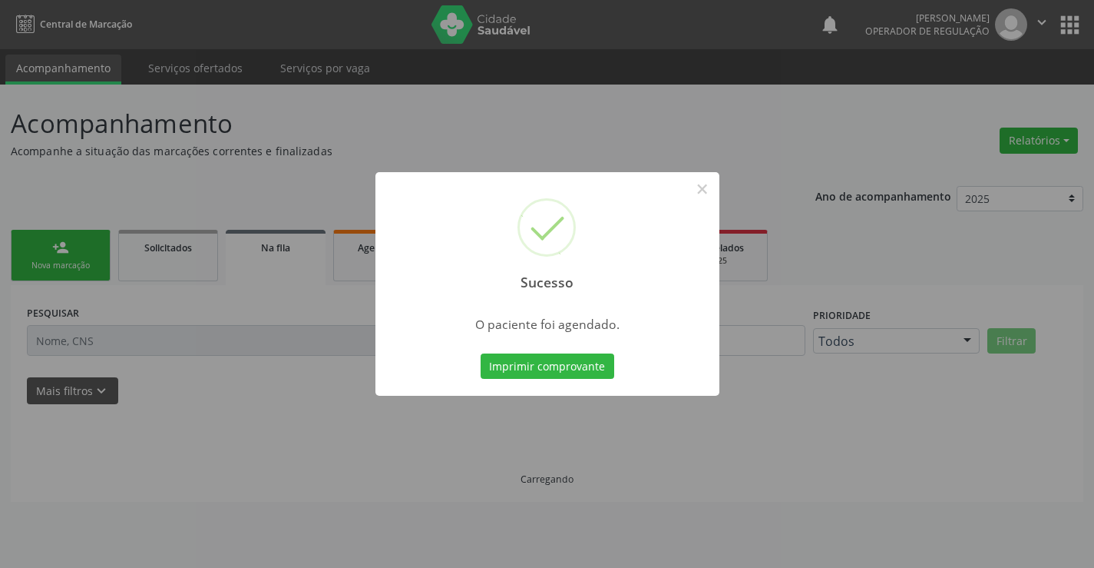
scroll to position [0, 0]
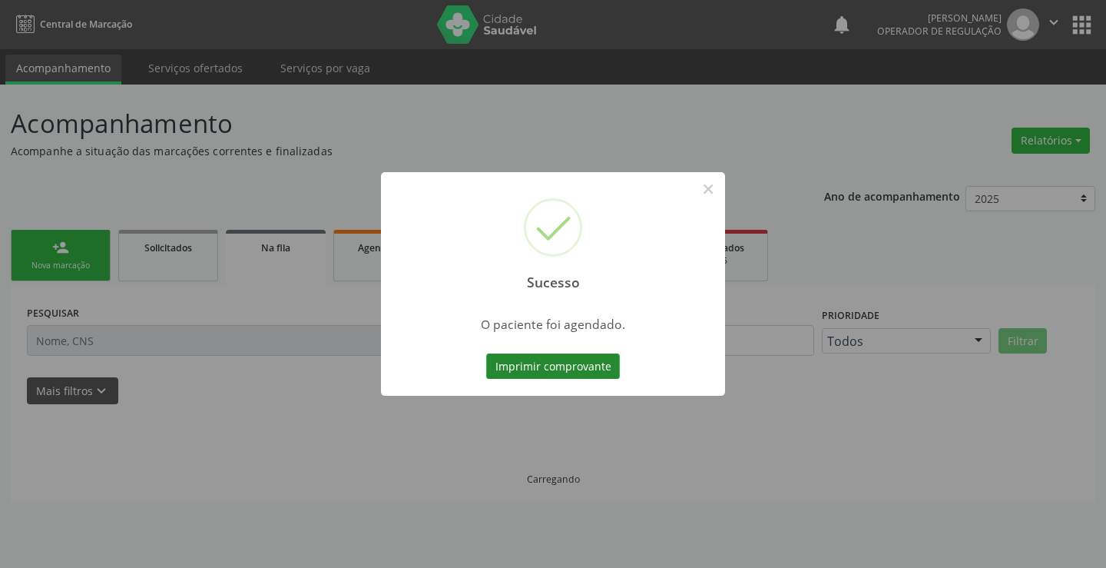
click at [552, 368] on button "Imprimir comprovante" at bounding box center [553, 366] width 134 height 26
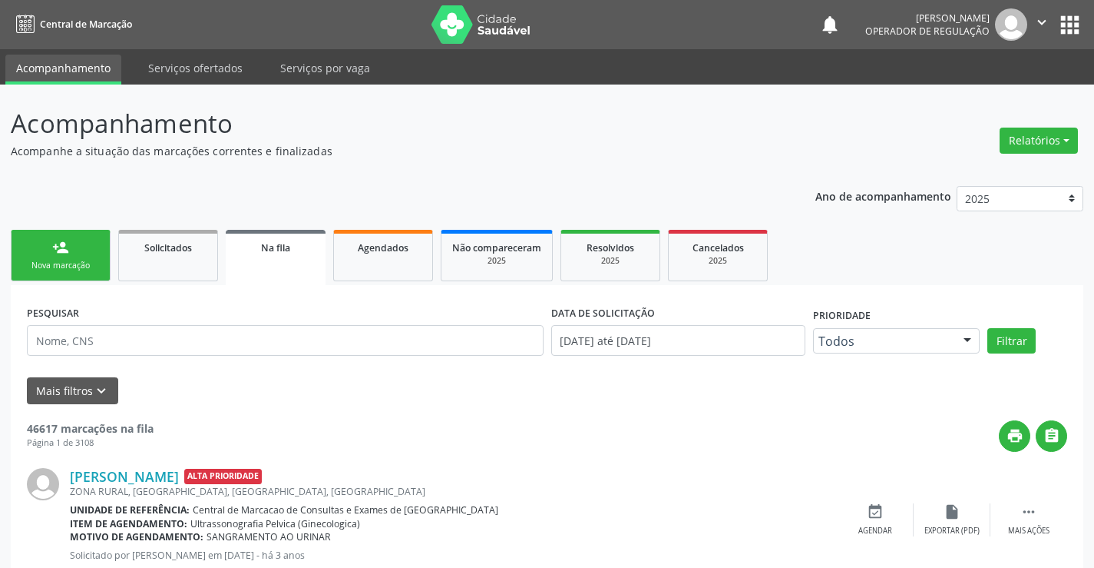
click at [73, 245] on link "person_add Nova marcação" at bounding box center [61, 255] width 100 height 51
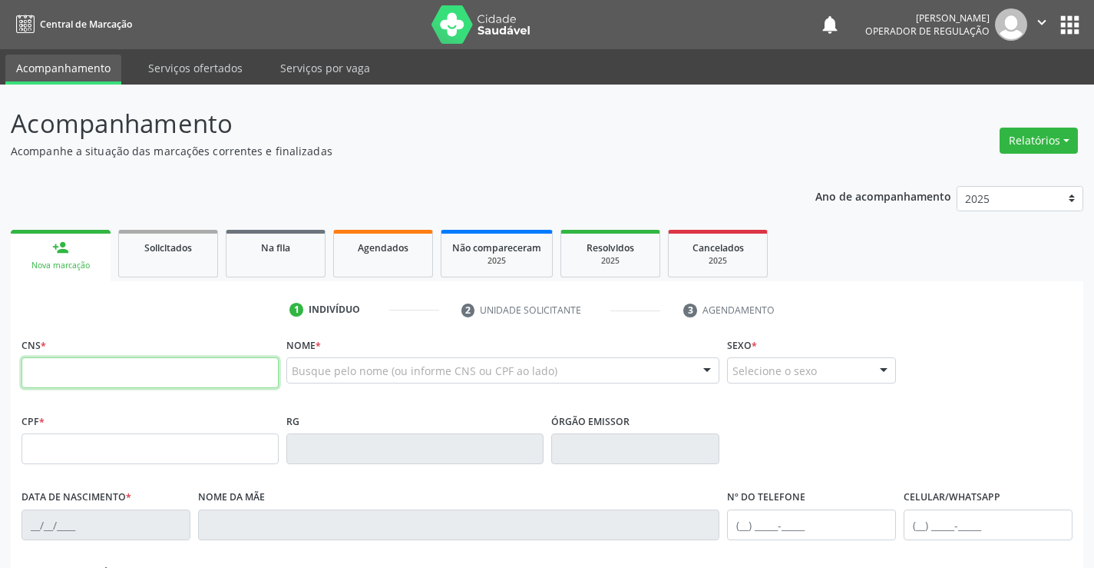
click at [69, 362] on input "text" at bounding box center [150, 372] width 257 height 31
click at [88, 369] on input "text" at bounding box center [150, 372] width 257 height 31
type input "700 4043 4317 8650"
type input "0399500855"
type input "15/01/1965"
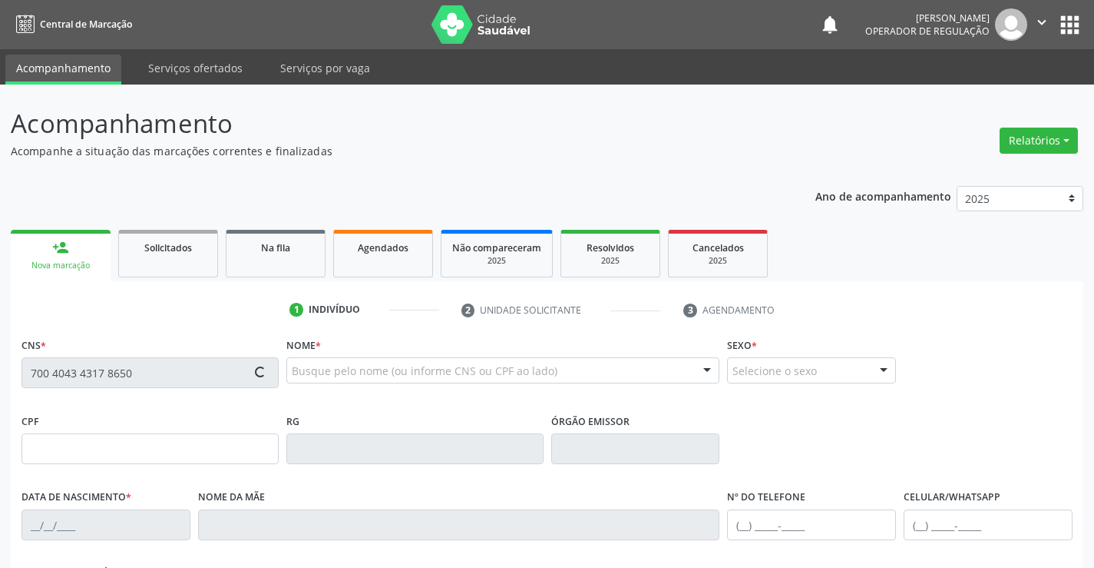
type input "(74) 9189-7261"
type input "(74) 99125-1903"
type input "173.371.818-41"
type input "S/N"
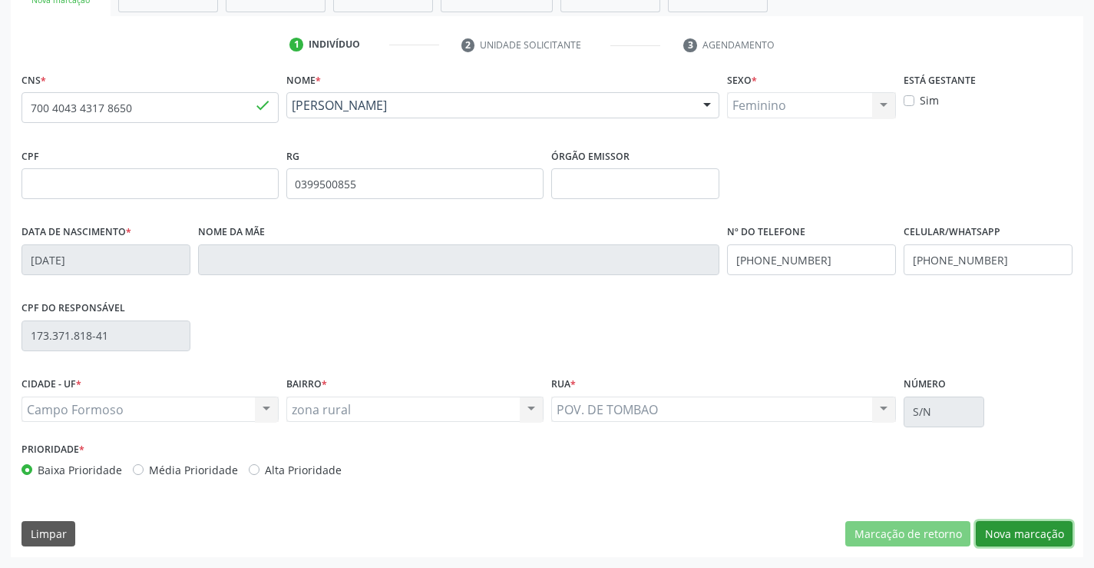
click at [1052, 536] on button "Nova marcação" at bounding box center [1024, 534] width 97 height 26
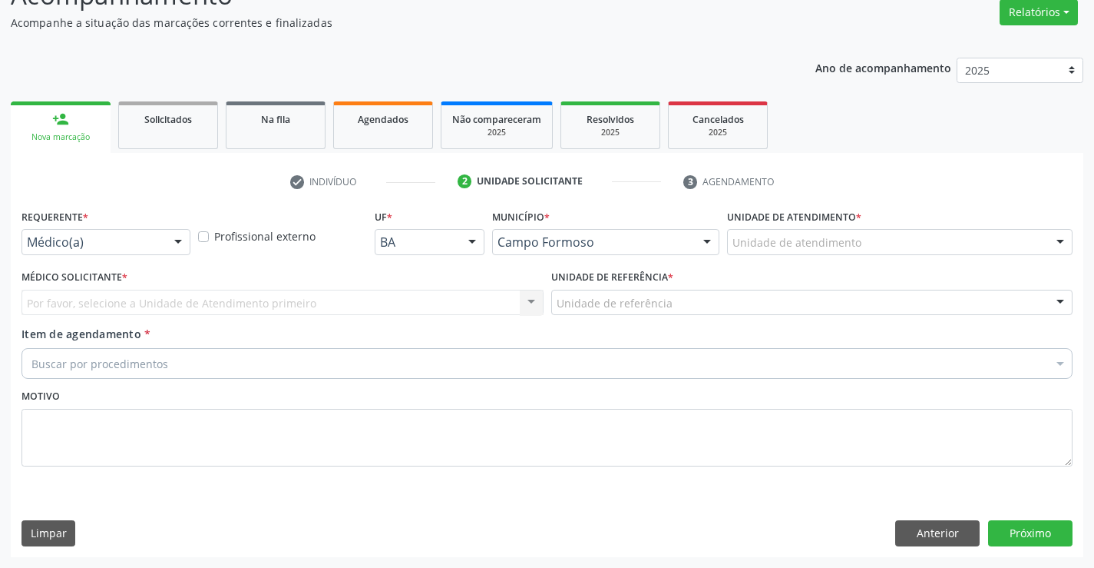
scroll to position [128, 0]
click at [176, 238] on div at bounding box center [178, 243] width 23 height 26
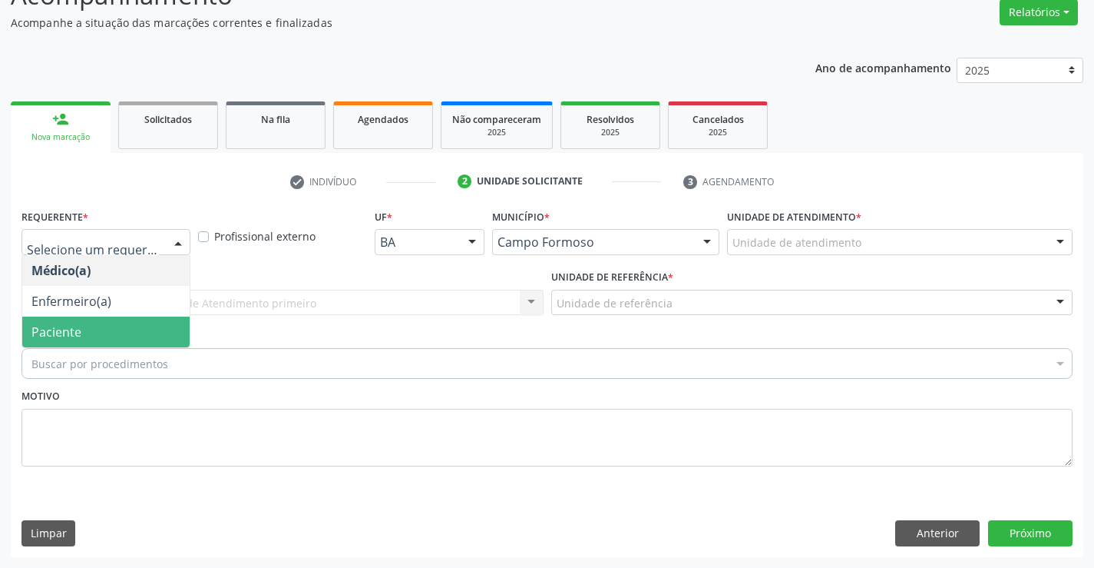
click at [124, 336] on span "Paciente" at bounding box center [105, 331] width 167 height 31
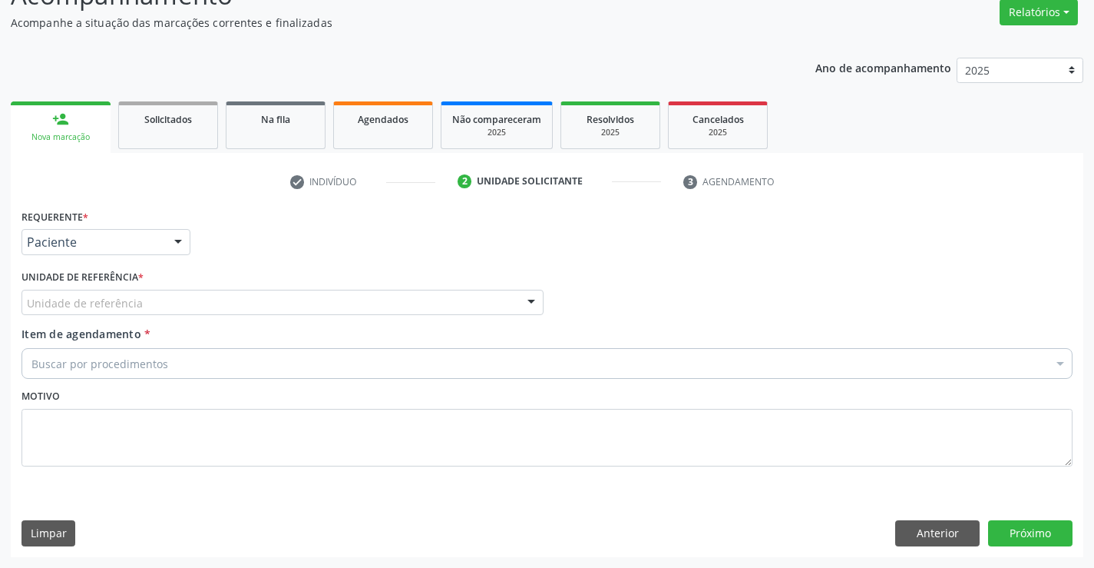
click at [323, 297] on div "Unidade de referência" at bounding box center [283, 303] width 522 height 26
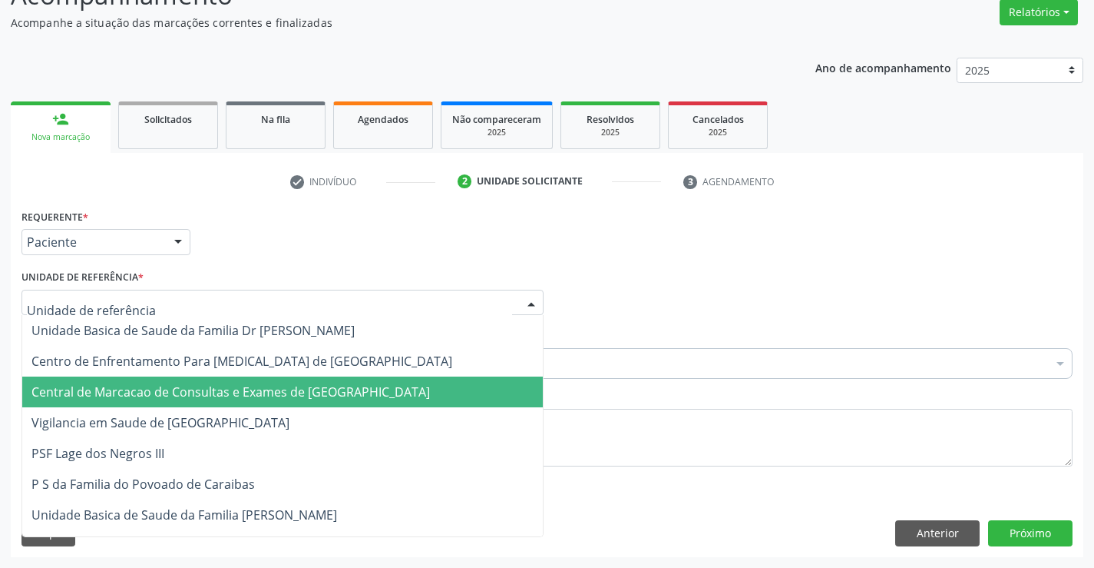
click at [290, 397] on span "Central de Marcacao de Consultas e Exames de [GEOGRAPHIC_DATA]" at bounding box center [230, 391] width 399 height 17
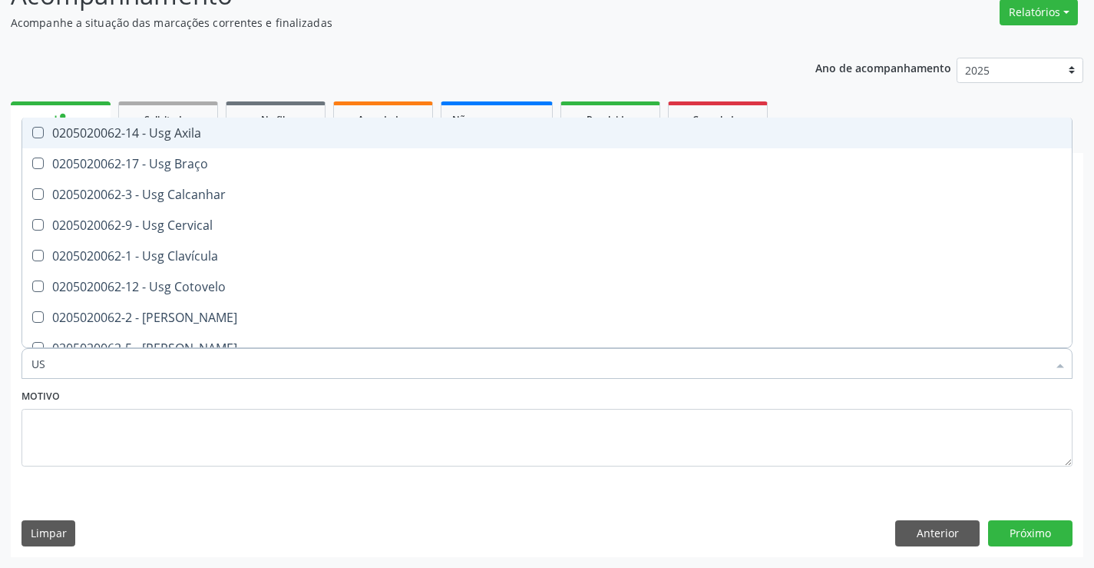
type input "USG"
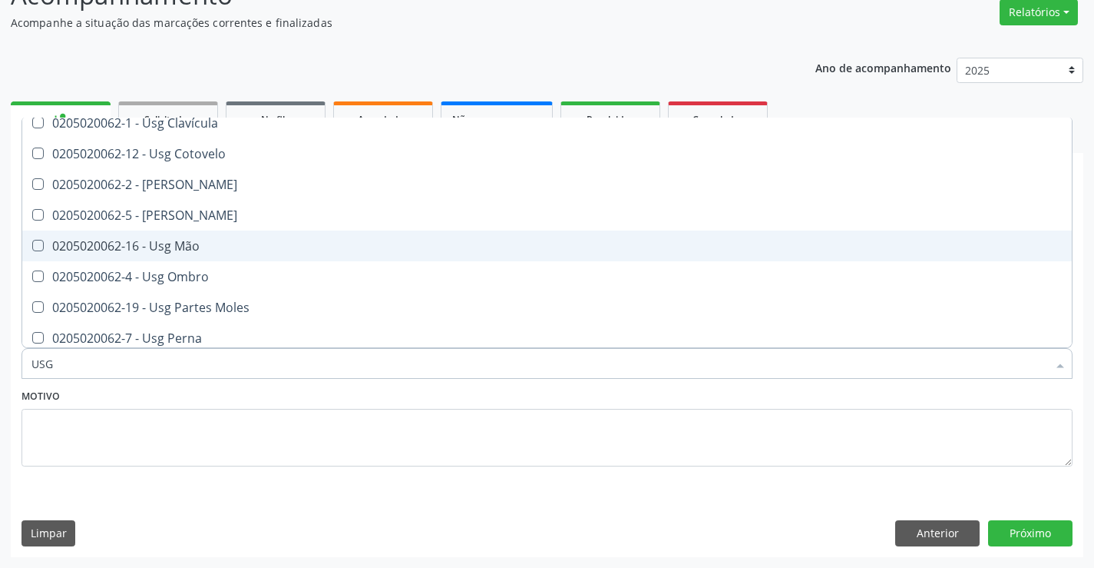
scroll to position [154, 0]
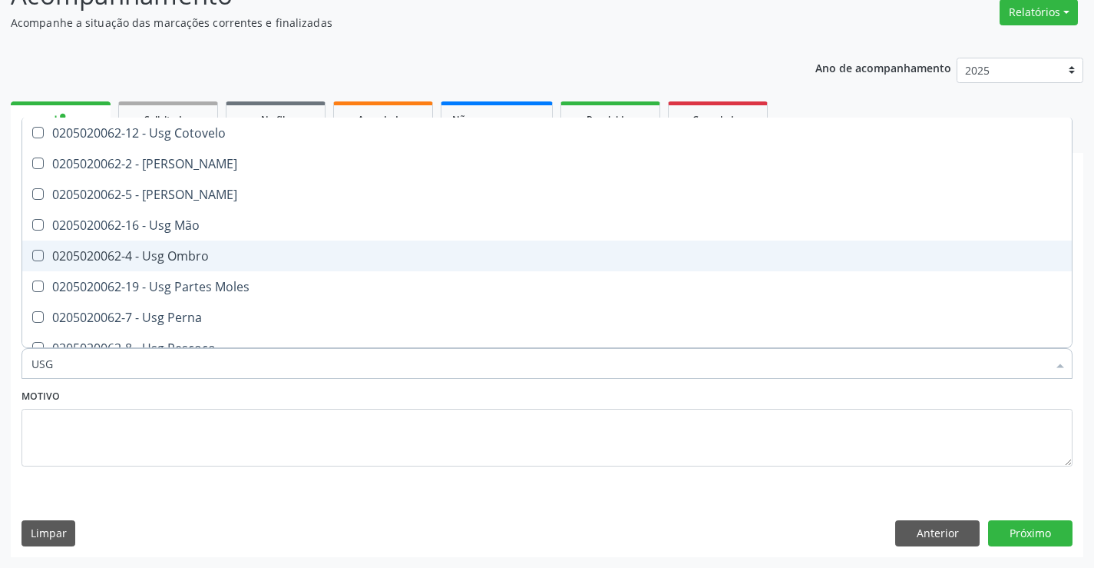
click at [204, 257] on div "0205020062-4 - Usg Ombro" at bounding box center [546, 256] width 1031 height 12
checkbox Ombro "true"
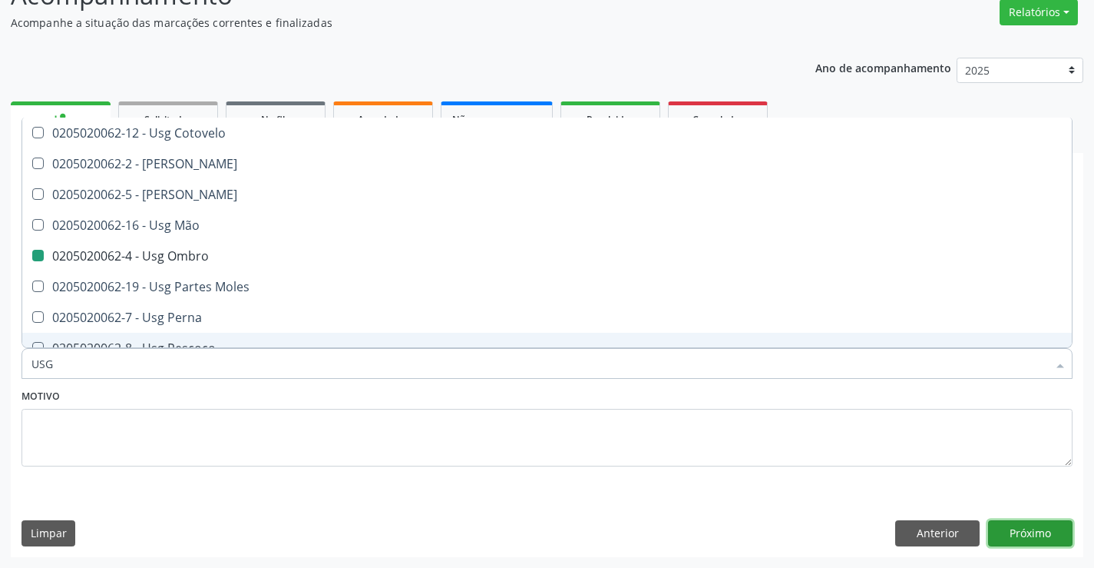
click at [1058, 538] on button "Próximo" at bounding box center [1030, 533] width 84 height 26
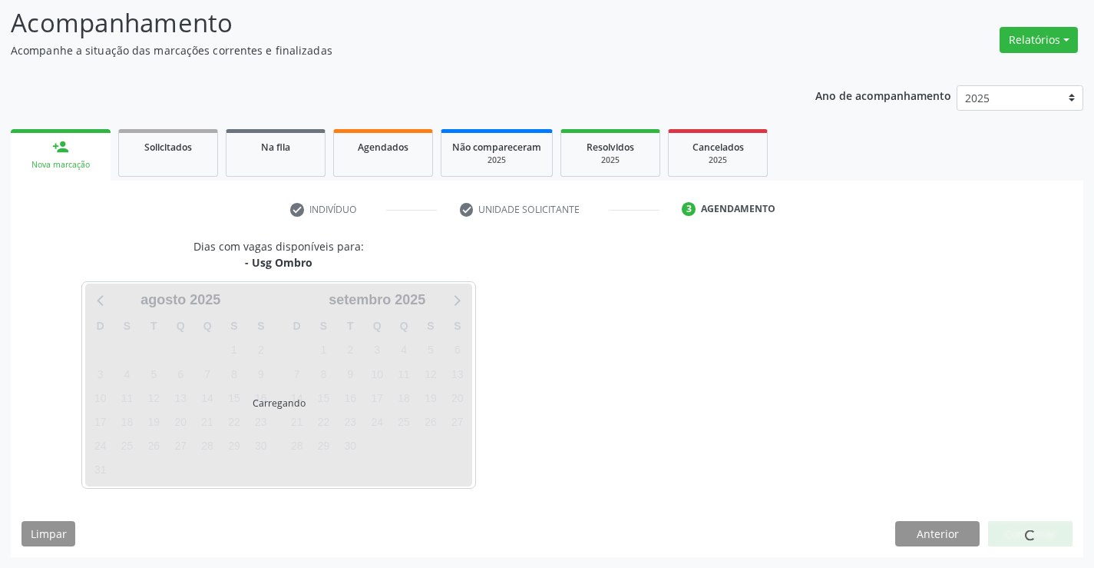
scroll to position [0, 0]
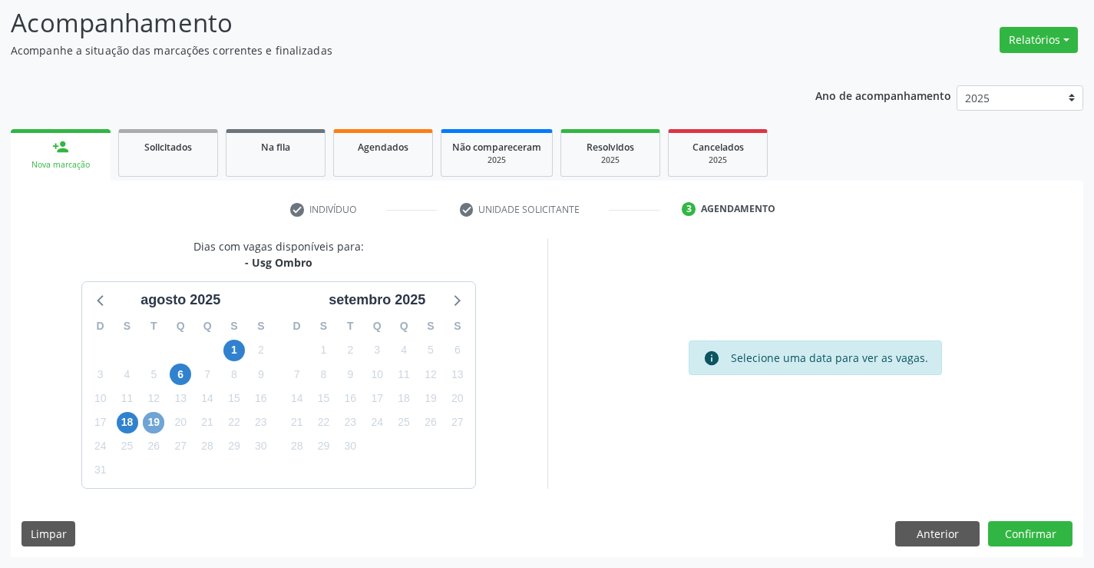
click at [151, 423] on span "19" at bounding box center [154, 423] width 22 height 22
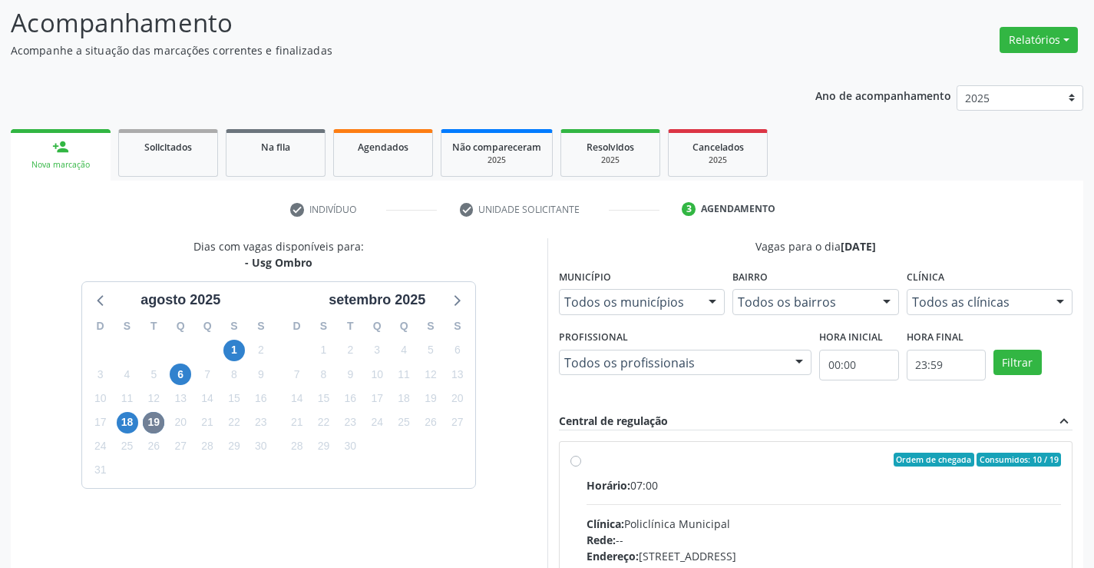
click at [679, 471] on label "Ordem de chegada Consumidos: 10 / 19 Horário: 07:00 Clínica: Policlínica Munici…" at bounding box center [824, 570] width 475 height 236
click at [581, 466] on input "Ordem de chegada Consumidos: 10 / 19 Horário: 07:00 Clínica: Policlínica Munici…" at bounding box center [576, 459] width 11 height 14
radio input "true"
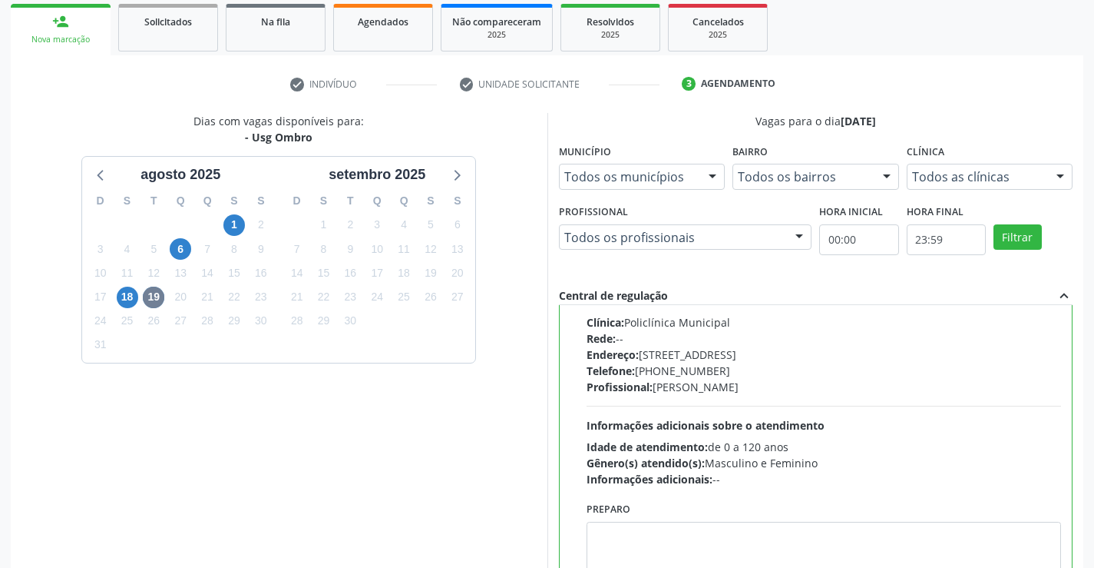
scroll to position [350, 0]
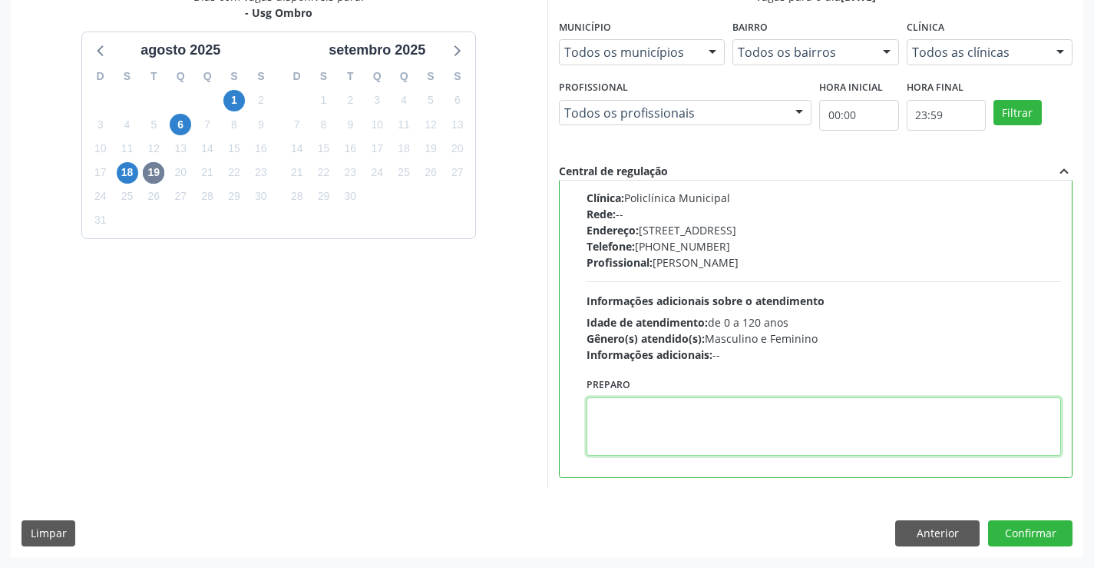
click at [644, 425] on textarea at bounding box center [824, 426] width 475 height 58
type textarea "DIREITO"
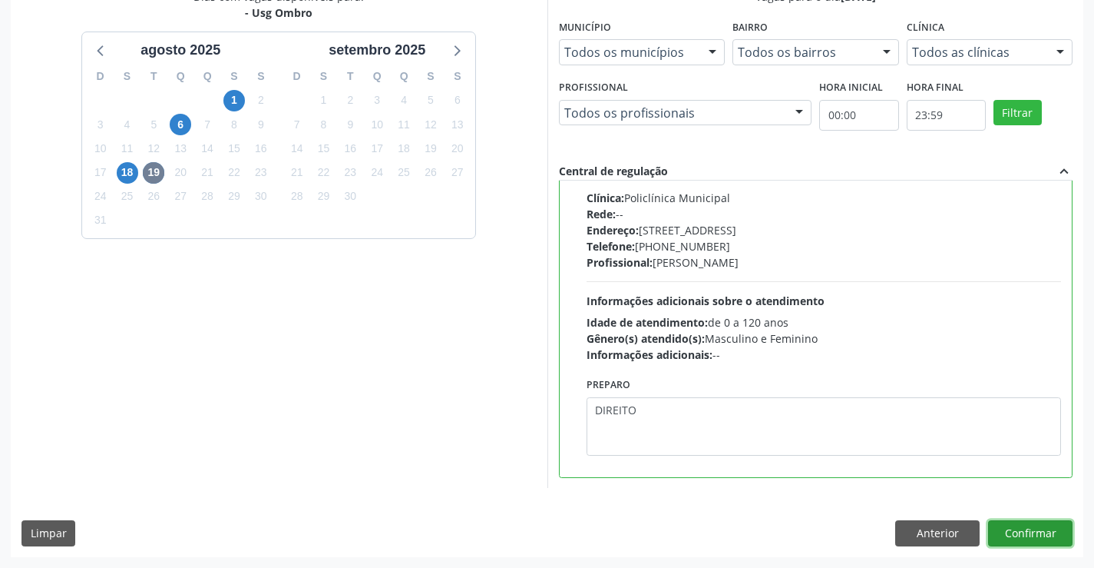
click at [1012, 536] on button "Confirmar" at bounding box center [1030, 533] width 84 height 26
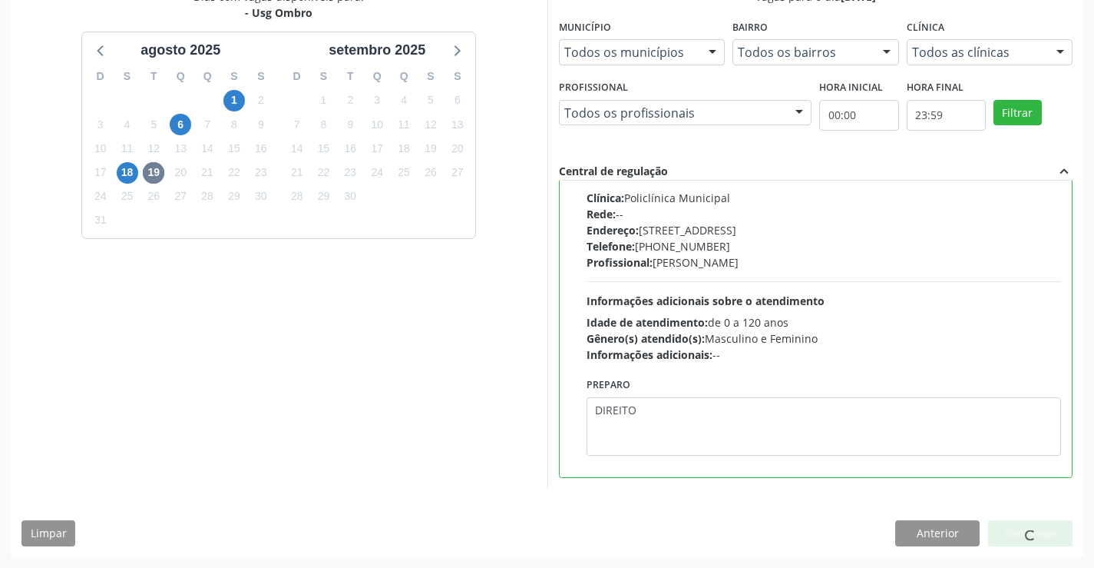
scroll to position [0, 0]
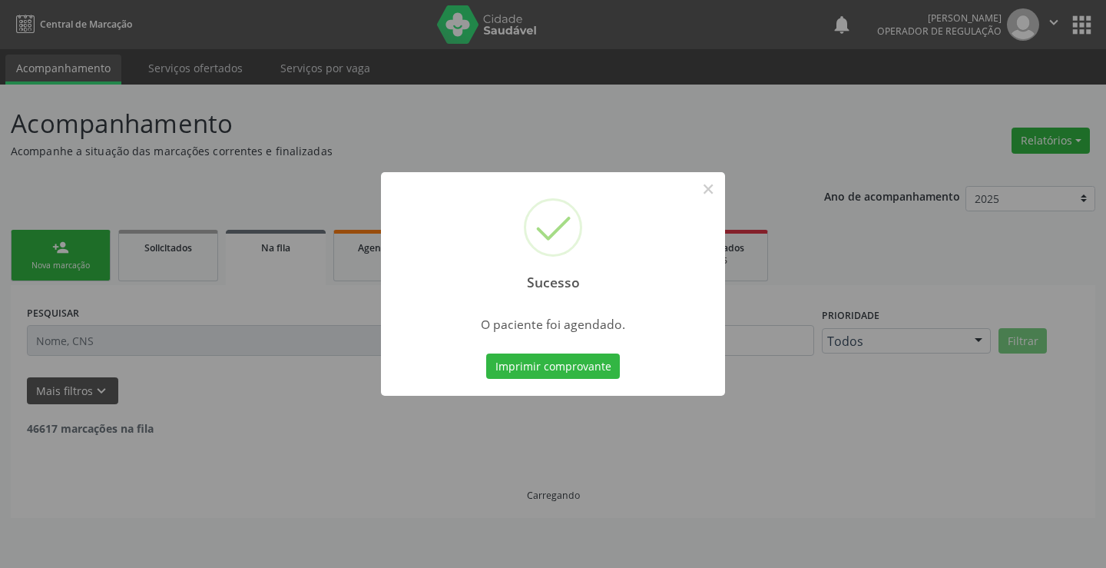
click at [486, 353] on button "Imprimir comprovante" at bounding box center [553, 366] width 134 height 26
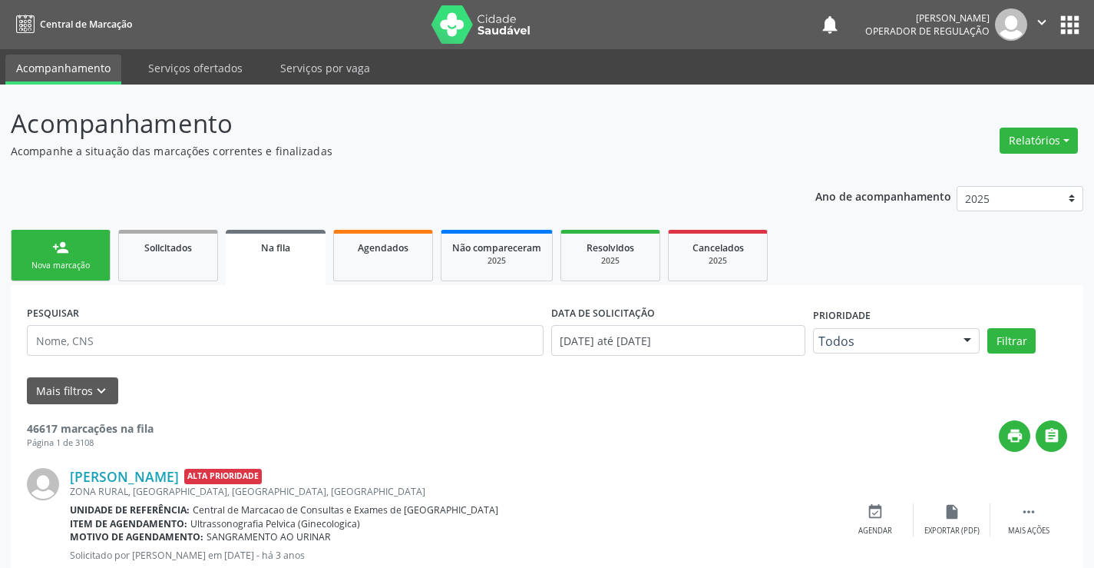
click at [81, 253] on link "person_add Nova marcação" at bounding box center [61, 255] width 100 height 51
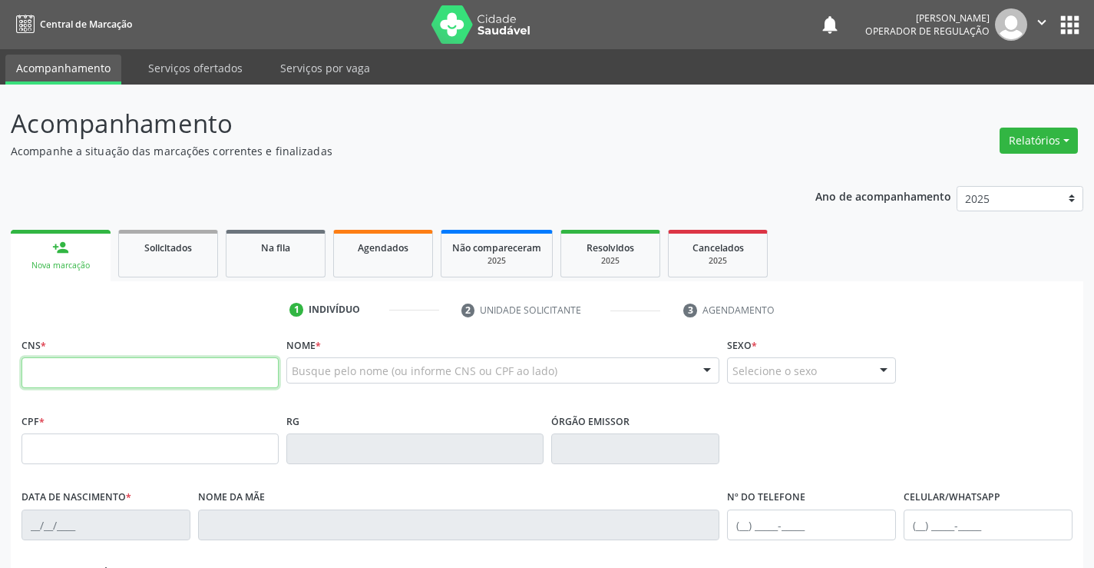
click at [88, 376] on input "text" at bounding box center [150, 372] width 257 height 31
paste input "700 4043 4317 8650"
type input "700 4043 4317 8650"
type input "0399500855"
type input "15/01/1965"
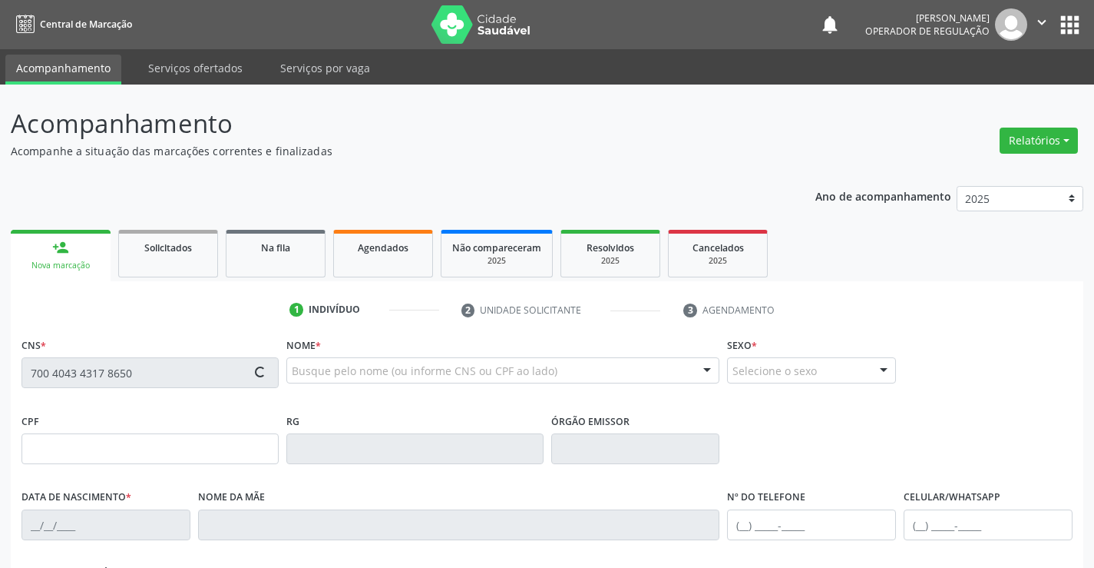
type input "(74) 9189-7261"
type input "(74) 99125-1903"
type input "173.371.818-41"
type input "S/N"
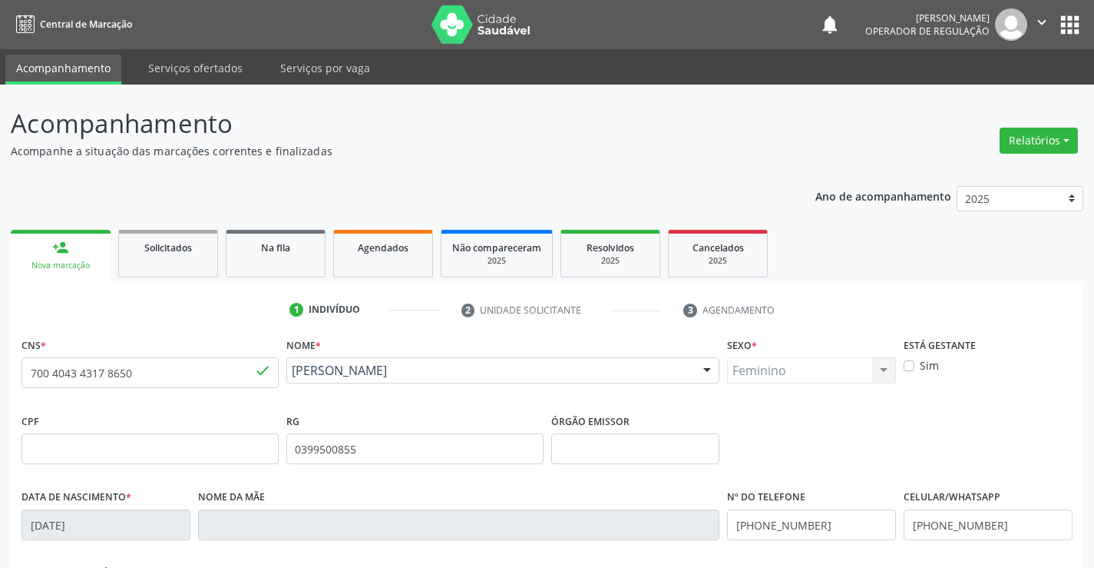
scroll to position [265, 0]
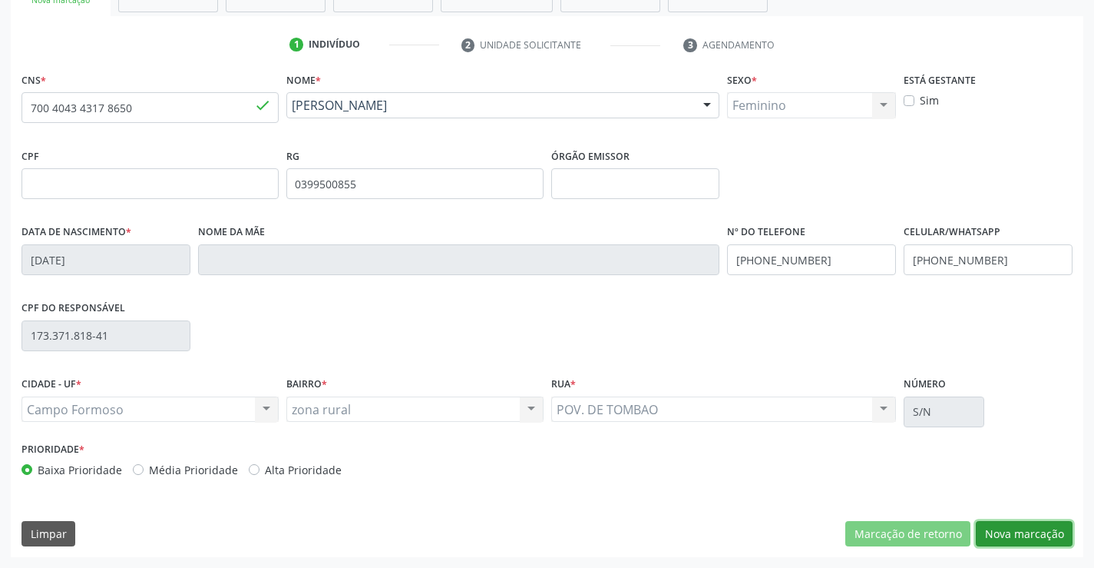
click at [1039, 536] on button "Nova marcação" at bounding box center [1024, 534] width 97 height 26
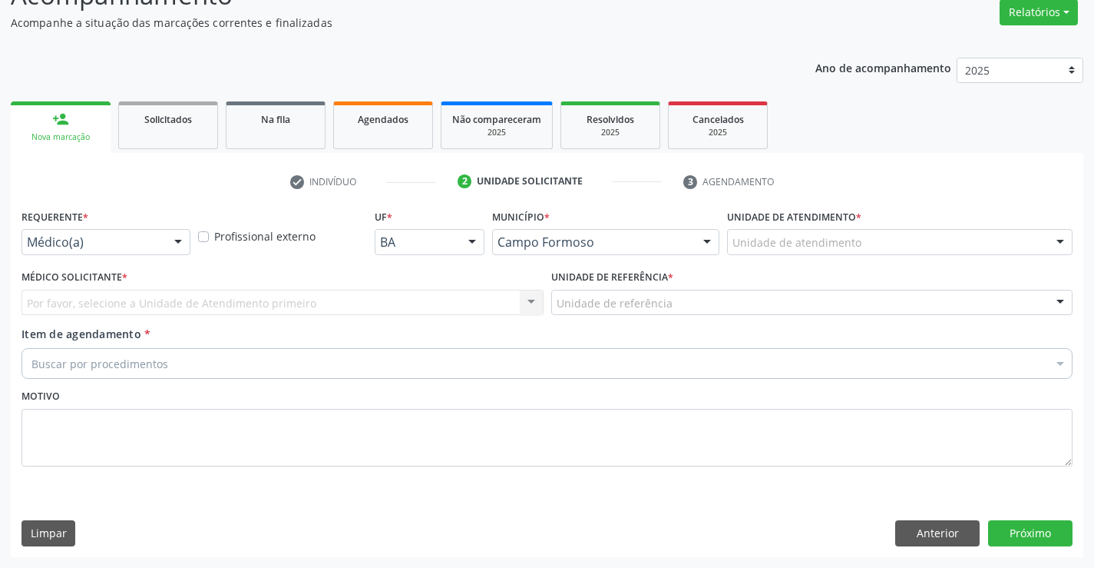
click at [179, 239] on div at bounding box center [178, 243] width 23 height 26
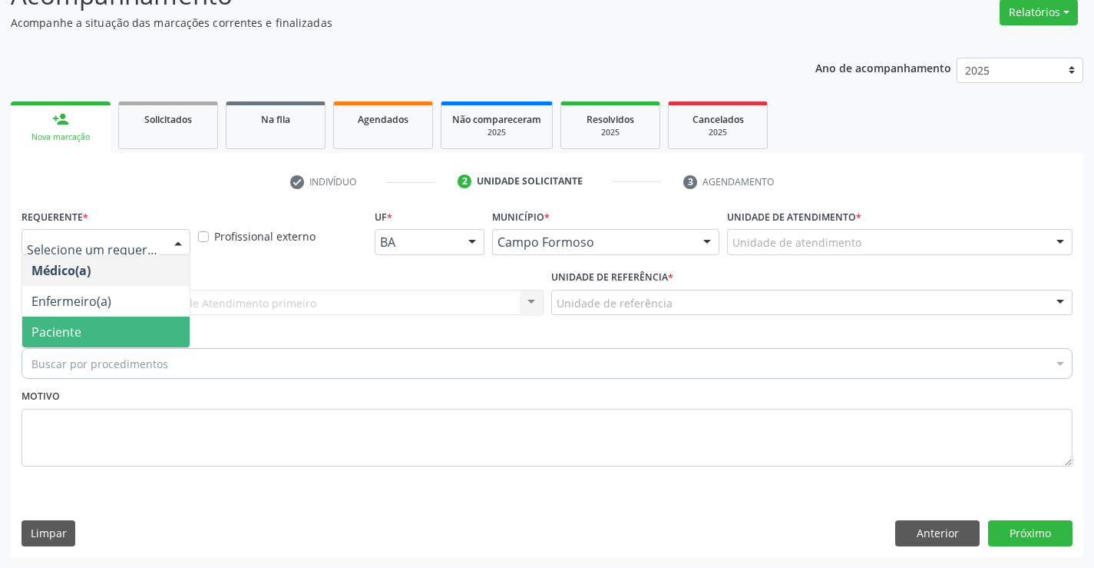
click at [109, 333] on span "Paciente" at bounding box center [105, 331] width 167 height 31
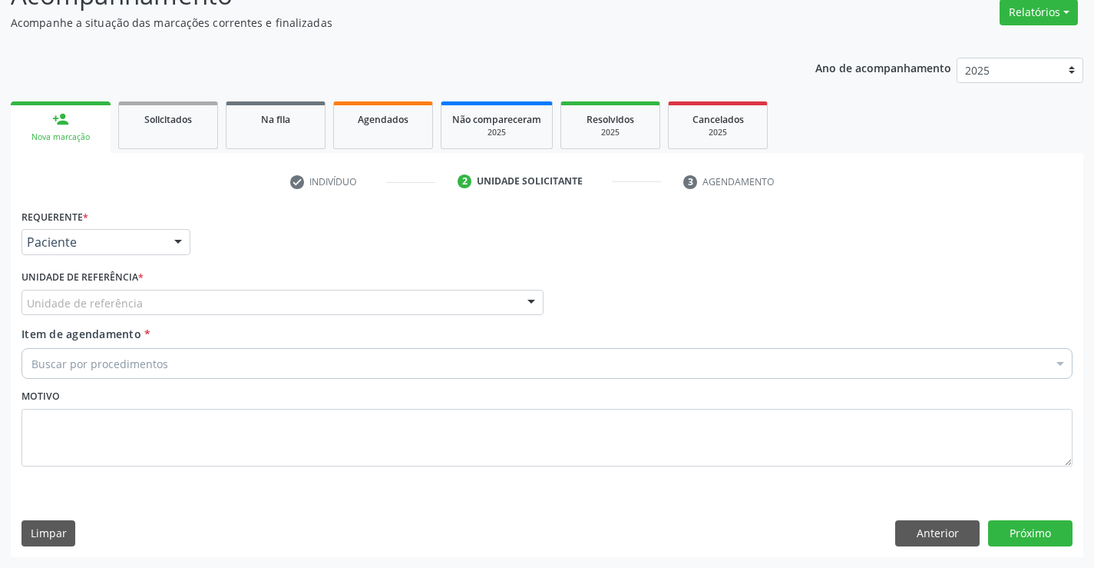
click at [242, 310] on div "Unidade de referência" at bounding box center [283, 303] width 522 height 26
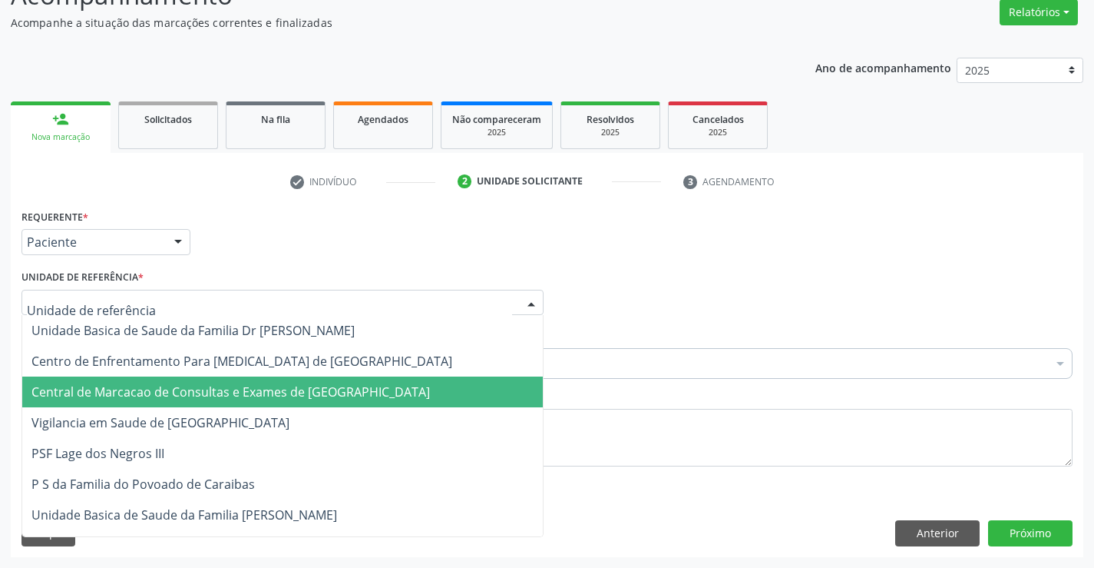
click at [218, 391] on span "Central de Marcacao de Consultas e Exames de [GEOGRAPHIC_DATA]" at bounding box center [230, 391] width 399 height 17
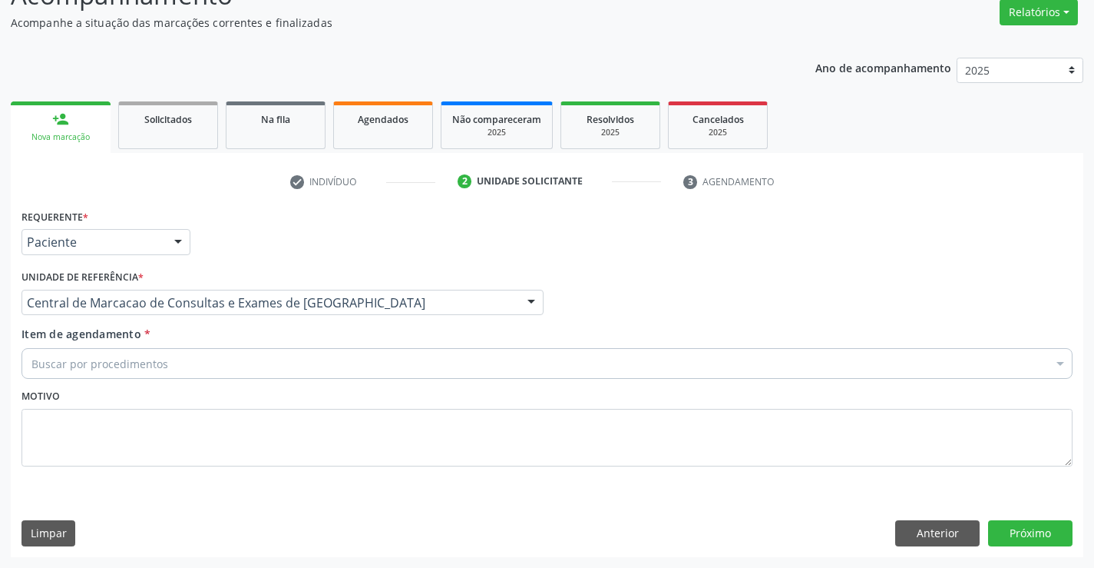
click at [132, 372] on div "Buscar por procedimentos" at bounding box center [547, 363] width 1051 height 31
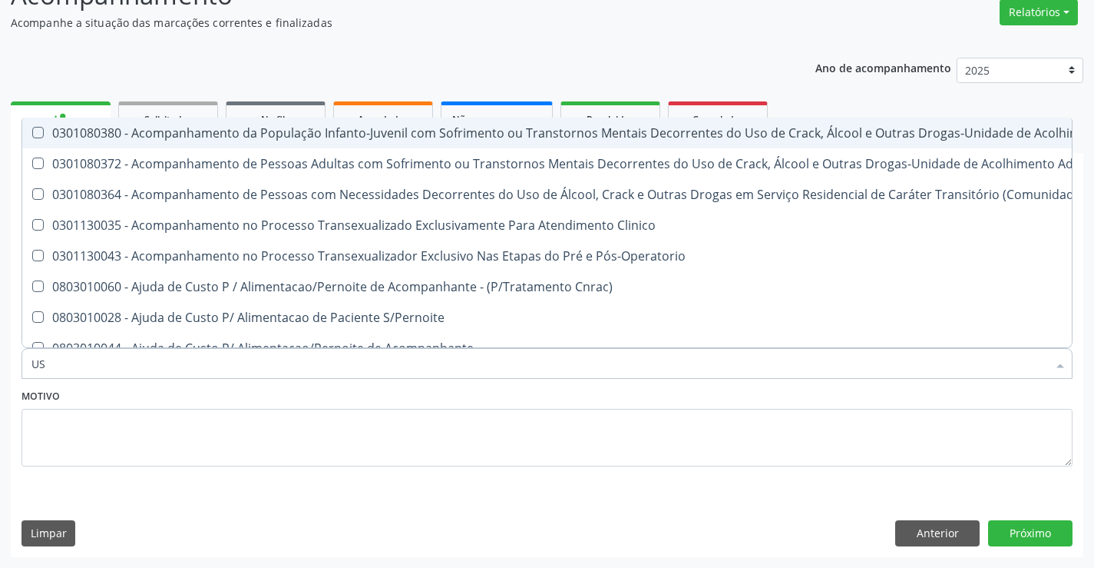
type input "USG"
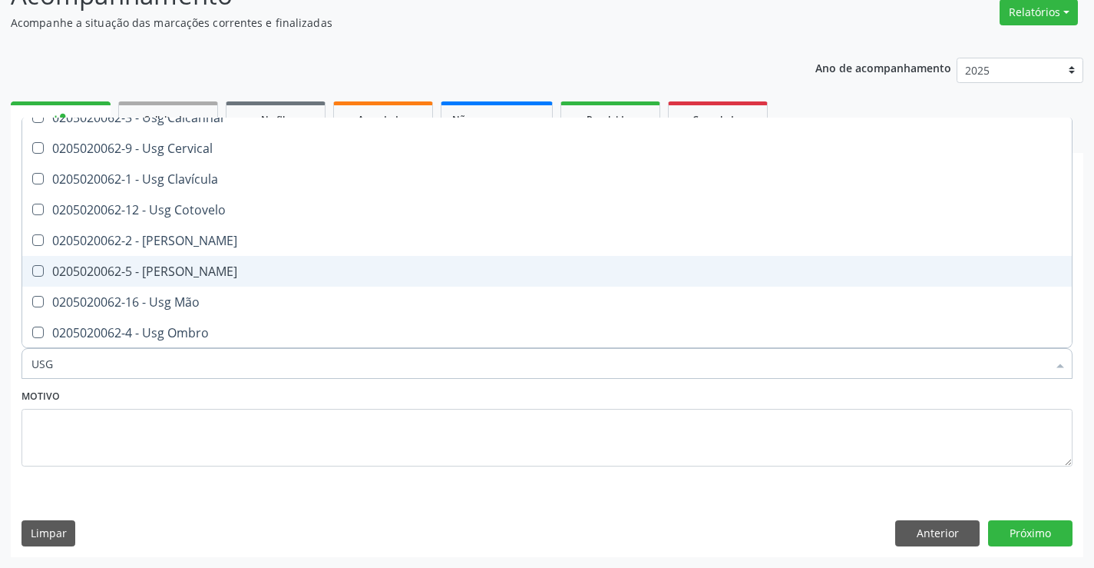
scroll to position [154, 0]
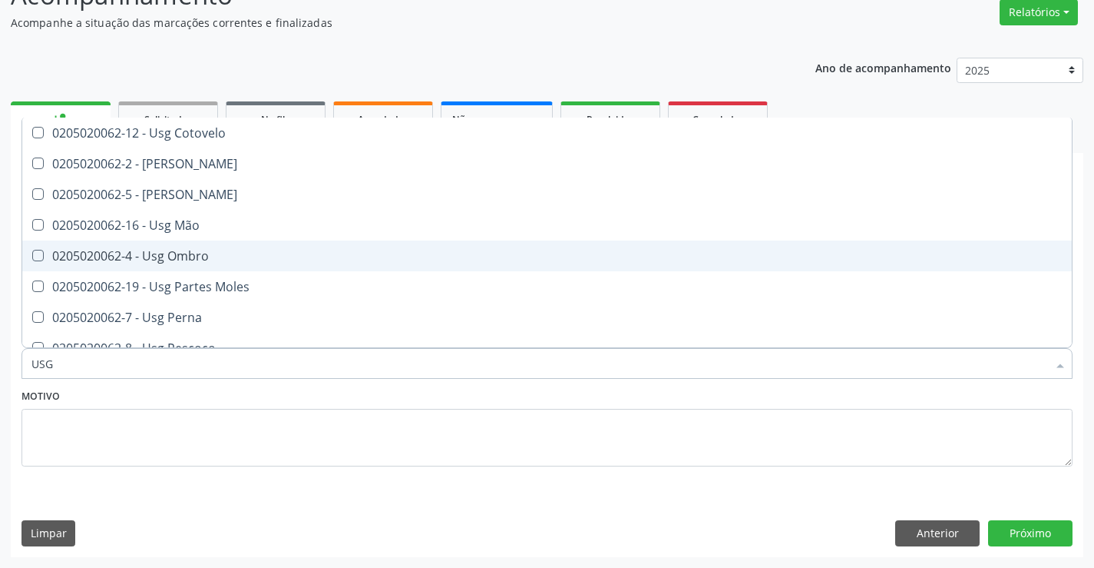
click at [221, 258] on div "0205020062-4 - Usg Ombro" at bounding box center [546, 256] width 1031 height 12
checkbox Ombro "true"
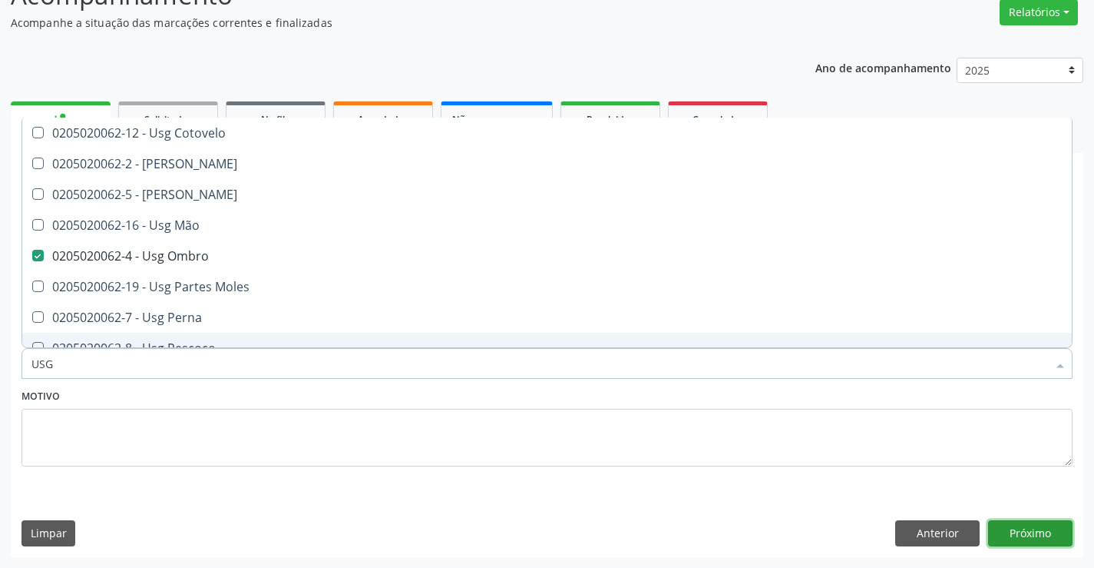
click at [1022, 523] on button "Próximo" at bounding box center [1030, 533] width 84 height 26
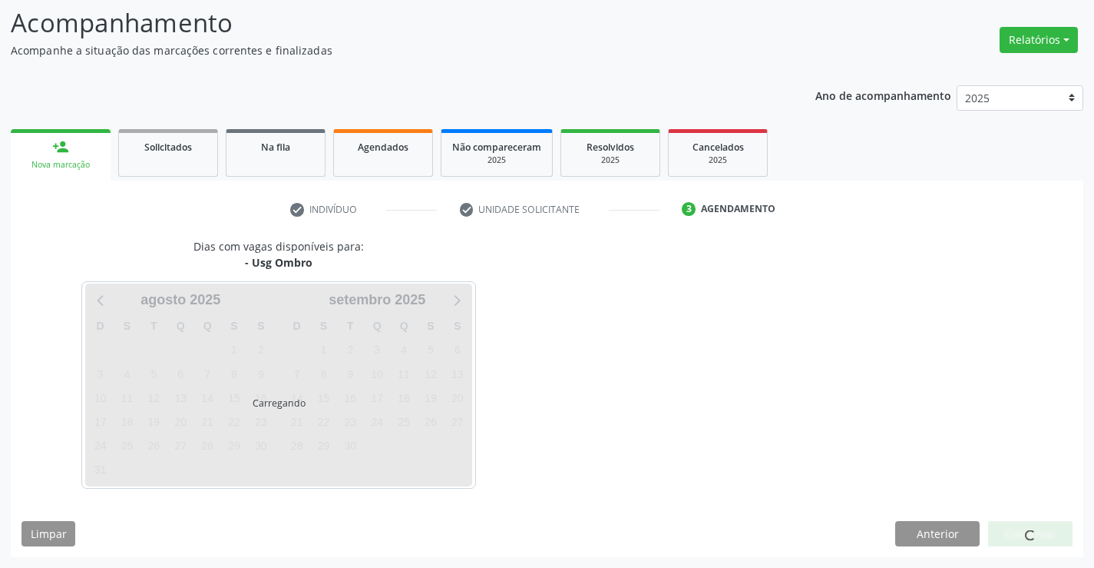
scroll to position [0, 0]
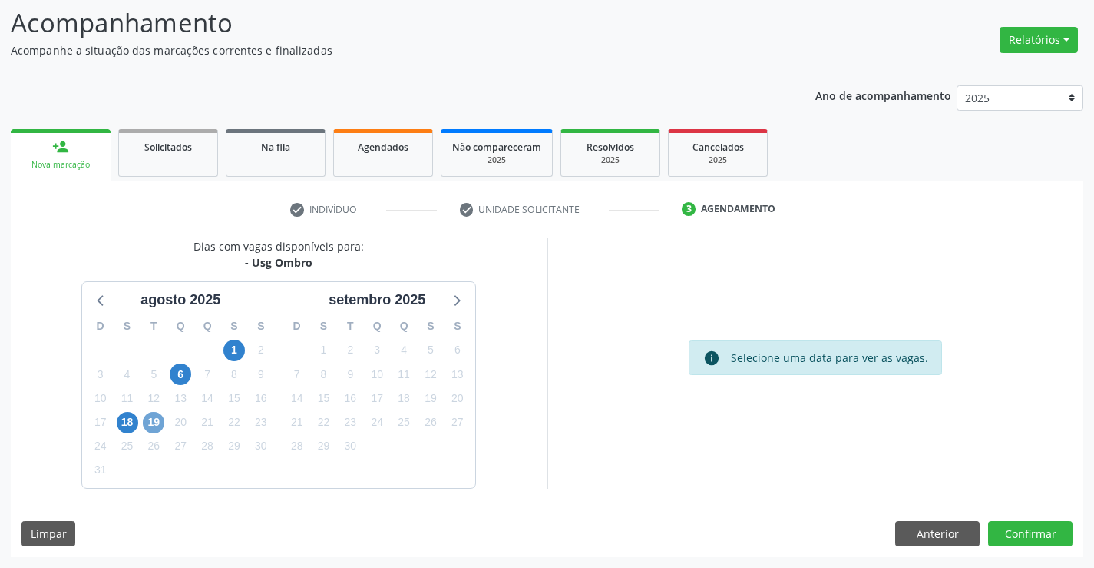
click at [155, 429] on span "19" at bounding box center [154, 423] width 22 height 22
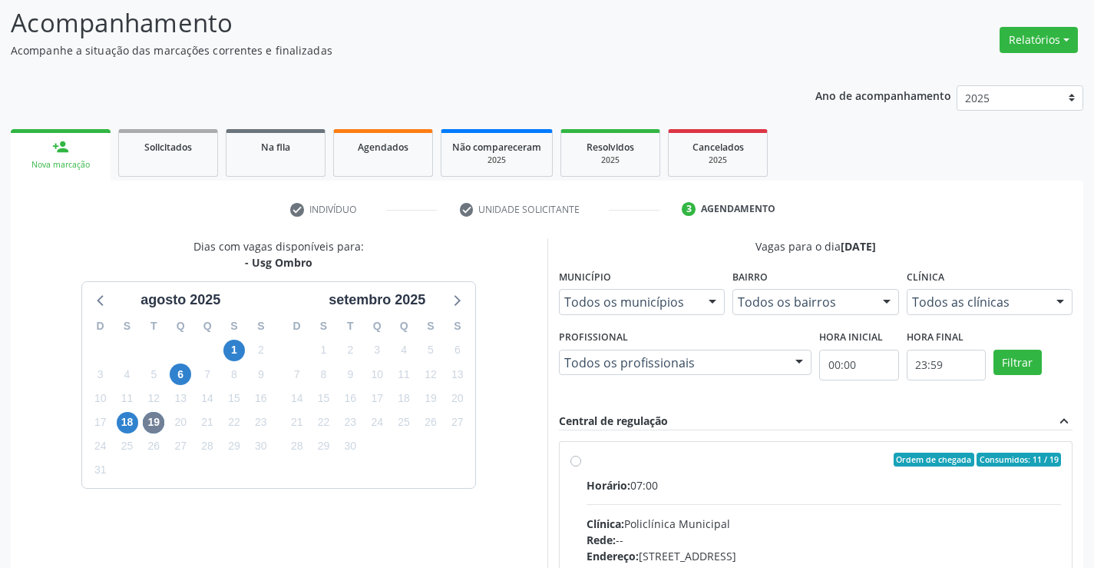
click at [624, 481] on span "Horário:" at bounding box center [609, 485] width 44 height 15
click at [581, 466] on input "Ordem de chegada Consumidos: 11 / 19 Horário: 07:00 Clínica: Policlínica Munici…" at bounding box center [576, 459] width 11 height 14
radio input "true"
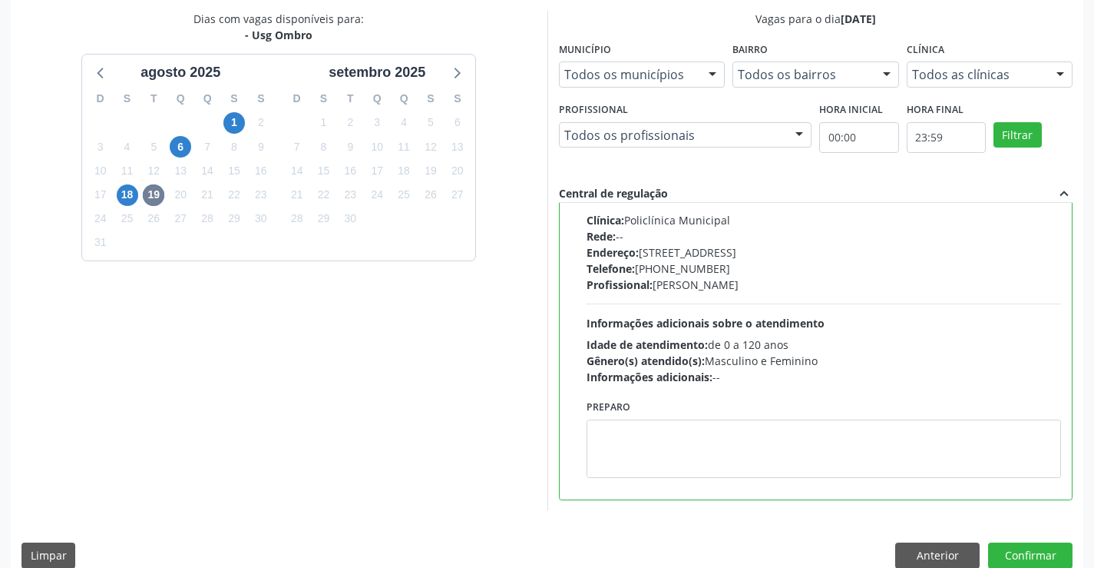
scroll to position [350, 0]
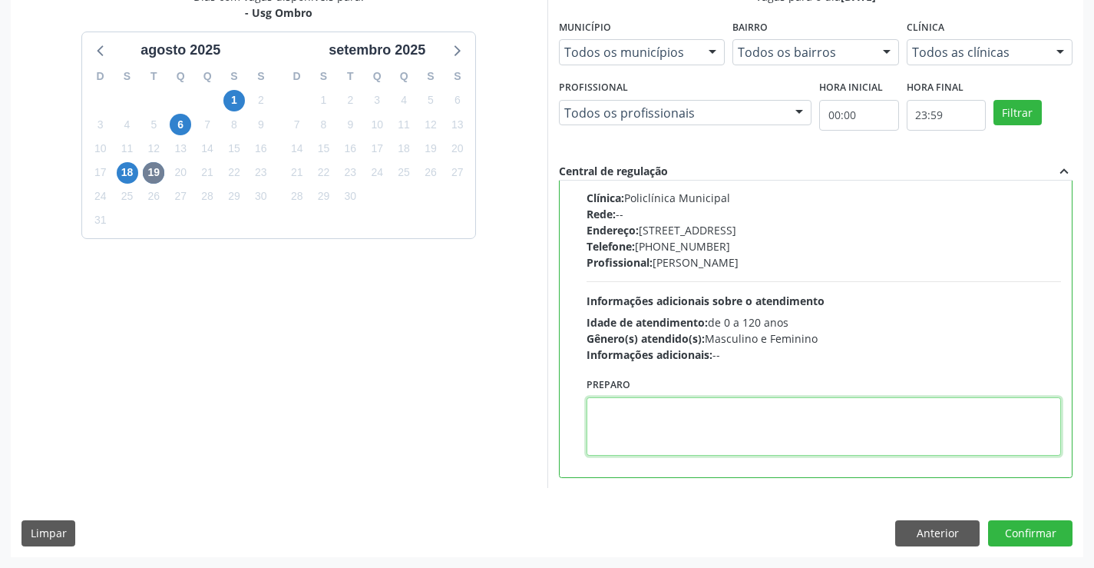
click at [674, 432] on textarea at bounding box center [824, 426] width 475 height 58
type textarea "ESQUERDO"
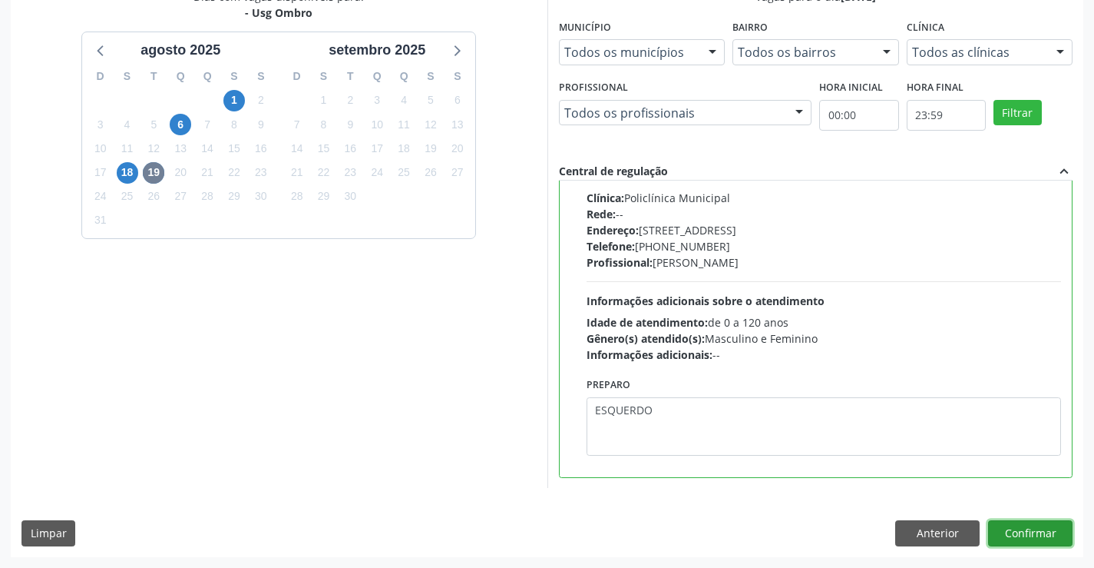
click at [1050, 540] on button "Confirmar" at bounding box center [1030, 533] width 84 height 26
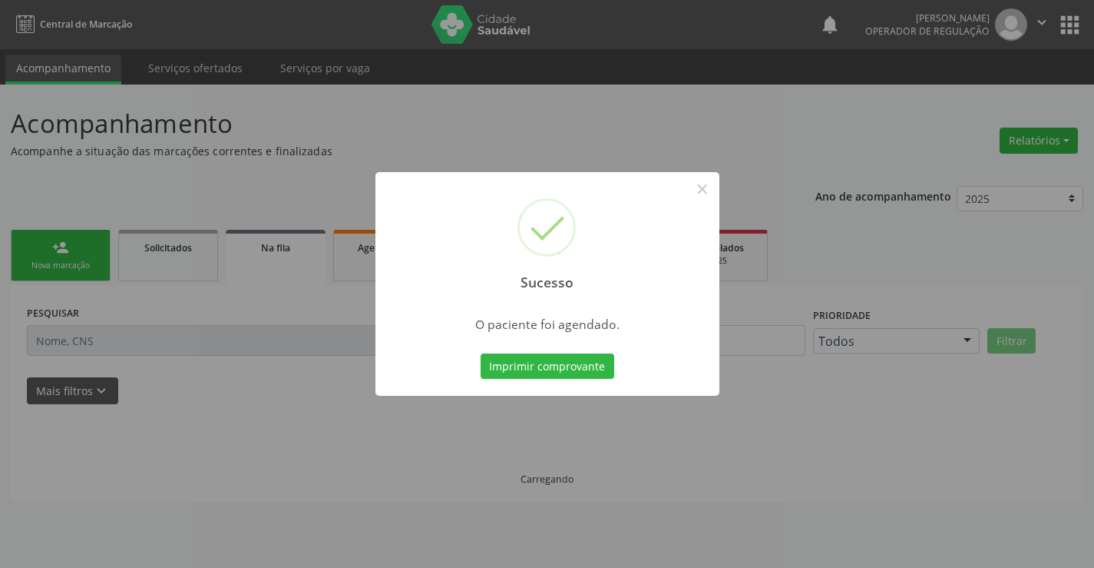
scroll to position [0, 0]
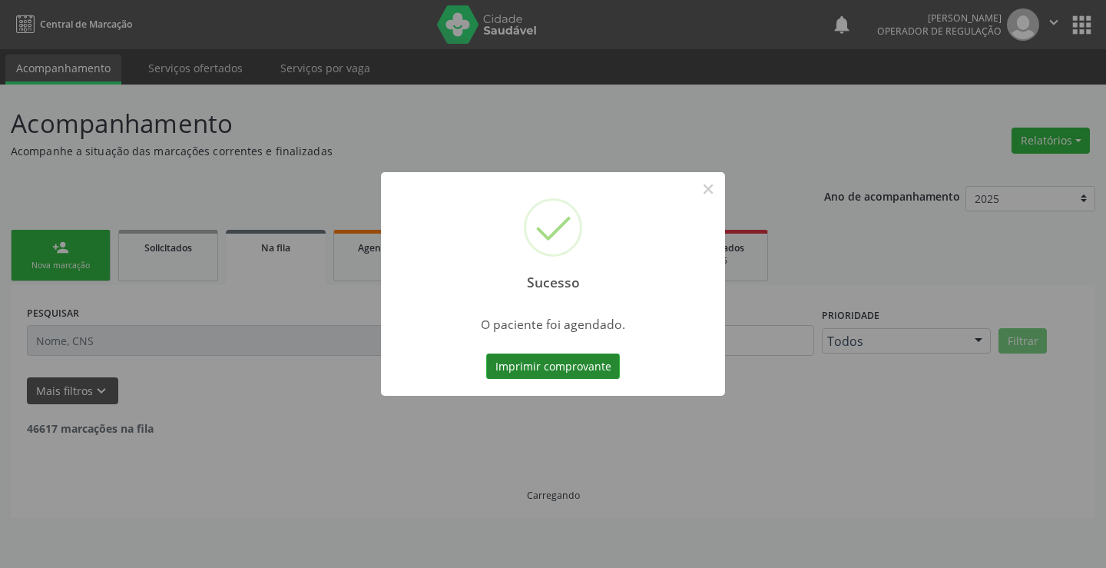
click at [559, 363] on button "Imprimir comprovante" at bounding box center [553, 366] width 134 height 26
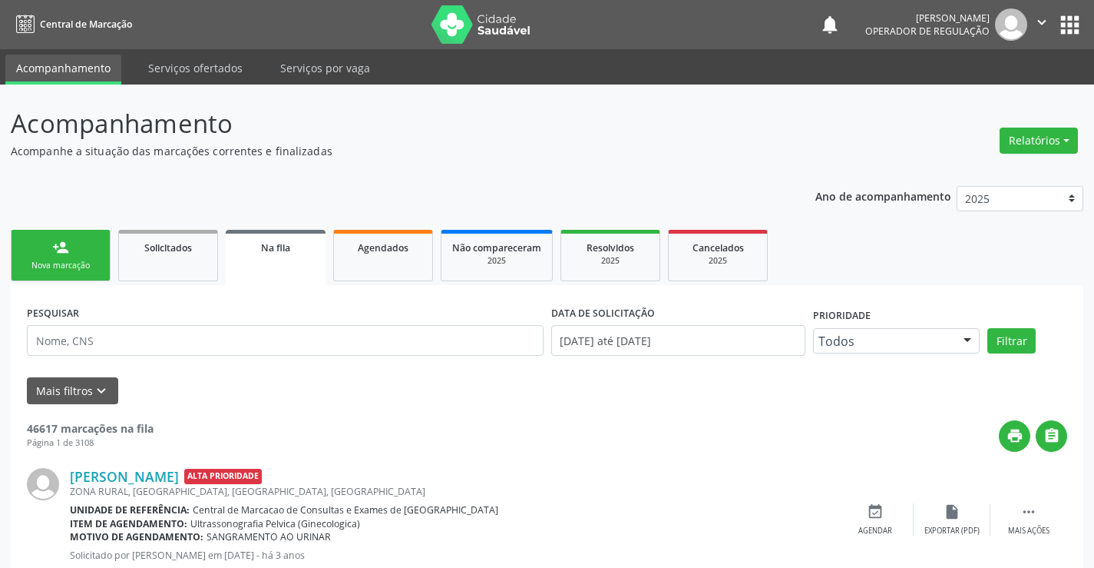
click at [67, 242] on div "person_add" at bounding box center [60, 247] width 17 height 17
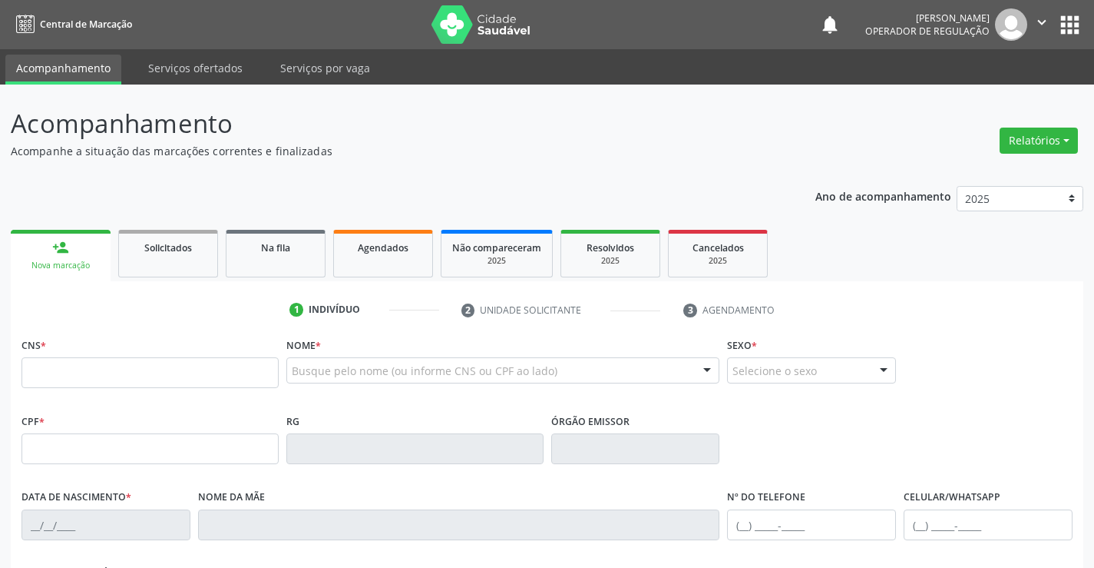
click at [45, 247] on link "person_add Nova marcação" at bounding box center [61, 255] width 100 height 51
click at [97, 367] on input "text" at bounding box center [150, 372] width 257 height 31
type input "704 3005 3687 0793"
type input "081972438"
type input "29/11/1975"
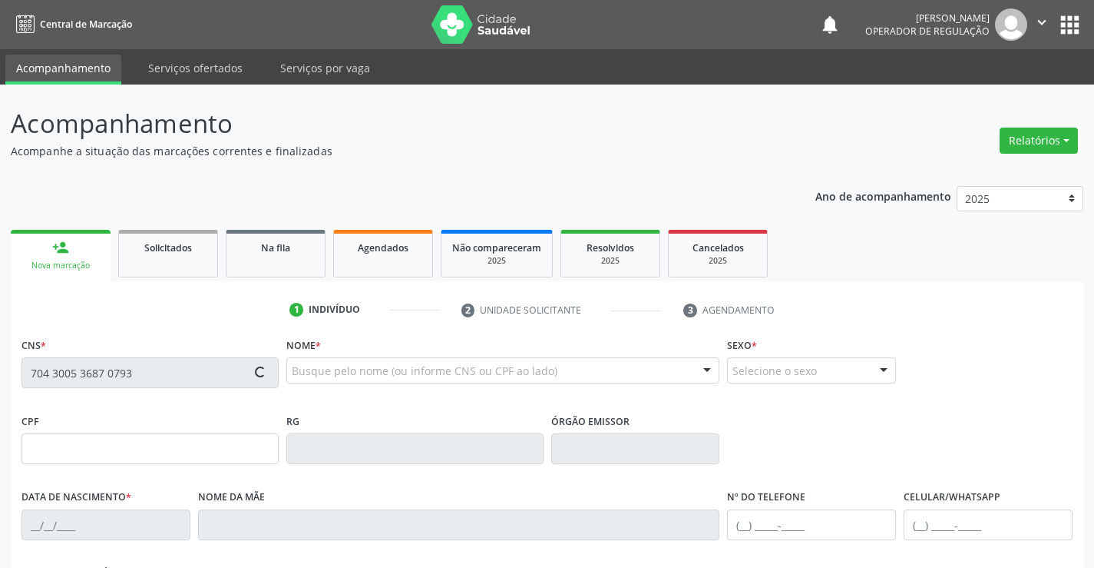
type input "(74) 8827-5475"
type input "796.568.115-34"
type input "S/N"
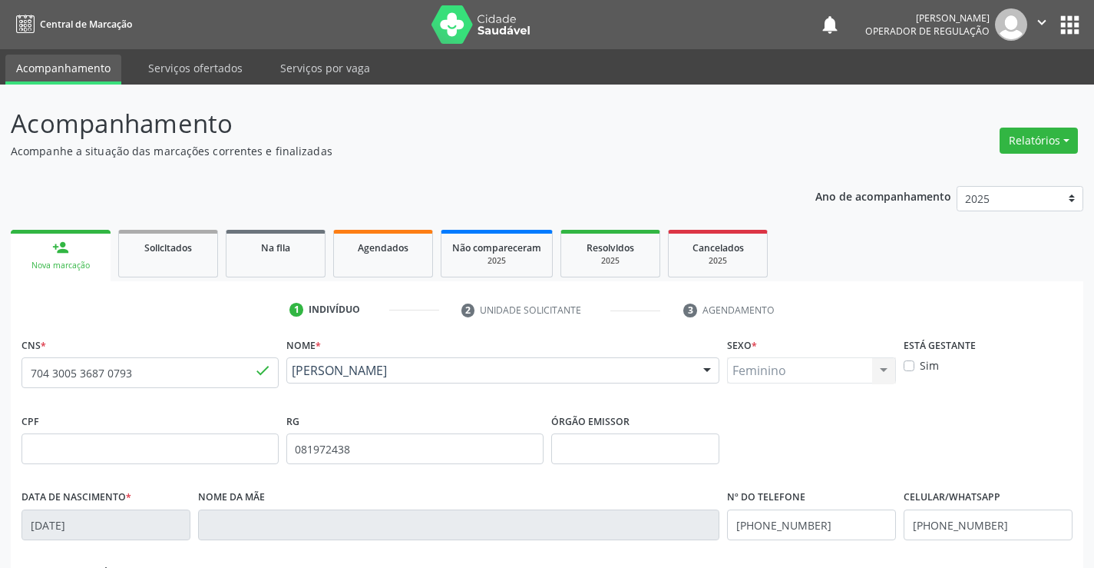
scroll to position [265, 0]
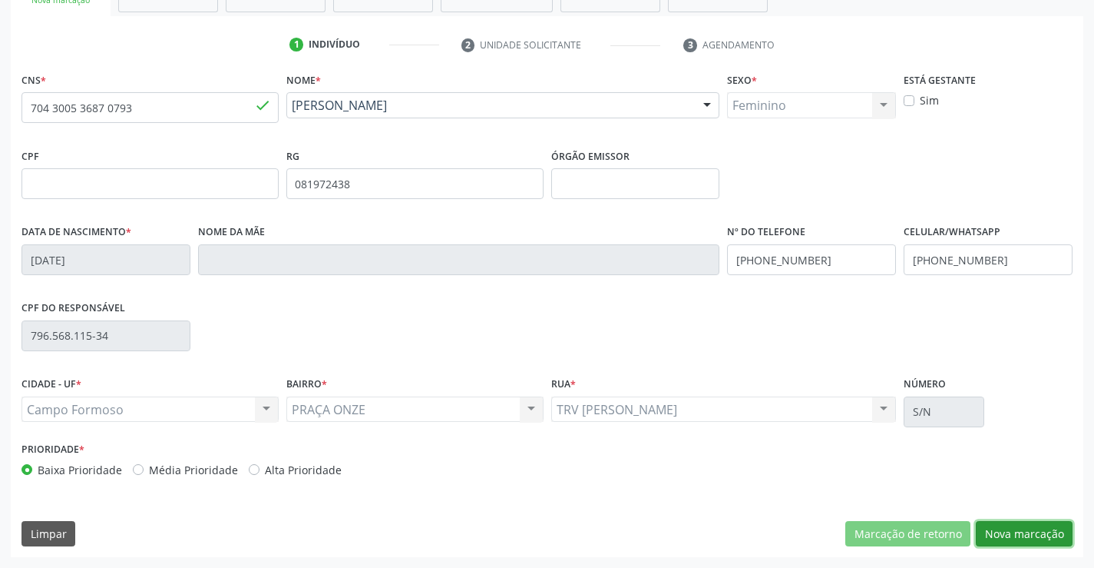
click at [1026, 534] on button "Nova marcação" at bounding box center [1024, 534] width 97 height 26
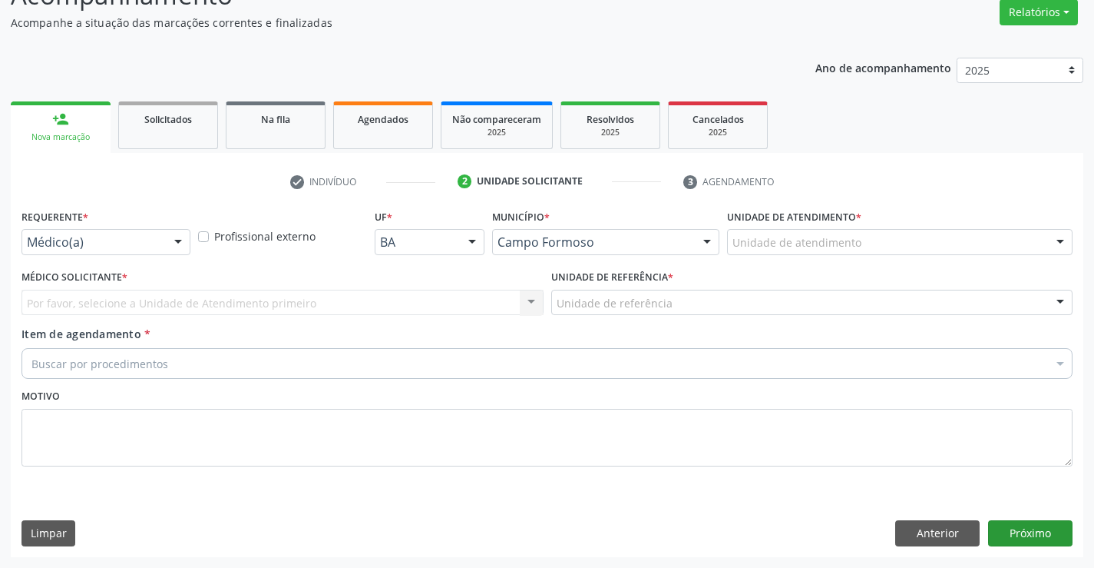
scroll to position [128, 0]
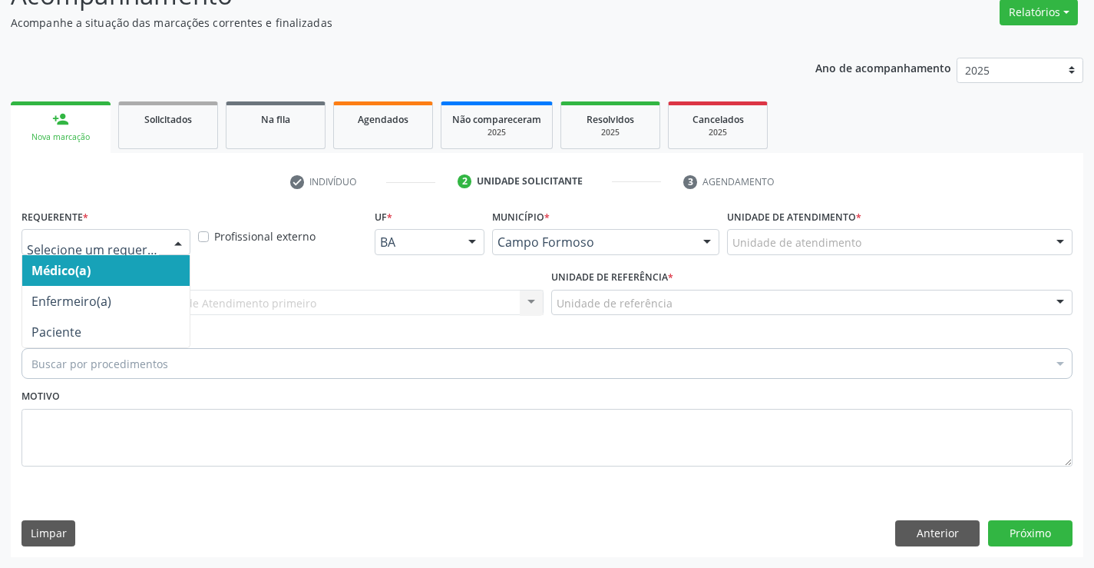
click at [140, 232] on div at bounding box center [106, 242] width 169 height 26
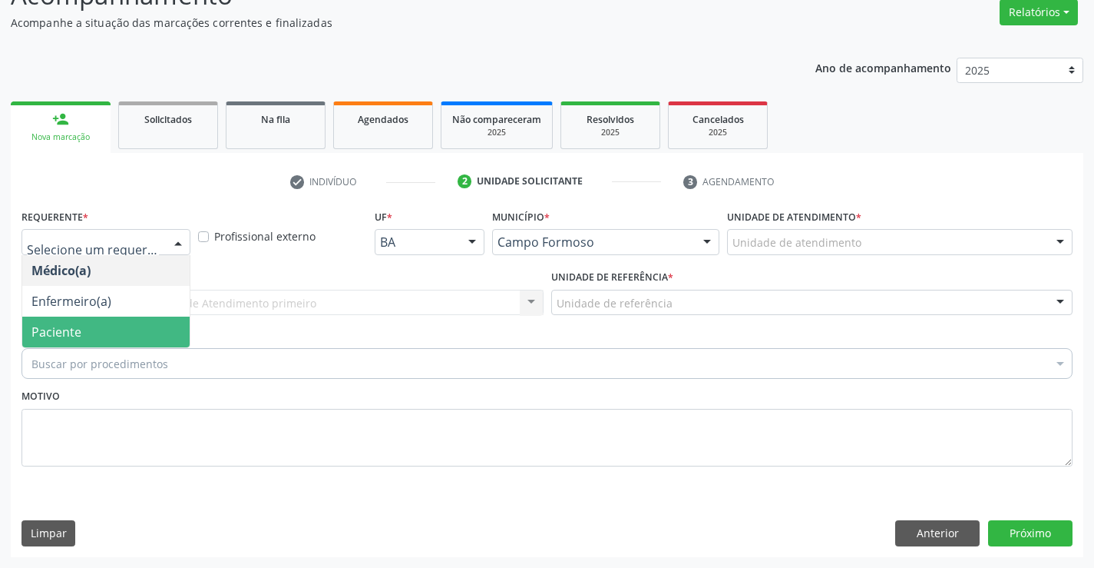
click at [93, 326] on span "Paciente" at bounding box center [105, 331] width 167 height 31
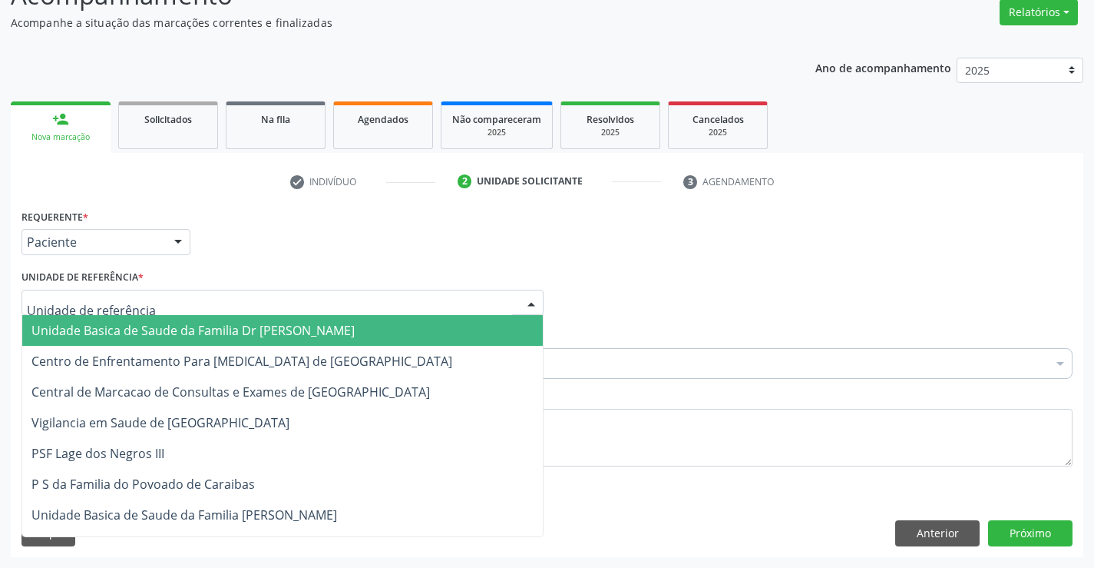
click at [203, 304] on div at bounding box center [283, 303] width 522 height 26
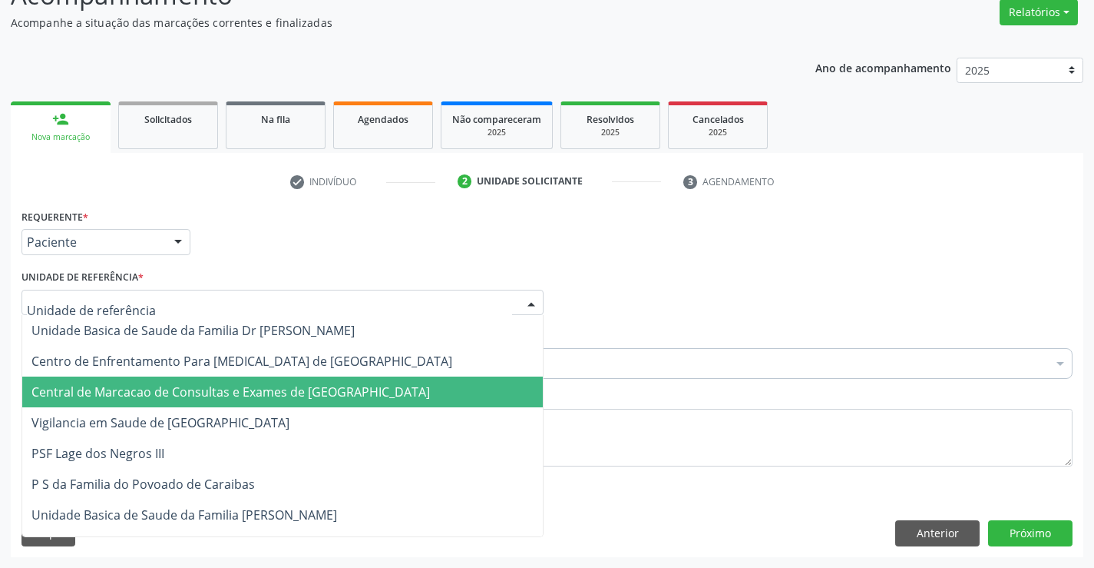
click at [177, 387] on span "Central de Marcacao de Consultas e Exames de [GEOGRAPHIC_DATA]" at bounding box center [230, 391] width 399 height 17
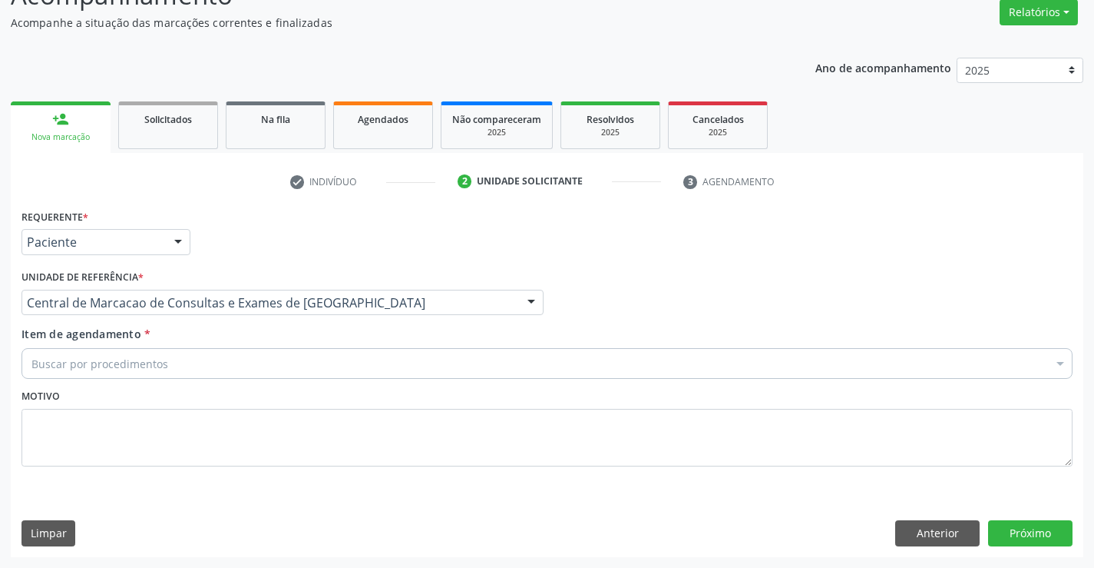
click at [127, 353] on div "Buscar por procedimentos" at bounding box center [547, 363] width 1051 height 31
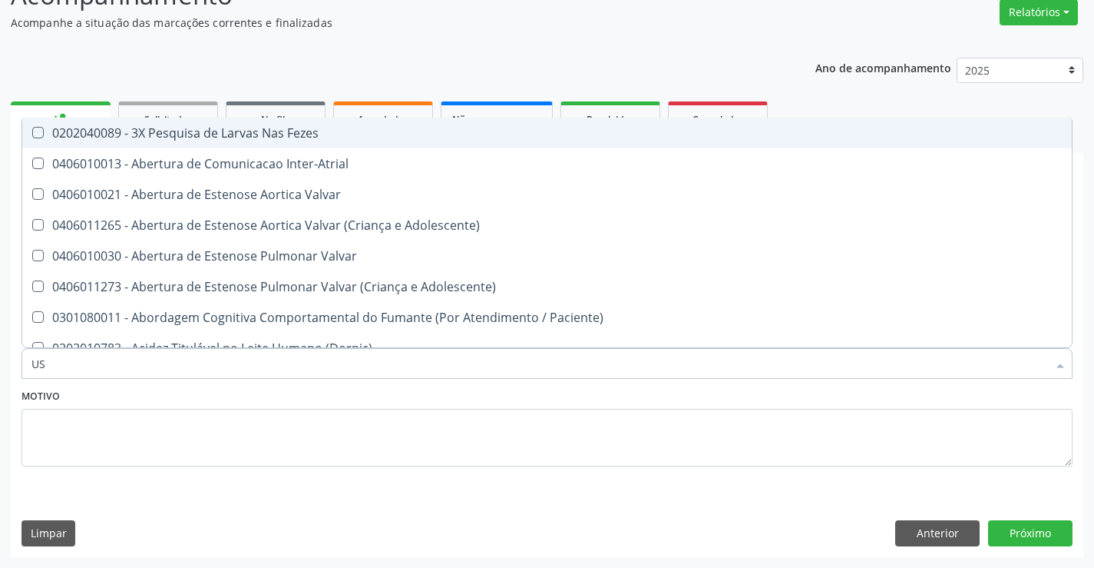
type input "USG"
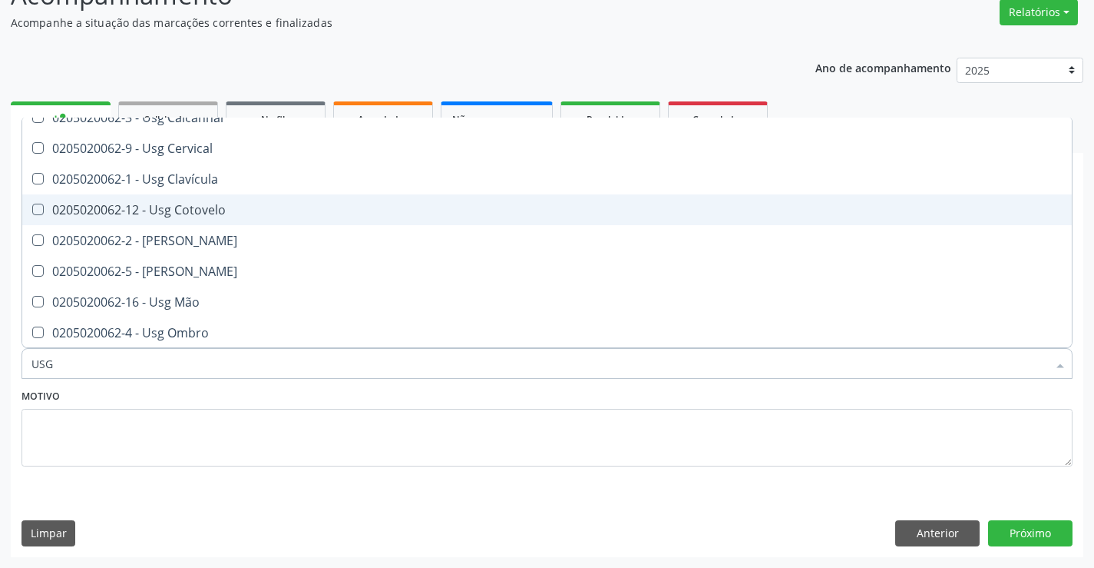
scroll to position [154, 0]
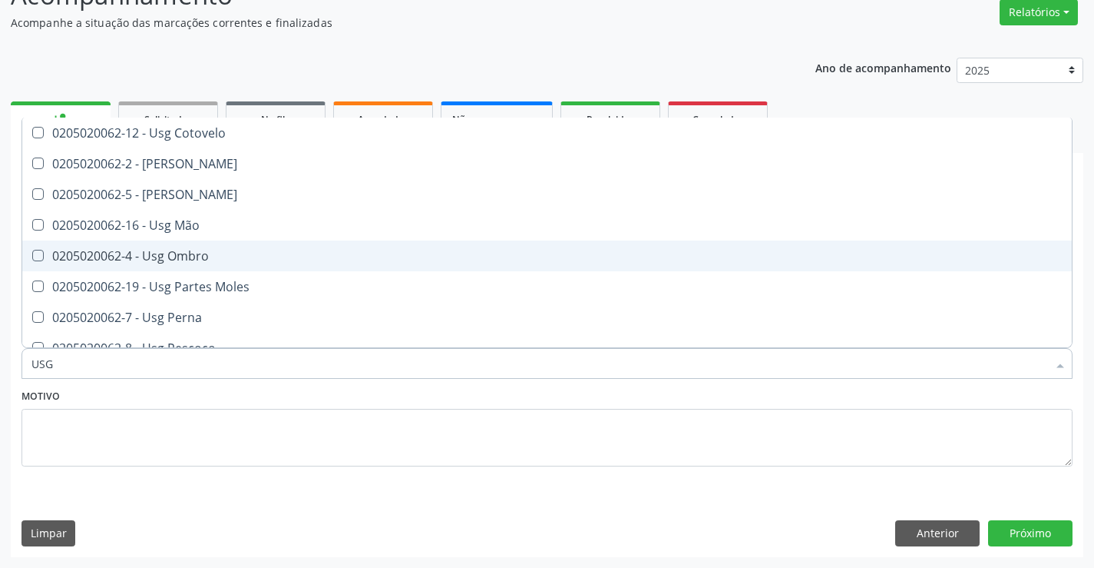
click at [199, 260] on div "0205020062-4 - Usg Ombro" at bounding box center [546, 256] width 1031 height 12
checkbox Ombro "true"
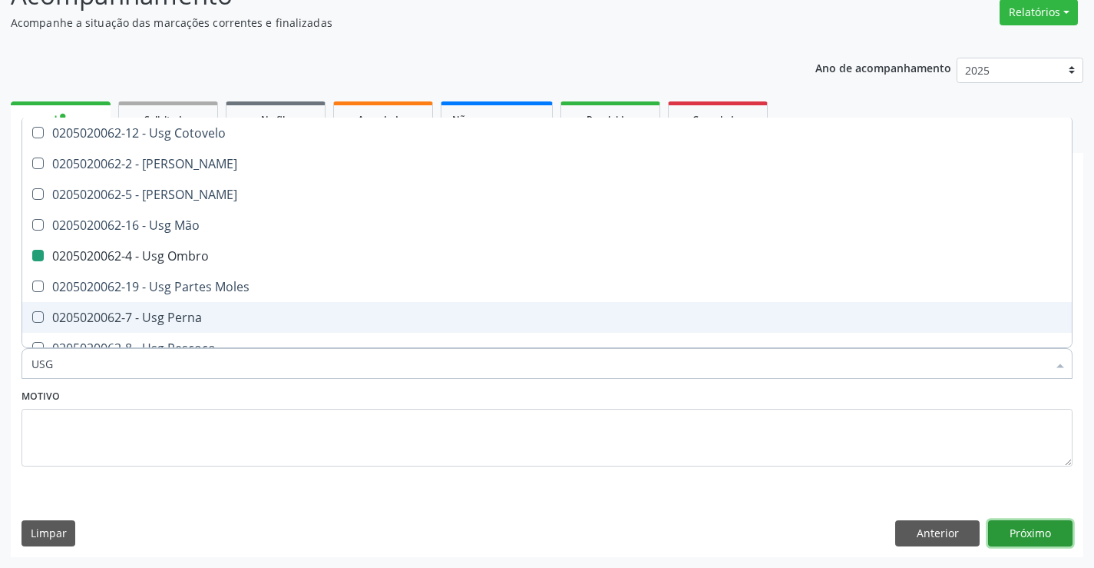
click at [1030, 532] on button "Próximo" at bounding box center [1030, 533] width 84 height 26
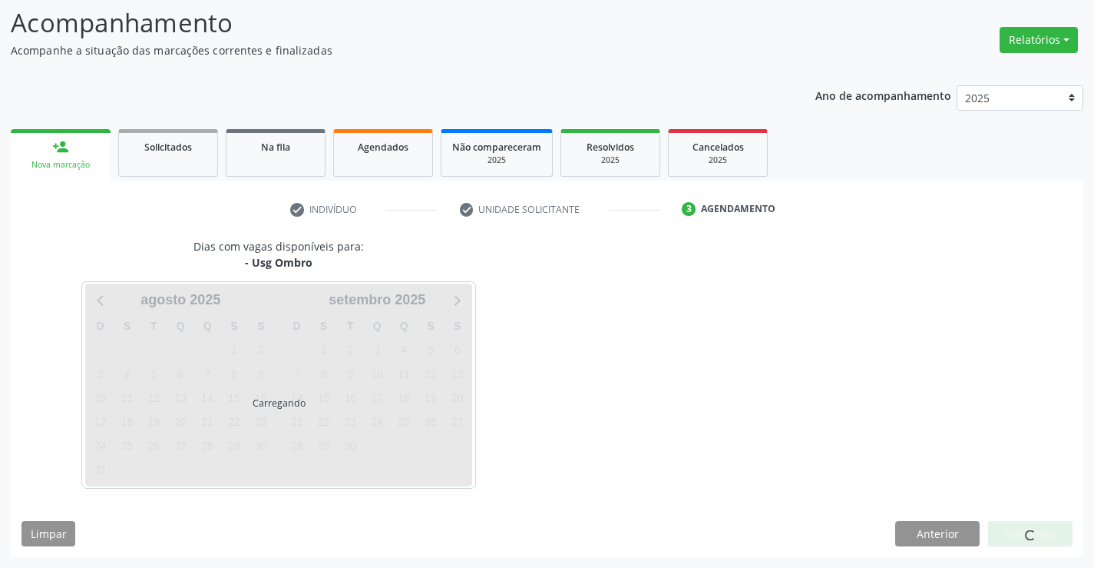
scroll to position [0, 0]
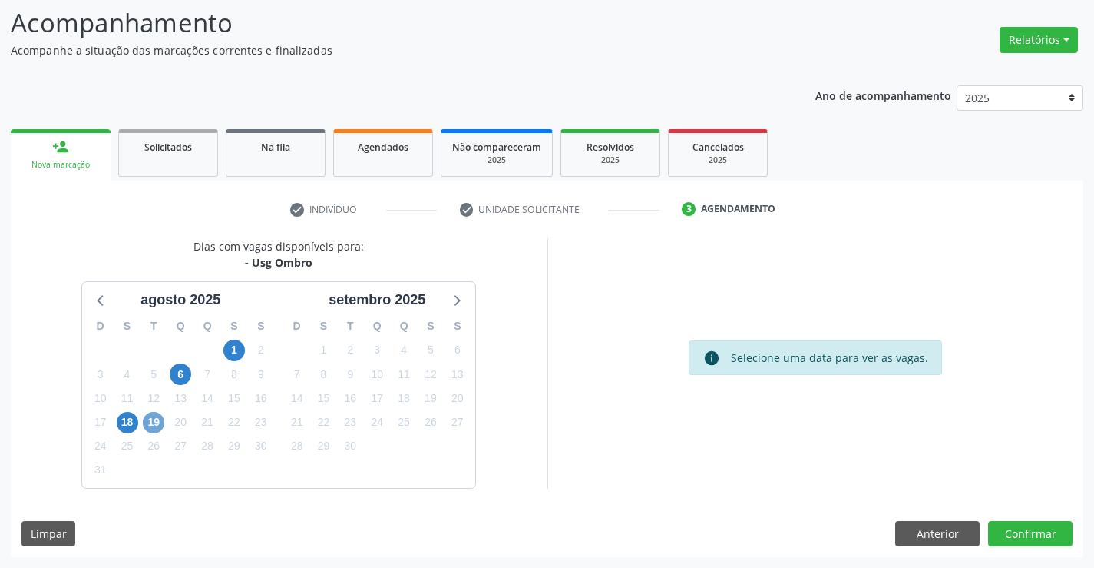
click at [151, 418] on span "19" at bounding box center [154, 423] width 22 height 22
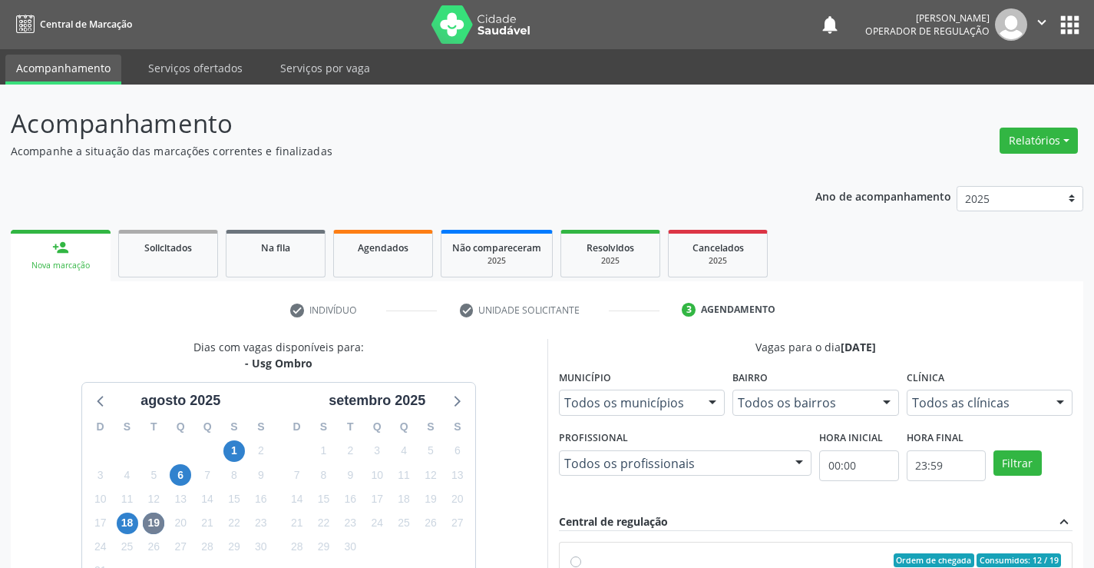
scroll to position [101, 0]
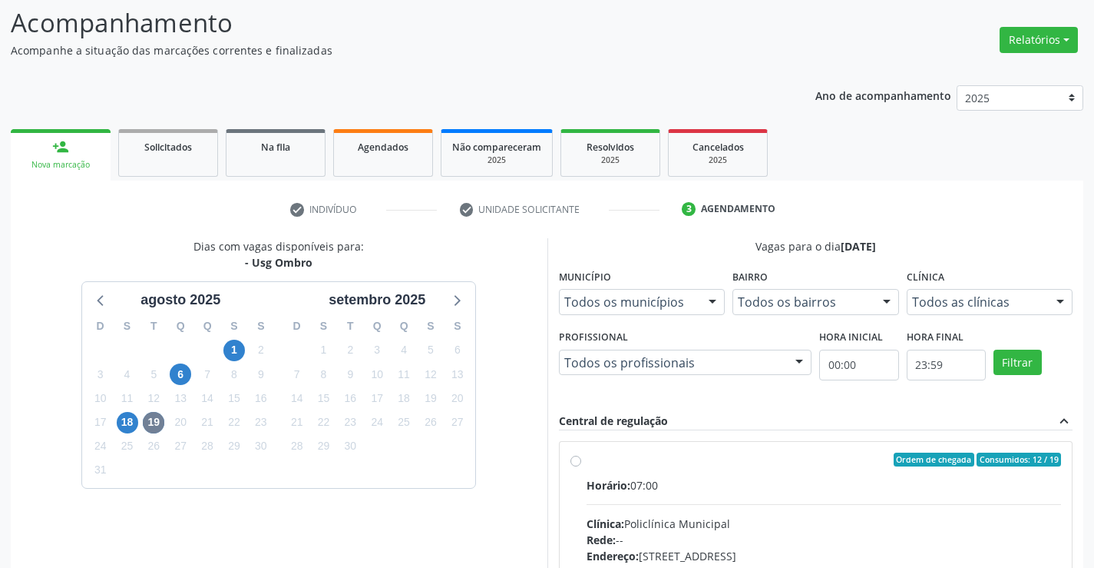
click at [581, 466] on input "Ordem de chegada Consumidos: 12 / 19 Horário: 07:00 Clínica: Policlínica Munici…" at bounding box center [576, 459] width 11 height 14
radio input "true"
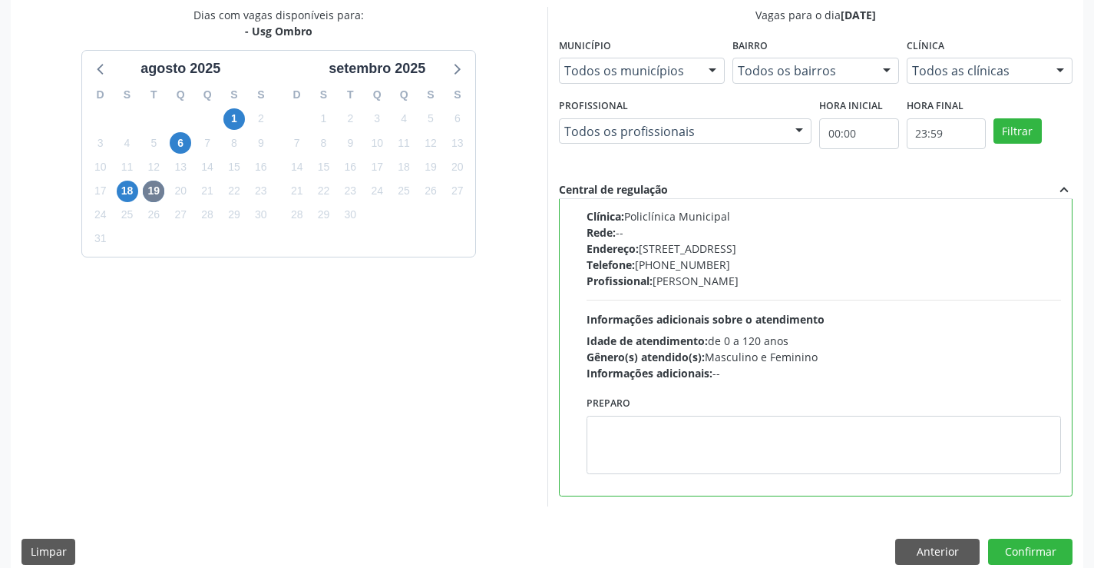
scroll to position [350, 0]
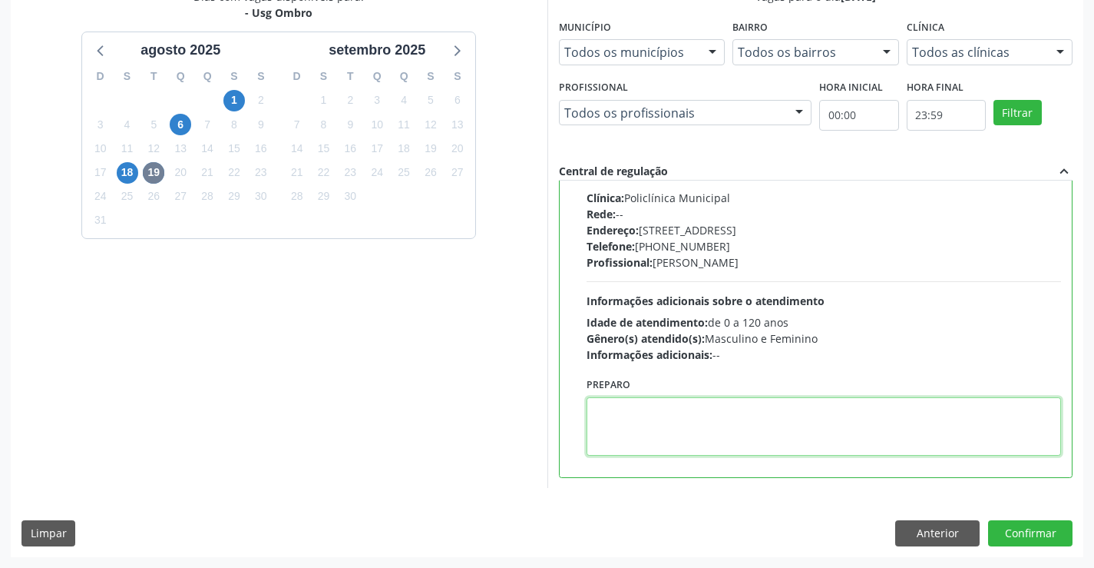
click at [651, 430] on textarea at bounding box center [824, 426] width 475 height 58
type textarea "ESQUERDO"
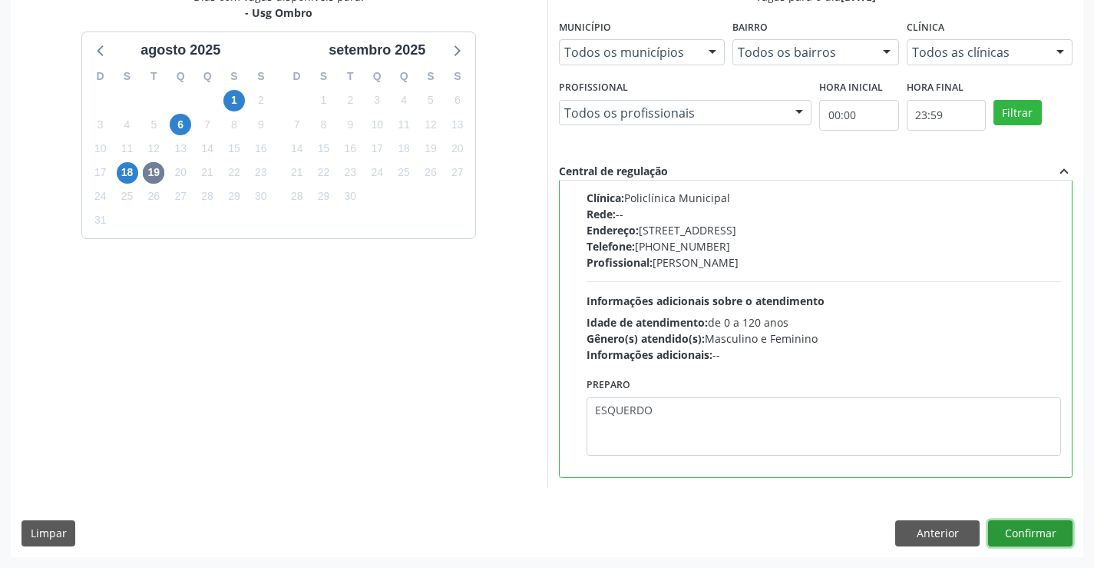
click at [1017, 535] on button "Confirmar" at bounding box center [1030, 533] width 84 height 26
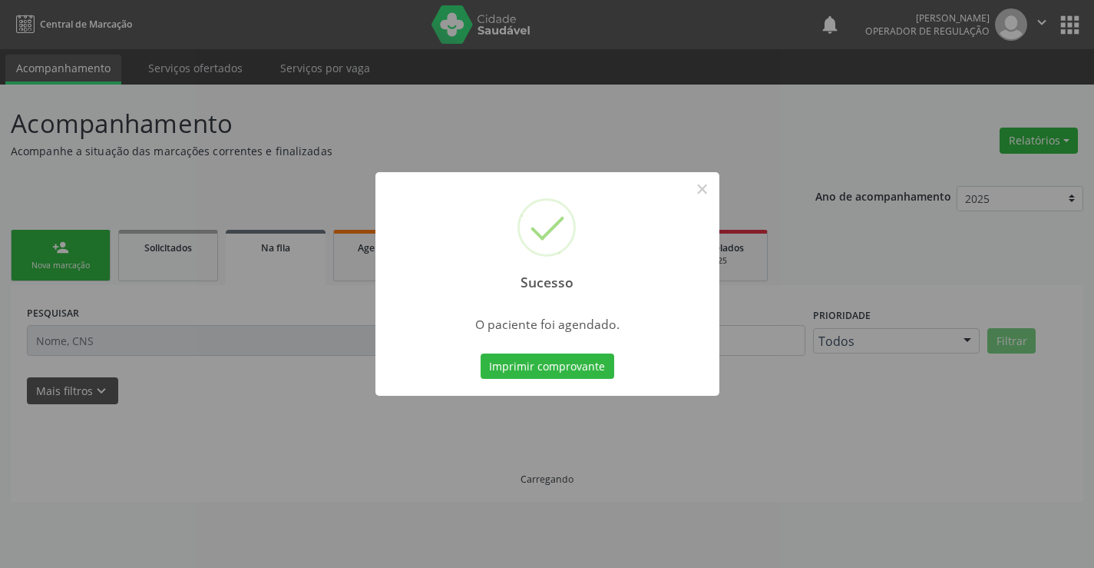
scroll to position [0, 0]
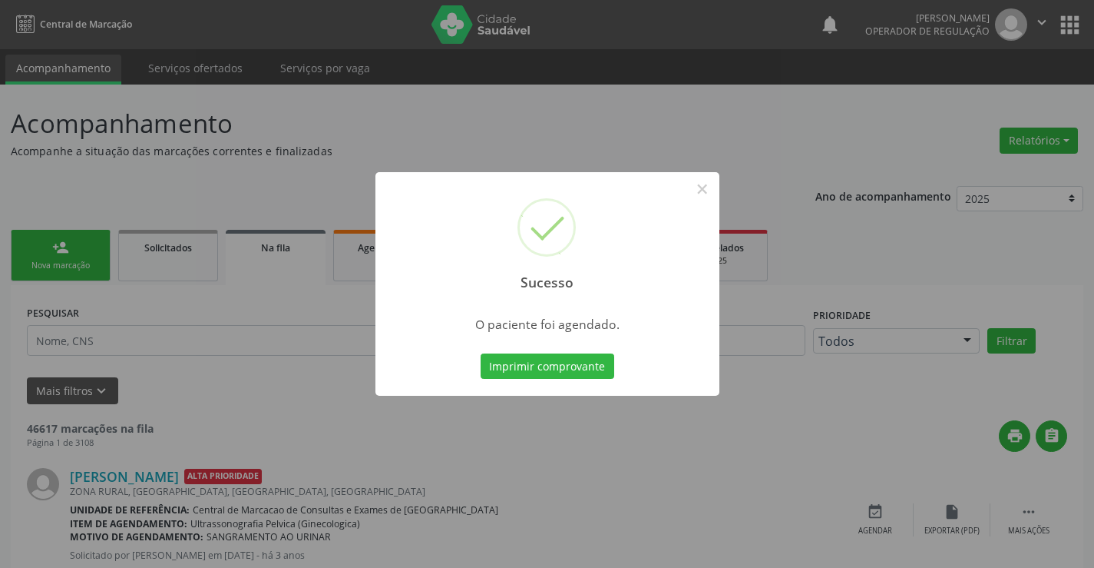
click at [481, 353] on button "Imprimir comprovante" at bounding box center [548, 366] width 134 height 26
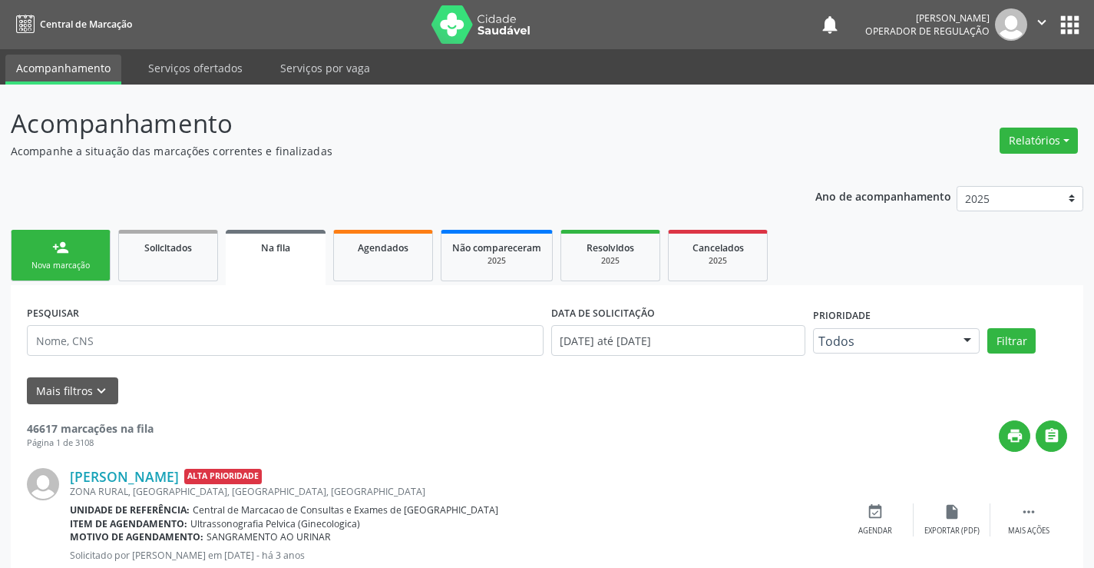
click at [65, 263] on div "Nova marcação" at bounding box center [60, 266] width 77 height 12
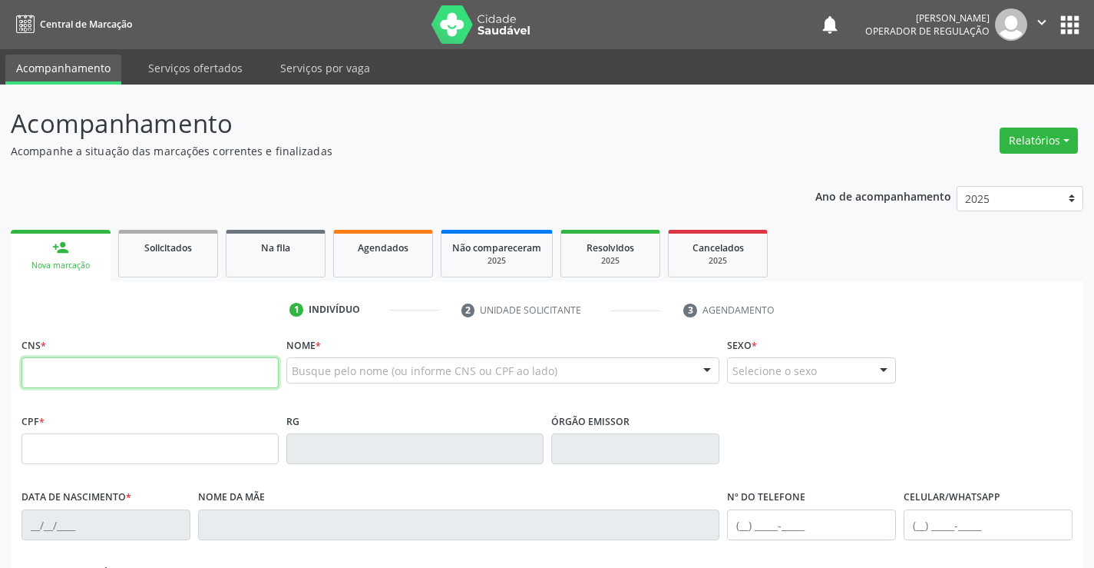
click at [68, 368] on input "text" at bounding box center [150, 372] width 257 height 31
type input "708 0075 4716 3130"
type input "1311499970"
type input "21/05/1982"
type input "(74) 98842-6043"
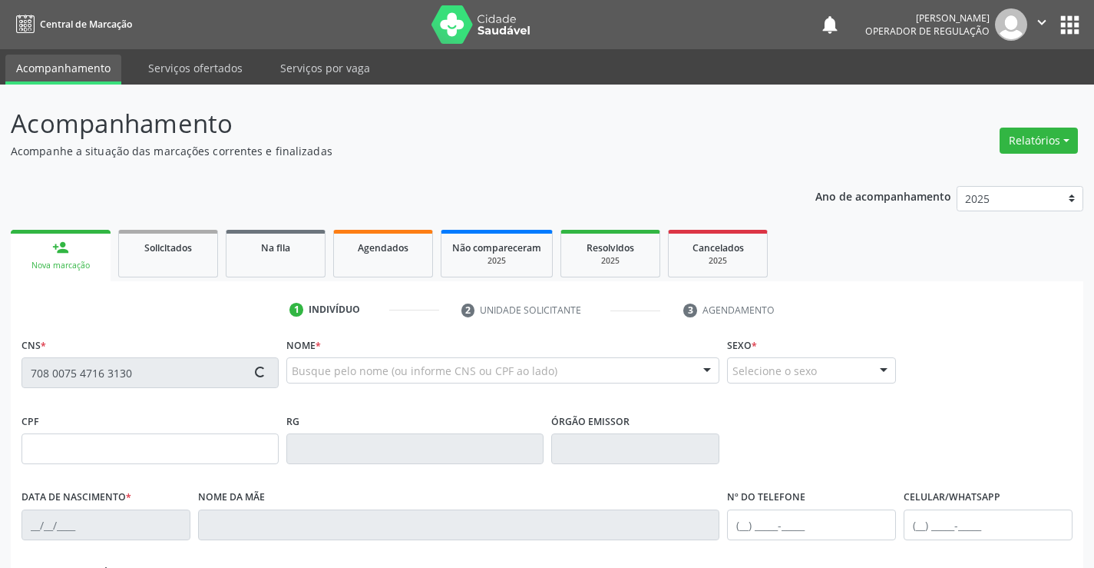
type input "(74) 98842-6043"
type input "017.456.515-19"
type input "SN"
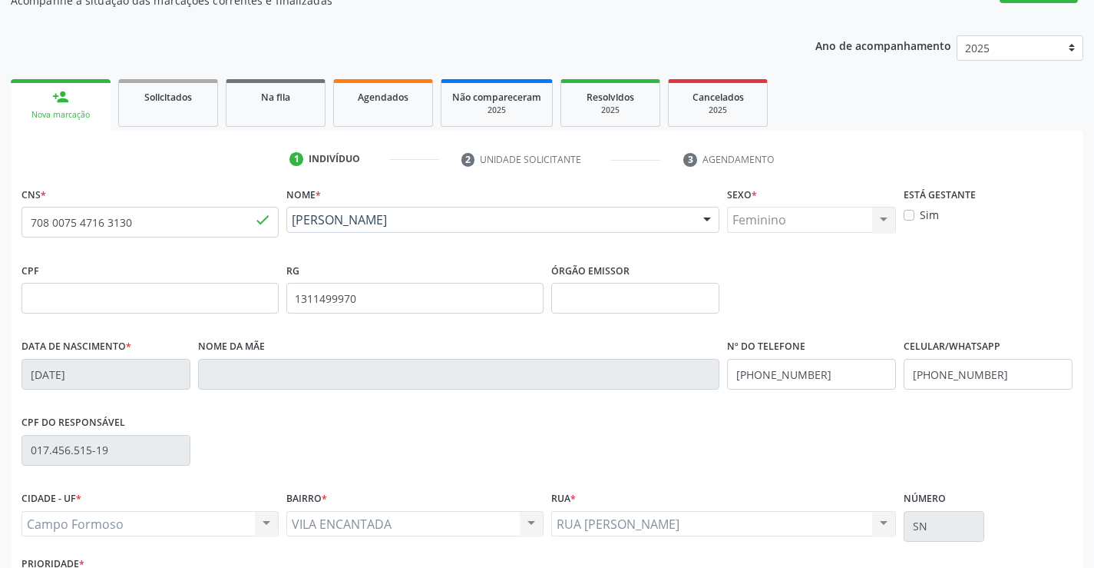
scroll to position [265, 0]
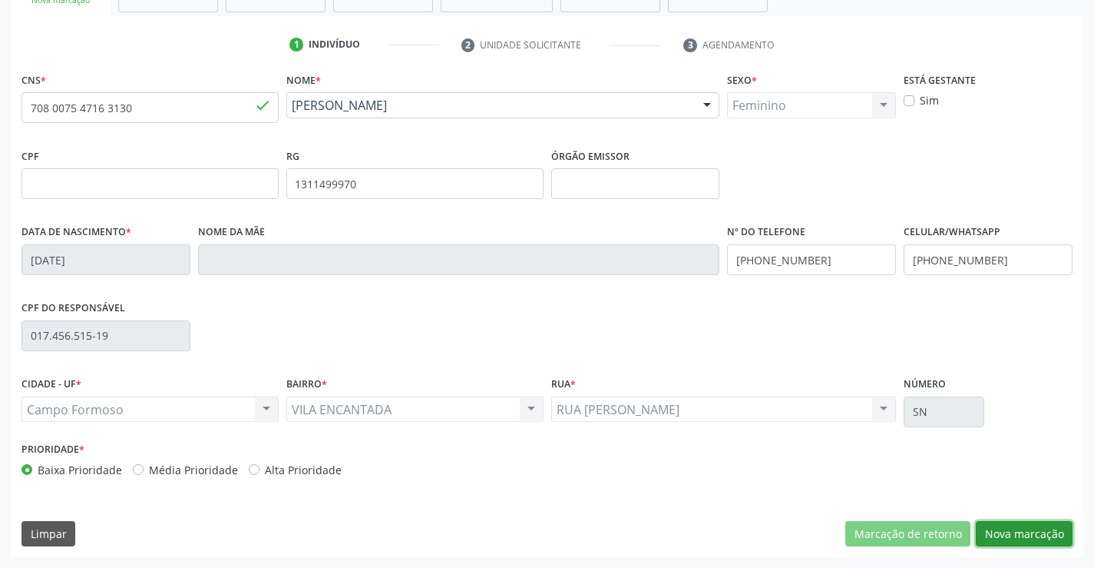
click at [1008, 537] on button "Nova marcação" at bounding box center [1024, 534] width 97 height 26
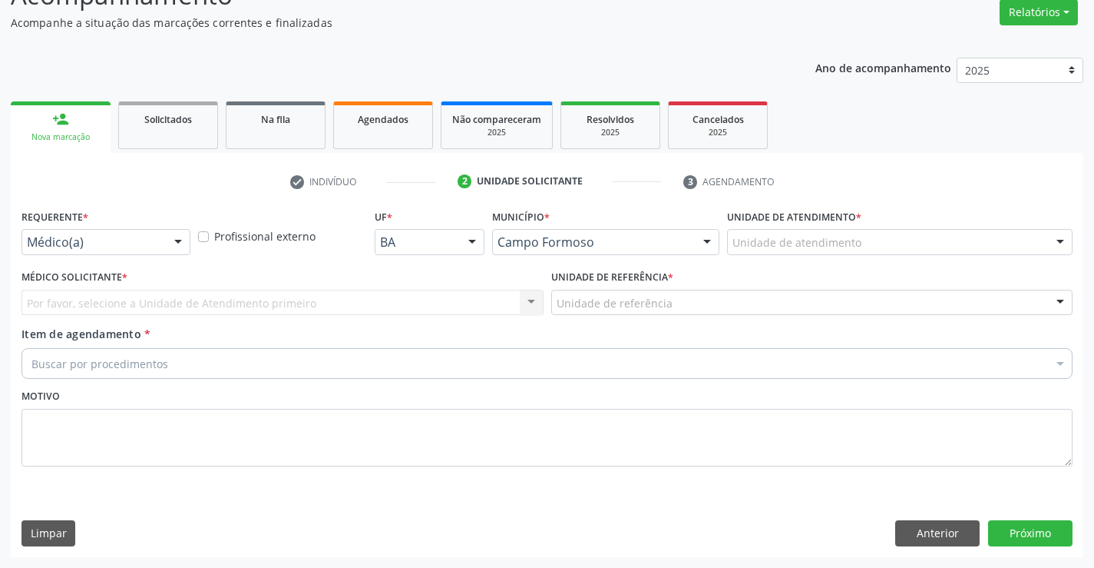
scroll to position [128, 0]
click at [177, 238] on div at bounding box center [178, 243] width 23 height 26
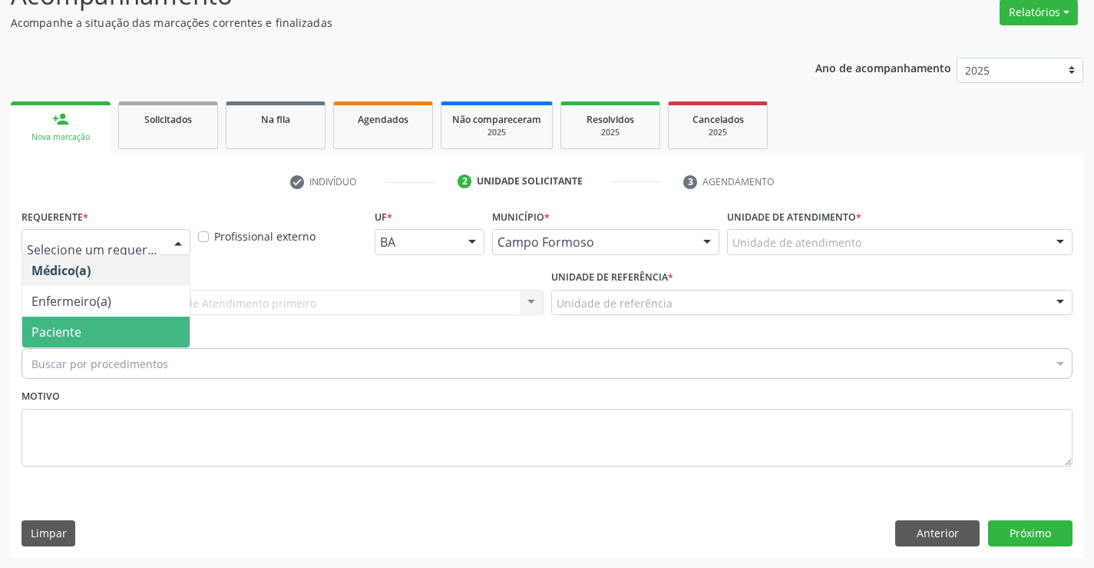
click at [126, 332] on span "Paciente" at bounding box center [105, 331] width 167 height 31
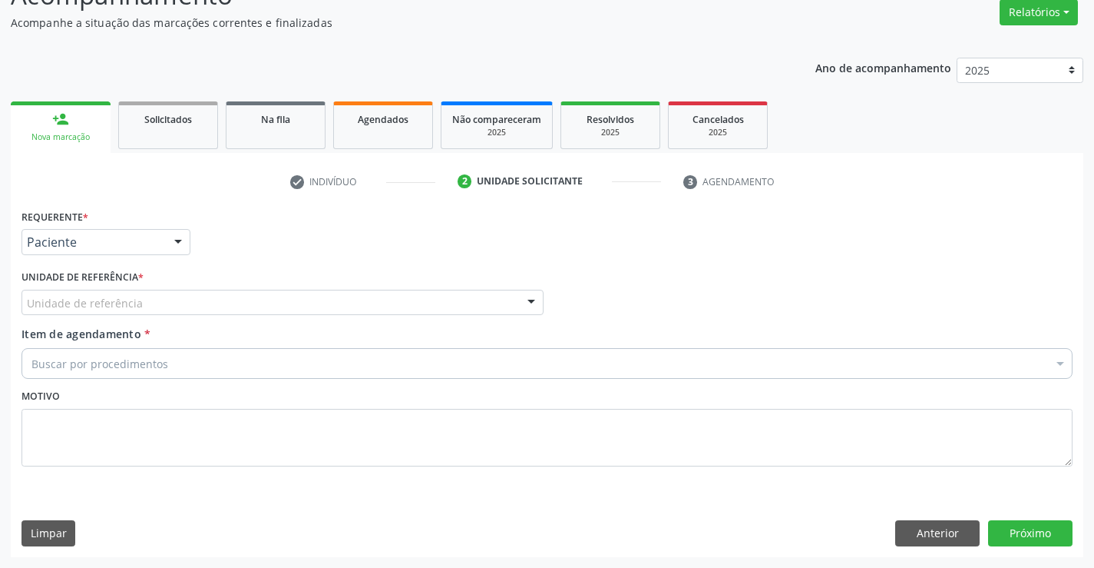
click at [220, 309] on div "Unidade de referência" at bounding box center [283, 303] width 522 height 26
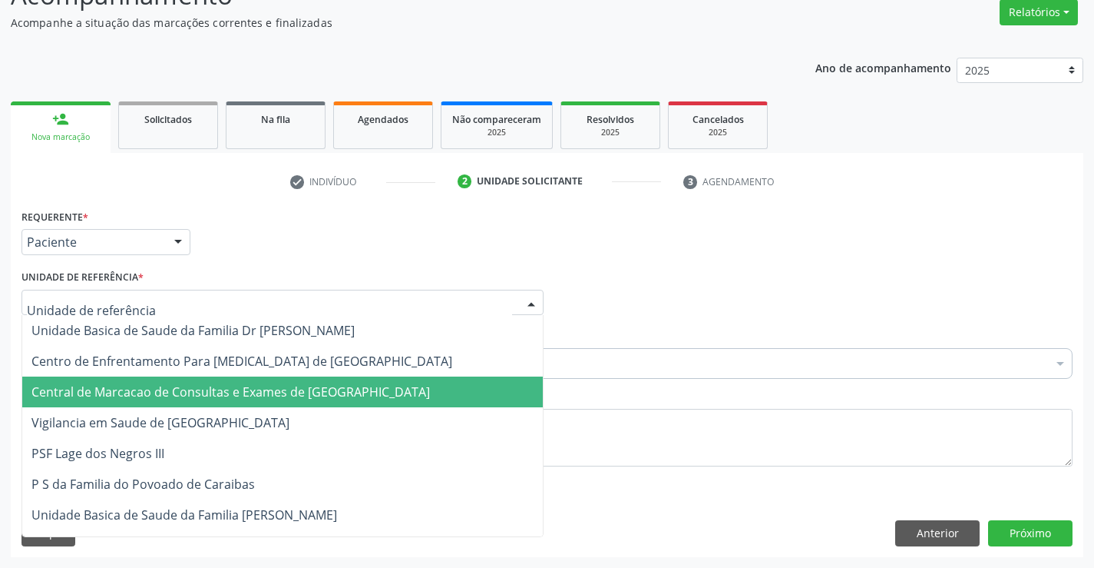
click at [197, 386] on span "Central de Marcacao de Consultas e Exames de [GEOGRAPHIC_DATA]" at bounding box center [230, 391] width 399 height 17
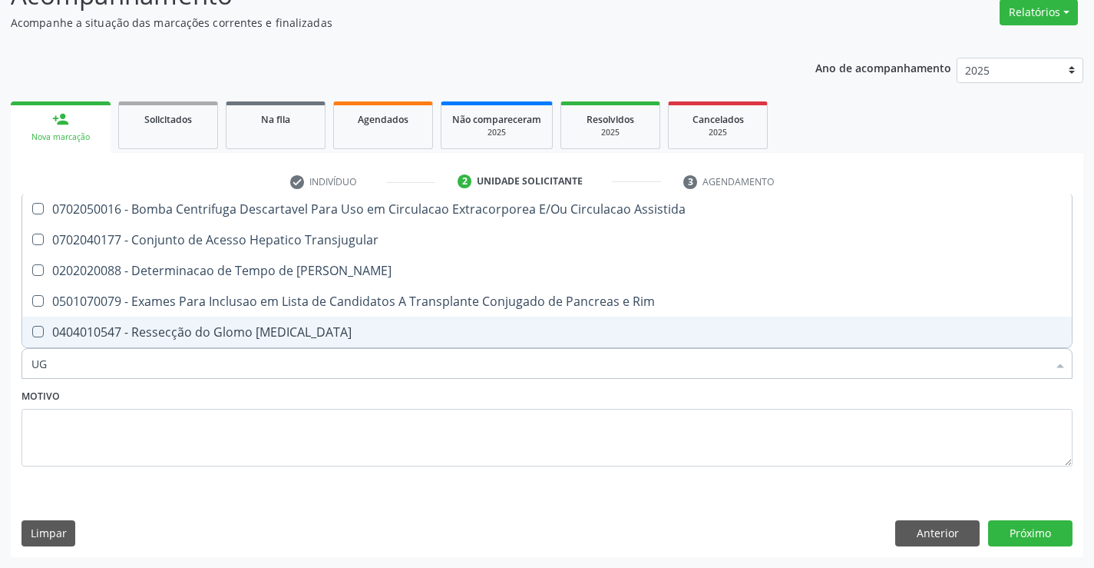
click at [40, 363] on input "UG" at bounding box center [539, 363] width 1016 height 31
type input "USG"
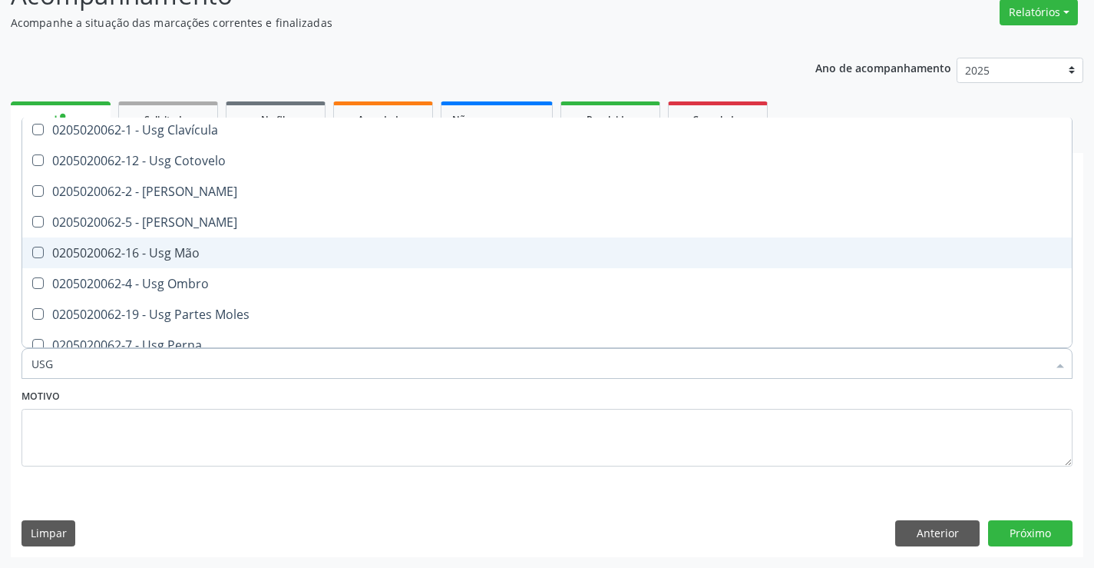
scroll to position [154, 0]
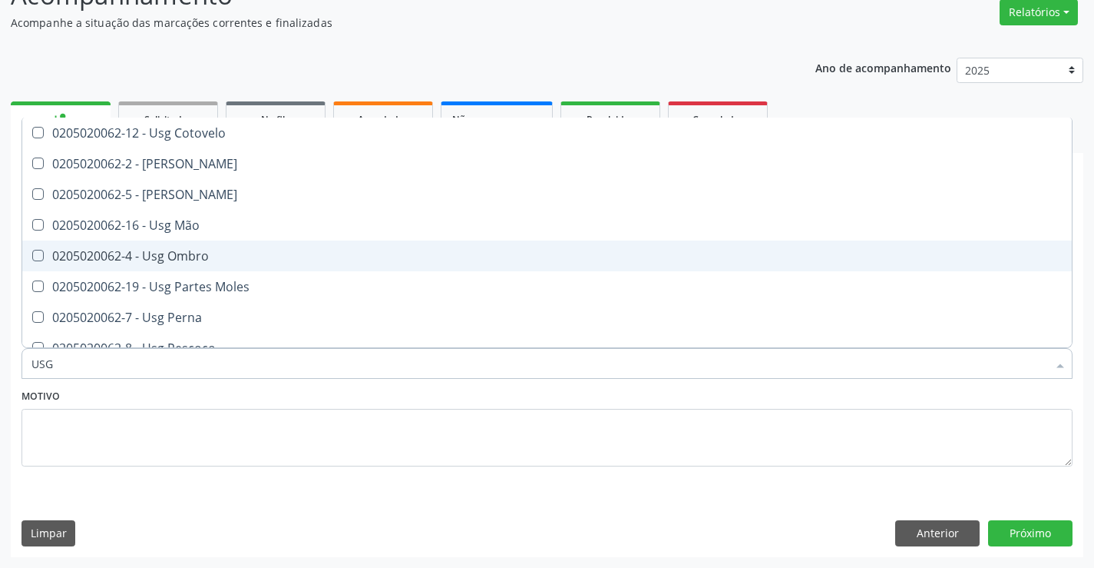
click at [204, 262] on div "0205020062-4 - Usg Ombro" at bounding box center [546, 256] width 1031 height 12
checkbox Ombro "true"
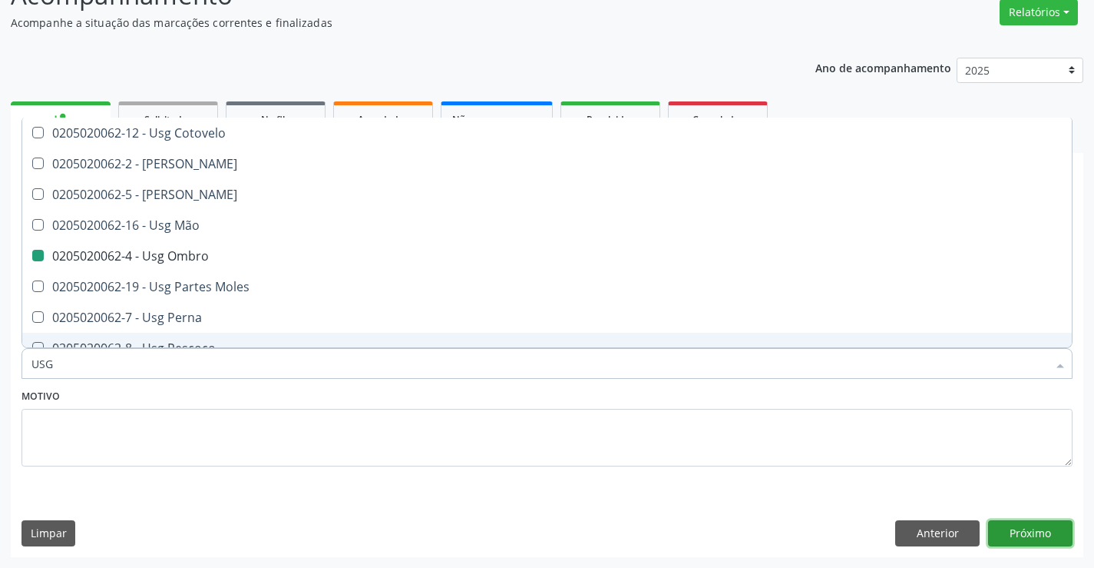
click at [1051, 531] on button "Próximo" at bounding box center [1030, 533] width 84 height 26
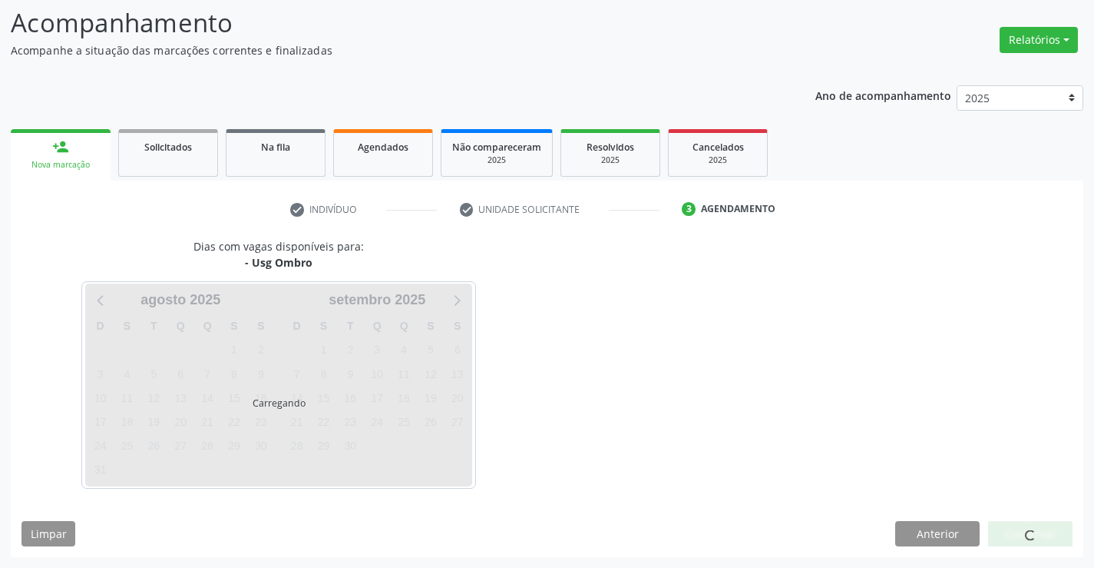
scroll to position [0, 0]
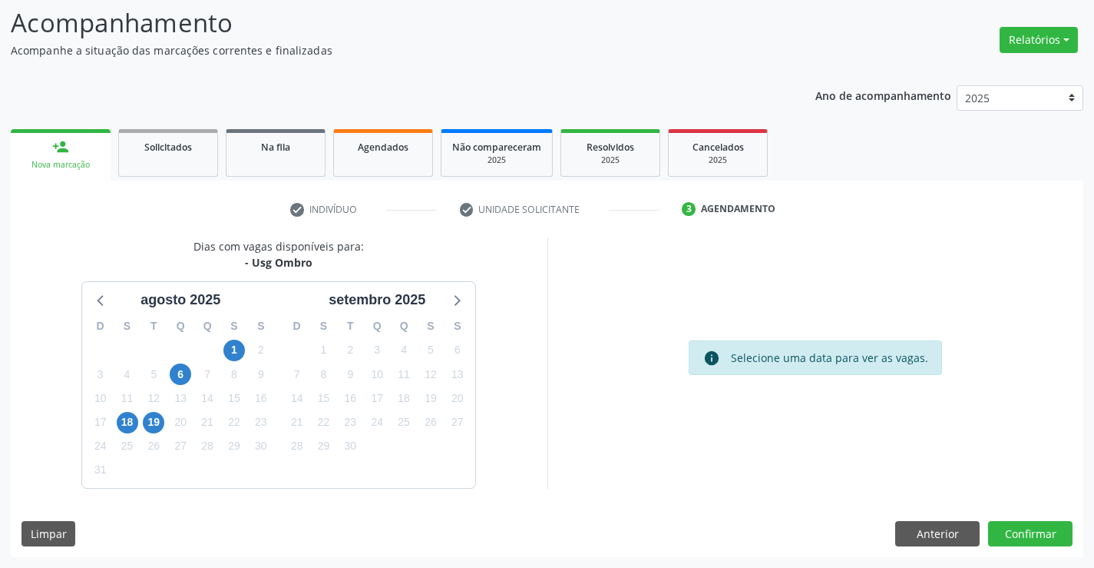
click at [167, 423] on div "20" at bounding box center [180, 422] width 27 height 24
click at [163, 424] on span "19" at bounding box center [154, 423] width 22 height 22
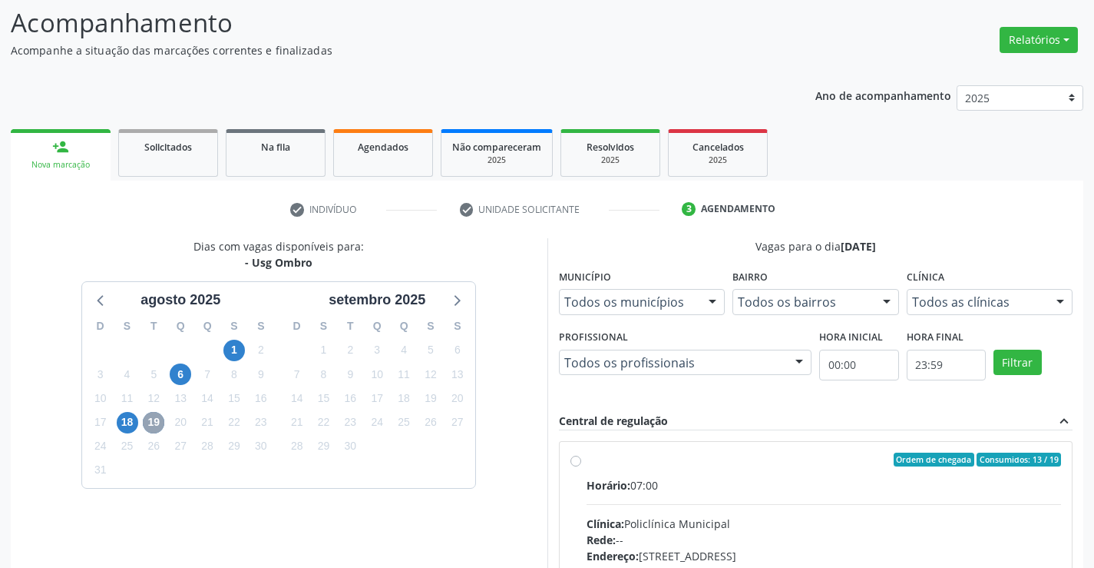
scroll to position [323, 0]
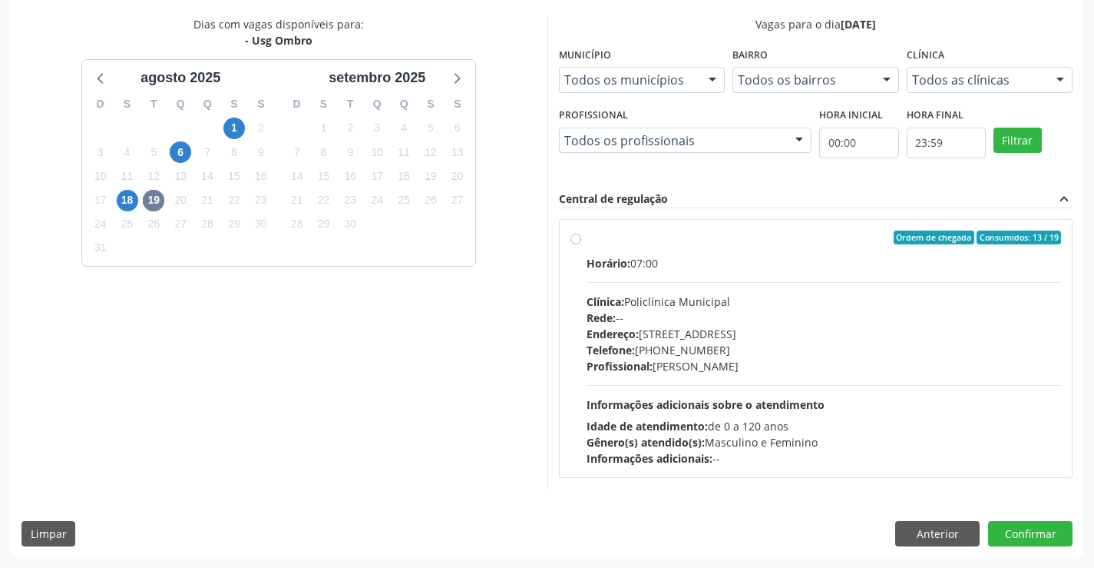
click at [722, 326] on div "Endereço: Predio, nº 386, Centro, Campo Formoso - BA" at bounding box center [824, 334] width 475 height 16
click at [581, 244] on input "Ordem de chegada Consumidos: 13 / 19 Horário: 07:00 Clínica: Policlínica Munici…" at bounding box center [576, 237] width 11 height 14
radio input "true"
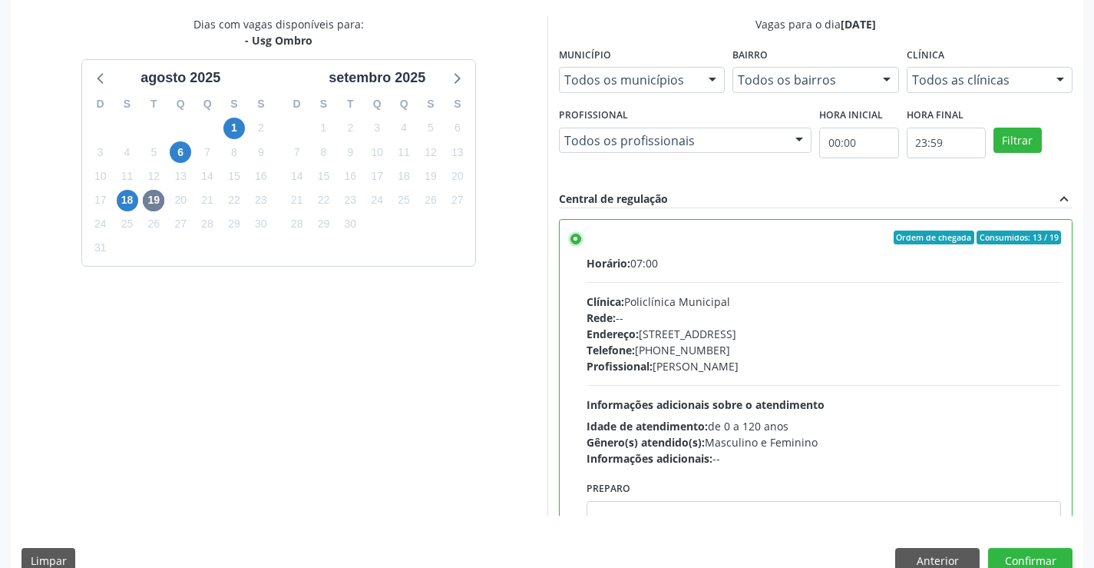
scroll to position [76, 0]
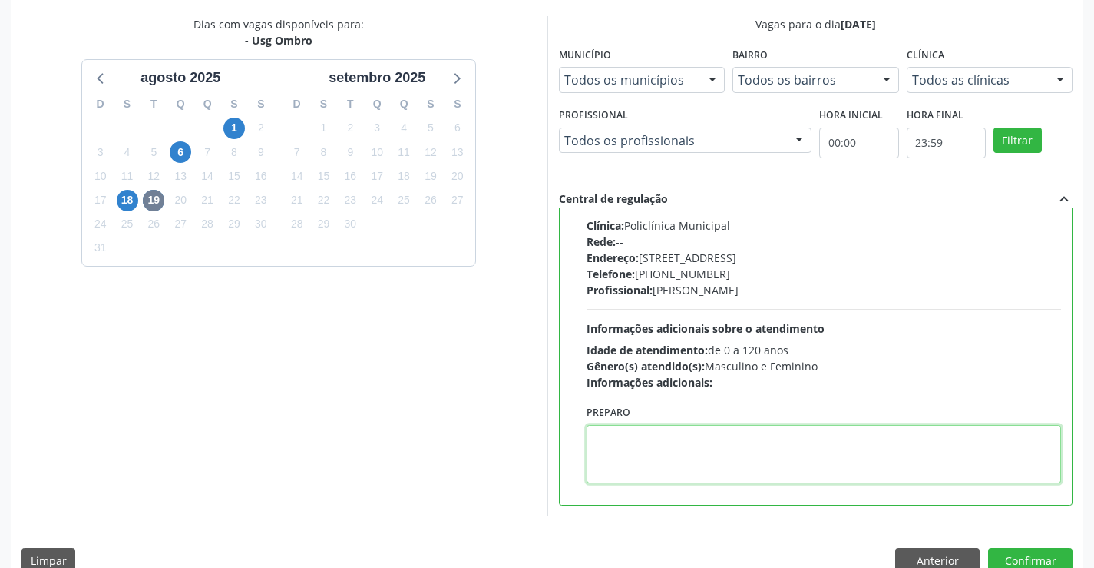
click at [671, 457] on textarea at bounding box center [824, 454] width 475 height 58
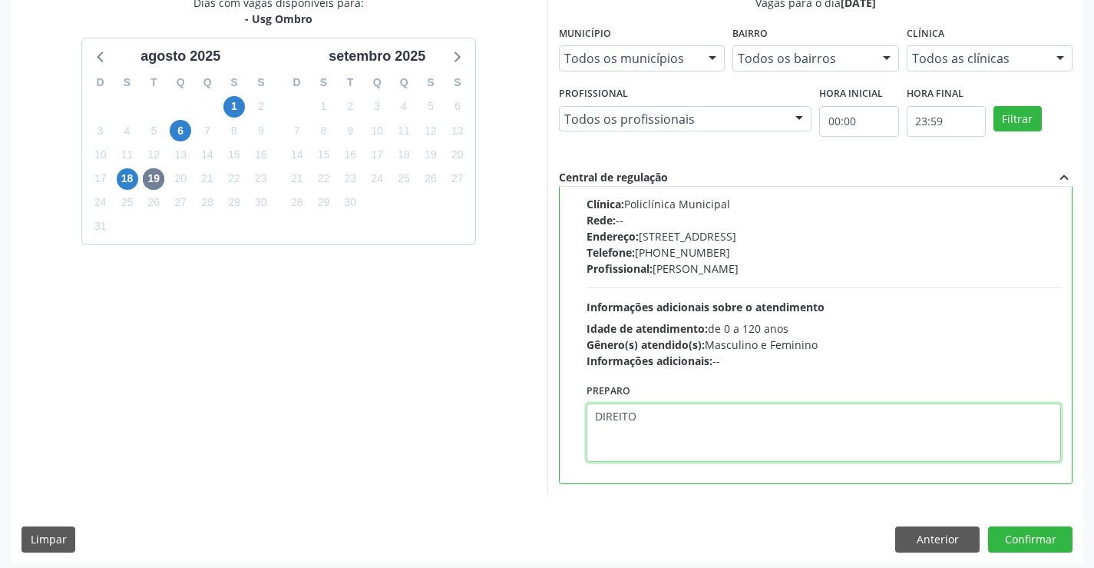
scroll to position [350, 0]
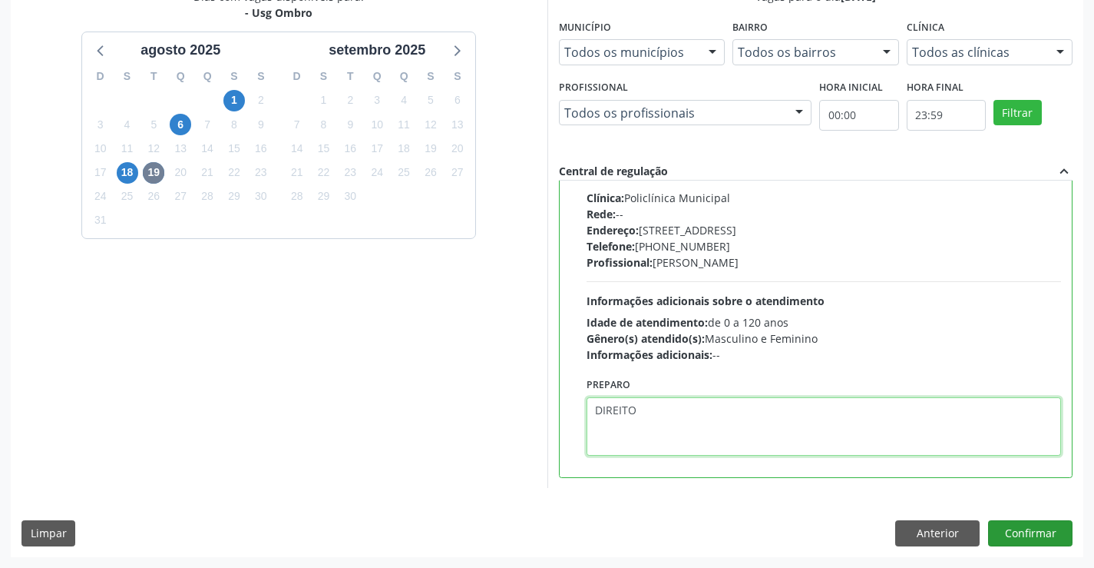
type textarea "DIREITO"
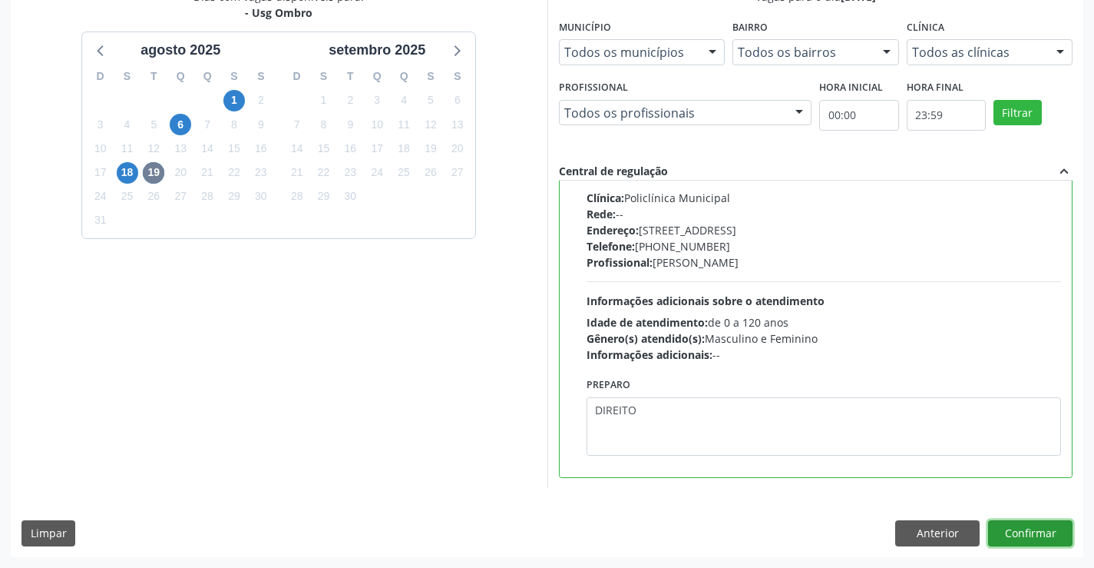
click at [1012, 531] on button "Confirmar" at bounding box center [1030, 533] width 84 height 26
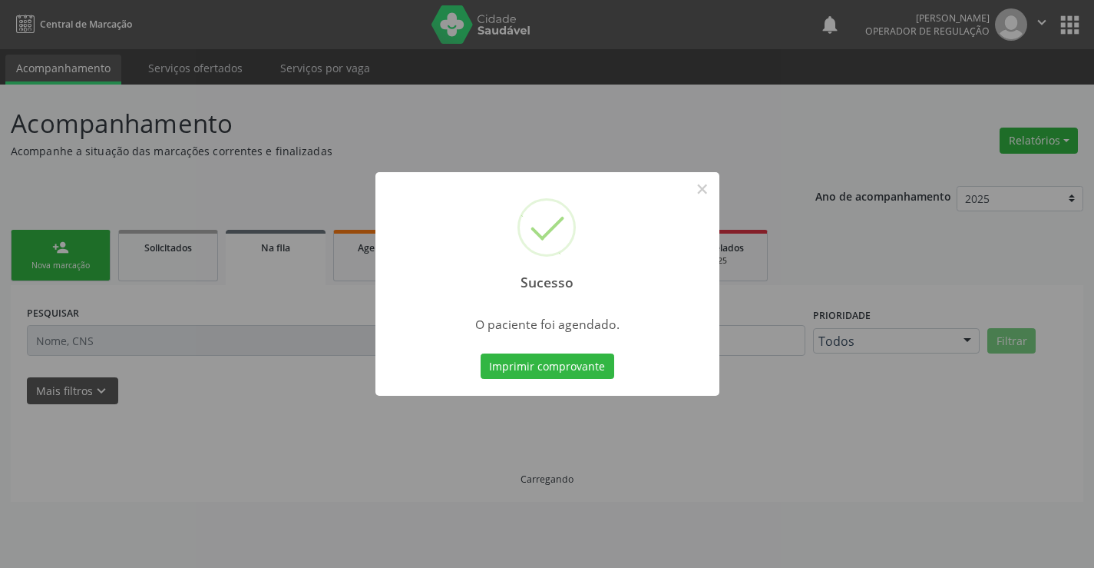
scroll to position [0, 0]
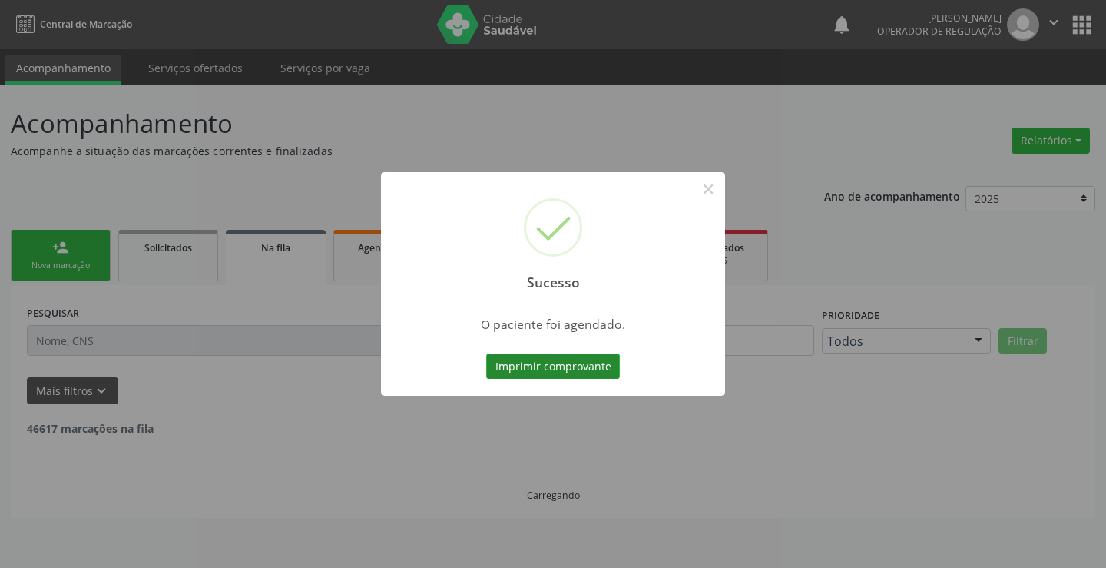
click at [527, 355] on button "Imprimir comprovante" at bounding box center [553, 366] width 134 height 26
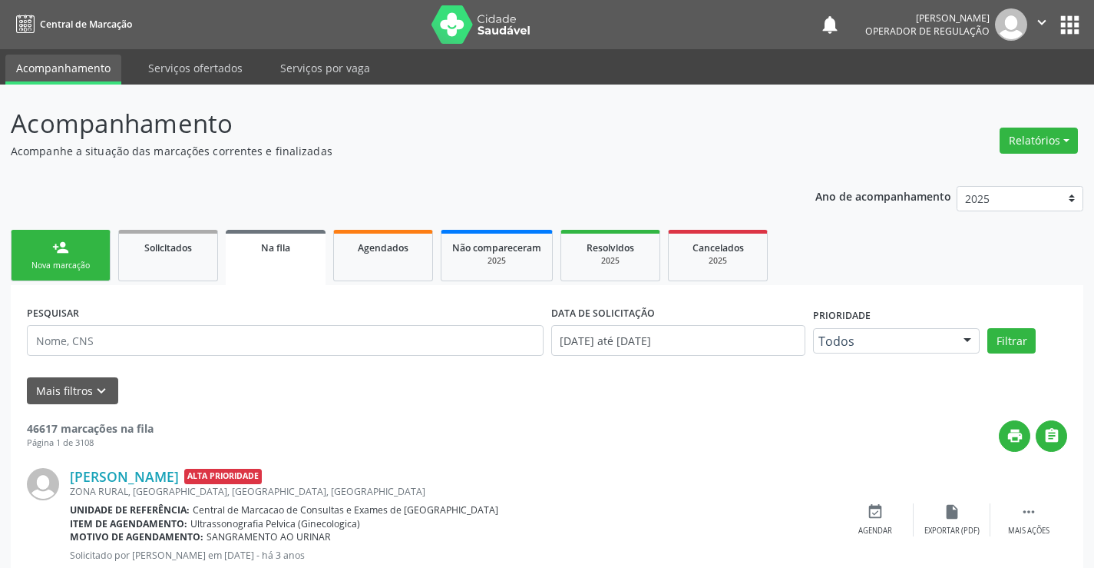
click at [1039, 20] on icon "" at bounding box center [1042, 22] width 17 height 17
click at [976, 94] on link "Sair" at bounding box center [1003, 94] width 106 height 22
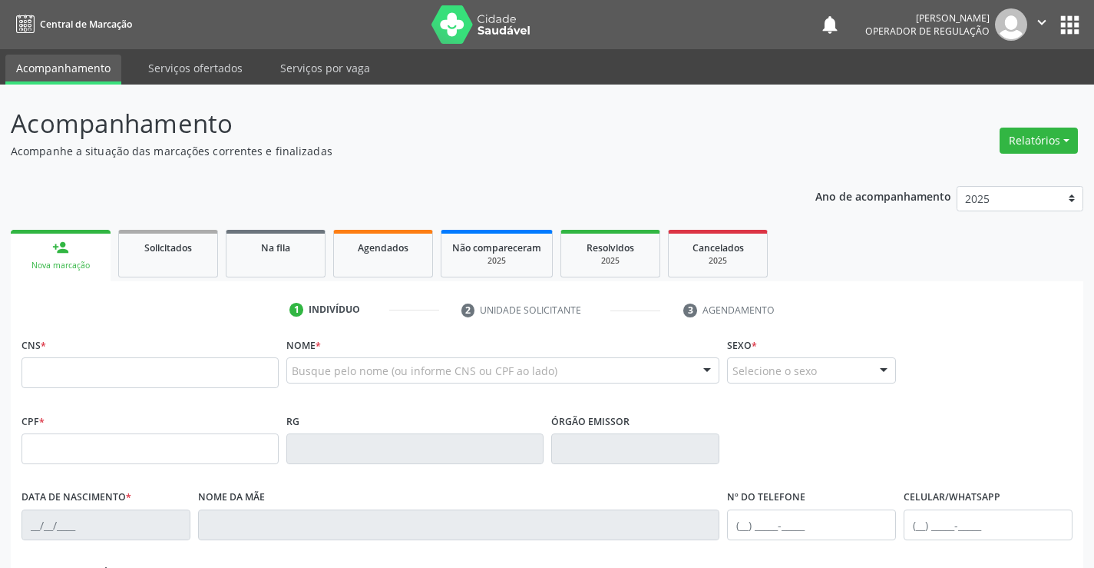
click at [57, 369] on input "text" at bounding box center [150, 372] width 257 height 31
type input "705 0084 5690 4258"
type input "1660527449"
type input "11/12/1963"
type input "(74) 99117-9818"
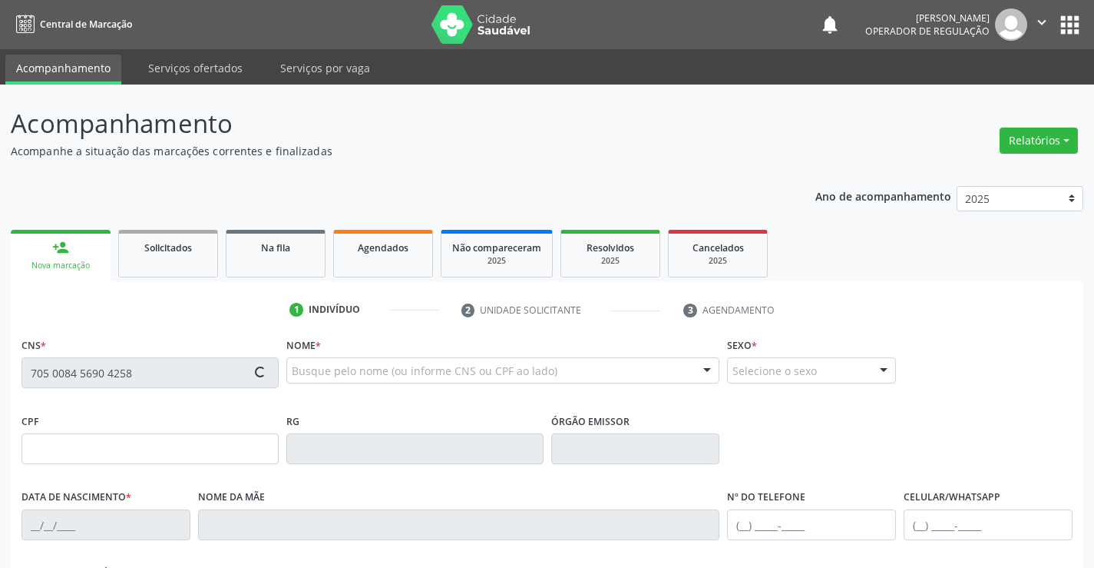
type input "(74) 99117-9818"
type input "062.166.858-30"
type input "301"
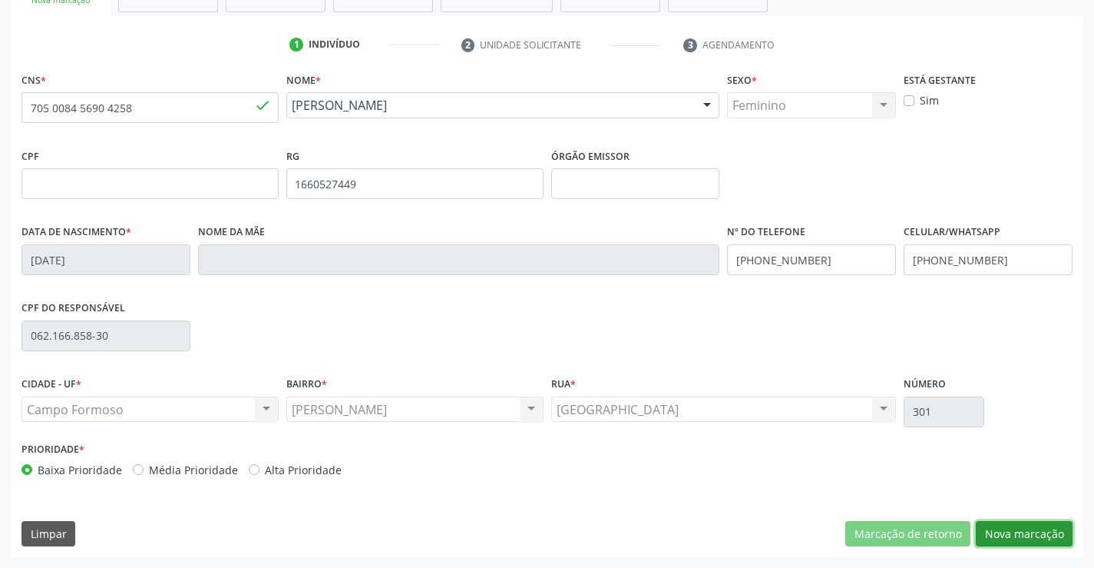
click at [1025, 531] on button "Nova marcação" at bounding box center [1024, 534] width 97 height 26
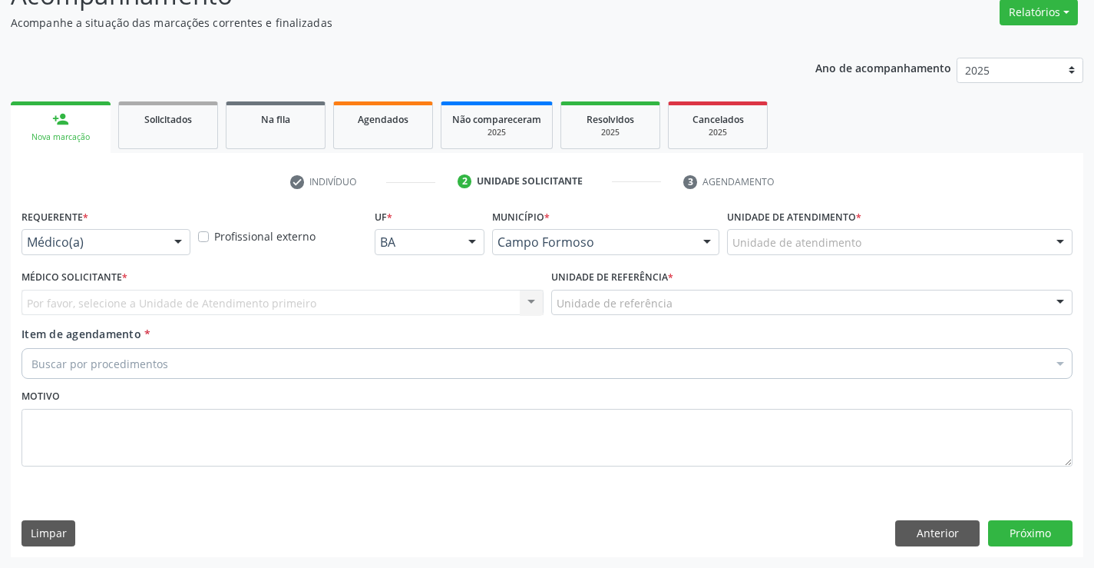
scroll to position [128, 0]
click at [192, 240] on div "Requerente * Médico(a) Médico(a) Enfermeiro(a) Paciente Nenhum resultado encont…" at bounding box center [106, 235] width 177 height 60
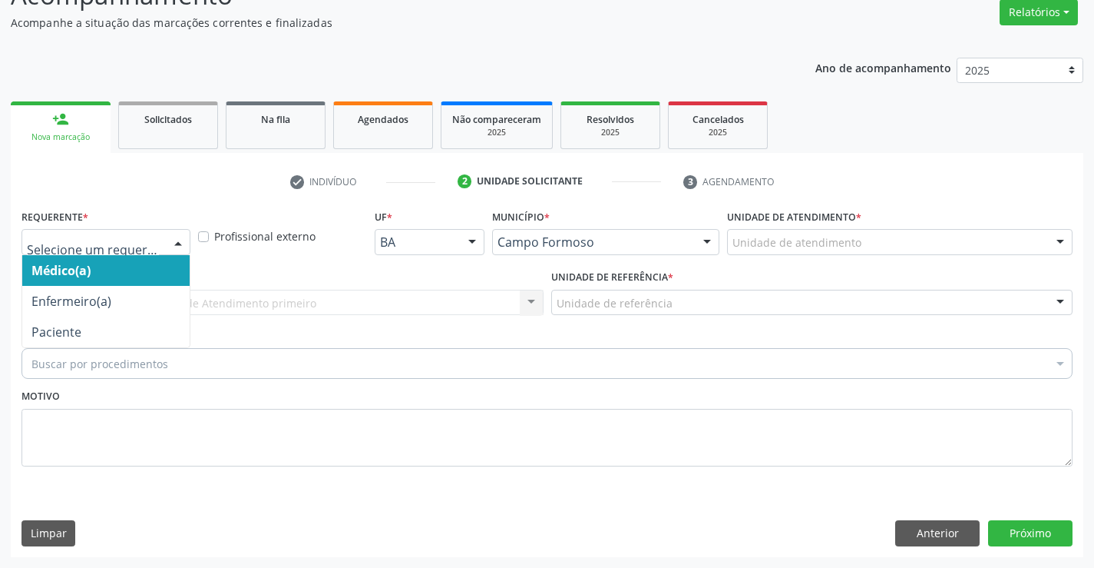
click at [179, 240] on div at bounding box center [178, 243] width 23 height 26
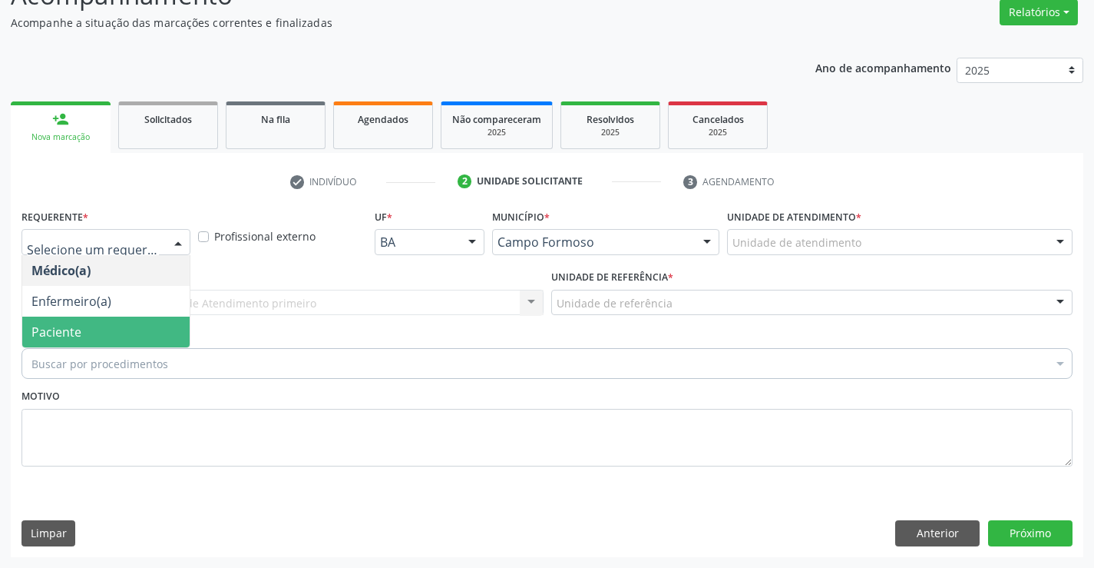
click at [126, 326] on span "Paciente" at bounding box center [105, 331] width 167 height 31
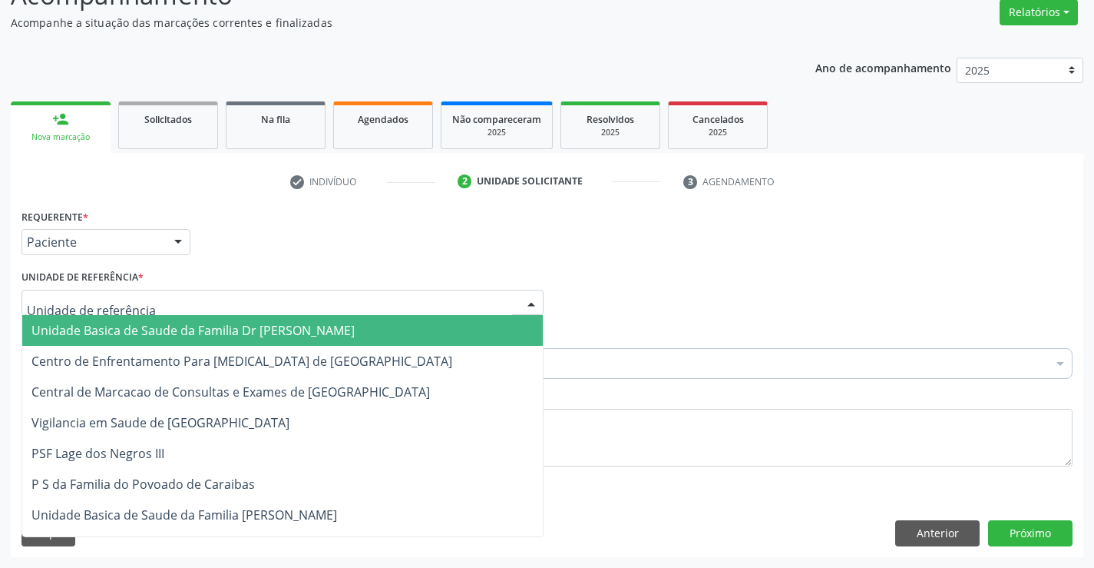
click at [347, 308] on div at bounding box center [283, 303] width 522 height 26
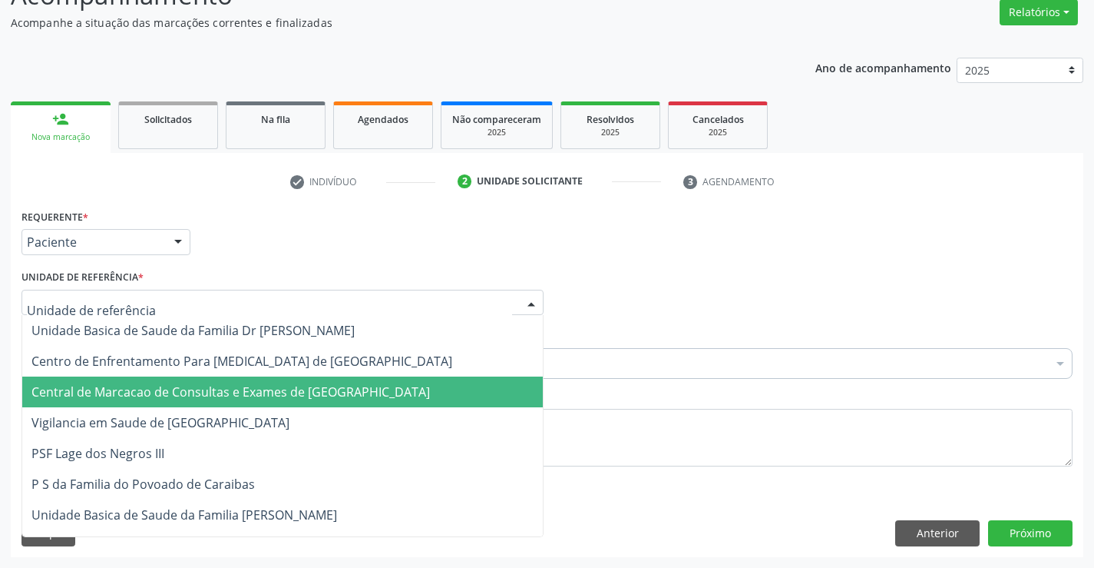
click at [316, 386] on span "Central de Marcacao de Consultas e Exames de [GEOGRAPHIC_DATA]" at bounding box center [230, 391] width 399 height 17
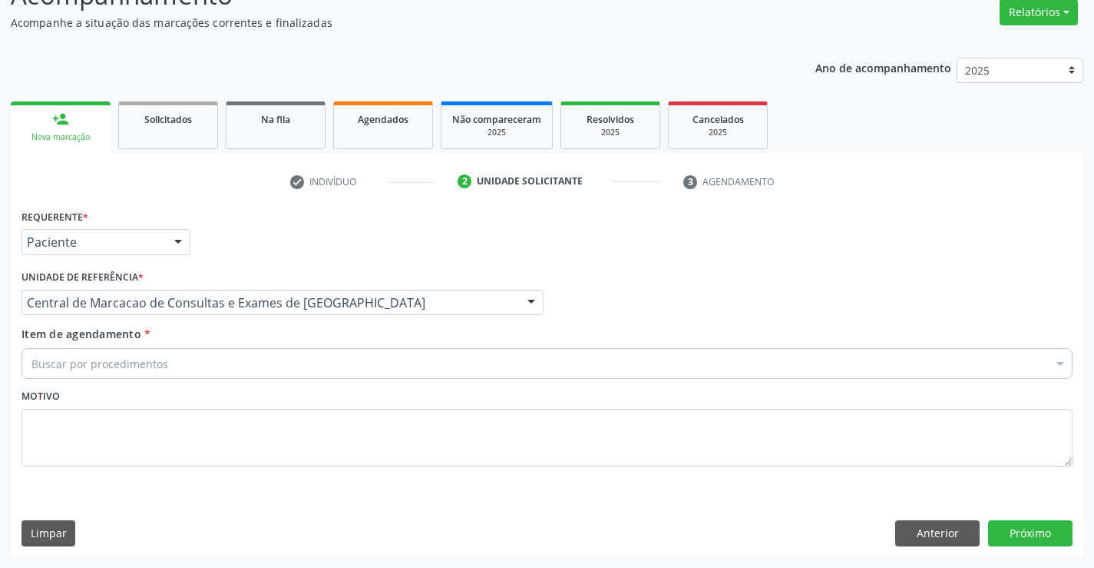
click at [223, 367] on div "Buscar por procedimentos" at bounding box center [547, 363] width 1051 height 31
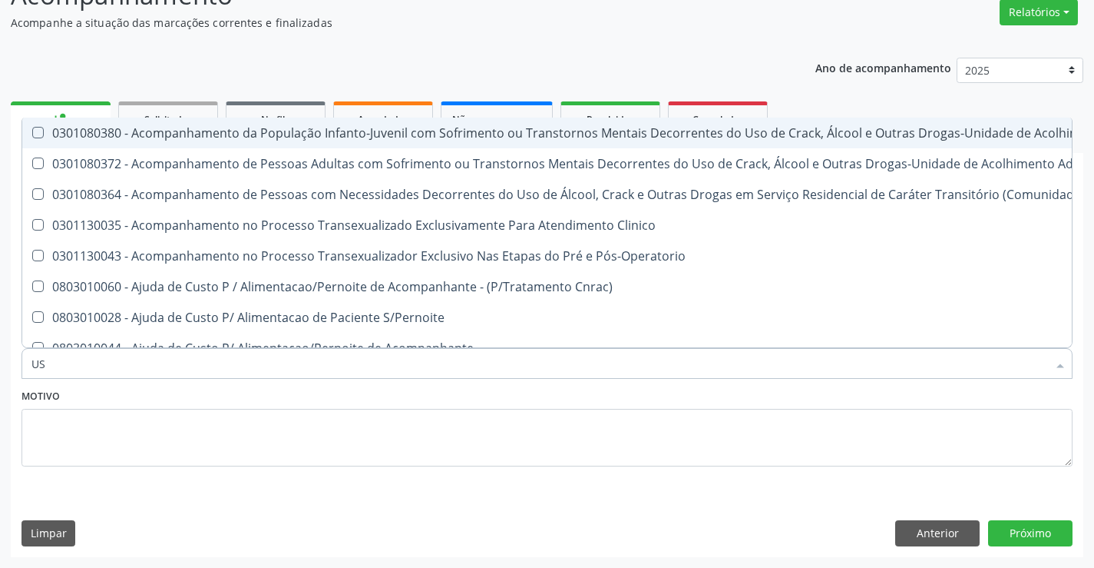
type input "USG"
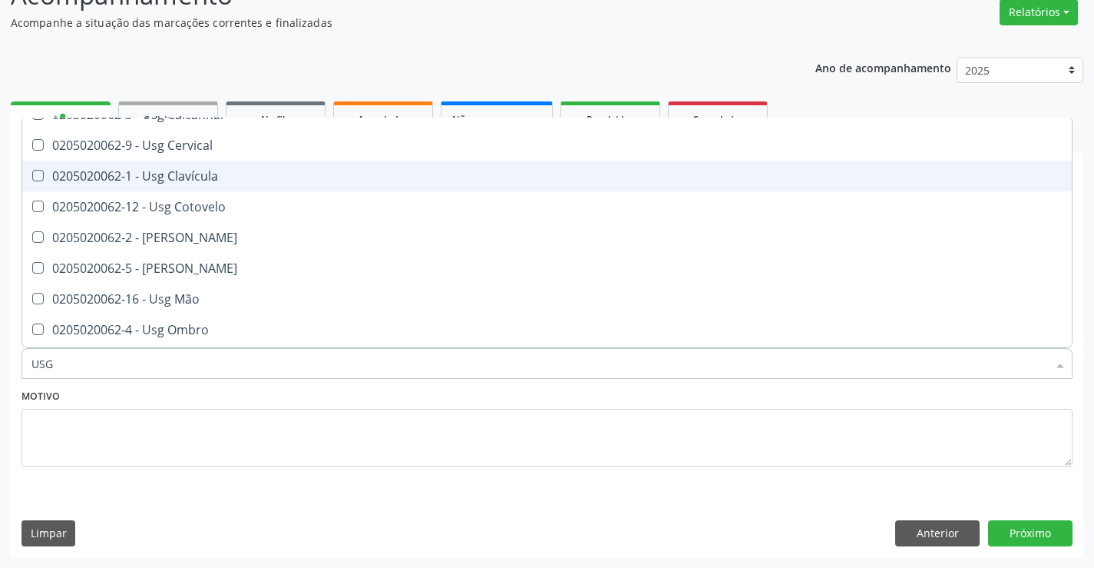
scroll to position [230, 0]
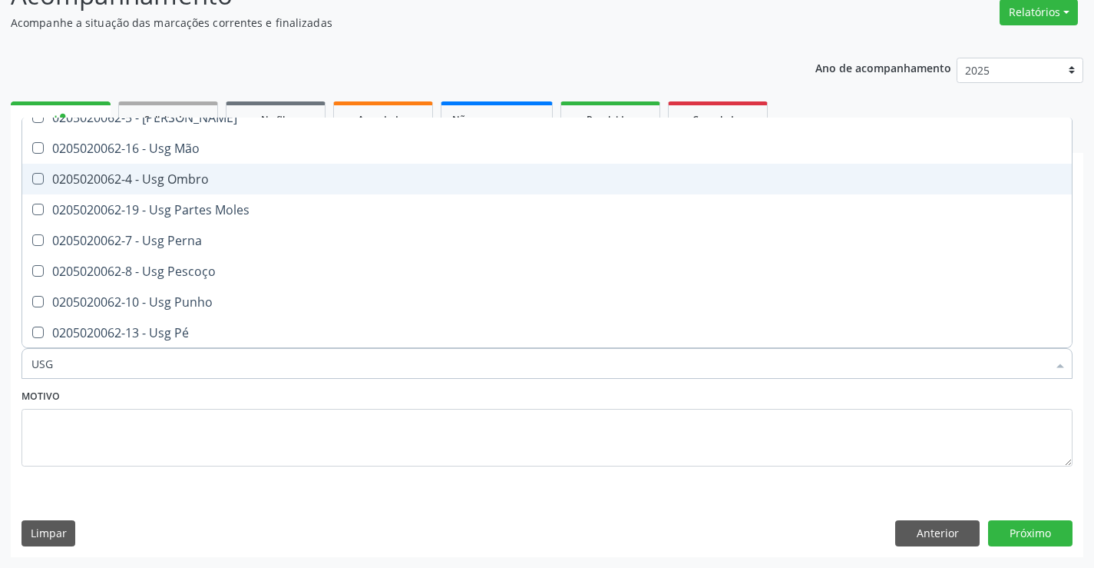
click at [204, 180] on div "0205020062-4 - Usg Ombro" at bounding box center [546, 179] width 1031 height 12
checkbox Ombro "true"
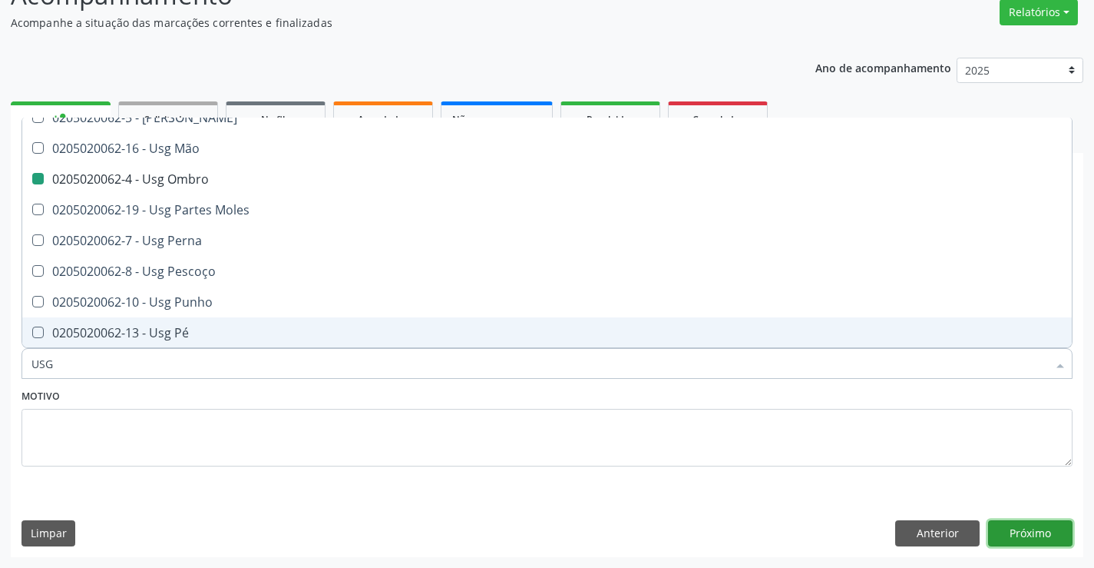
click at [1050, 527] on button "Próximo" at bounding box center [1030, 533] width 84 height 26
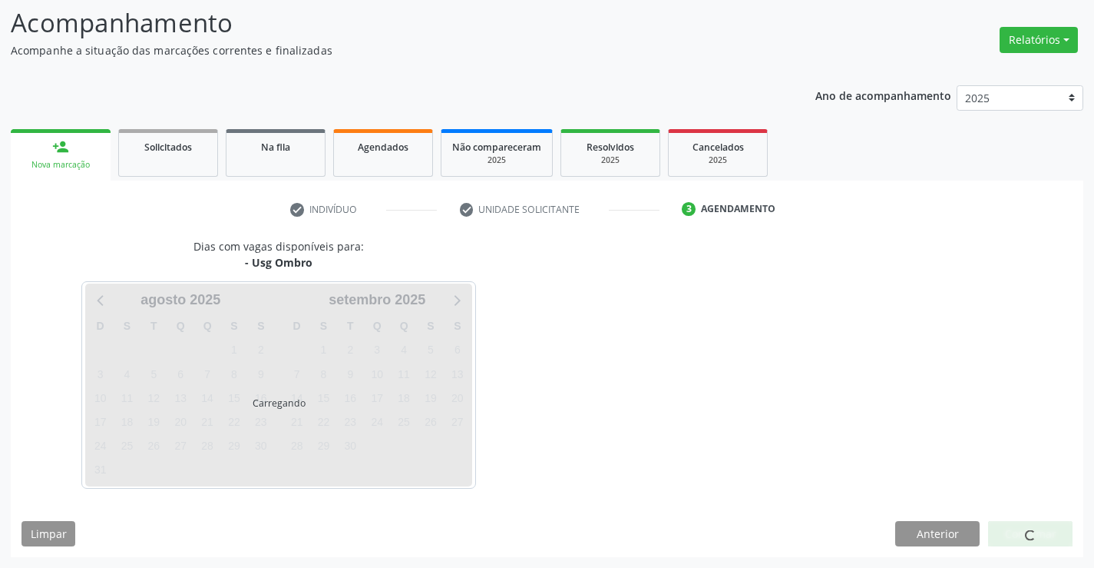
scroll to position [0, 0]
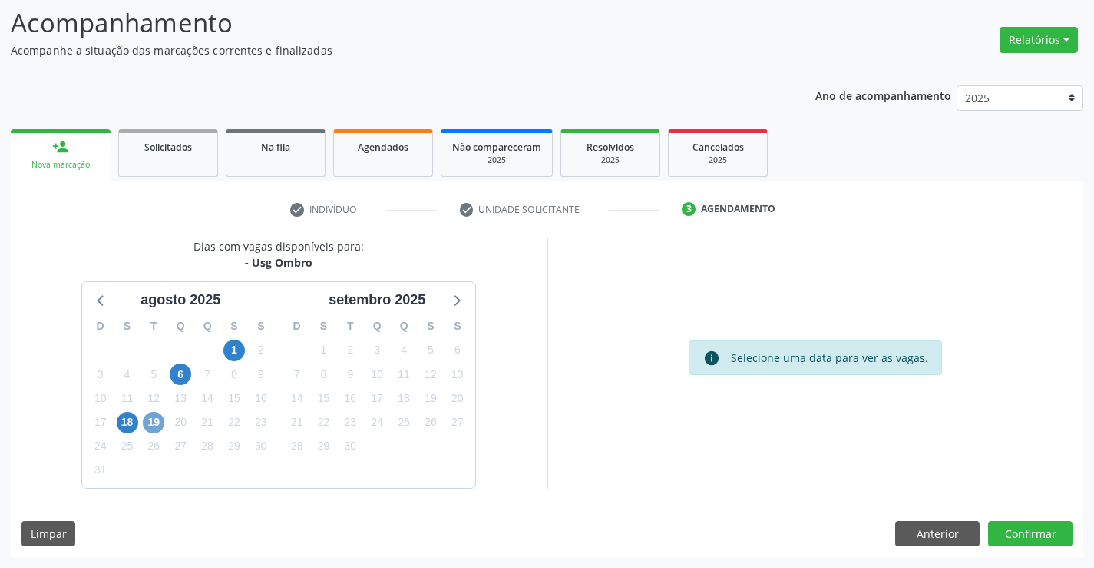
click at [160, 423] on span "19" at bounding box center [154, 423] width 22 height 22
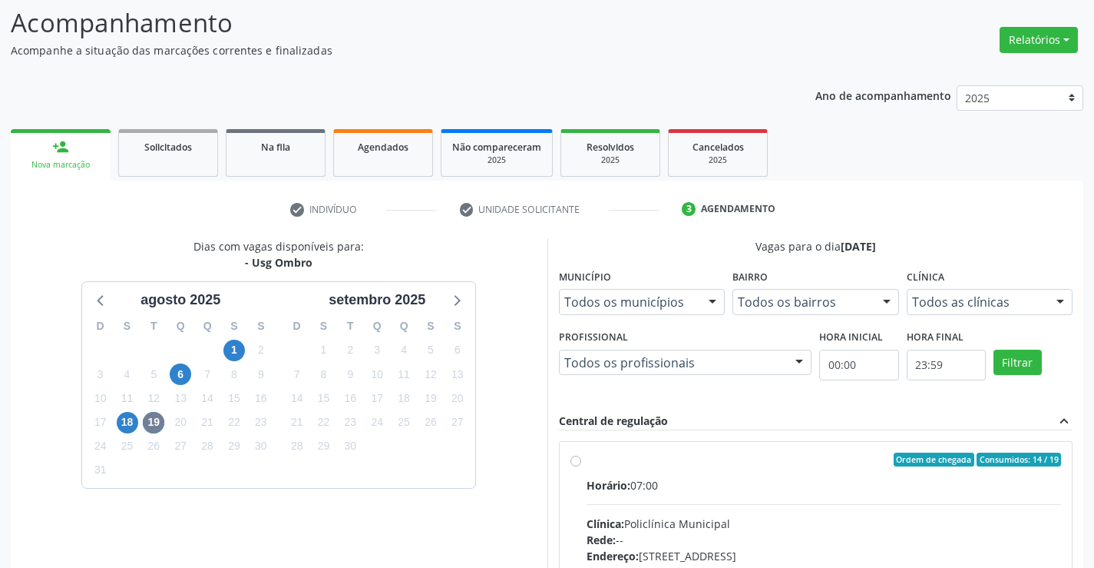
click at [720, 473] on label "Ordem de chegada Consumidos: 14 / 19 Horário: 07:00 Clínica: Policlínica Munici…" at bounding box center [824, 570] width 475 height 236
click at [581, 466] on input "Ordem de chegada Consumidos: 14 / 19 Horário: 07:00 Clínica: Policlínica Munici…" at bounding box center [576, 459] width 11 height 14
radio input "true"
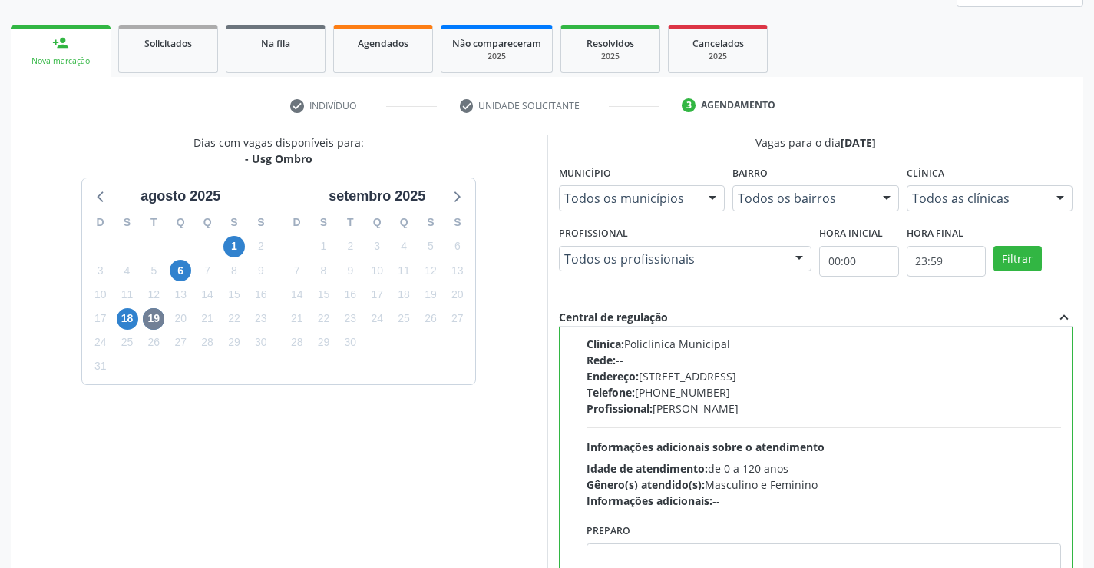
scroll to position [350, 0]
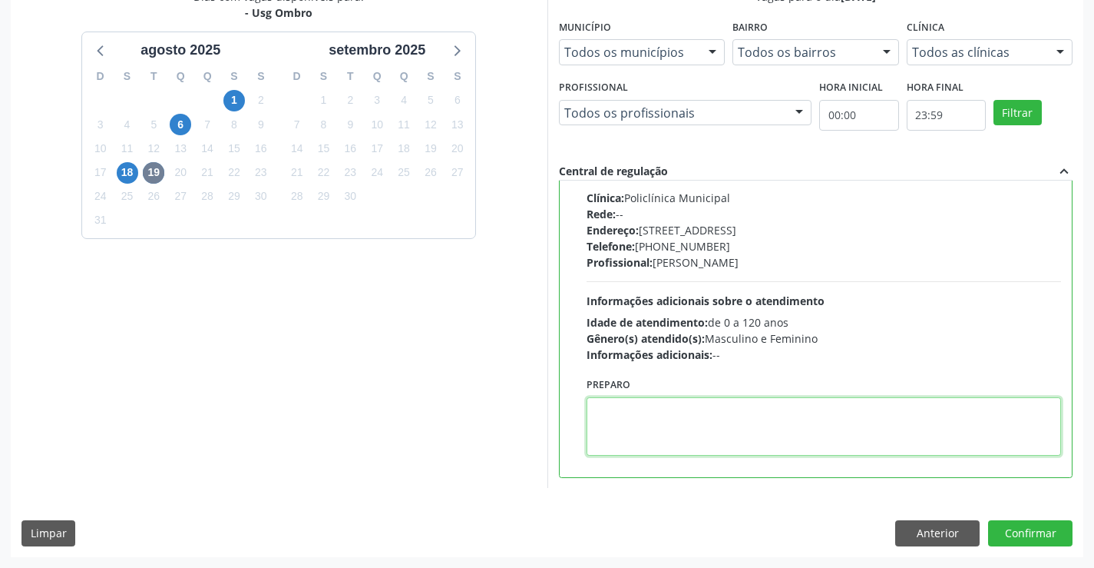
click at [714, 439] on textarea at bounding box center [824, 426] width 475 height 58
type textarea "EQUERDO"
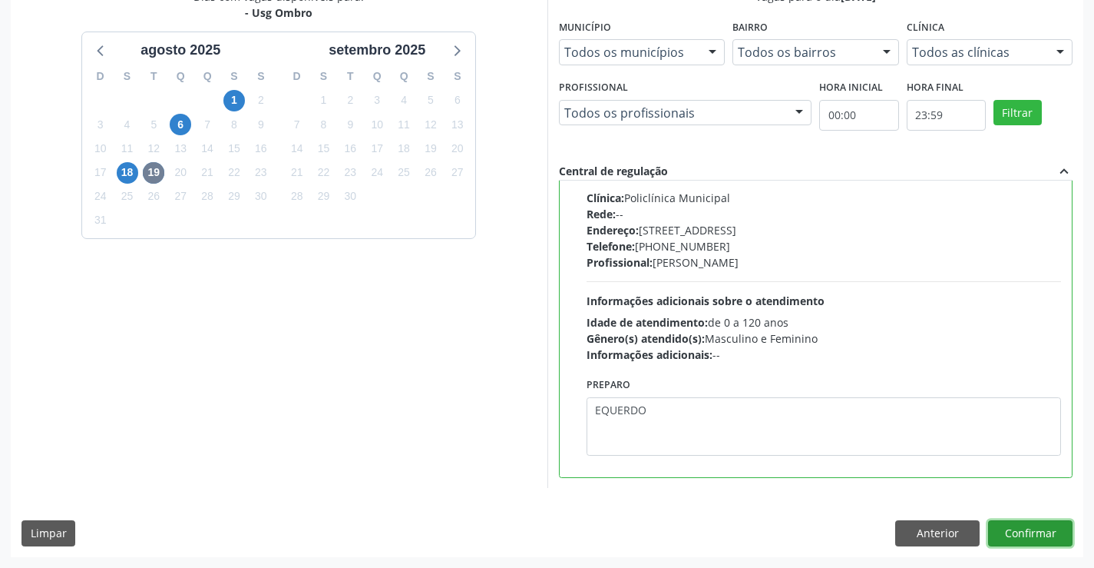
click at [1017, 532] on button "Confirmar" at bounding box center [1030, 533] width 84 height 26
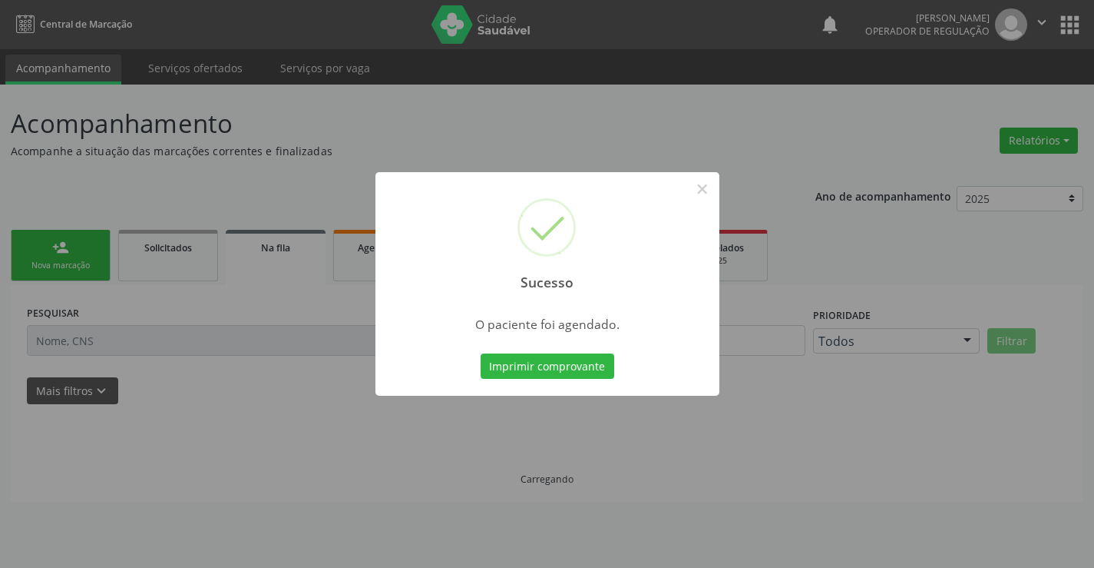
scroll to position [0, 0]
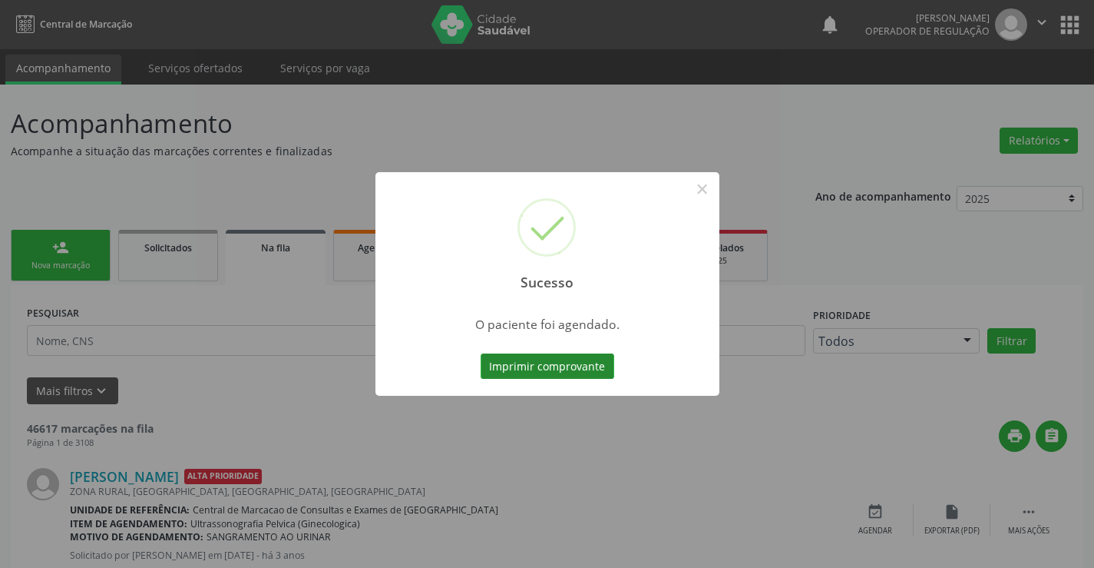
click at [552, 368] on button "Imprimir comprovante" at bounding box center [548, 366] width 134 height 26
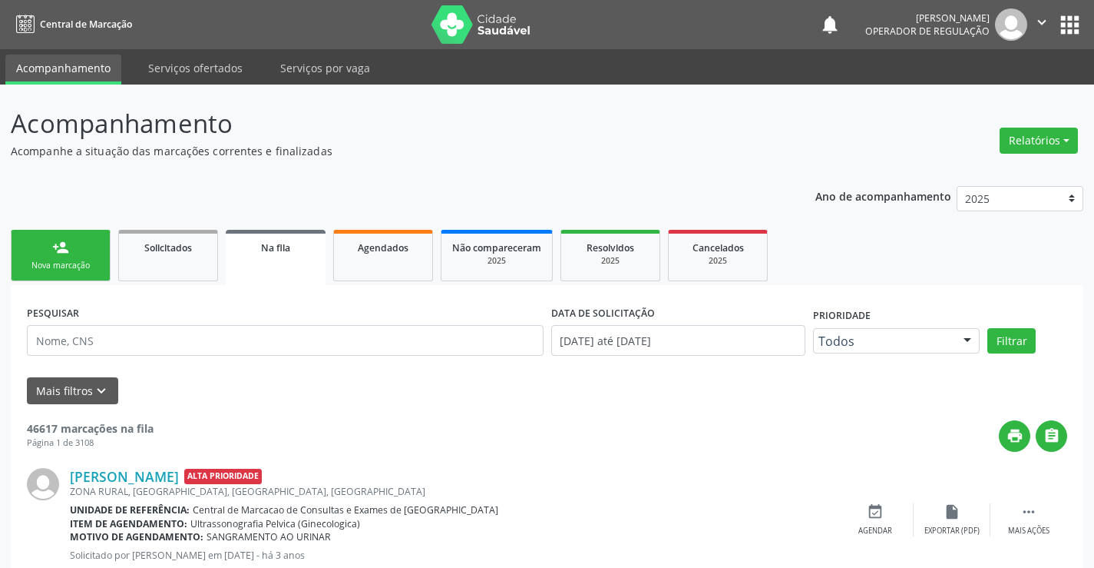
click at [1034, 22] on icon "" at bounding box center [1042, 22] width 17 height 17
click at [982, 101] on link "Sair" at bounding box center [1003, 94] width 106 height 22
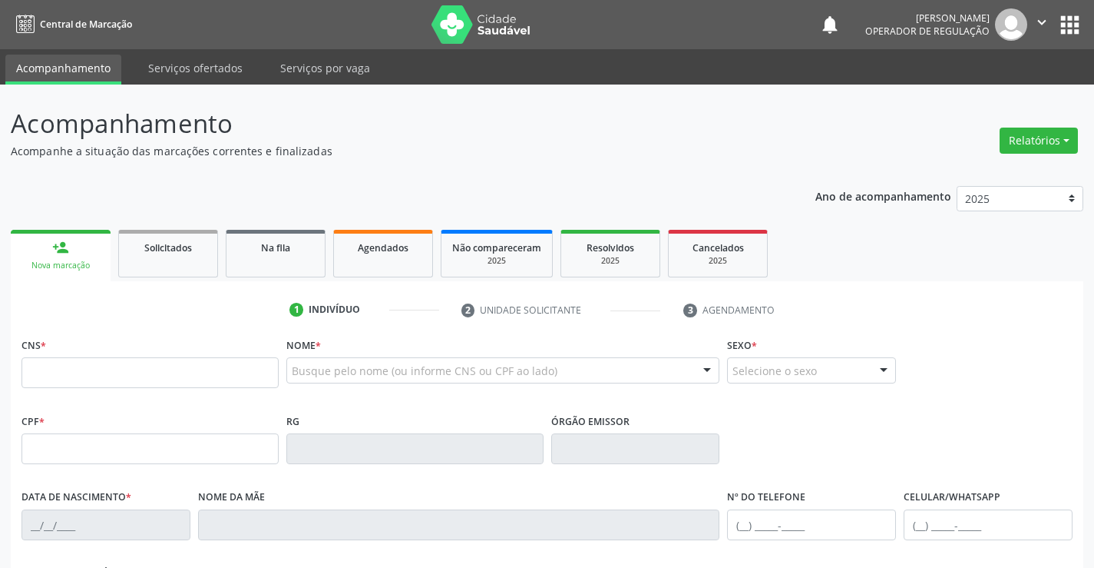
click at [63, 371] on input "text" at bounding box center [150, 372] width 257 height 31
type input "704 7067 9706 1432"
type input "30622974124"
type input "1[DATE]"
type input "S/N"
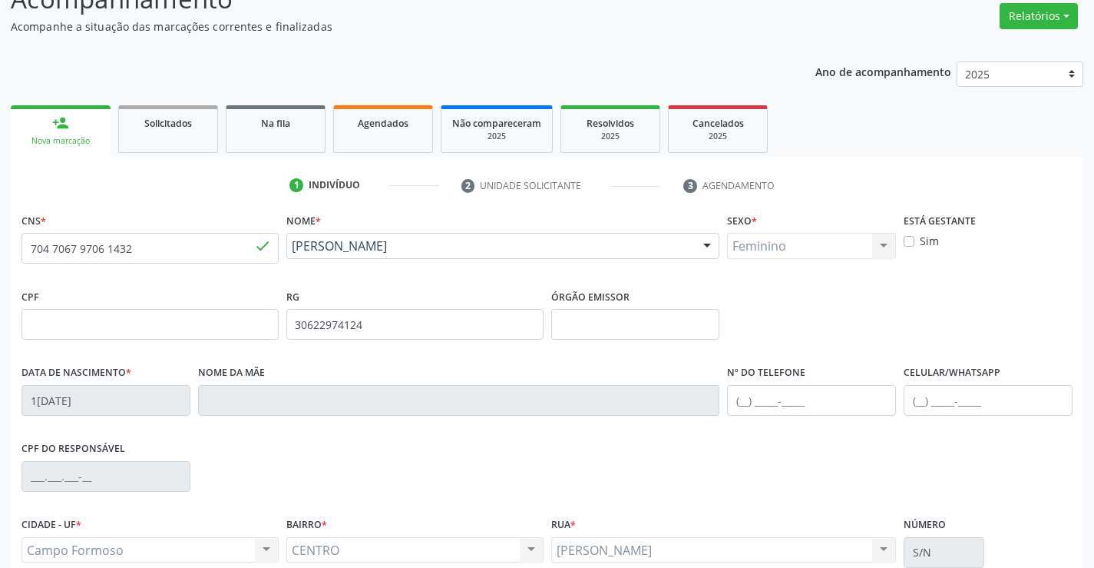
scroll to position [265, 0]
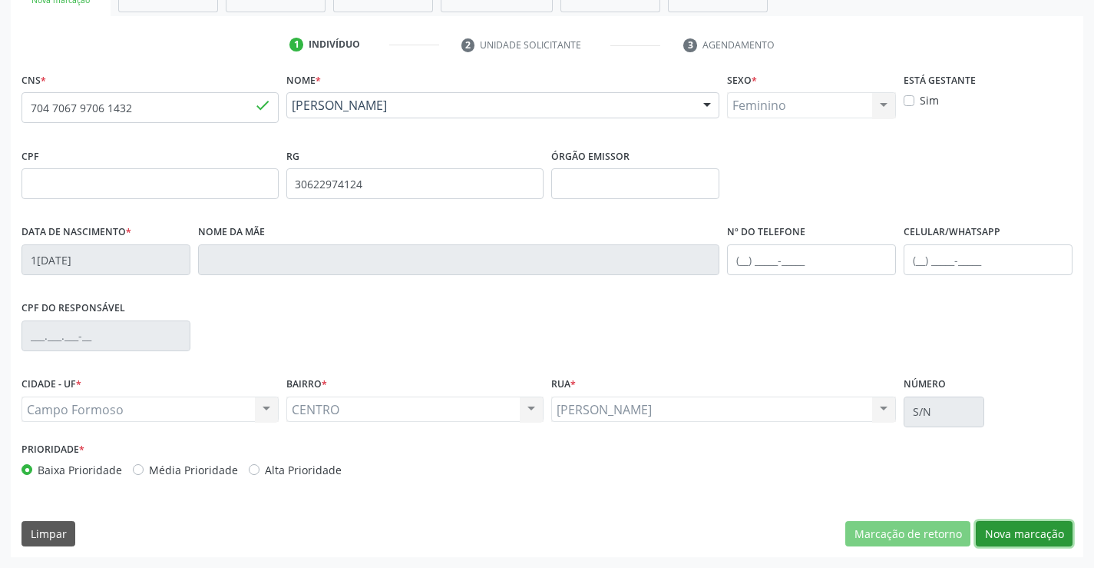
click at [1008, 529] on button "Nova marcação" at bounding box center [1024, 534] width 97 height 26
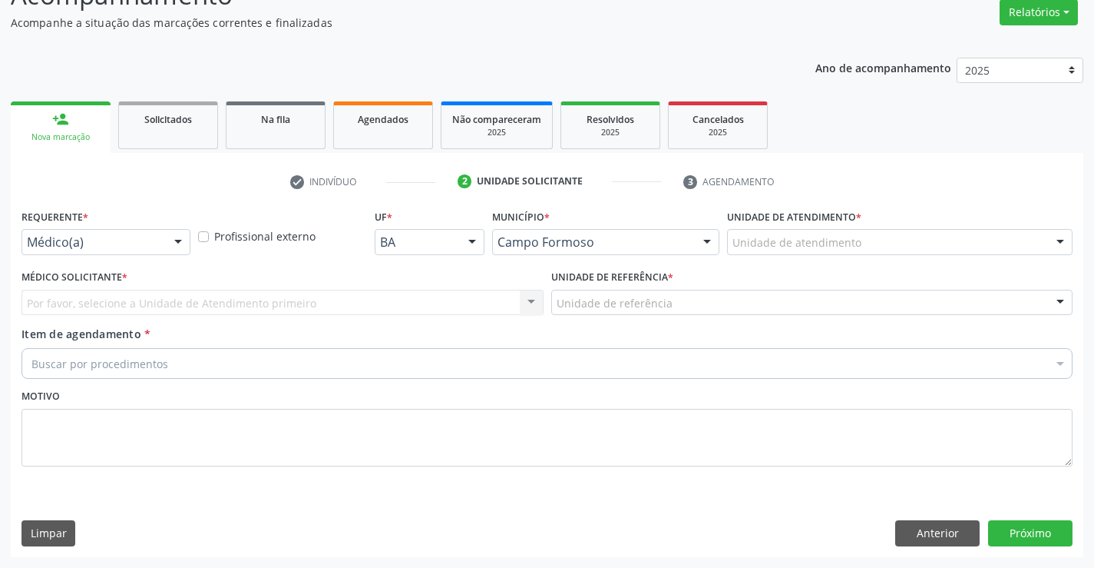
scroll to position [128, 0]
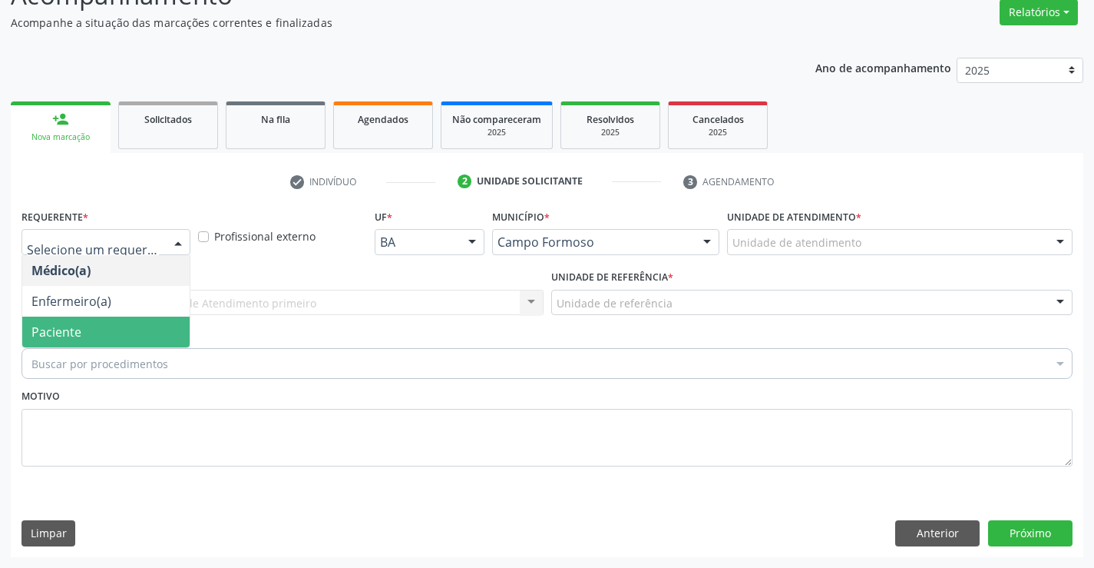
click at [105, 333] on span "Paciente" at bounding box center [105, 331] width 167 height 31
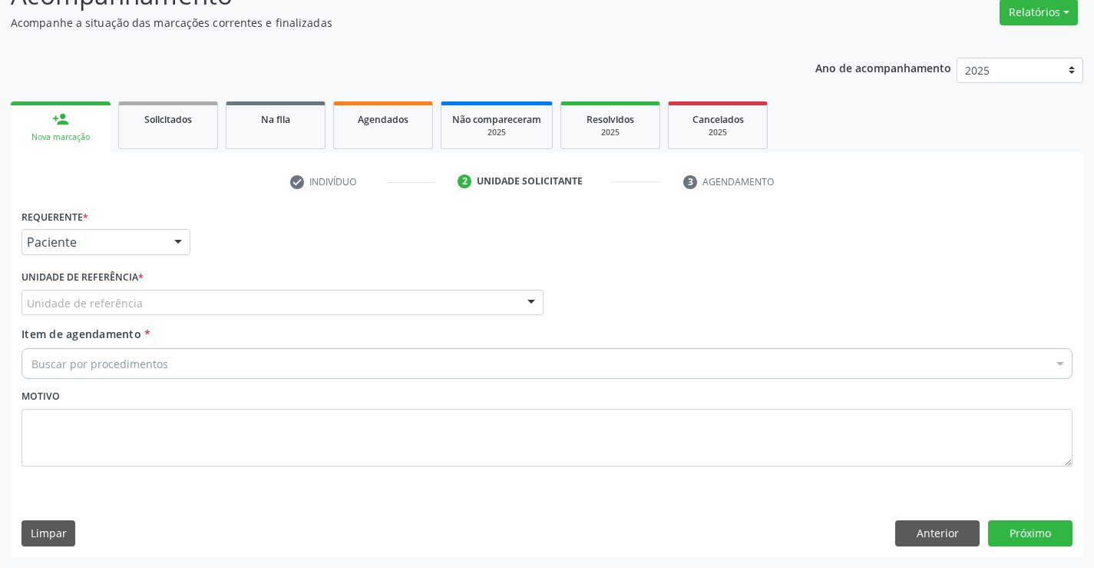
click at [535, 299] on div at bounding box center [531, 303] width 23 height 26
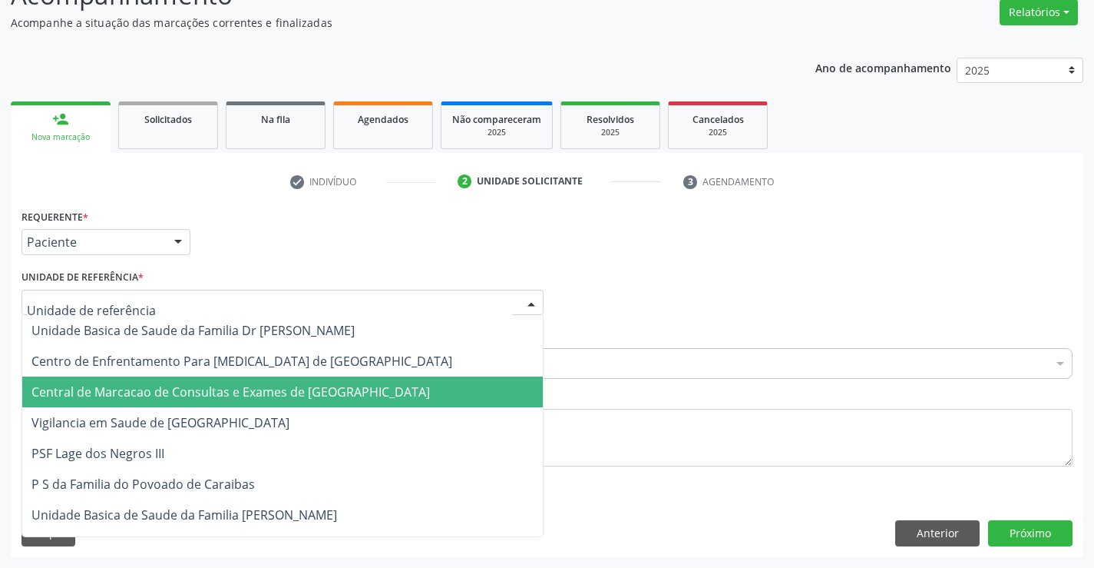
click at [383, 388] on span "Central de Marcacao de Consultas e Exames de [GEOGRAPHIC_DATA]" at bounding box center [230, 391] width 399 height 17
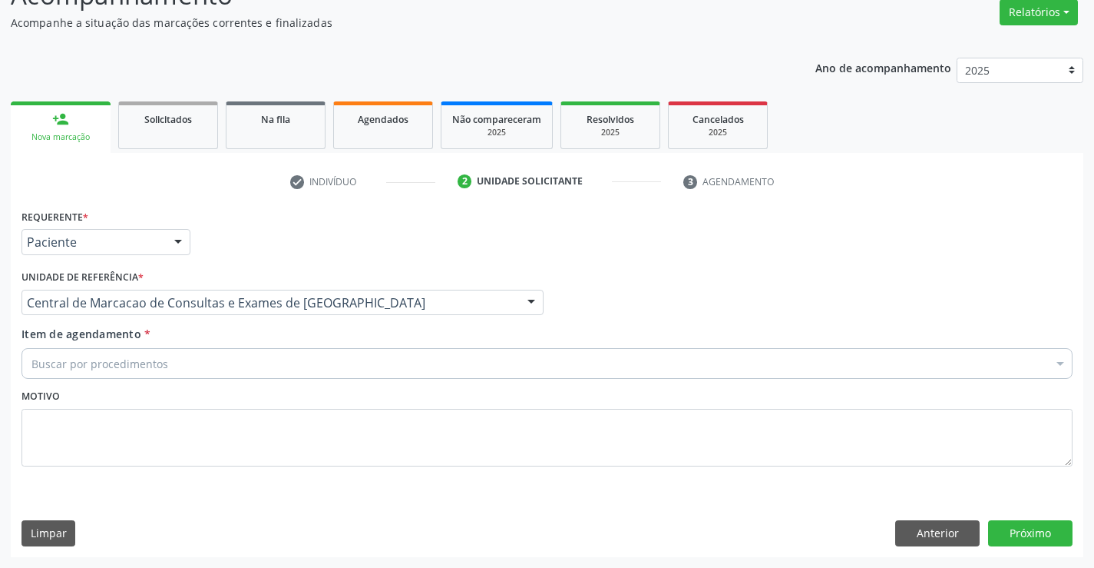
click at [178, 368] on div "Buscar por procedimentos" at bounding box center [547, 363] width 1051 height 31
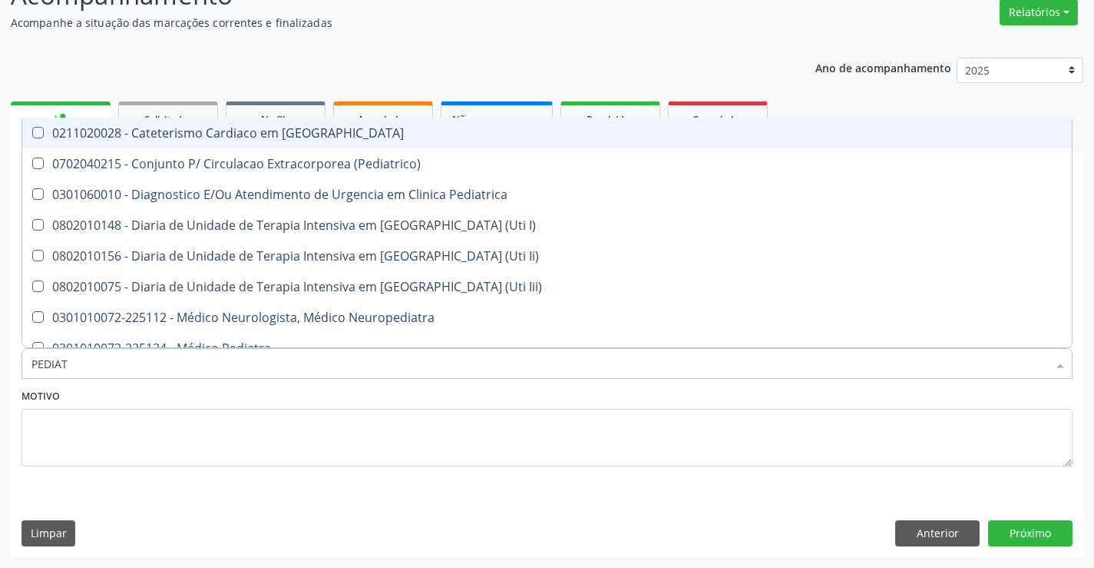
type input "PEDIATR"
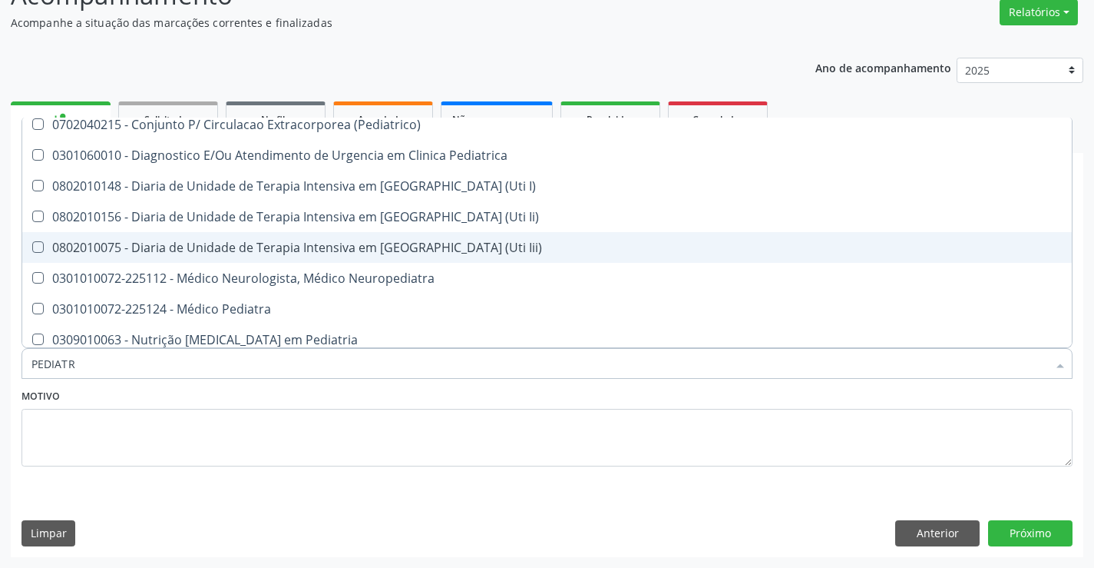
scroll to position [77, 0]
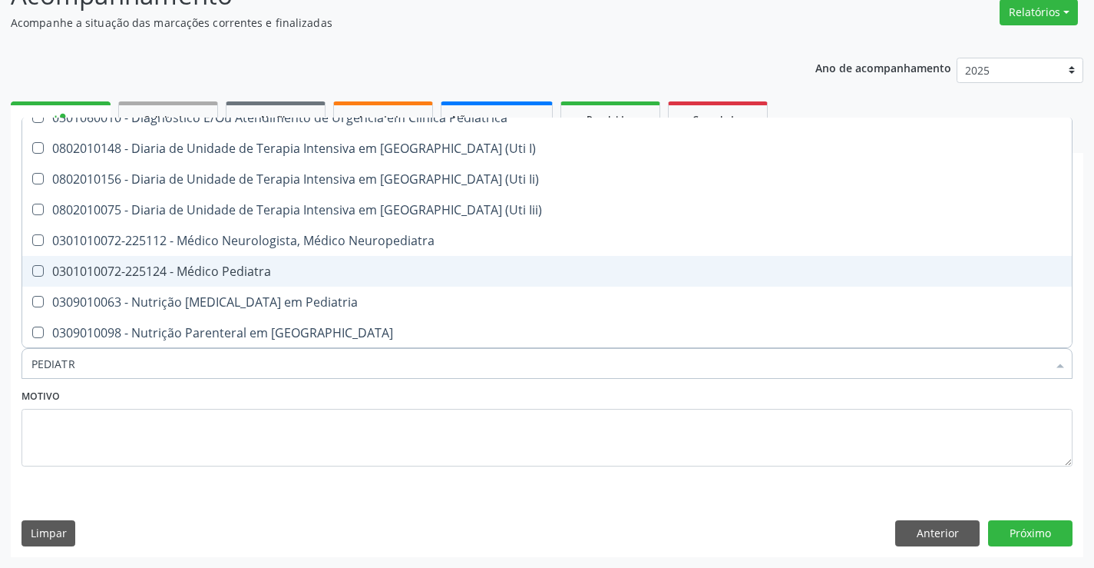
click at [267, 270] on div "0301010072-225124 - Médico Pediatra" at bounding box center [546, 271] width 1031 height 12
checkbox Pediatra "true"
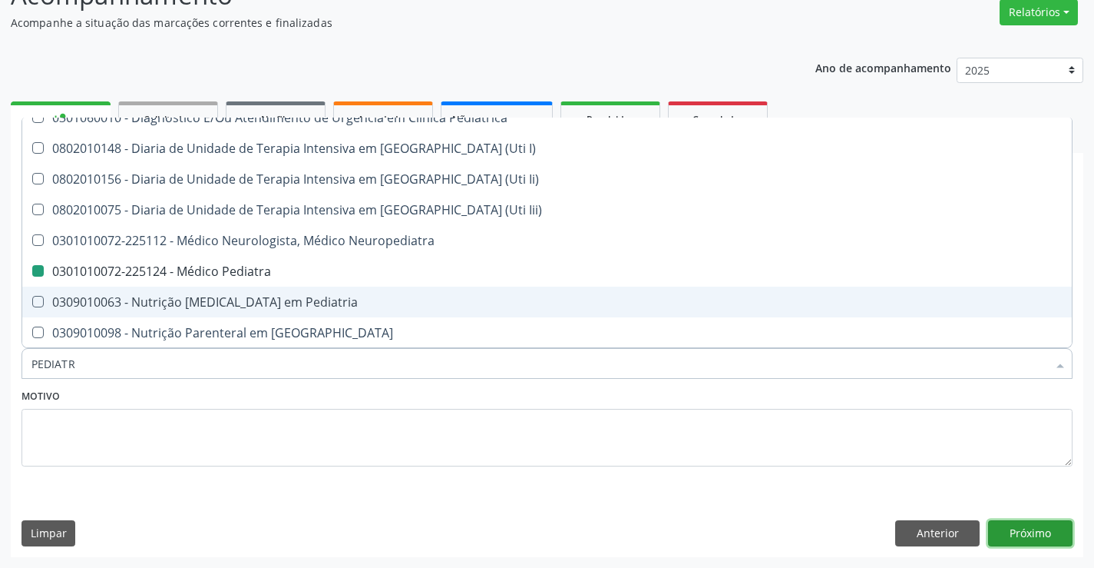
click at [1026, 538] on button "Próximo" at bounding box center [1030, 533] width 84 height 26
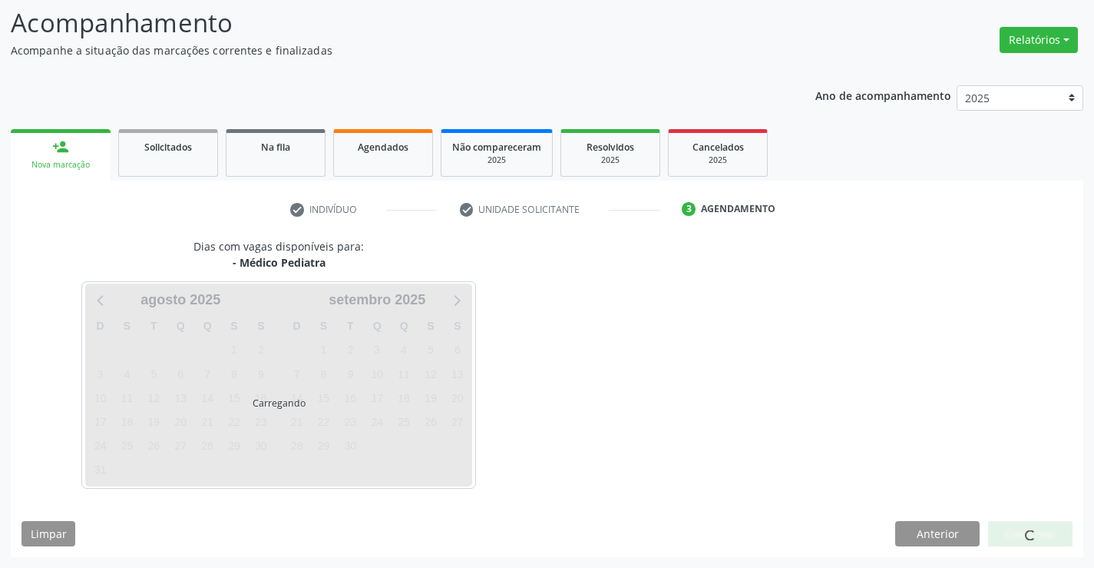
scroll to position [0, 0]
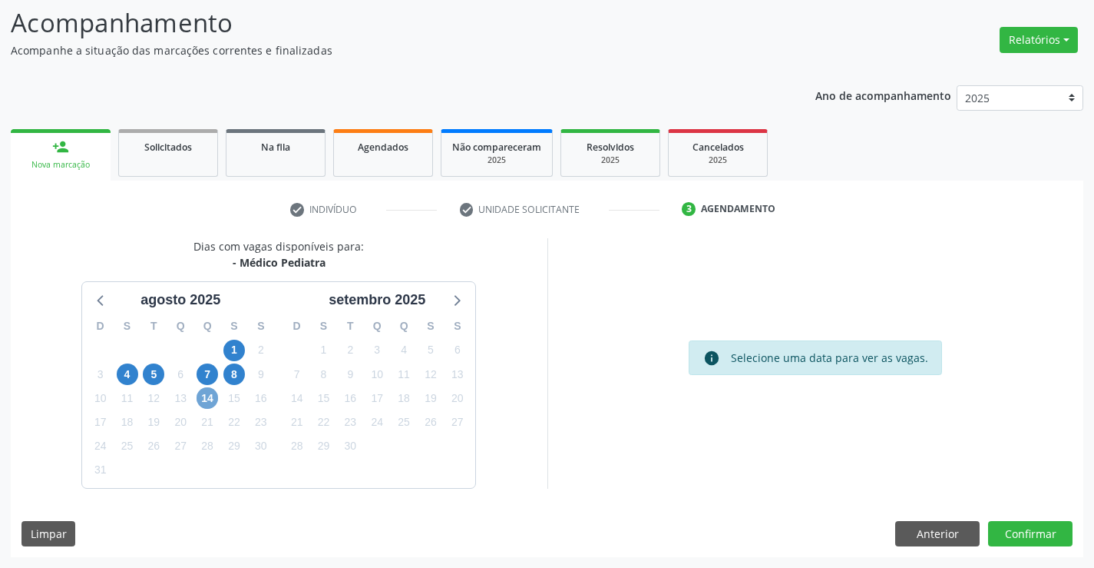
click at [209, 389] on span "14" at bounding box center [208, 398] width 22 height 22
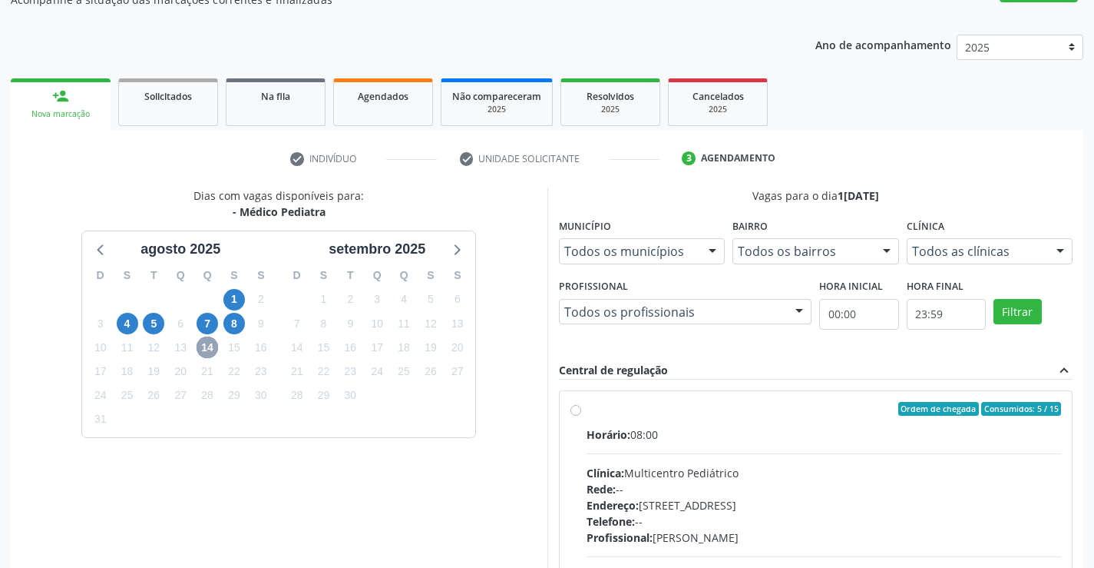
scroll to position [323, 0]
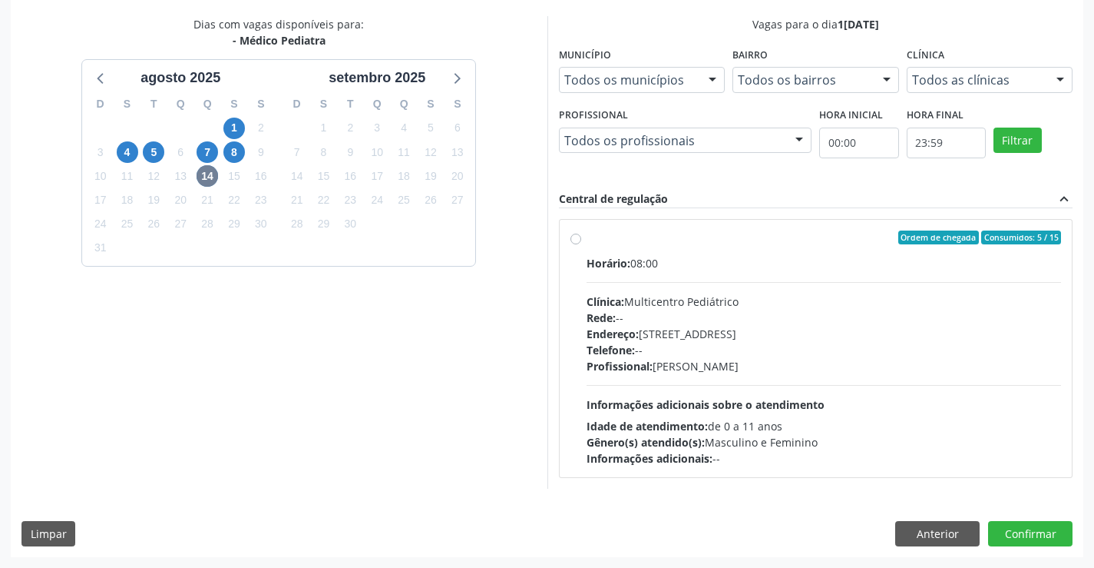
click at [584, 245] on div "Ordem de chegada Consumidos: 5 / 15 Horário: 08:00 Clínica: Multicentro Pediátr…" at bounding box center [817, 348] width 492 height 236
radio input "true"
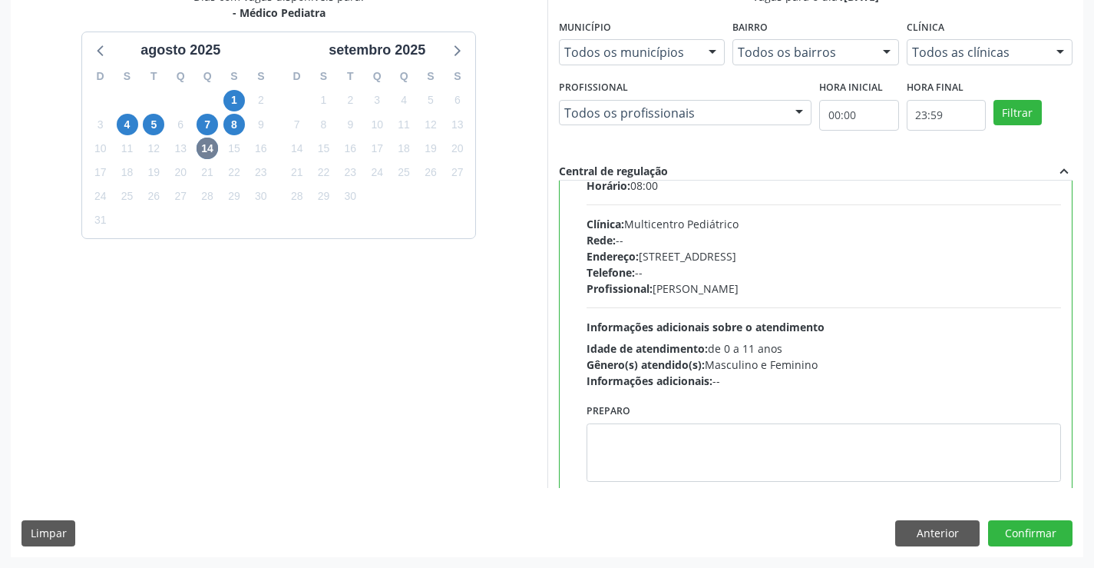
scroll to position [76, 0]
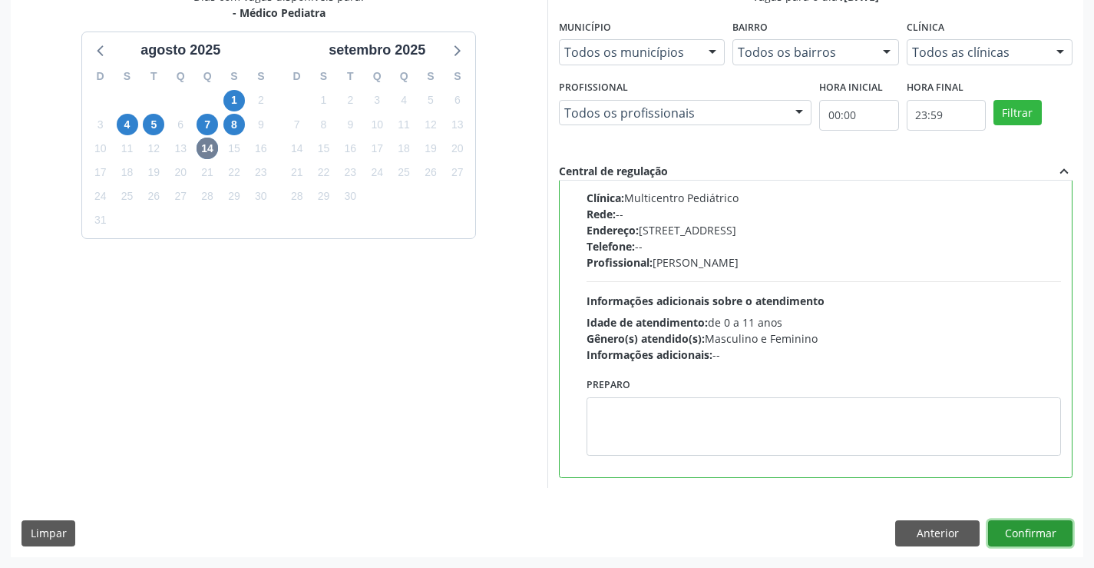
click at [1025, 537] on button "Confirmar" at bounding box center [1030, 533] width 84 height 26
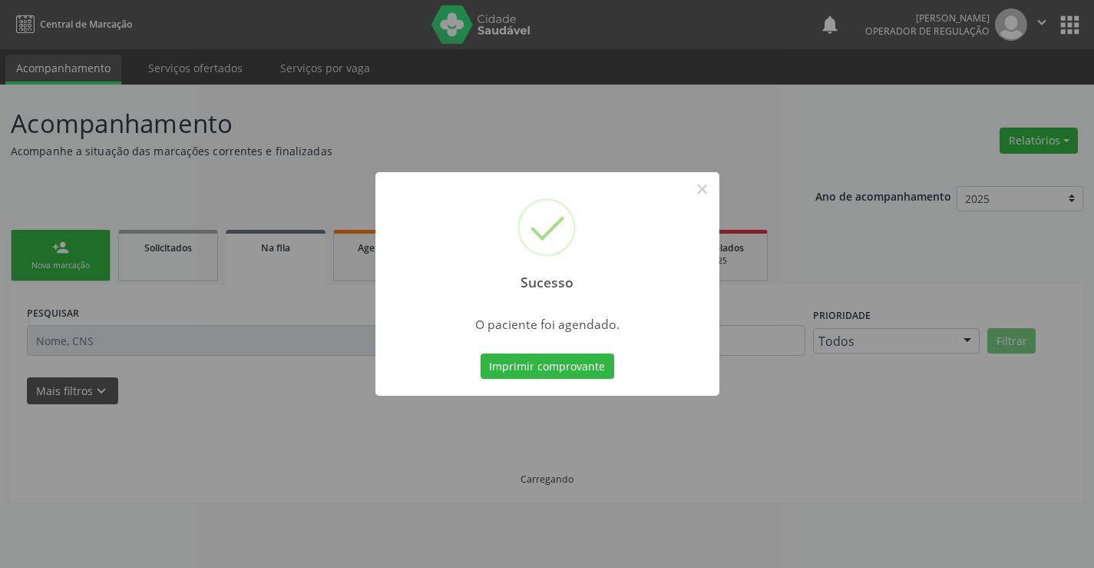
scroll to position [0, 0]
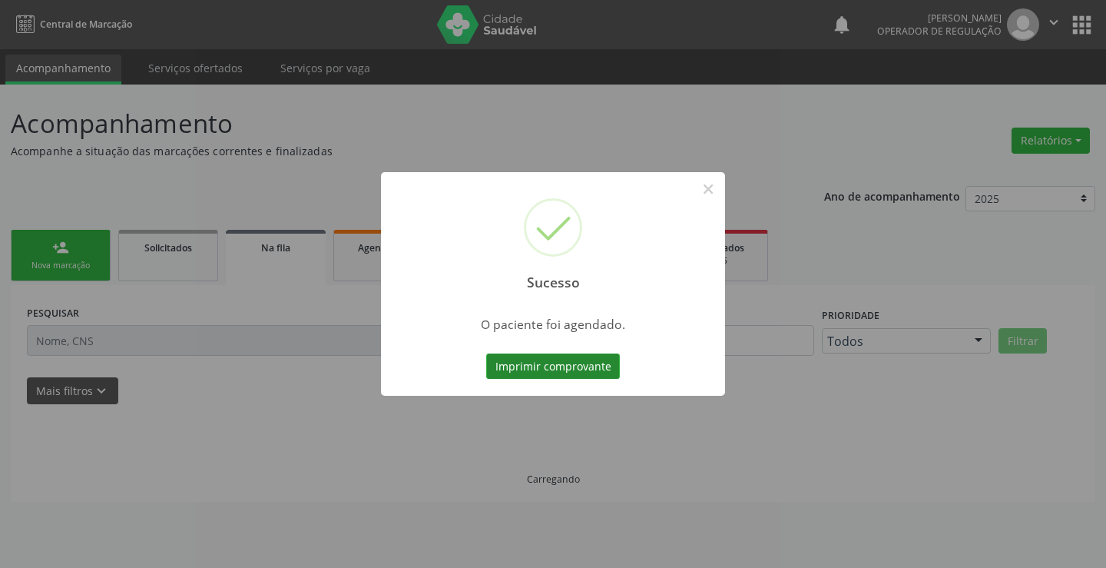
click at [561, 363] on button "Imprimir comprovante" at bounding box center [553, 366] width 134 height 26
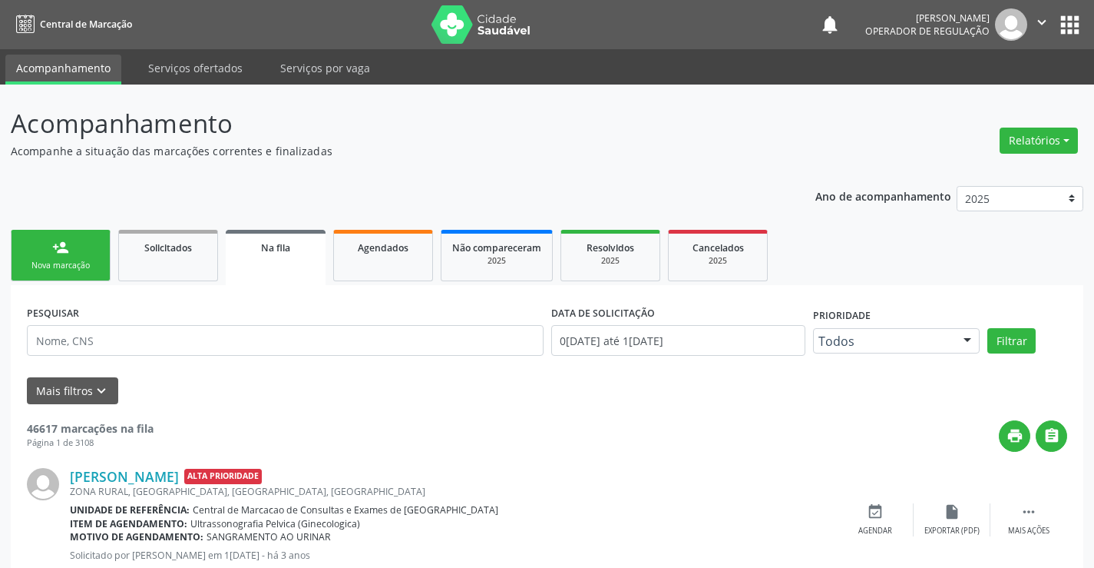
click at [1044, 26] on icon "" at bounding box center [1042, 22] width 17 height 17
click at [983, 88] on link "Sair" at bounding box center [1003, 94] width 106 height 22
